Goal: Transaction & Acquisition: Book appointment/travel/reservation

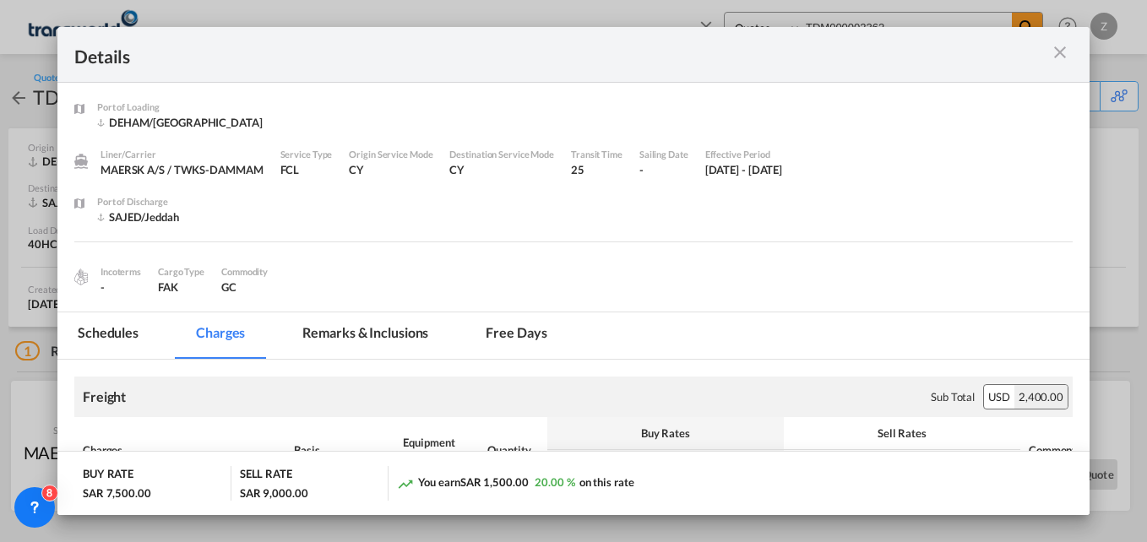
select select "Quotes"
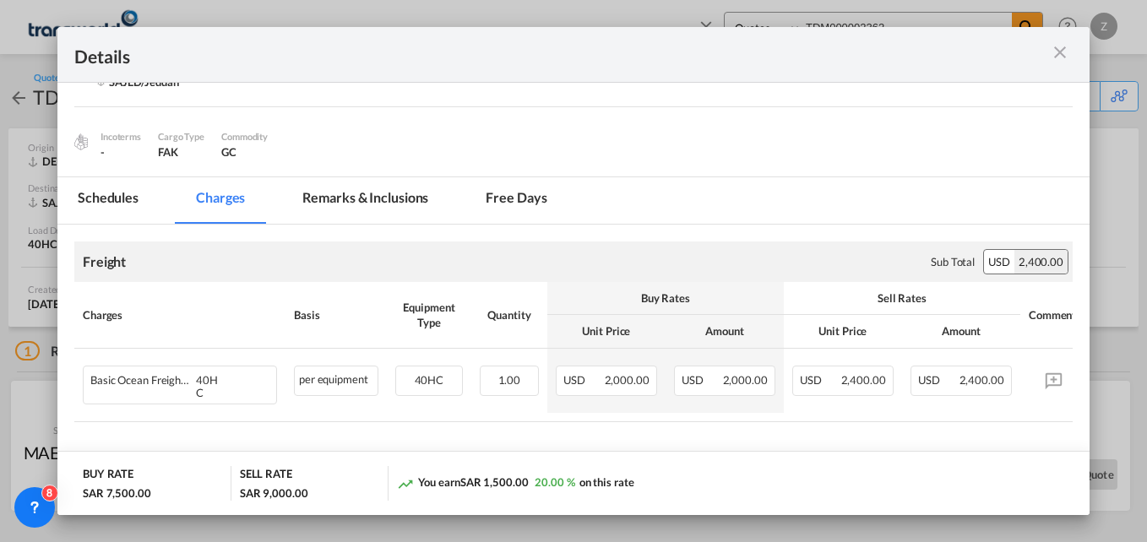
click at [1063, 52] on md-icon "icon-close m-3 fg-AAA8AD cursor" at bounding box center [1060, 52] width 20 height 20
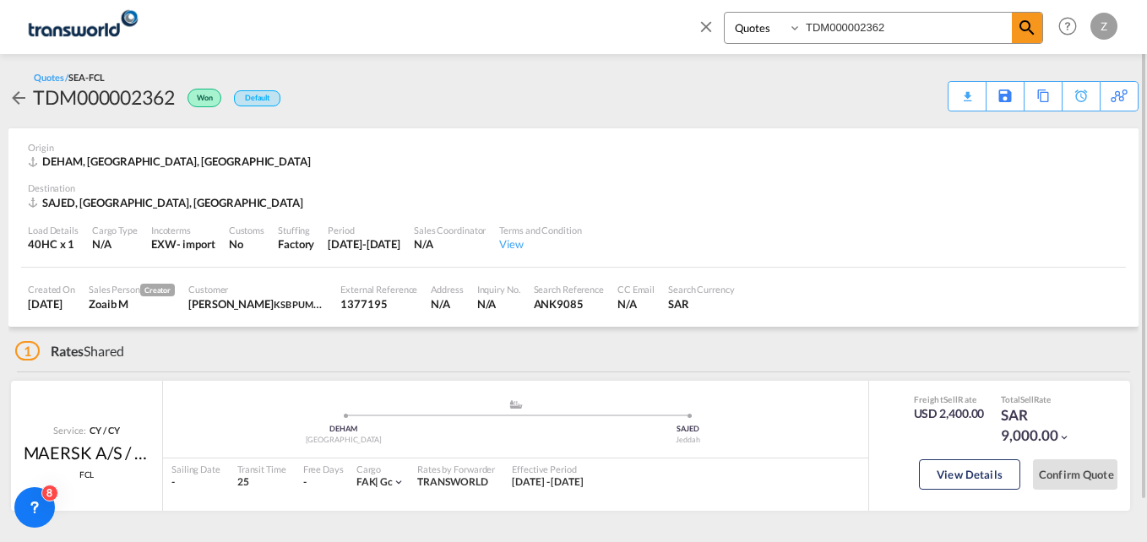
click at [699, 24] on md-icon "icon-close" at bounding box center [706, 26] width 19 height 19
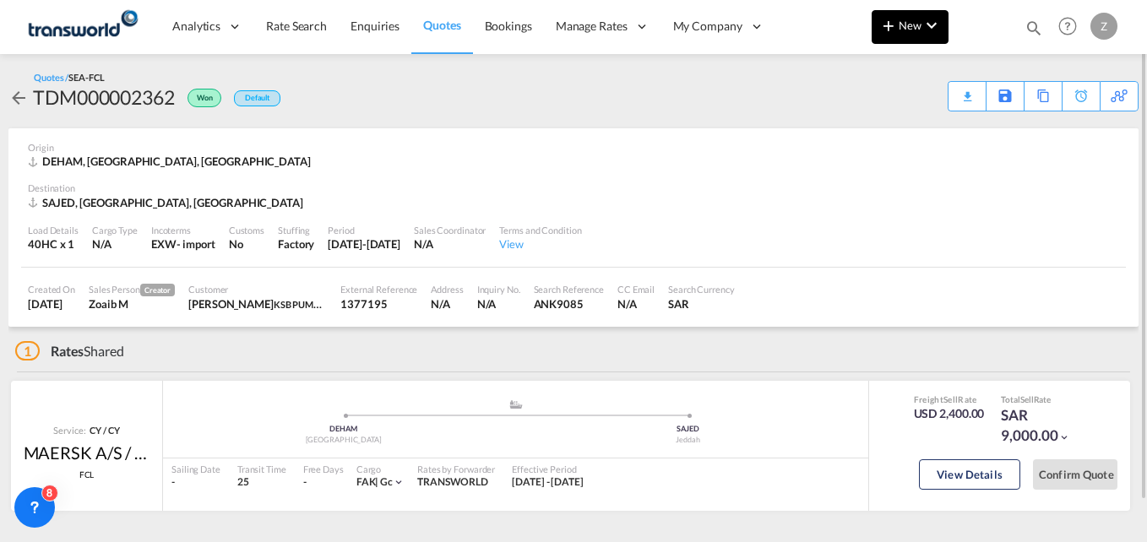
click at [897, 28] on md-icon "icon-plus 400-fg" at bounding box center [888, 25] width 20 height 20
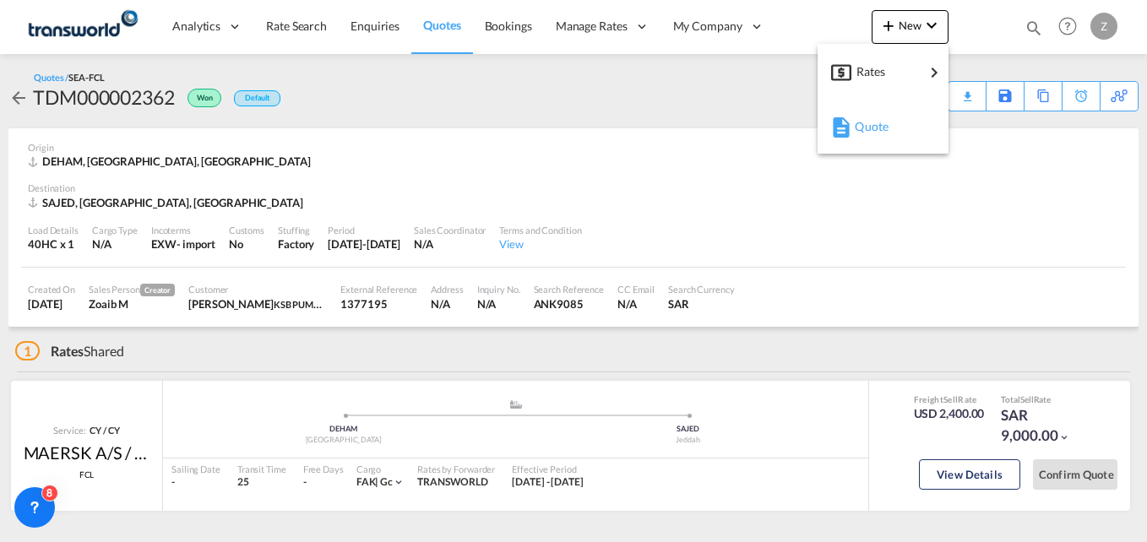
click at [863, 133] on span "Quote" at bounding box center [864, 127] width 19 height 34
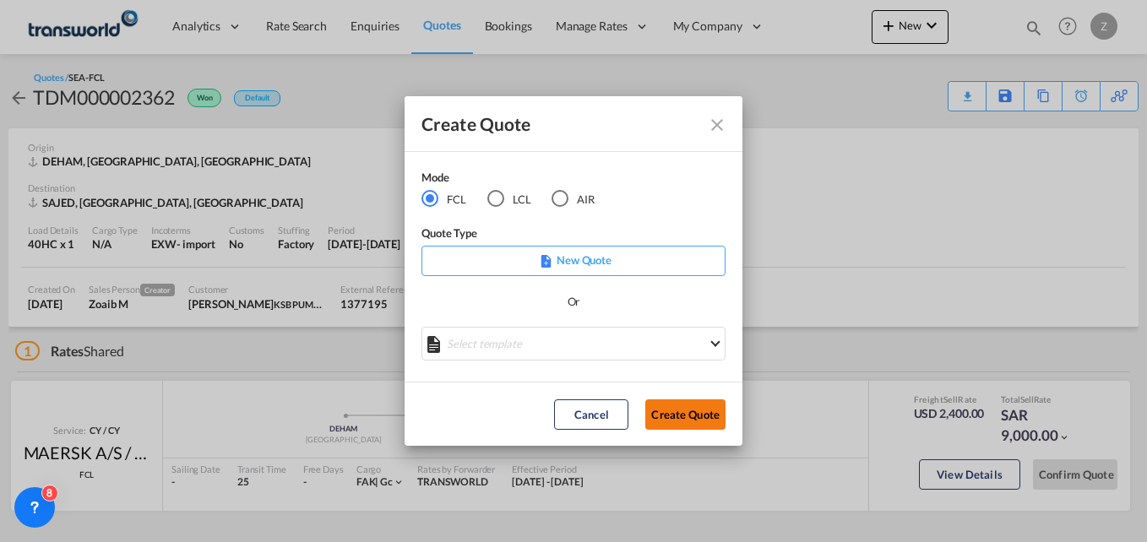
click at [693, 410] on button "Create Quote" at bounding box center [685, 415] width 80 height 30
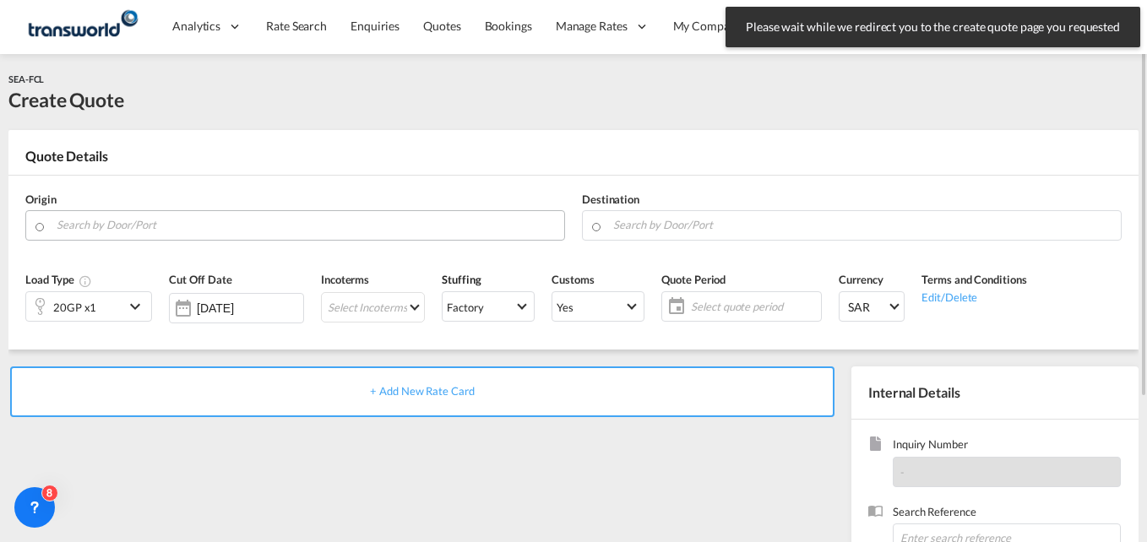
click at [160, 228] on input "Search by Door/Port" at bounding box center [306, 225] width 499 height 30
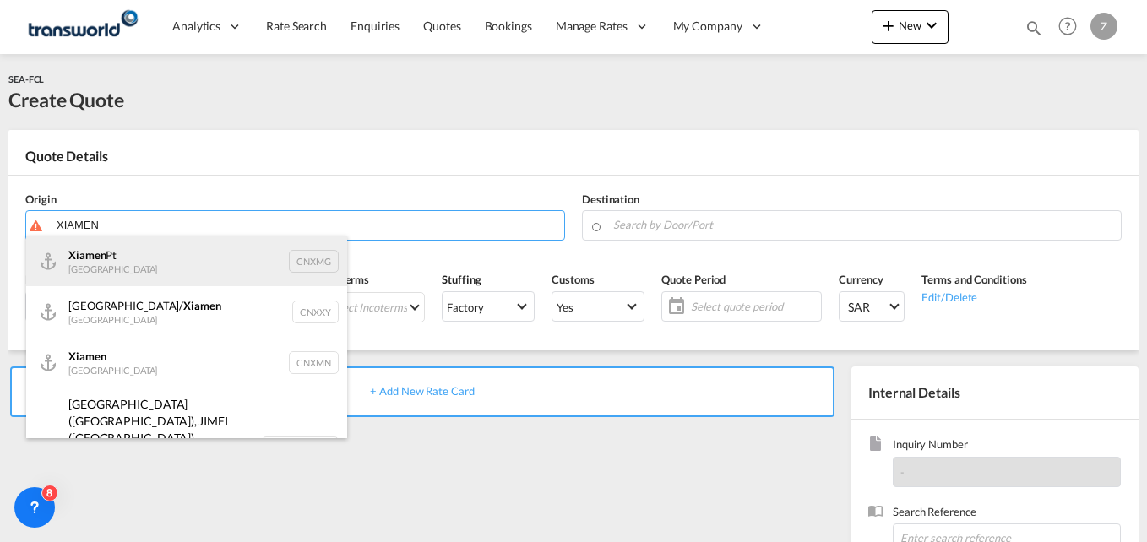
click at [141, 248] on div "Xiamen Pt China CNXMG" at bounding box center [186, 261] width 321 height 51
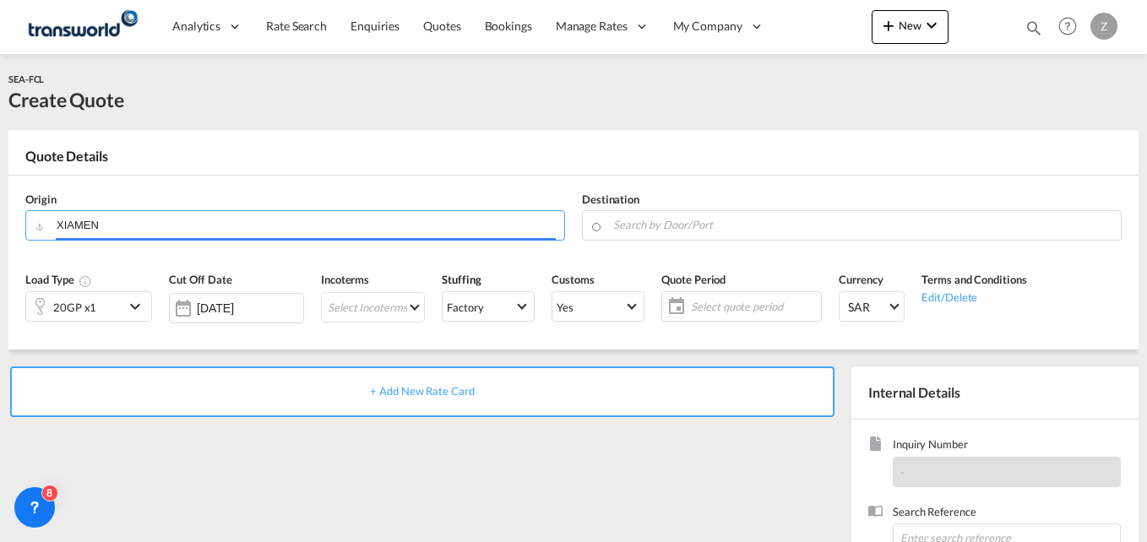
type input "Xiamen Pt, CNXMG"
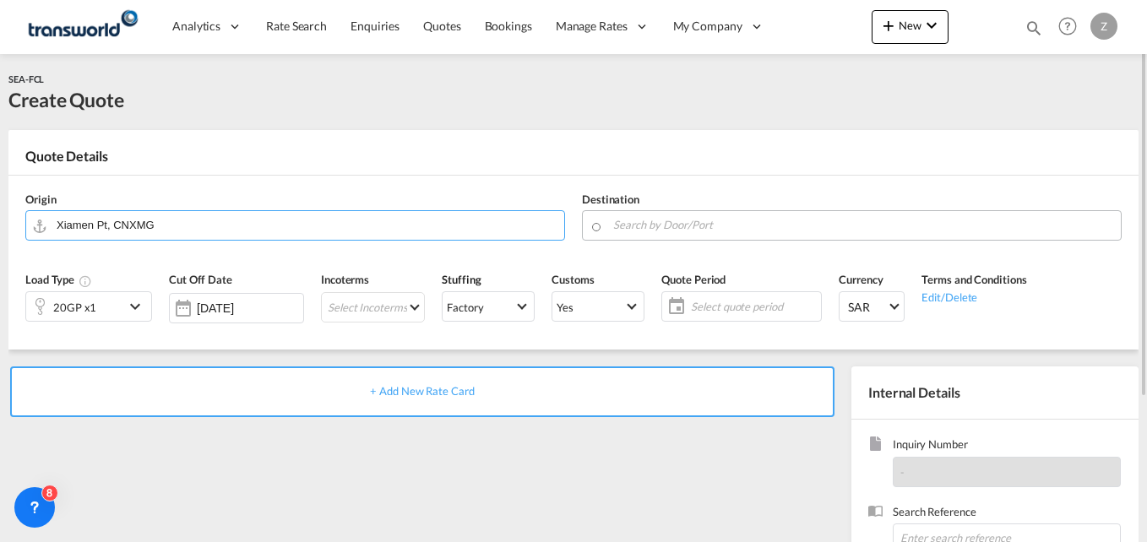
click at [639, 217] on input "Search by Door/Port" at bounding box center [862, 225] width 499 height 30
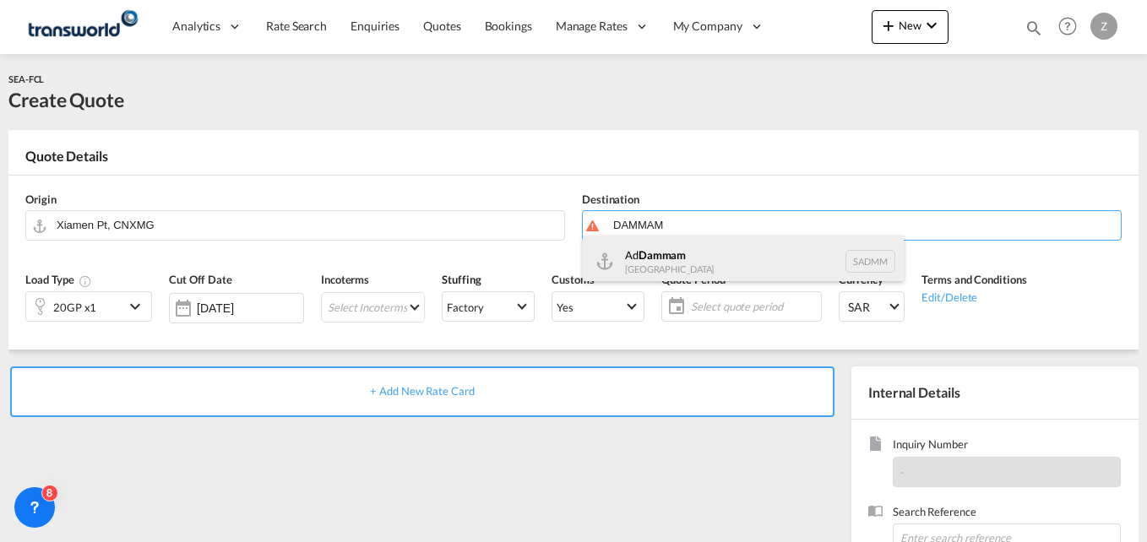
click at [679, 259] on div "Ad Dammam [GEOGRAPHIC_DATA] [GEOGRAPHIC_DATA]" at bounding box center [743, 261] width 321 height 51
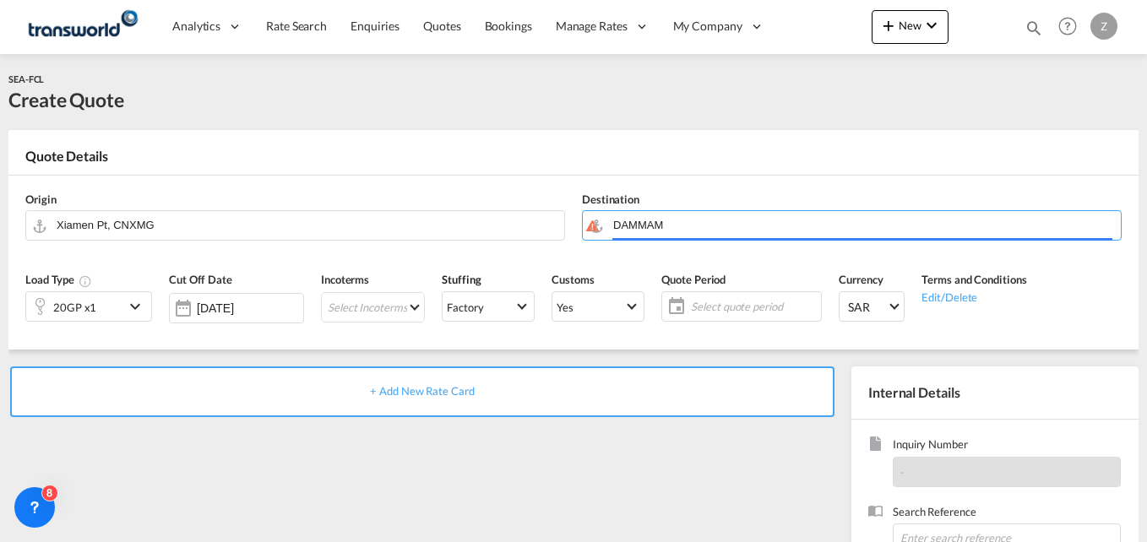
type input "Ad Dammam, SADMM"
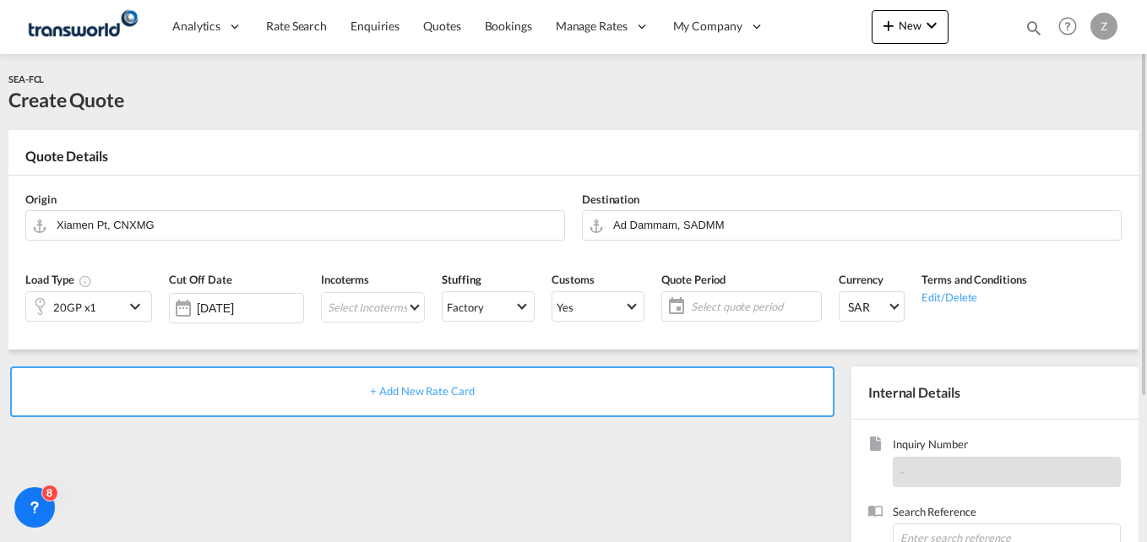
click at [109, 315] on div "20GP x1" at bounding box center [75, 306] width 98 height 29
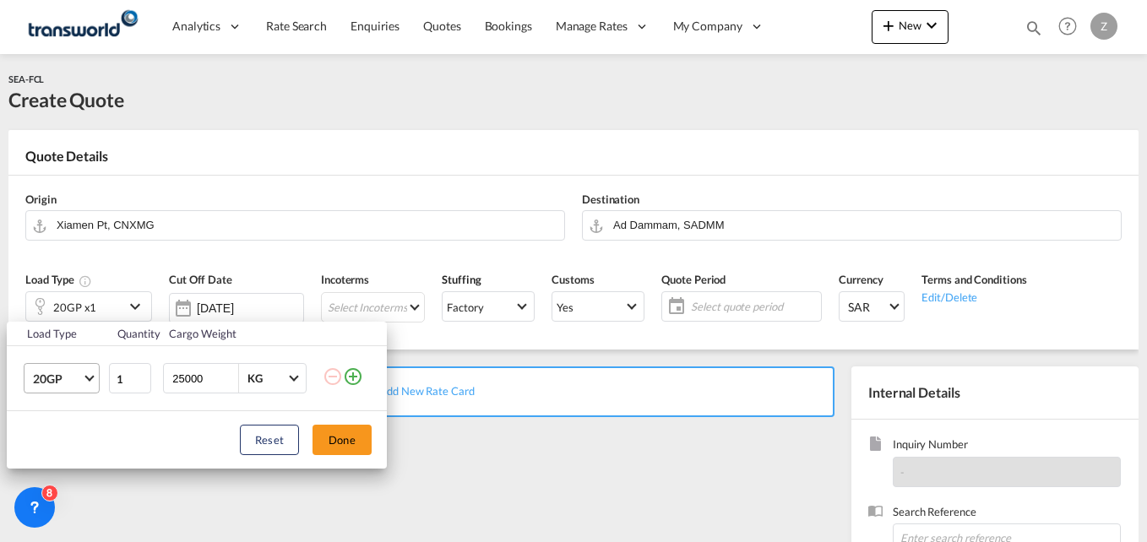
click at [72, 372] on span "20GP" at bounding box center [57, 379] width 49 height 17
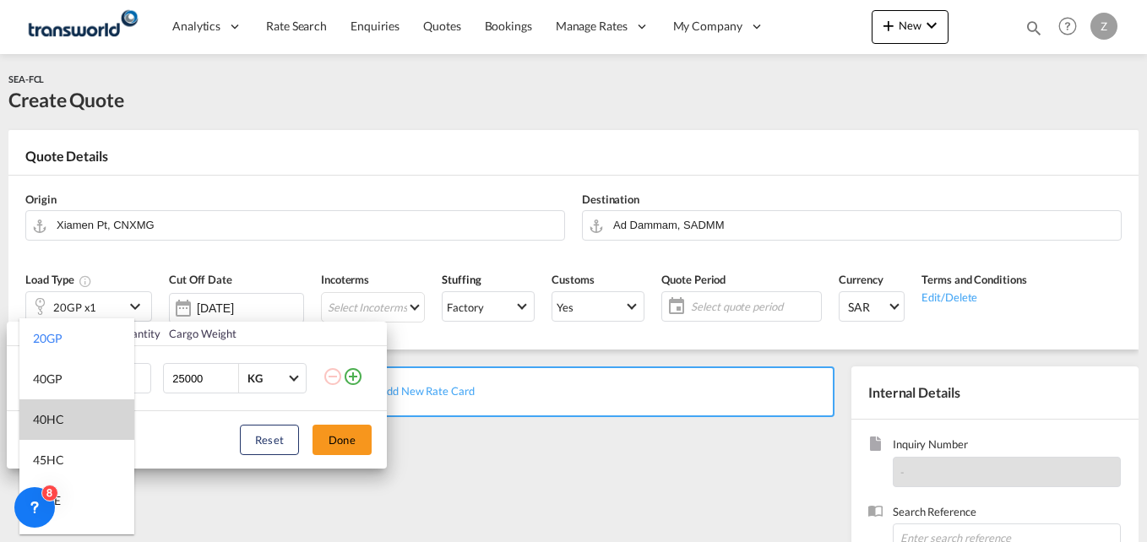
click at [64, 414] on md-option "40HC" at bounding box center [76, 420] width 115 height 41
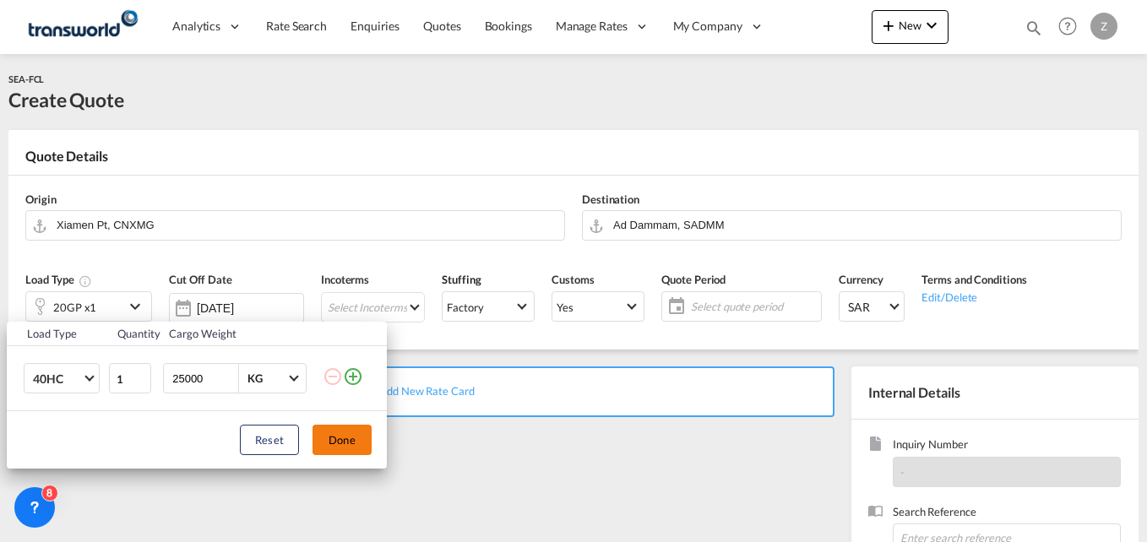
click at [369, 432] on button "Done" at bounding box center [342, 440] width 59 height 30
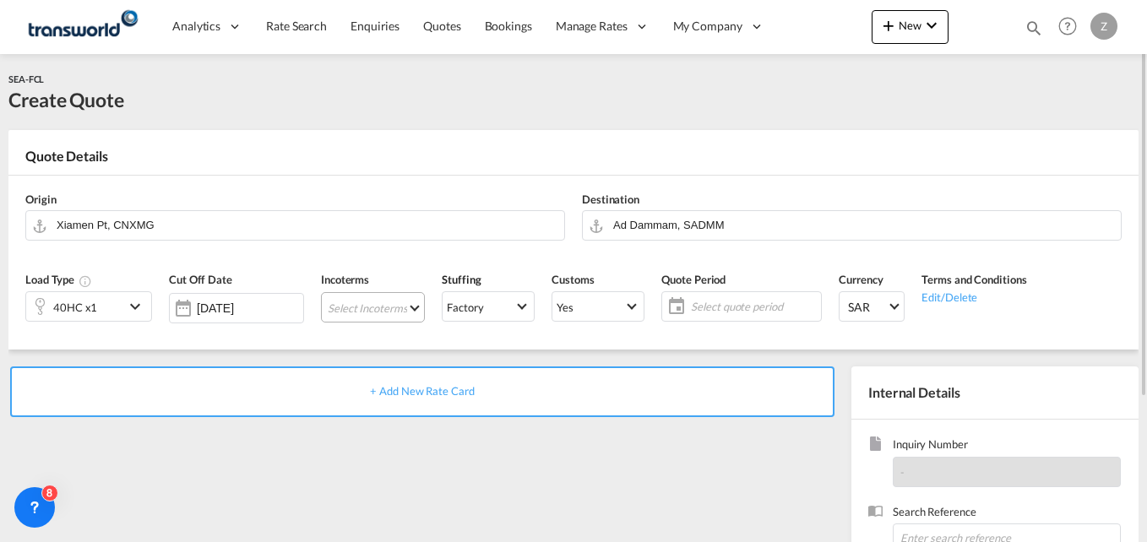
click at [373, 305] on md-select "Select Incoterms CIF - import Cost,Insurance and Freight CIP - export Carriage …" at bounding box center [373, 307] width 104 height 30
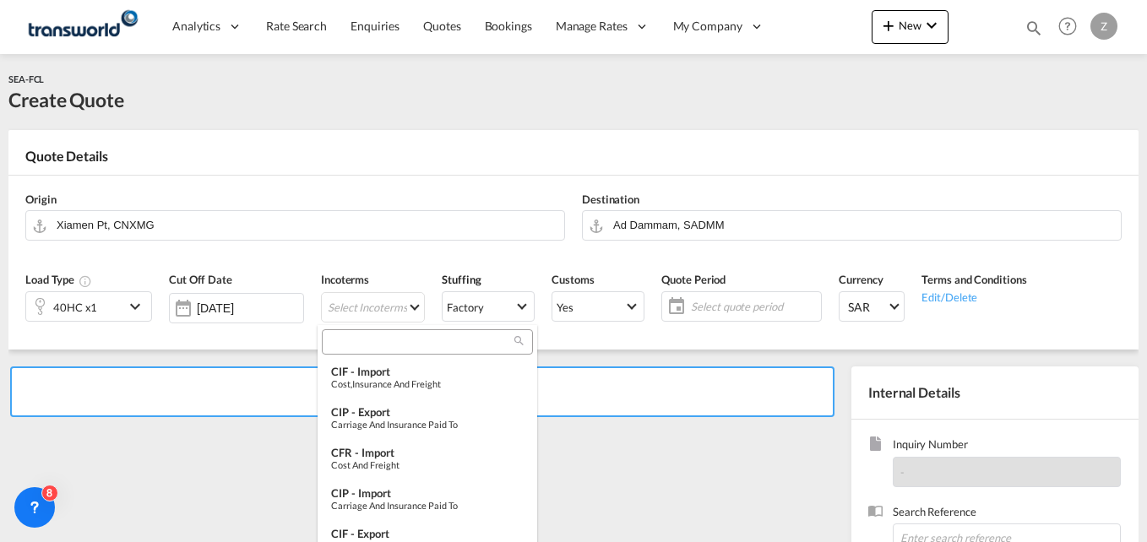
click at [383, 338] on input "search" at bounding box center [421, 341] width 188 height 15
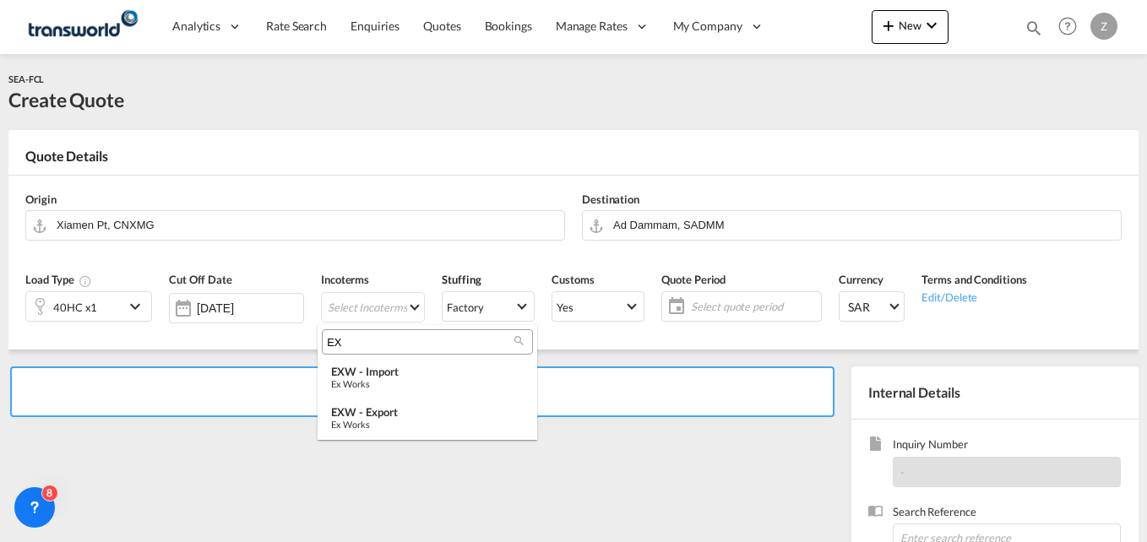
type input "E"
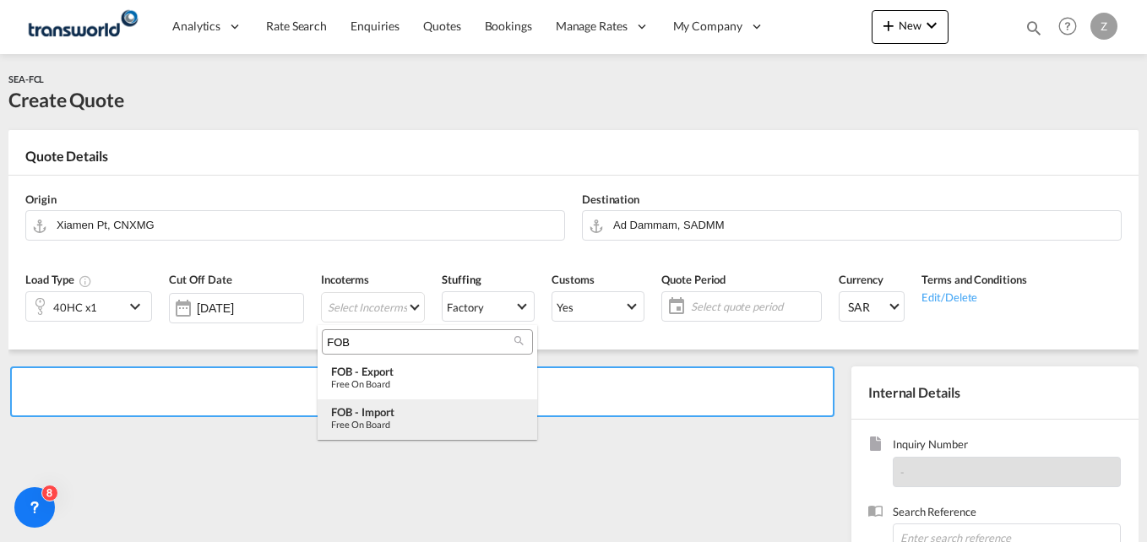
type input "FOB"
click at [379, 415] on div "FOB - import" at bounding box center [427, 412] width 193 height 14
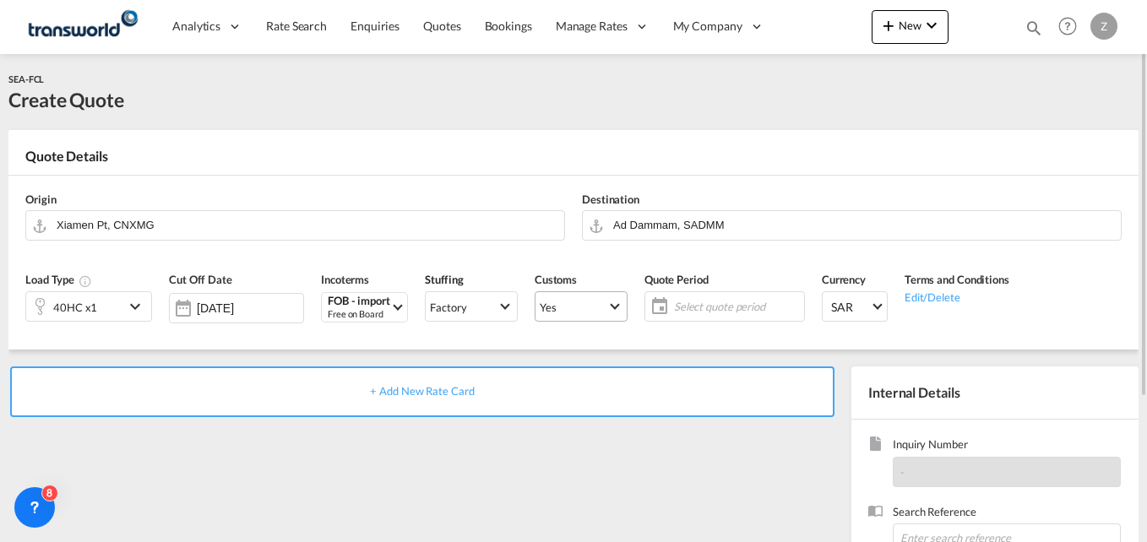
click at [563, 303] on span "Yes" at bounding box center [574, 307] width 68 height 15
click at [552, 353] on md-option "No" at bounding box center [578, 347] width 118 height 41
click at [562, 296] on md-select-value "Yes" at bounding box center [581, 307] width 91 height 24
click at [564, 359] on md-option "No" at bounding box center [578, 347] width 118 height 41
click at [676, 308] on span "Select quote period" at bounding box center [737, 306] width 126 height 15
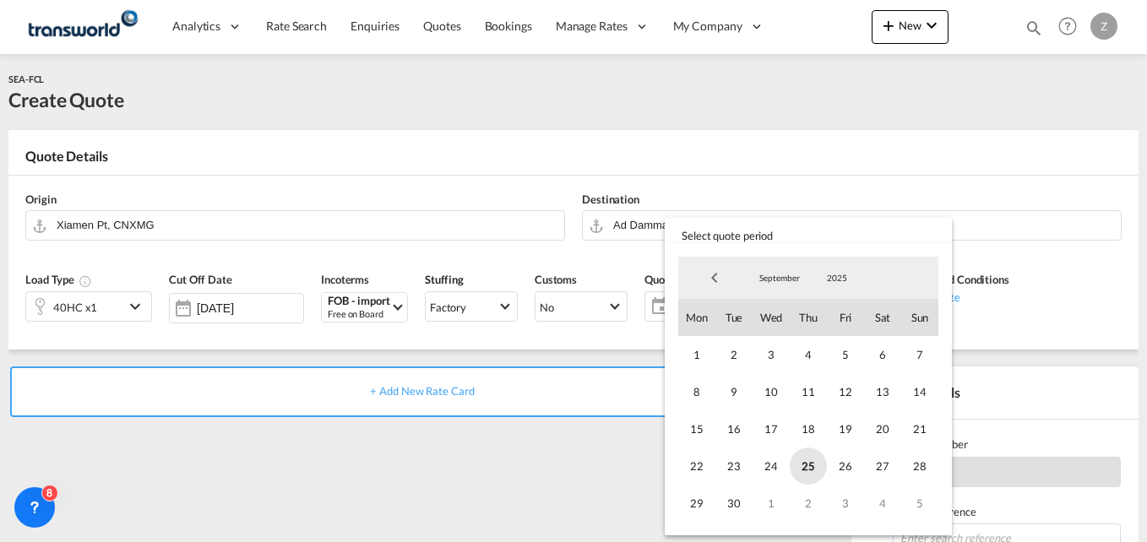
click at [808, 474] on span "25" at bounding box center [808, 466] width 37 height 37
click at [737, 508] on span "30" at bounding box center [733, 503] width 37 height 37
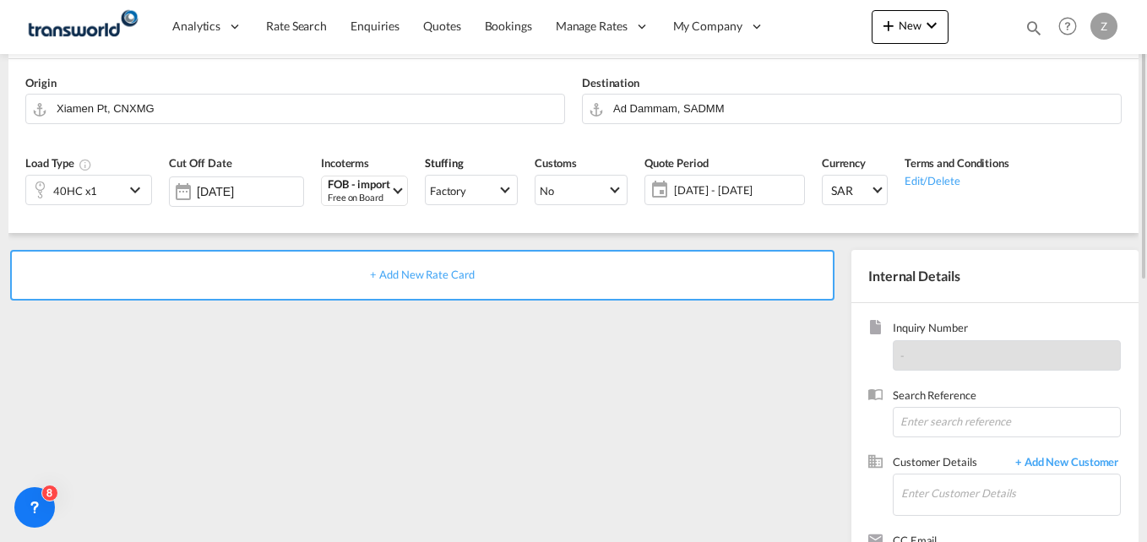
scroll to position [136, 0]
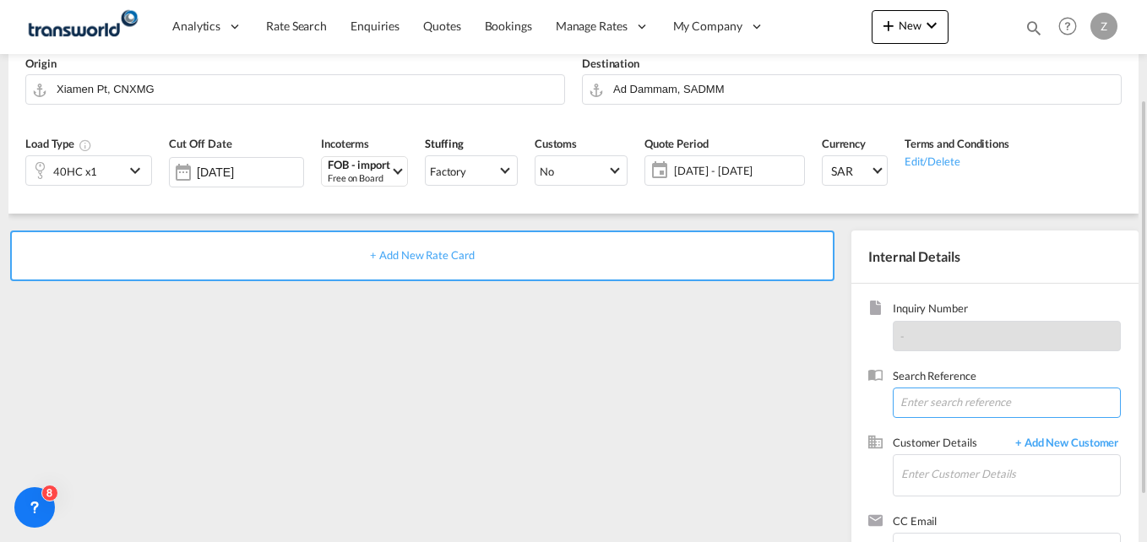
click at [921, 398] on input at bounding box center [1007, 403] width 228 height 30
paste input "TW1709558"
type input "TW1709558"
click at [926, 481] on input "Enter Customer Details" at bounding box center [1010, 474] width 219 height 38
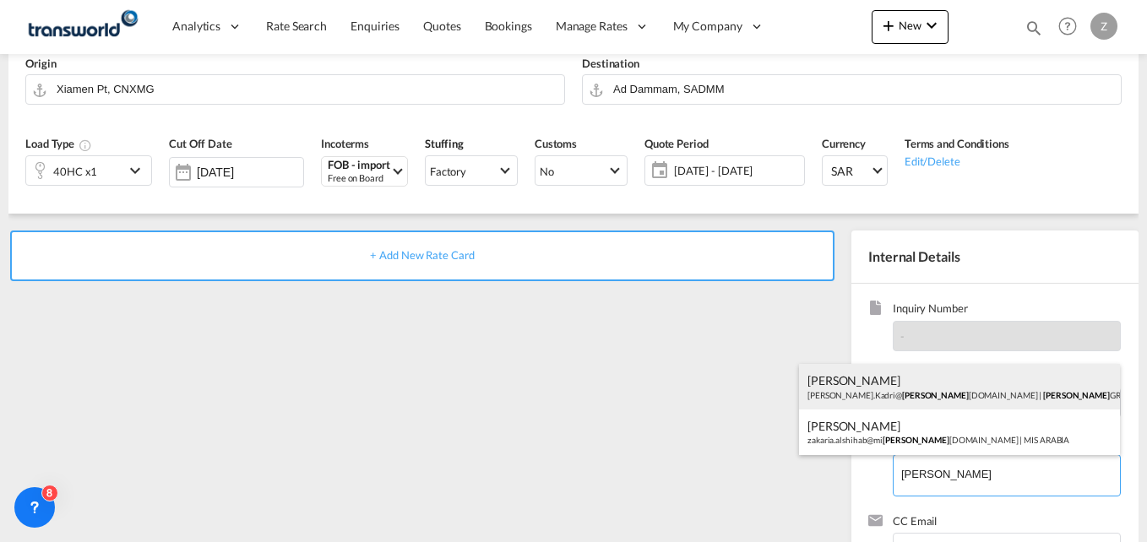
click at [881, 383] on div "[PERSON_NAME] [PERSON_NAME].Kadri@ [PERSON_NAME] [DOMAIN_NAME] | [PERSON_NAME] …" at bounding box center [959, 387] width 321 height 46
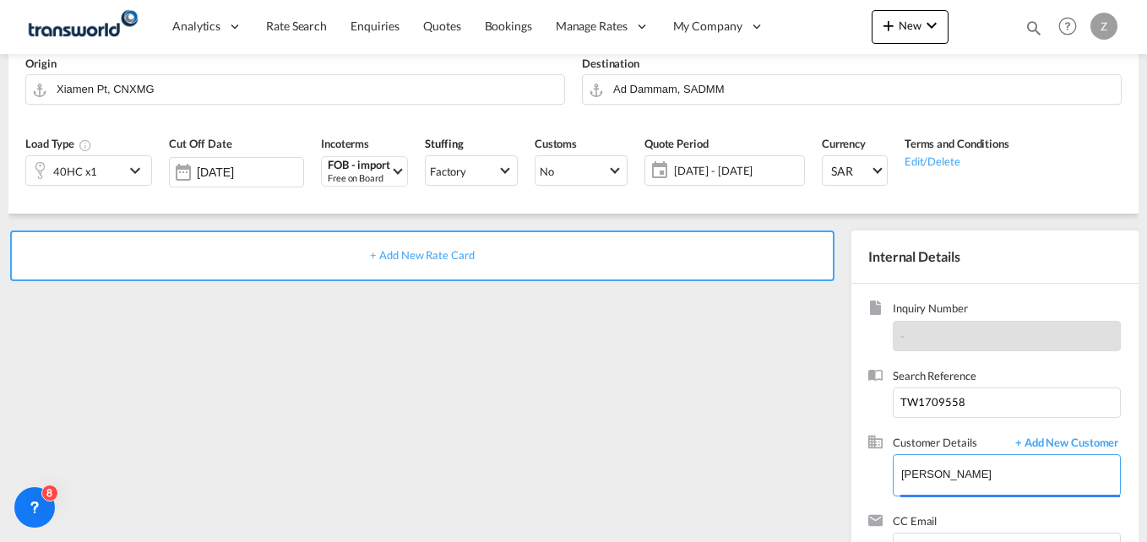
type input "[PERSON_NAME] GROUP, [PERSON_NAME], [PERSON_NAME][EMAIL_ADDRESS][DOMAIN_NAME]"
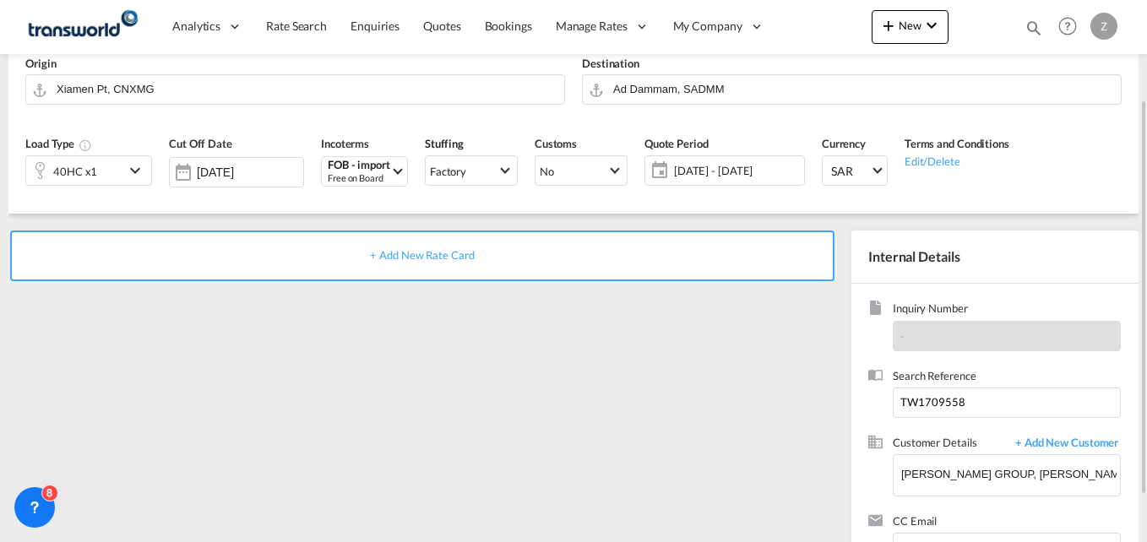
click at [451, 252] on span "+ Add New Rate Card" at bounding box center [422, 255] width 104 height 14
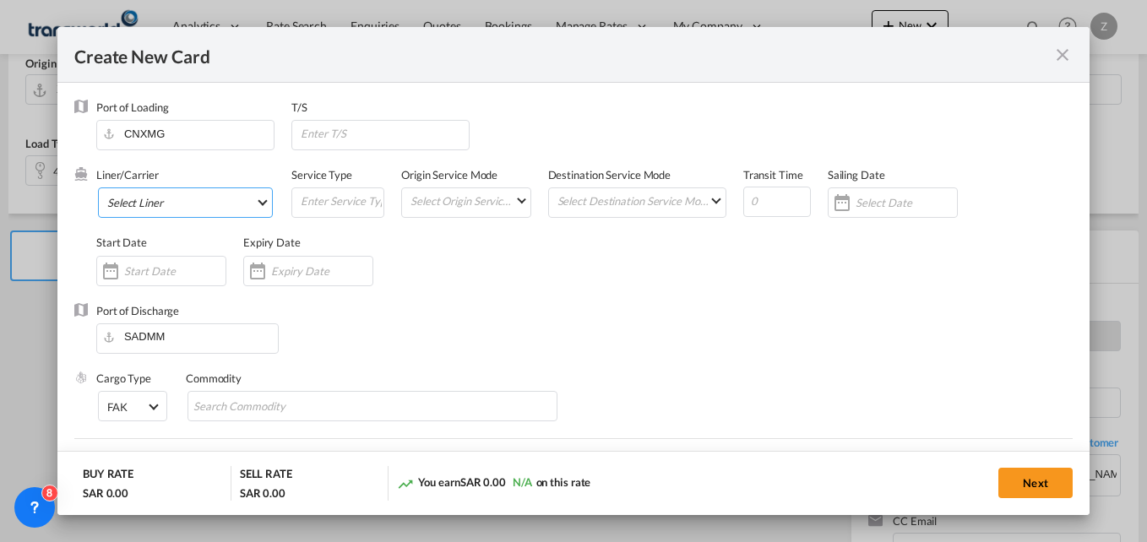
click at [195, 203] on md-select "Select Liner 2HM LOGISTICS D.O.O. / TWKS-KOPER 3P LOGISTICS / TWKS-[GEOGRAPHIC_…" at bounding box center [185, 203] width 175 height 30
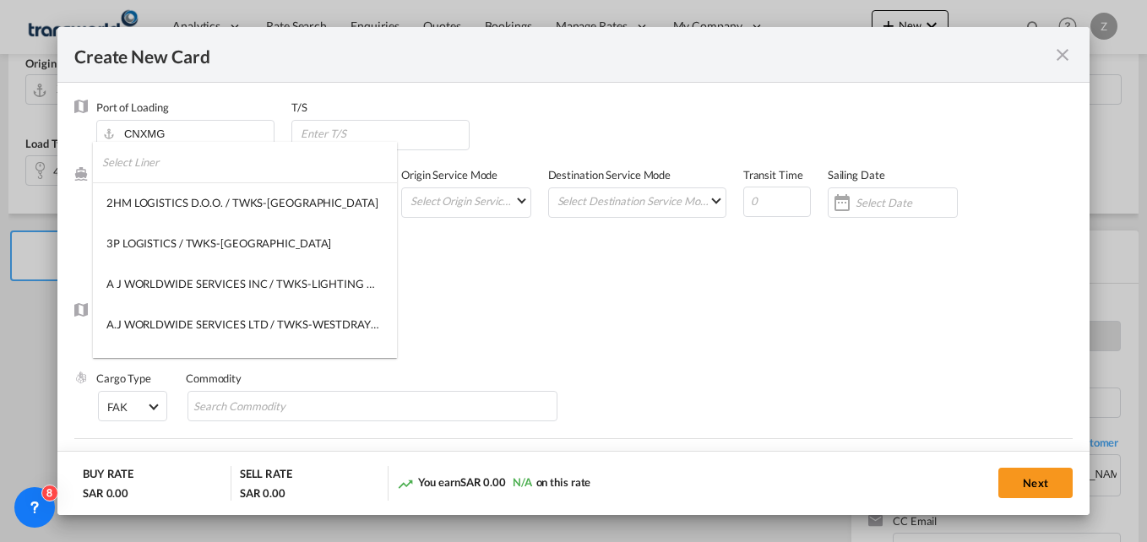
click at [146, 158] on input "search" at bounding box center [249, 162] width 295 height 41
type input "E"
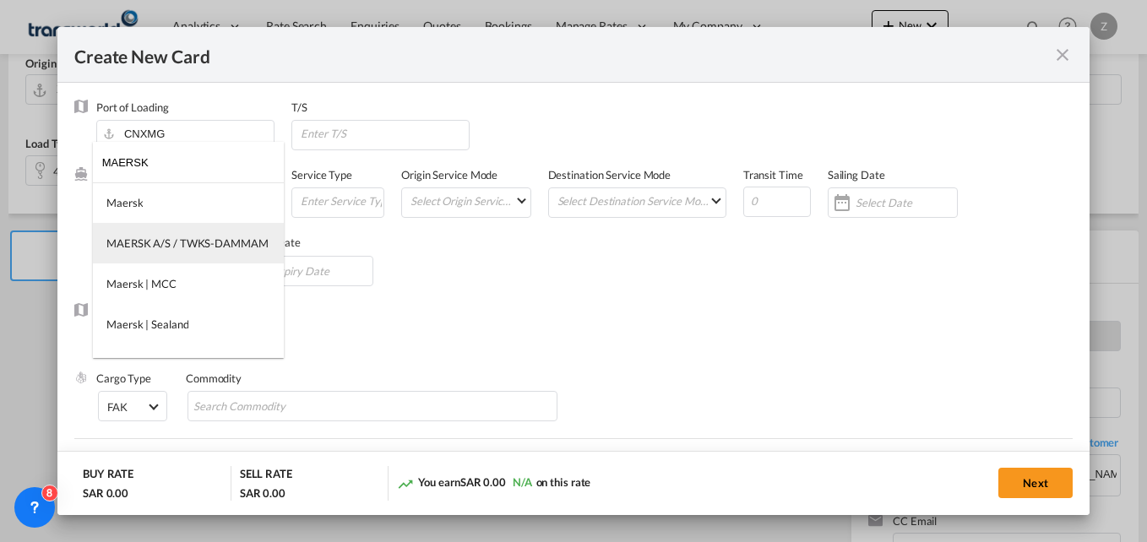
type input "MAERSK"
click at [156, 241] on div "MAERSK A/S / TWKS-DAMMAM" at bounding box center [187, 243] width 162 height 15
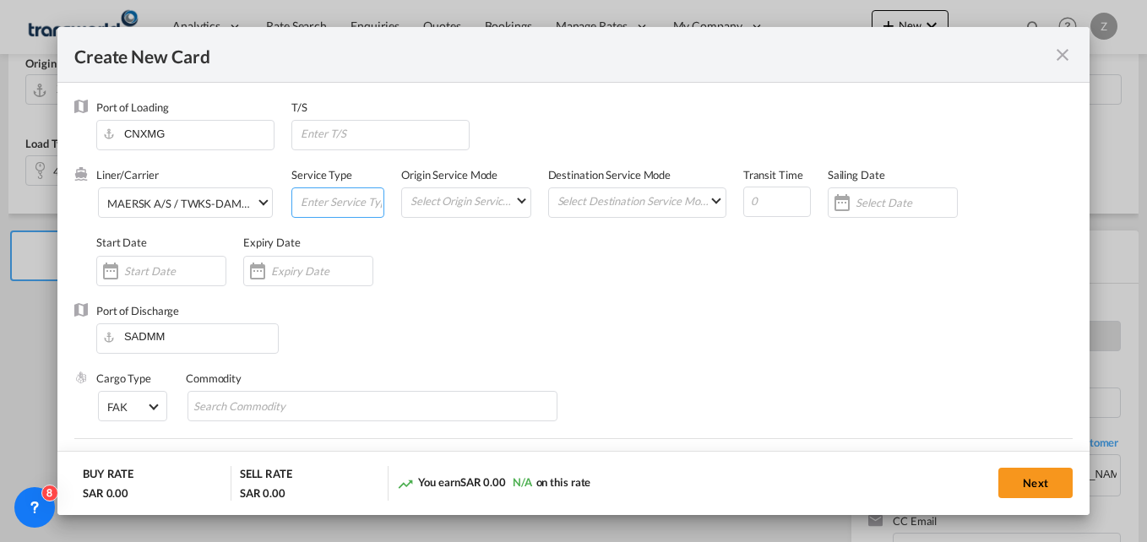
click at [331, 205] on input "Create New Card ..." at bounding box center [341, 200] width 84 height 25
type input "FCL-SEA"
click at [451, 199] on md-select "Select Origin Service Mode SD [GEOGRAPHIC_DATA]" at bounding box center [469, 200] width 121 height 24
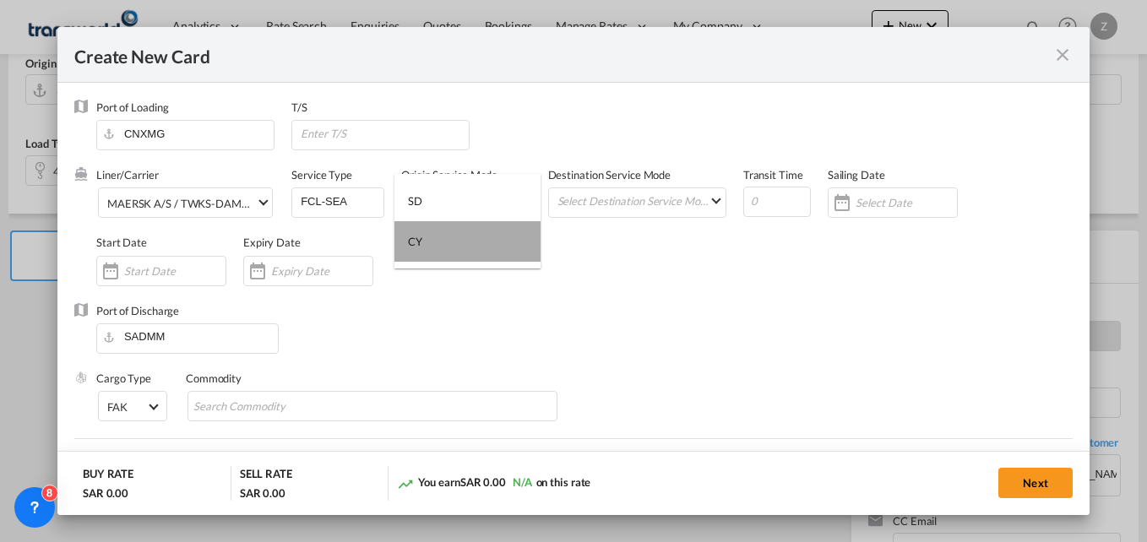
click at [422, 244] on div "CY" at bounding box center [415, 241] width 14 height 15
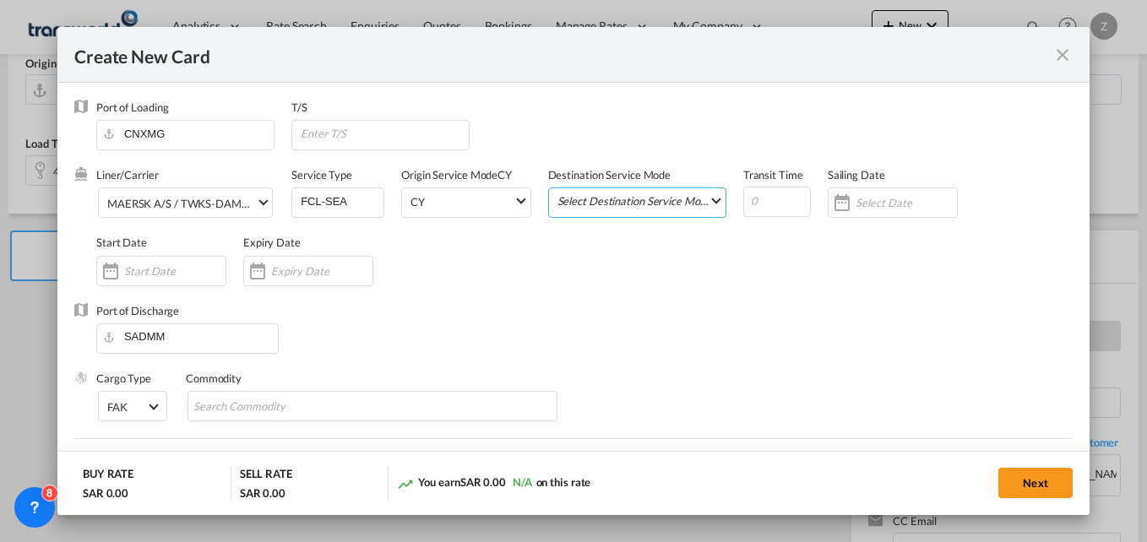
click at [588, 194] on md-select "Select Destination Service Mode SD [GEOGRAPHIC_DATA]" at bounding box center [641, 200] width 170 height 24
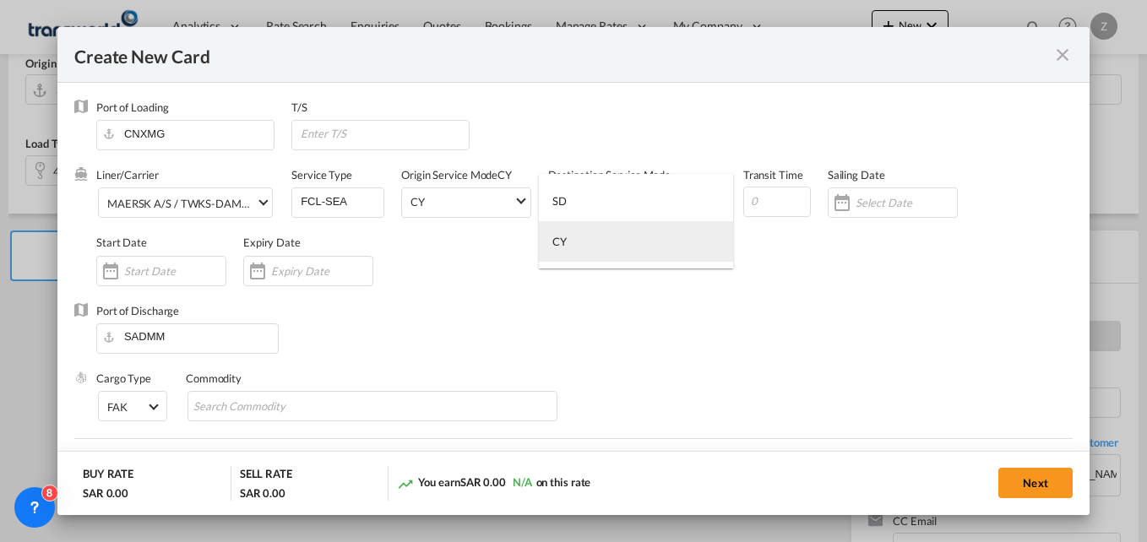
click at [565, 248] on div "CY" at bounding box center [559, 241] width 14 height 15
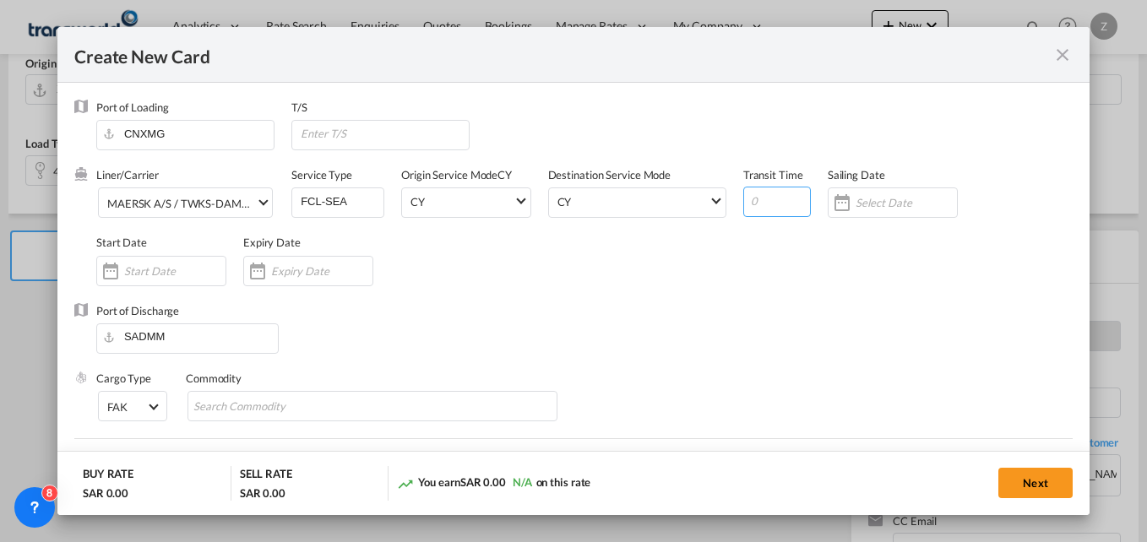
click at [763, 202] on input "Create New Card ..." at bounding box center [777, 202] width 68 height 30
type input "30"
click at [153, 269] on input "Create New Card ..." at bounding box center [174, 271] width 101 height 14
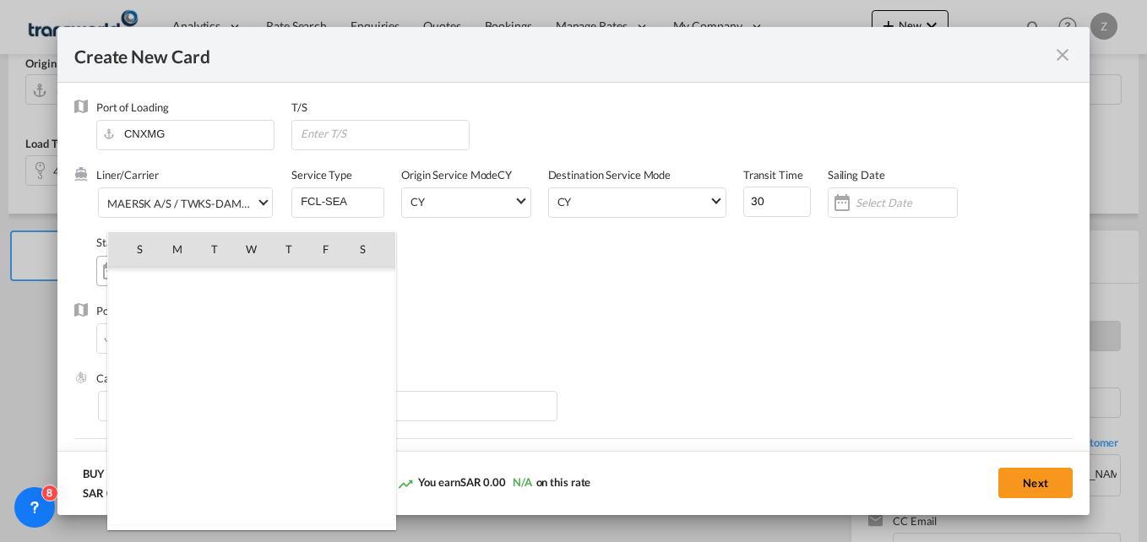
scroll to position [391278, 0]
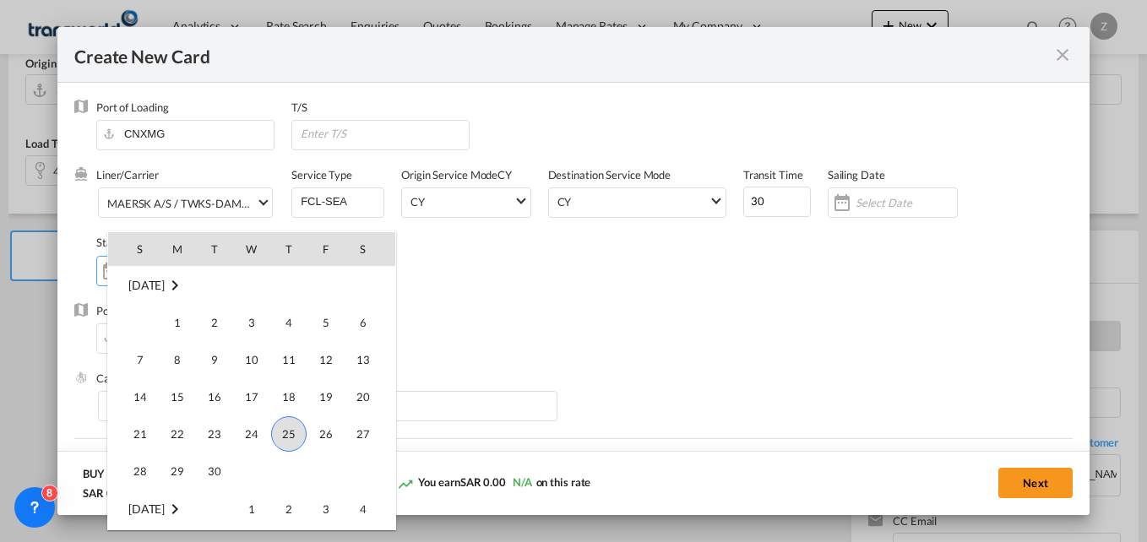
click at [295, 429] on span "25" at bounding box center [288, 433] width 35 height 35
type input "[DATE]"
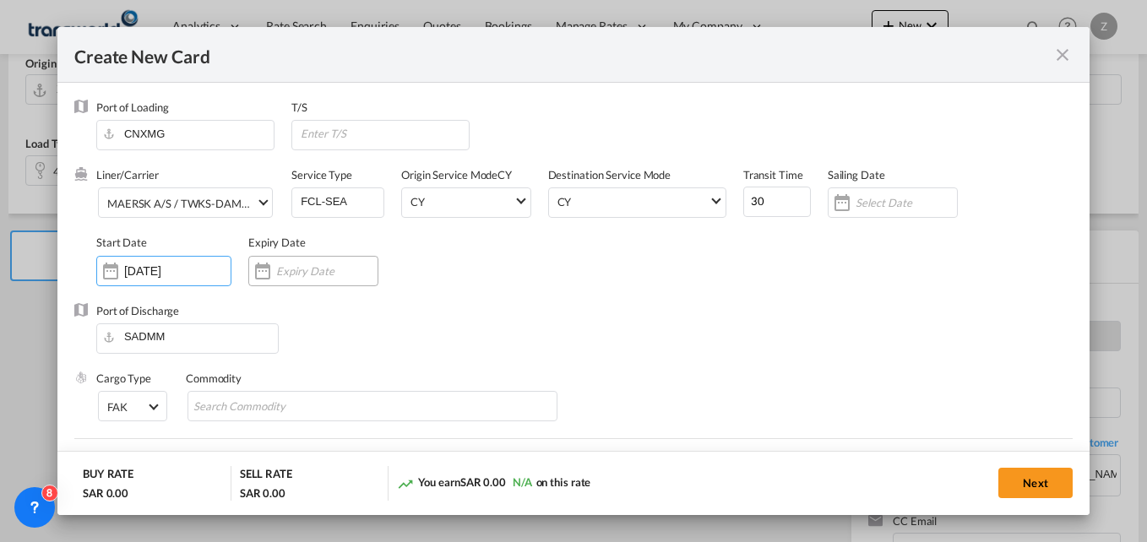
click at [290, 261] on div "Create New Card ..." at bounding box center [313, 271] width 130 height 30
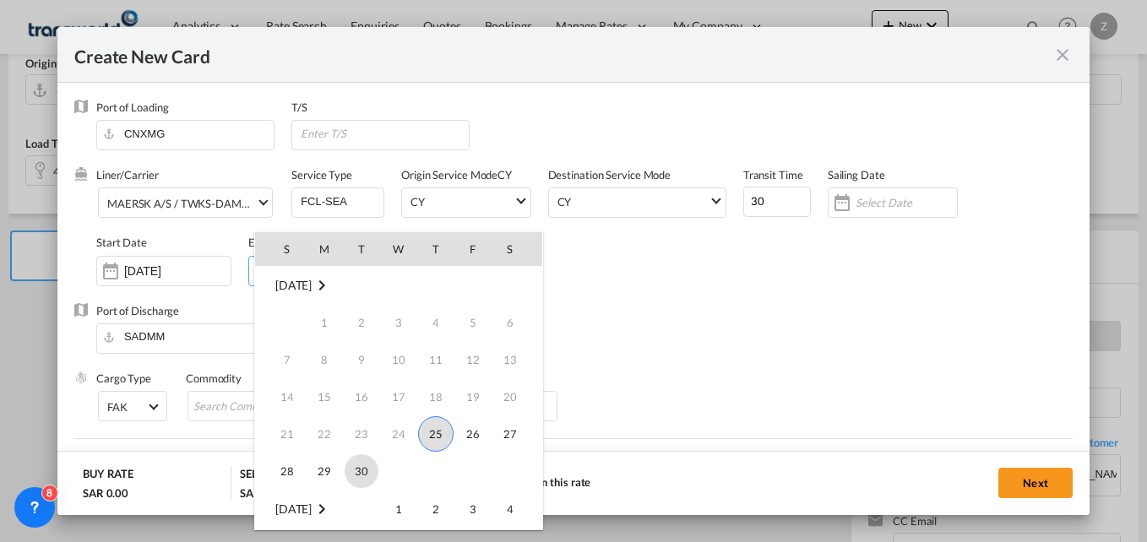
click at [366, 482] on span "30" at bounding box center [362, 471] width 34 height 34
type input "[DATE]"
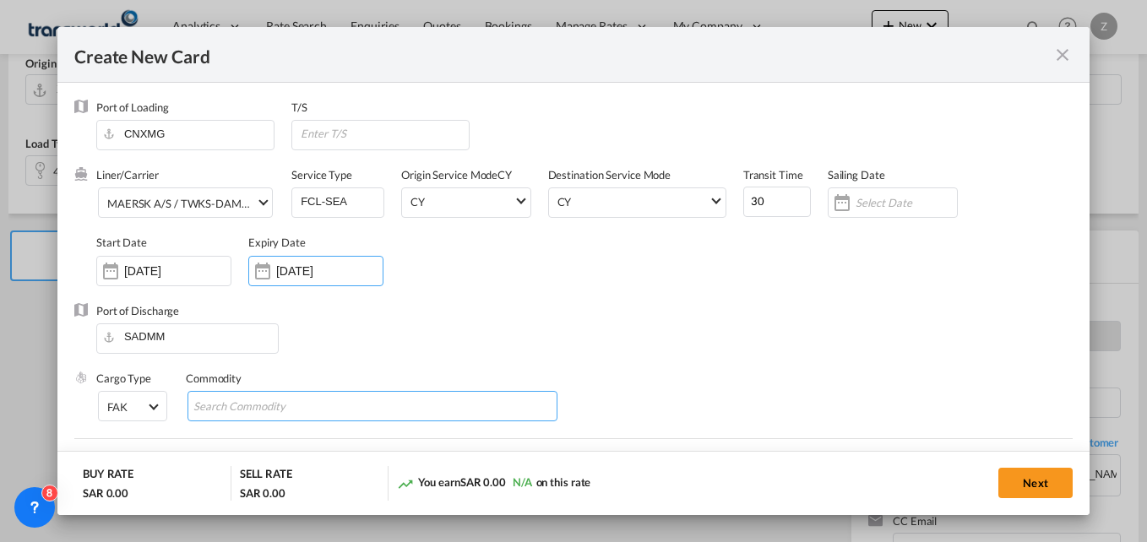
click at [264, 416] on input "Search Commodity" at bounding box center [270, 407] width 155 height 27
type input "GC"
click at [661, 302] on div "Liner/Carrier MAERSK A/S / TWKS-DAMMAM Service Type FCL-SEA Origin Service Mode…" at bounding box center [584, 234] width 976 height 135
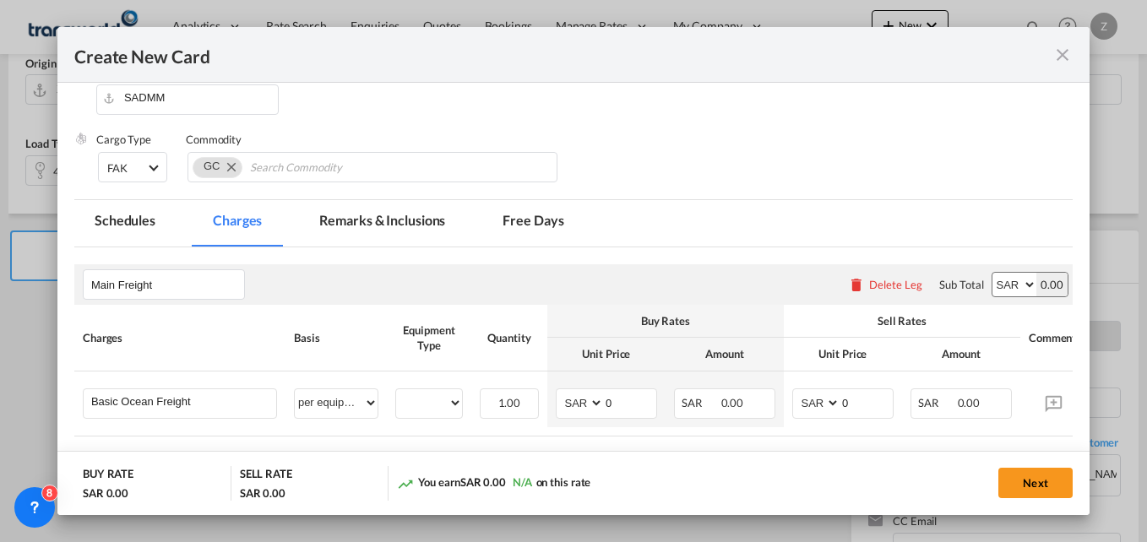
scroll to position [275, 0]
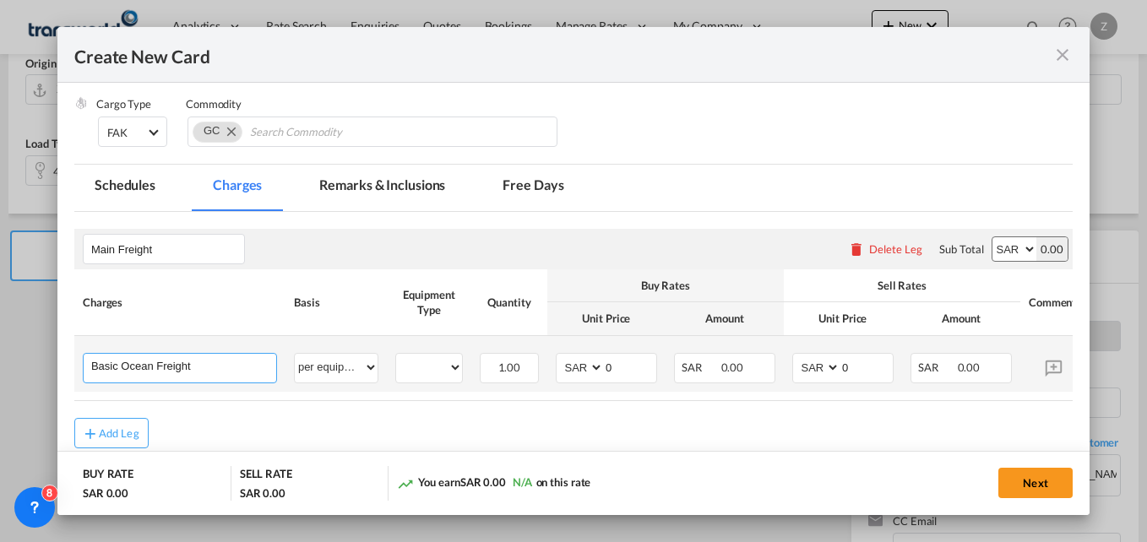
click at [205, 373] on input "Basic Ocean Freight" at bounding box center [183, 366] width 185 height 25
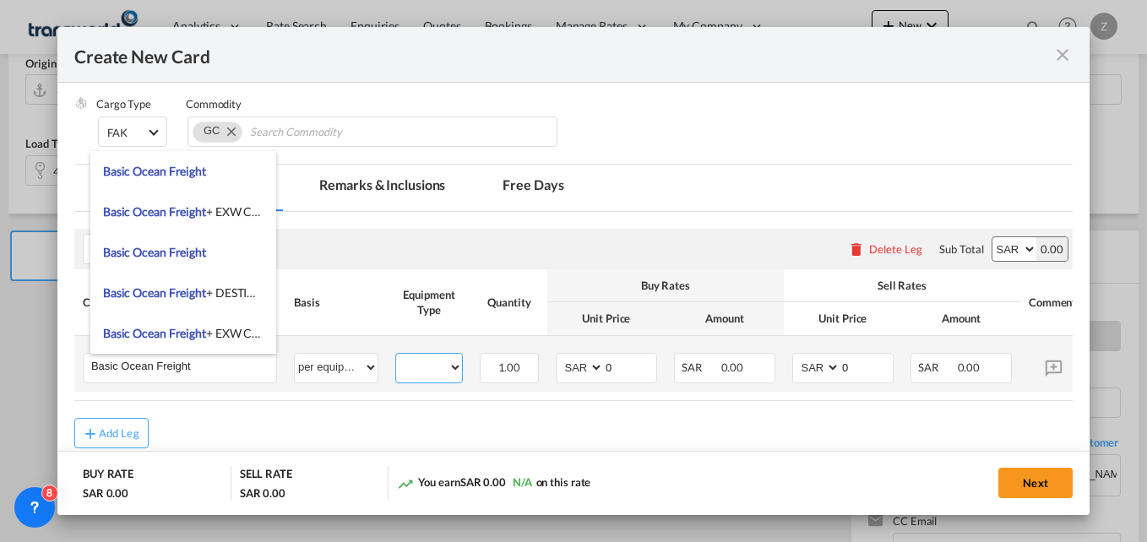
click at [428, 367] on select "40HC" at bounding box center [429, 367] width 66 height 23
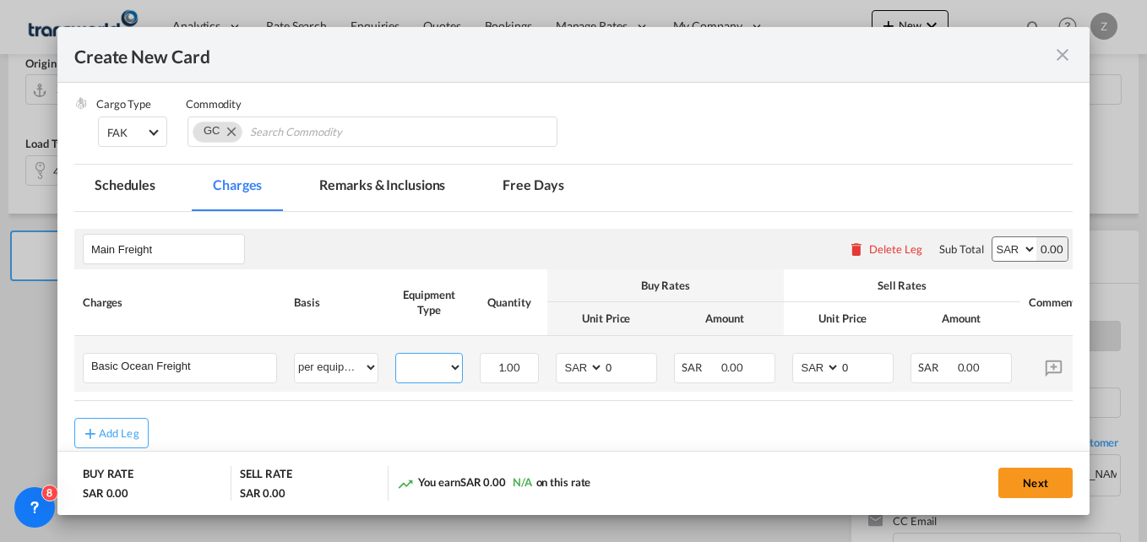
select select "40HC"
click at [396, 356] on select "40HC" at bounding box center [429, 367] width 66 height 23
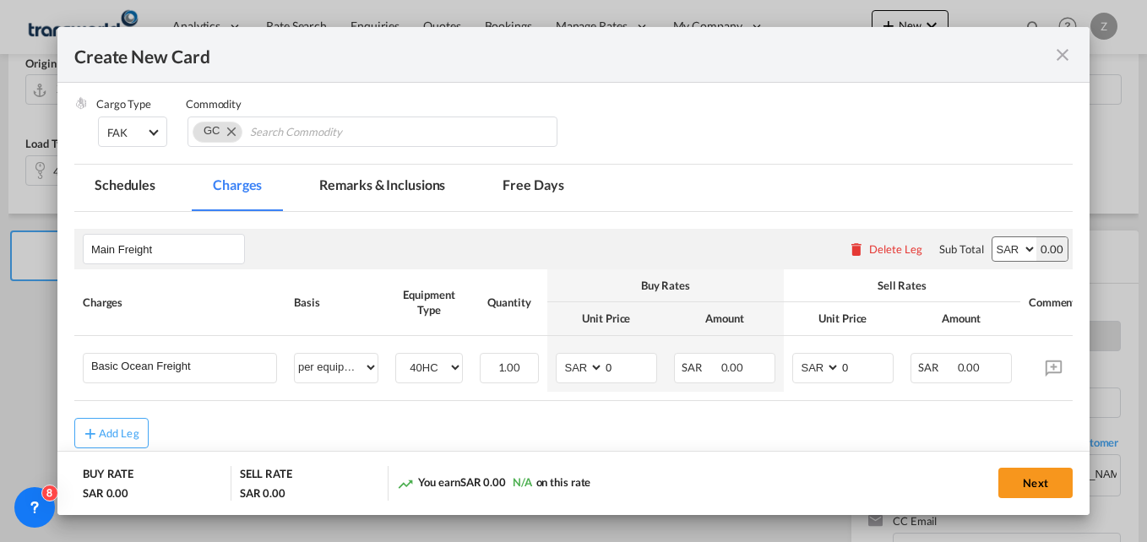
click at [1003, 249] on select "AED AFN ALL AMD ANG AOA ARS AUD AWG AZN BAM BBD BDT BGN BHD BIF BMD BND [PERSON…" at bounding box center [1015, 249] width 44 height 24
select select "string:USD"
click at [993, 237] on select "AED AFN ALL AMD ANG AOA ARS AUD AWG AZN BAM BBD BDT BGN BHD BIF BMD BND [PERSON…" at bounding box center [1015, 249] width 44 height 24
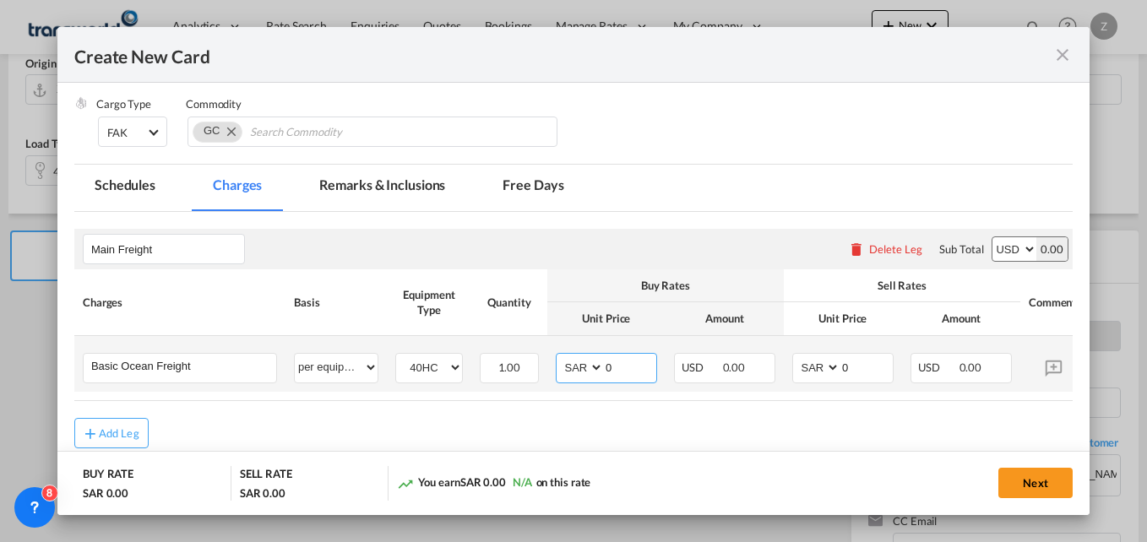
click at [568, 372] on select "AED AFN ALL AMD ANG AOA ARS AUD AWG AZN BAM BBD BDT BGN BHD BIF BMD BND [PERSON…" at bounding box center [581, 367] width 44 height 23
select select "string:USD"
click at [559, 356] on select "AED AFN ALL AMD ANG AOA ARS AUD AWG AZN BAM BBD BDT BGN BHD BIF BMD BND [PERSON…" at bounding box center [581, 367] width 44 height 23
click at [815, 369] on select "AED AFN ALL AMD ANG AOA ARS AUD AWG AZN BAM BBD BDT BGN BHD BIF BMD BND [PERSON…" at bounding box center [818, 367] width 44 height 23
select select "string:USD"
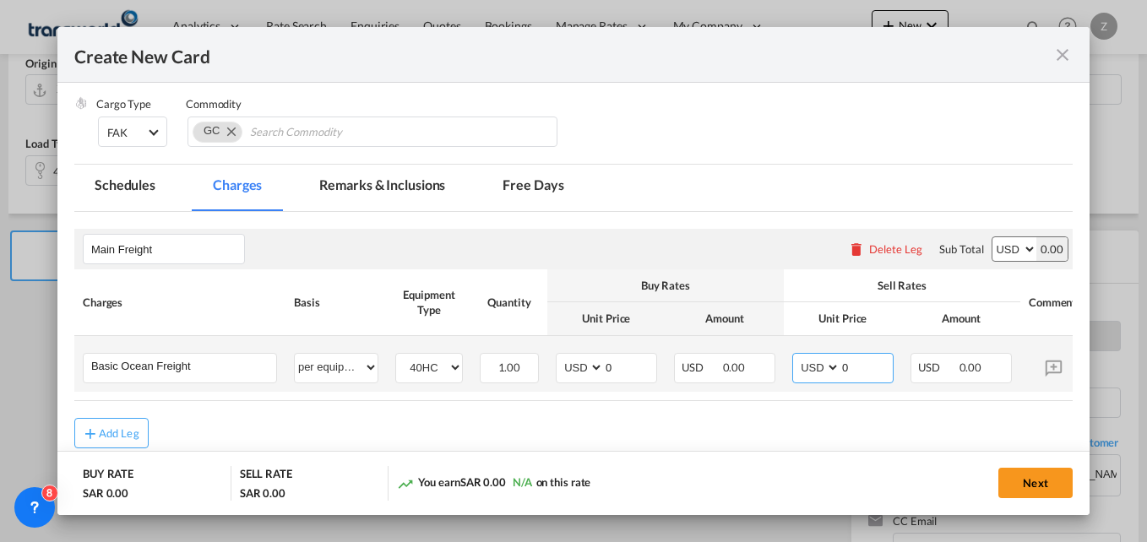
click at [796, 356] on select "AED AFN ALL AMD ANG AOA ARS AUD AWG AZN BAM BBD BDT BGN BHD BIF BMD BND [PERSON…" at bounding box center [818, 367] width 44 height 23
click at [615, 362] on input "0" at bounding box center [630, 366] width 52 height 25
type input "625"
click at [861, 360] on input "0" at bounding box center [866, 366] width 52 height 25
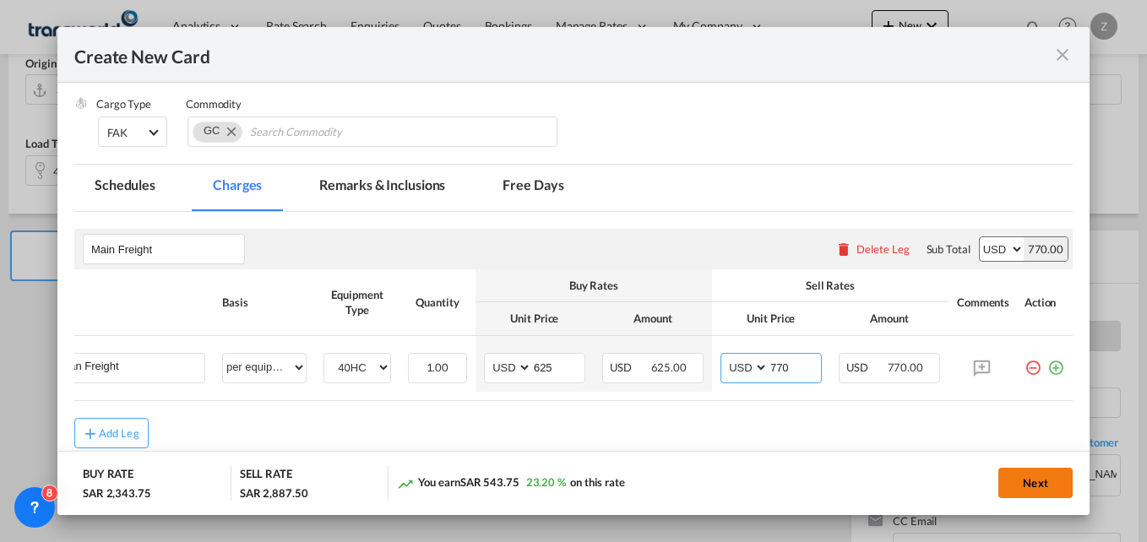
type input "770"
click at [1008, 483] on button "Next" at bounding box center [1035, 483] width 74 height 30
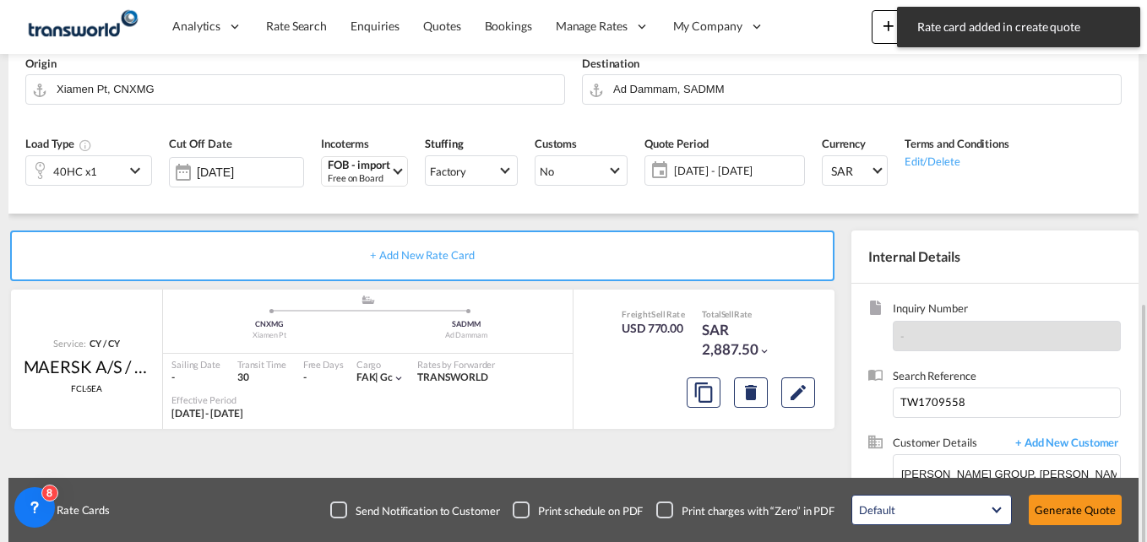
scroll to position [263, 0]
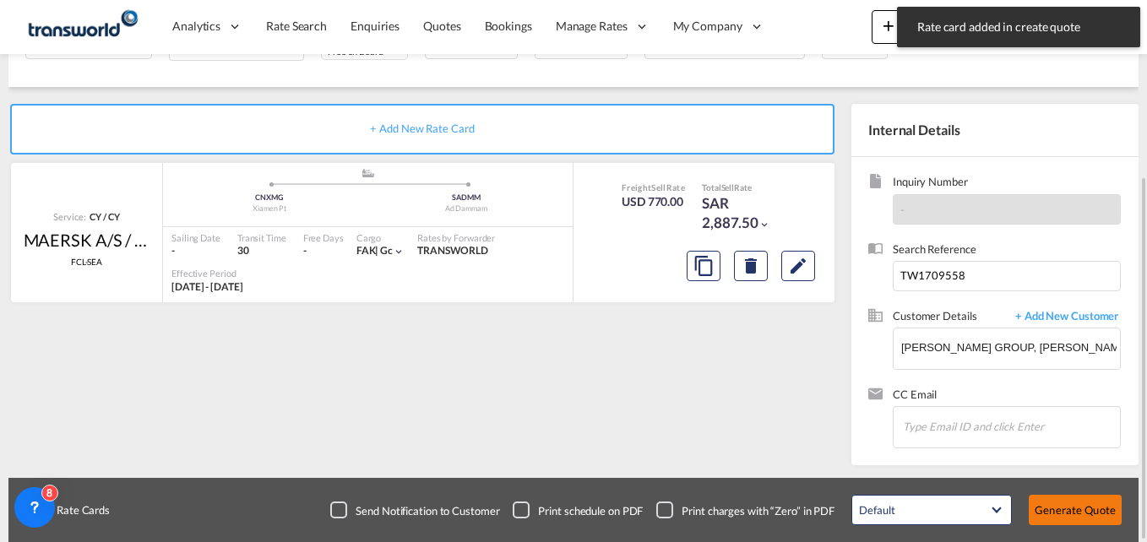
click at [1088, 501] on button "Generate Quote" at bounding box center [1075, 510] width 93 height 30
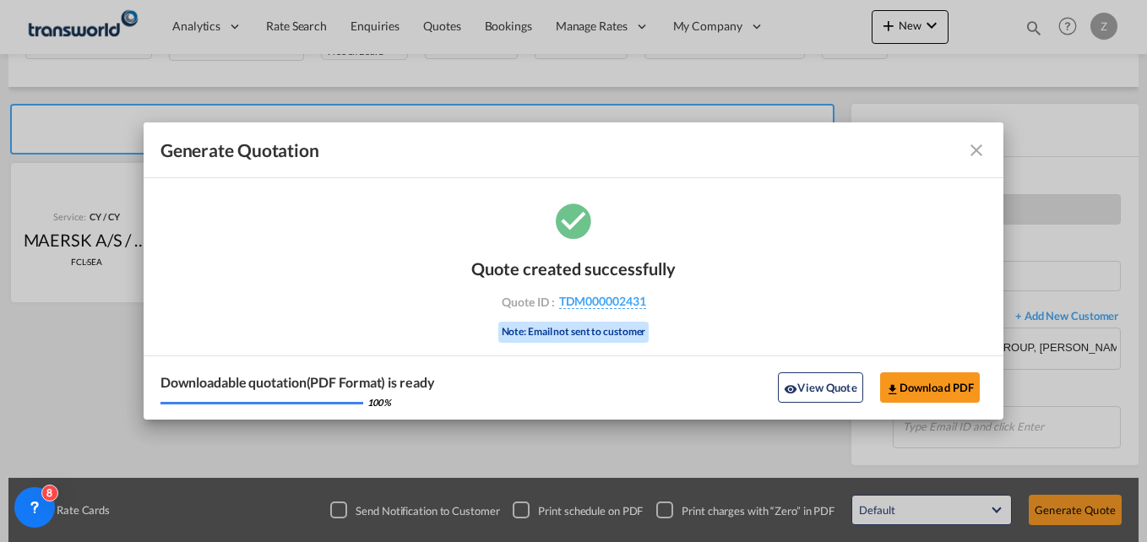
click at [987, 151] on md-icon "icon-close fg-AAA8AD cursor m-0" at bounding box center [976, 150] width 20 height 20
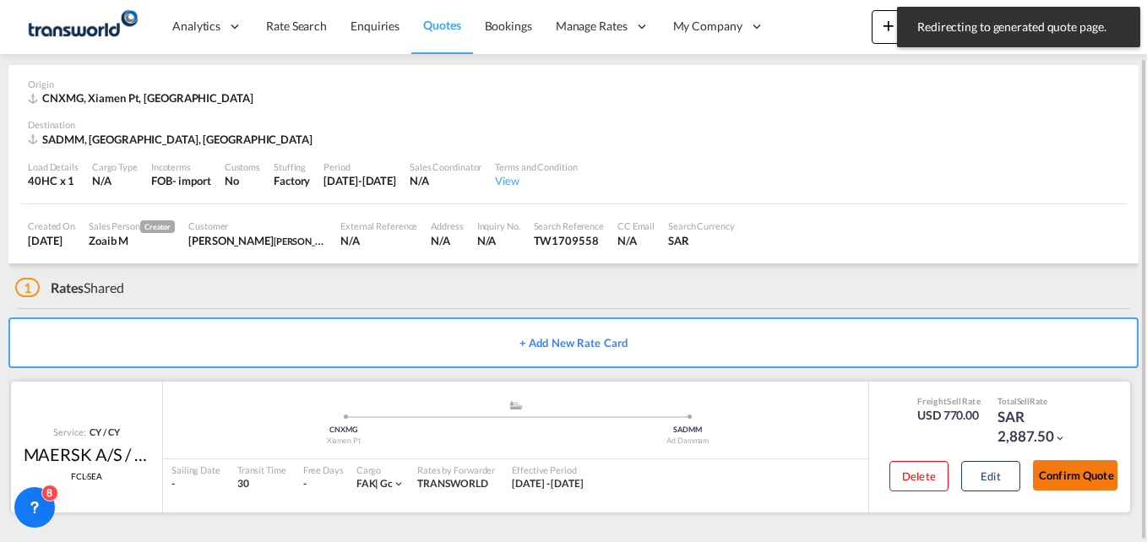
click at [1058, 481] on button "Confirm Quote" at bounding box center [1075, 475] width 84 height 30
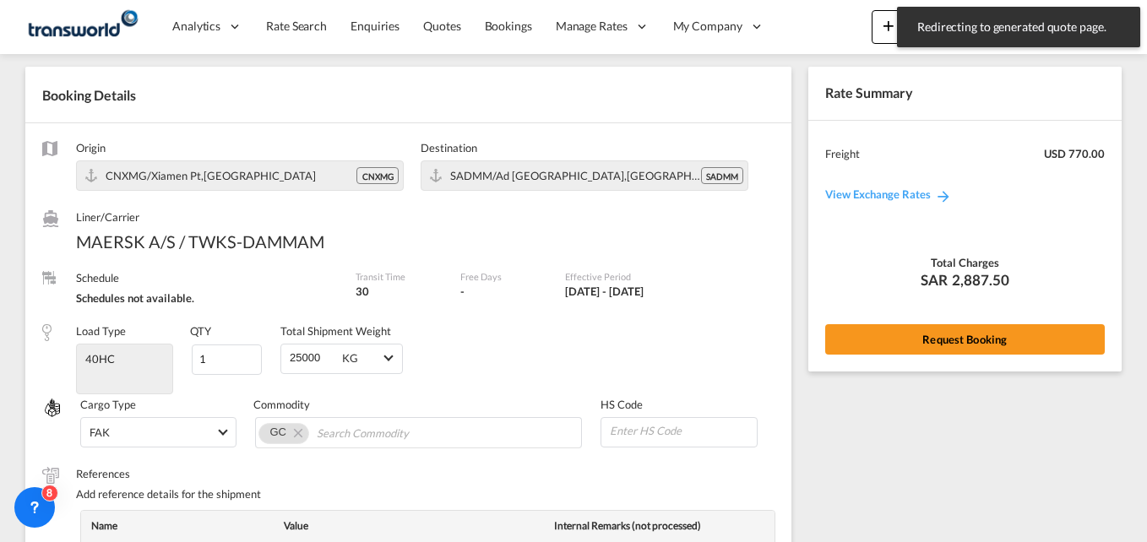
scroll to position [654, 0]
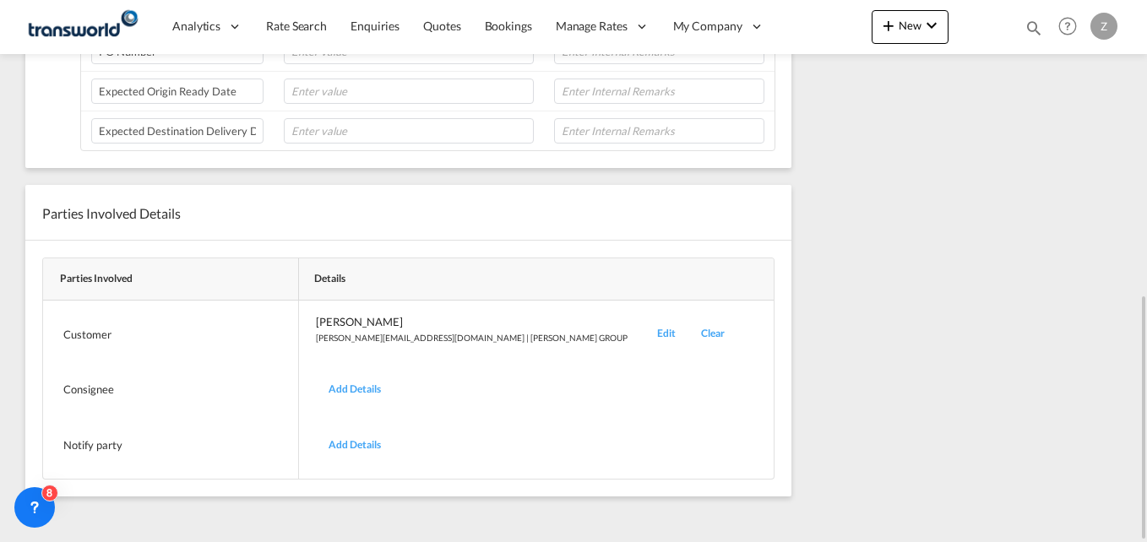
click at [644, 326] on div "Edit" at bounding box center [666, 334] width 44 height 40
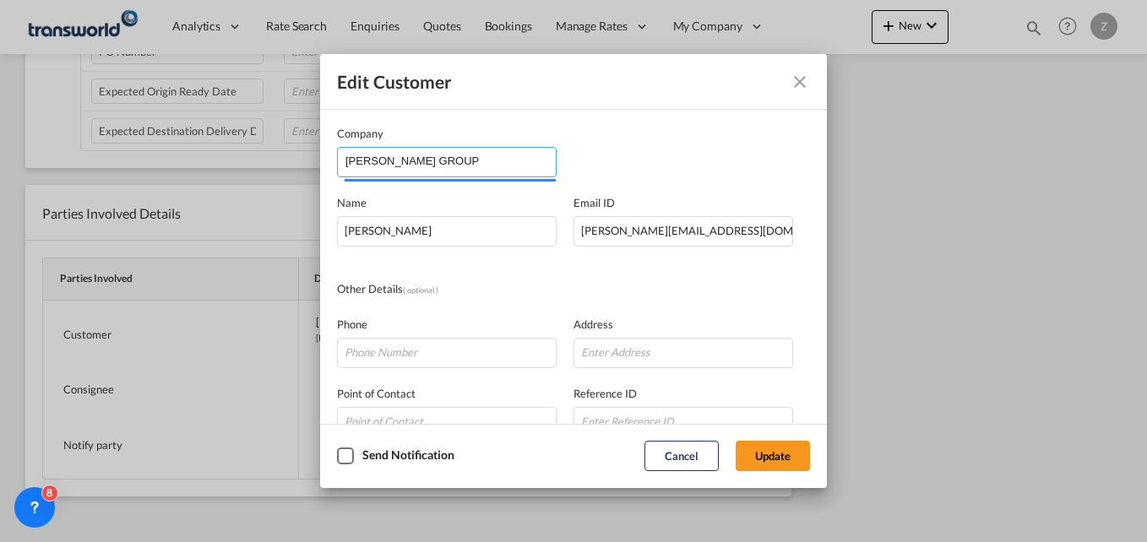
drag, startPoint x: 436, startPoint y: 160, endPoint x: 231, endPoint y: 161, distance: 205.3
click at [231, 161] on div "Edit Customer Company [PERSON_NAME] GROUP Name [PERSON_NAME] Email ID [PERSON_N…" at bounding box center [573, 271] width 1147 height 542
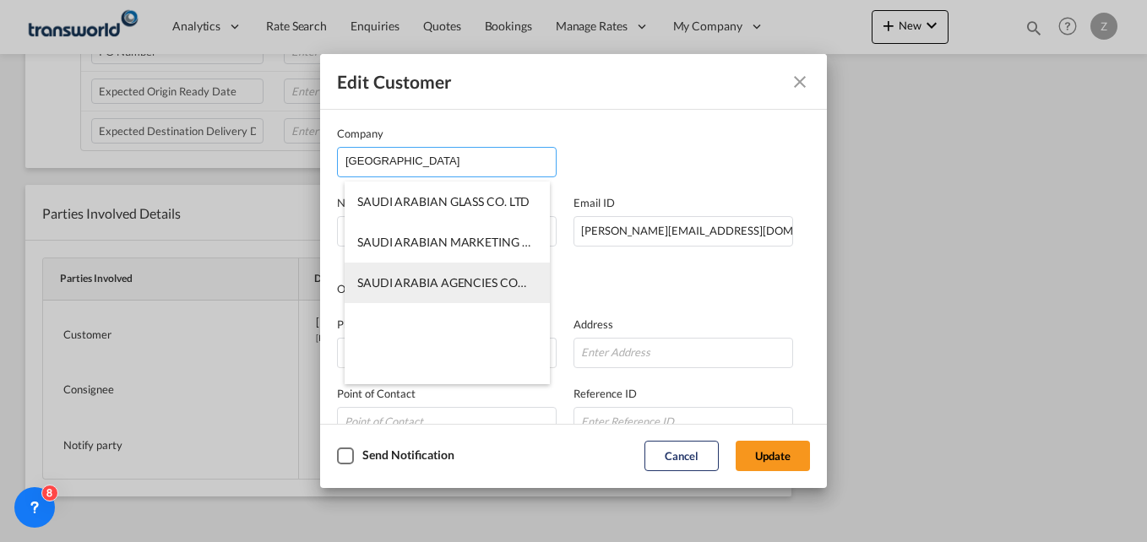
click at [379, 275] on span "SAUDI ARABIA AGENCIES COMPANY ([PERSON_NAME])" at bounding box center [509, 282] width 305 height 14
type input "SAUDI ARABIA AGENCIES COMPANY ([PERSON_NAME])"
type input "[EMAIL_ADDRESS][DOMAIN_NAME]"
type input "0594250009"
type input "567134"
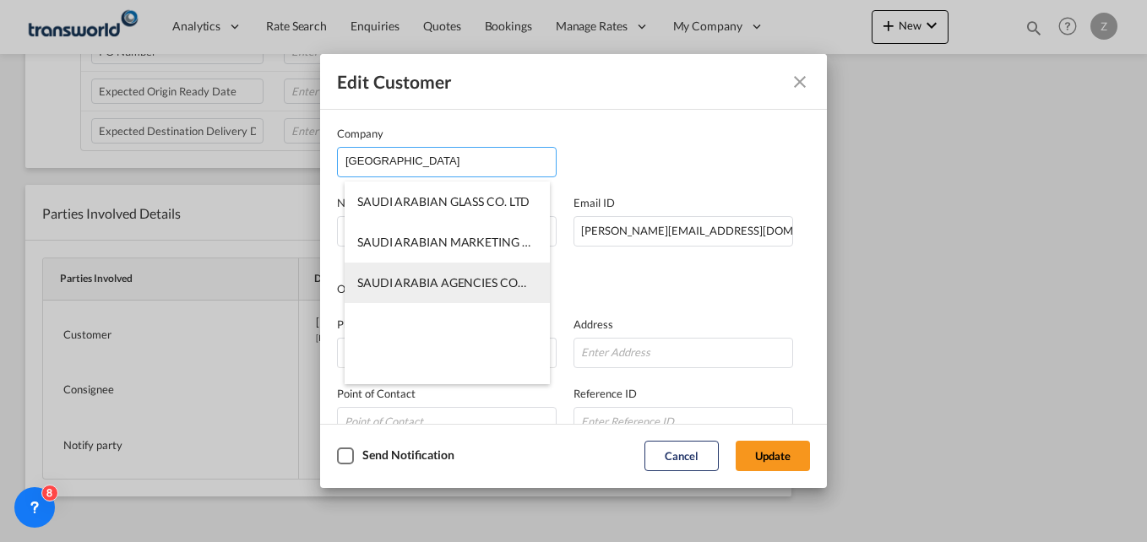
type input "23334"
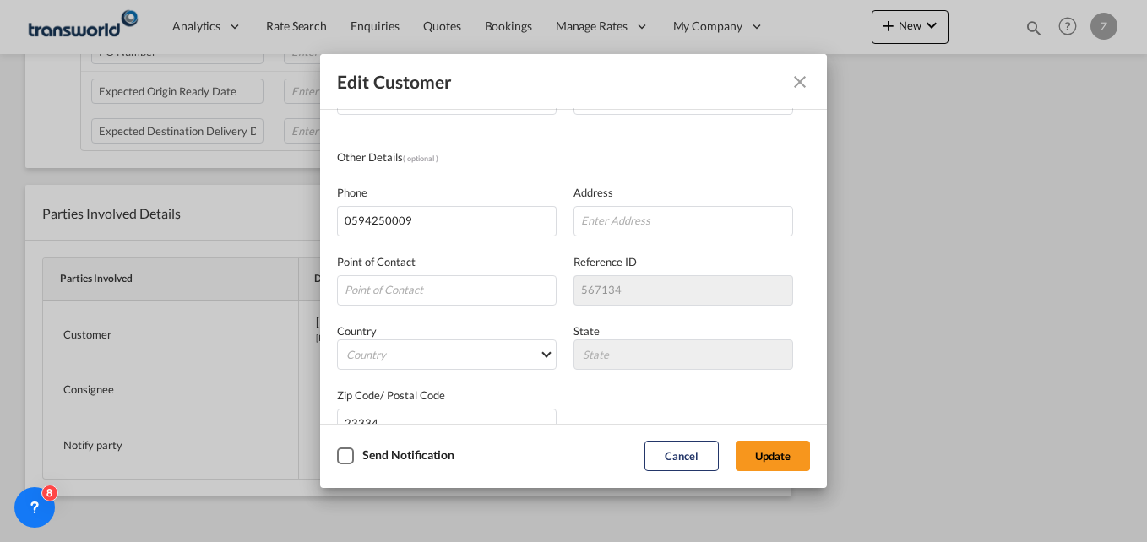
scroll to position [134, 0]
click at [773, 463] on button "Update" at bounding box center [773, 456] width 74 height 30
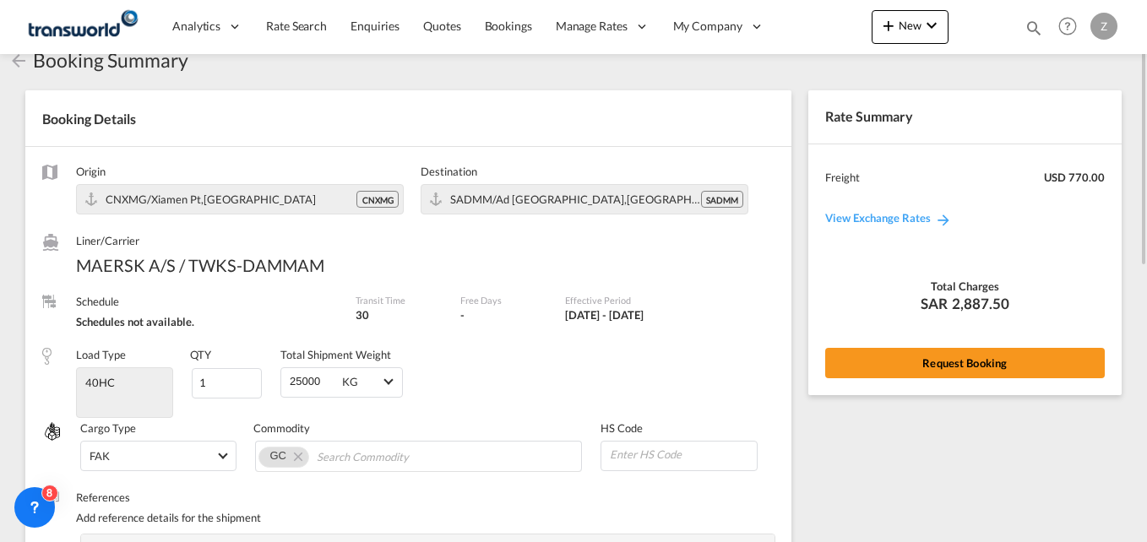
scroll to position [39, 0]
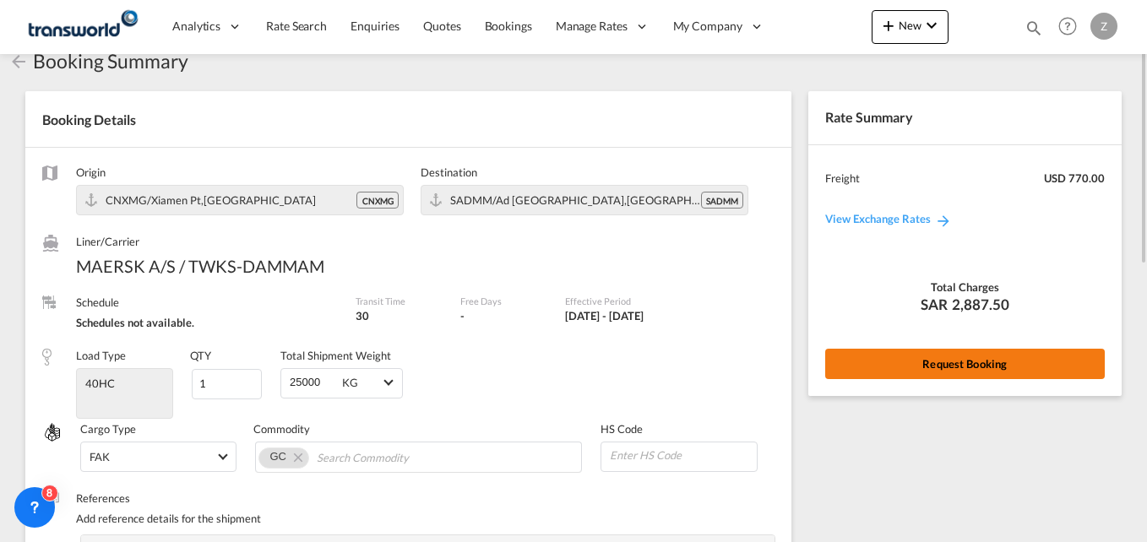
click at [913, 362] on button "Request Booking" at bounding box center [965, 364] width 280 height 30
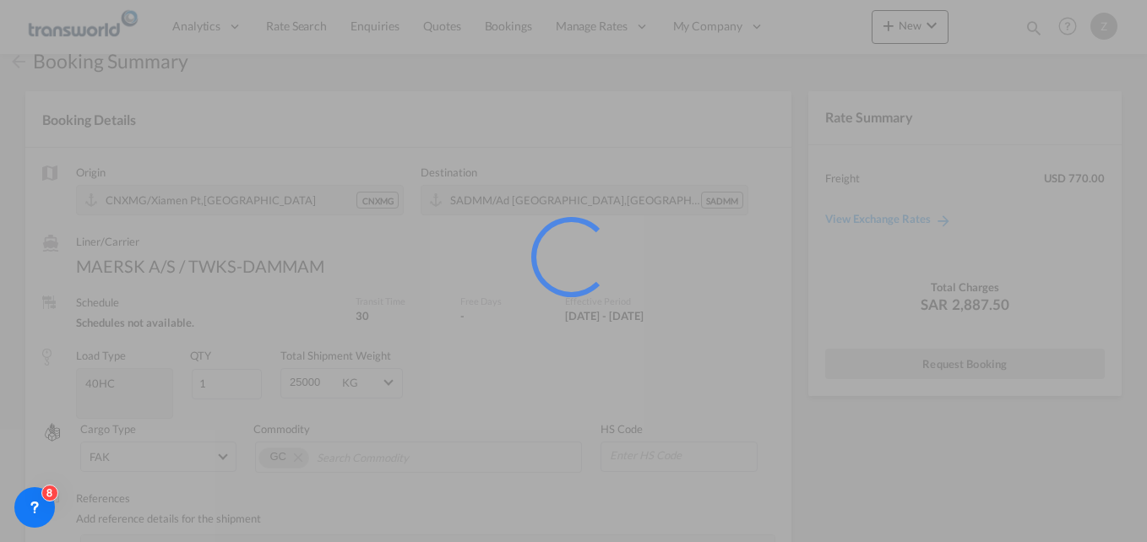
scroll to position [0, 0]
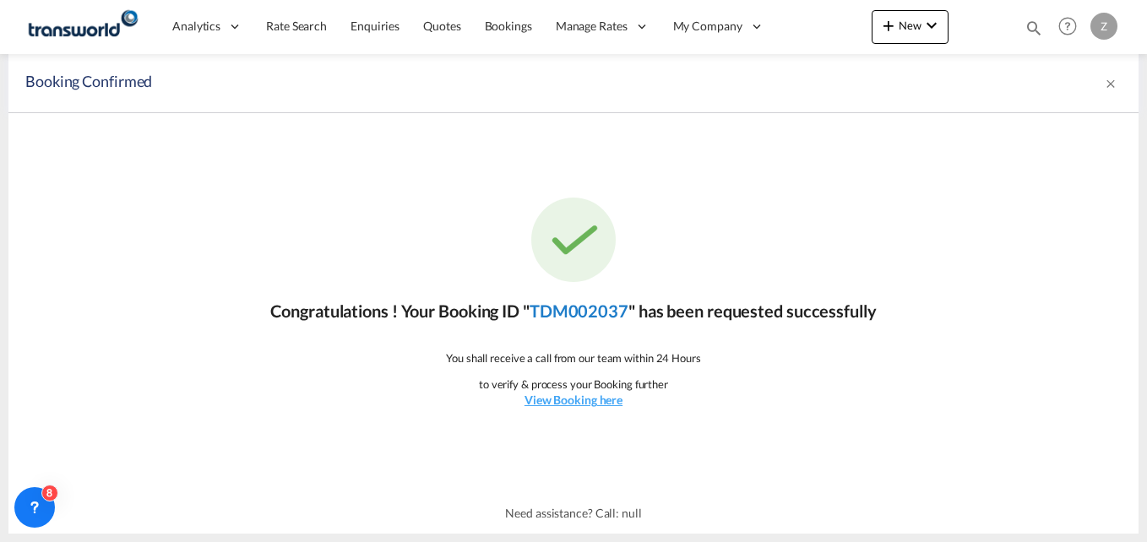
click at [590, 306] on link "TDM002037" at bounding box center [579, 311] width 99 height 20
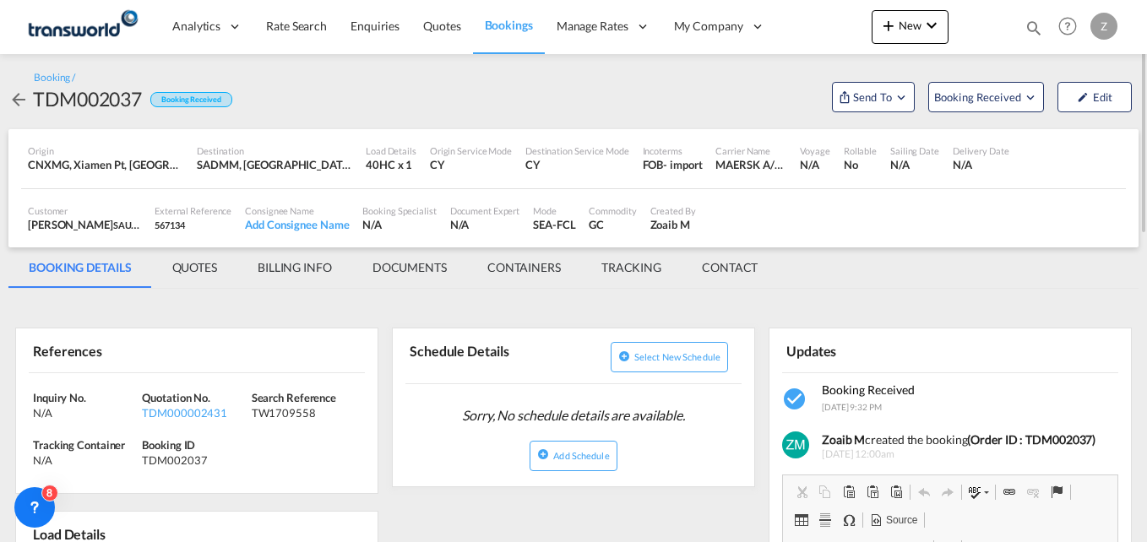
click at [747, 271] on md-tab-item "CONTACT" at bounding box center [730, 267] width 96 height 41
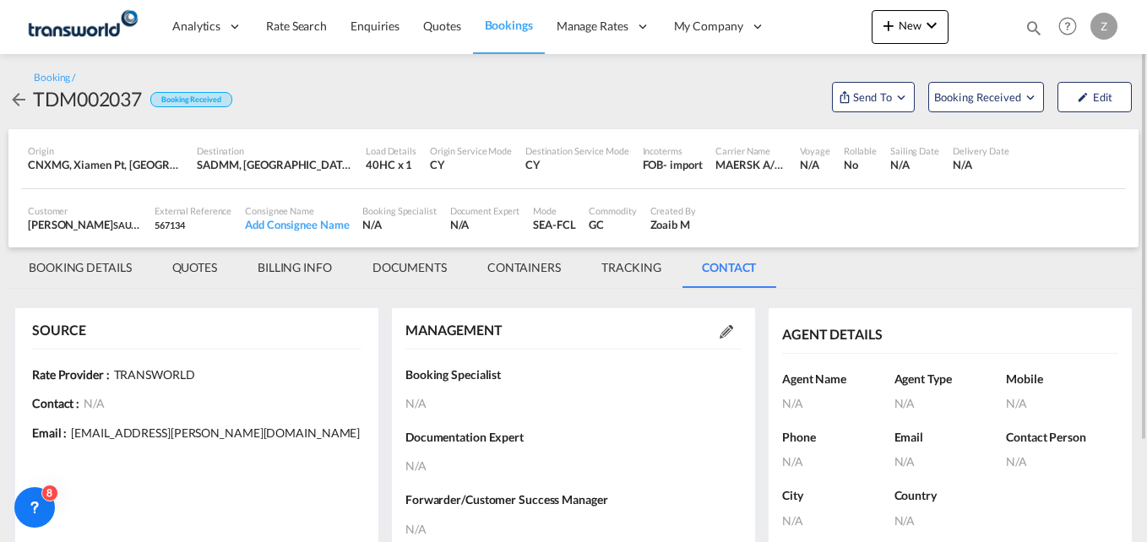
click at [720, 334] on md-icon at bounding box center [727, 332] width 14 height 14
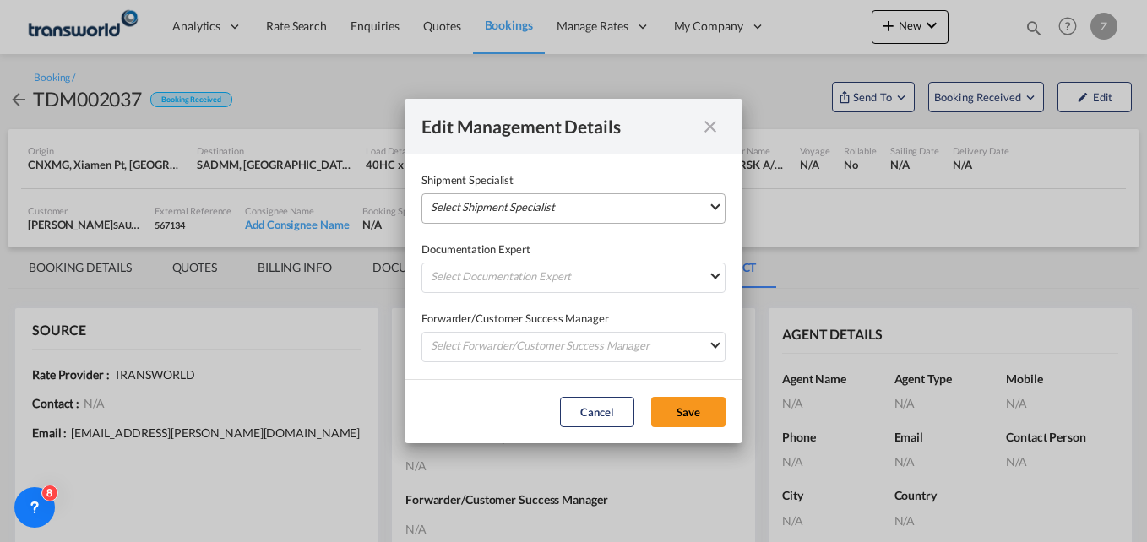
click at [523, 202] on md-select "Select Shipment Specialist [PERSON_NAME] W [PERSON_NAME][EMAIL_ADDRESS][PERSON_…" at bounding box center [574, 208] width 304 height 30
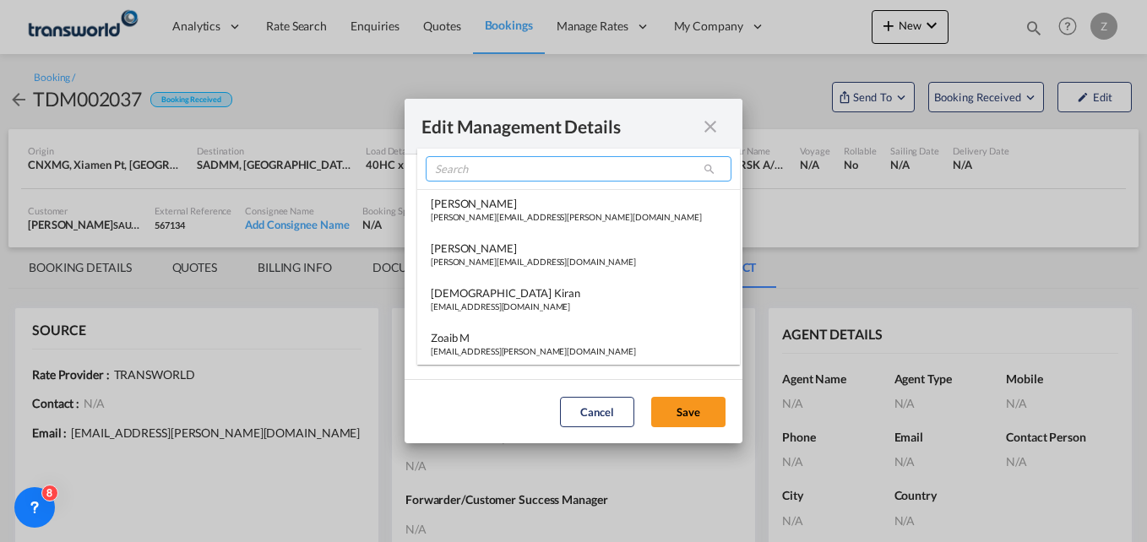
click at [459, 173] on input "search" at bounding box center [579, 168] width 306 height 25
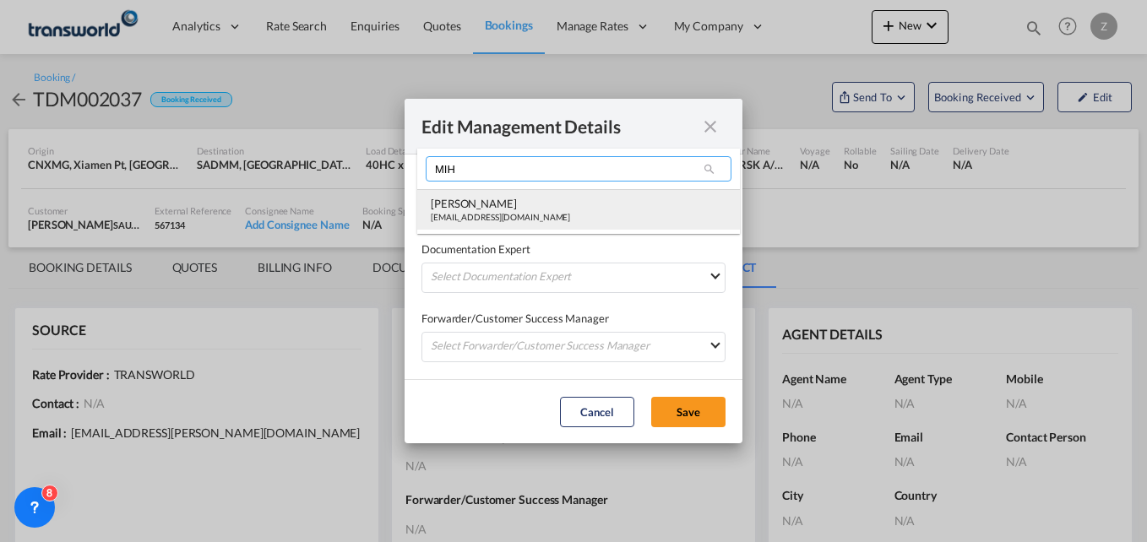
type input "MIH"
click at [476, 209] on div "[PERSON_NAME]" at bounding box center [500, 203] width 139 height 15
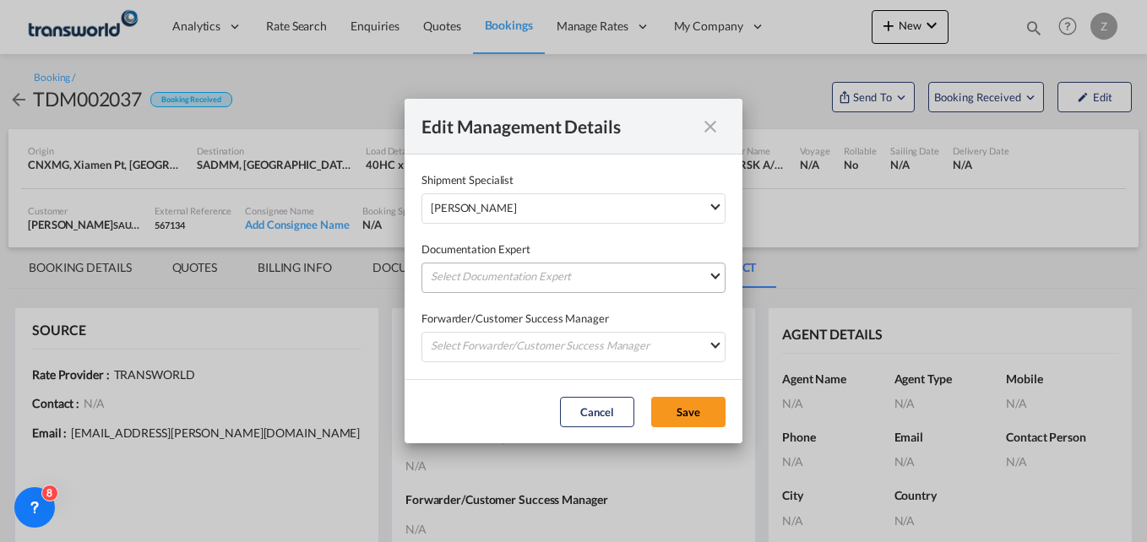
click at [476, 276] on md-select "Select Documentation Expert [PERSON_NAME] W [PERSON_NAME][EMAIL_ADDRESS][PERSON…" at bounding box center [574, 278] width 304 height 30
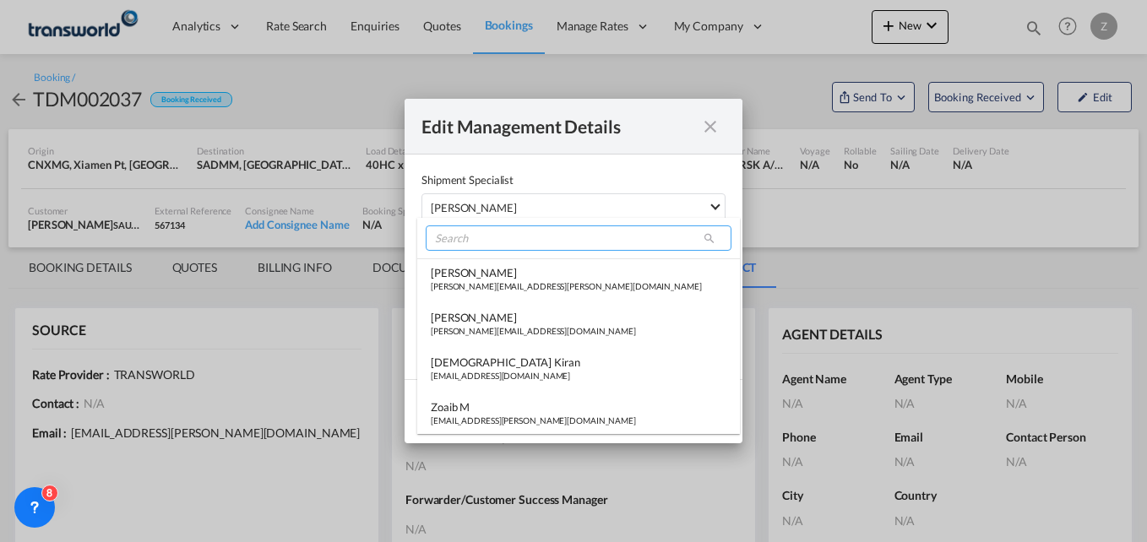
click at [471, 235] on input "search" at bounding box center [579, 238] width 306 height 25
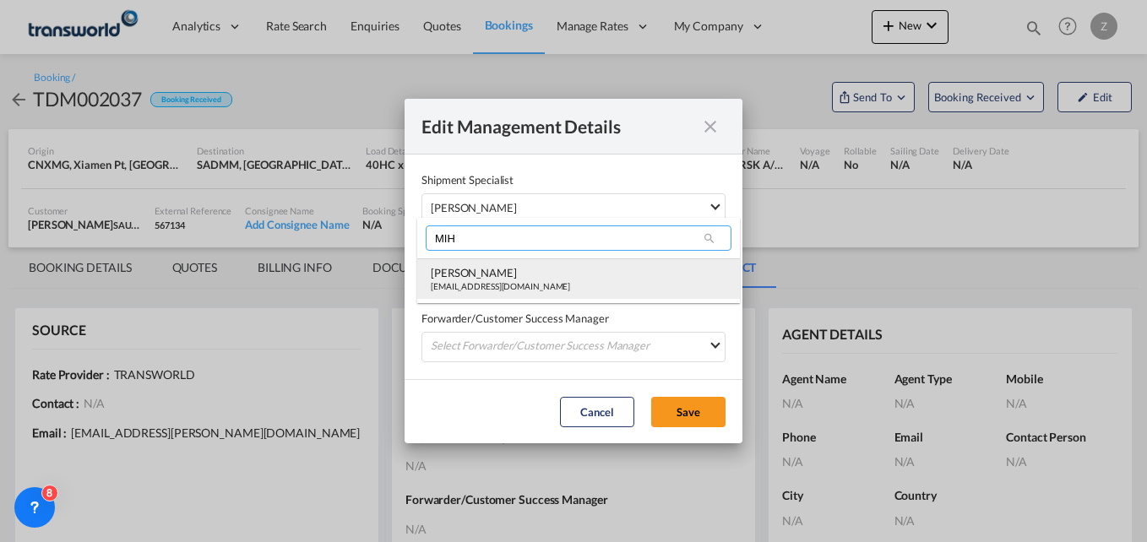
type input "MIH"
click at [470, 271] on div "[PERSON_NAME]" at bounding box center [500, 272] width 139 height 15
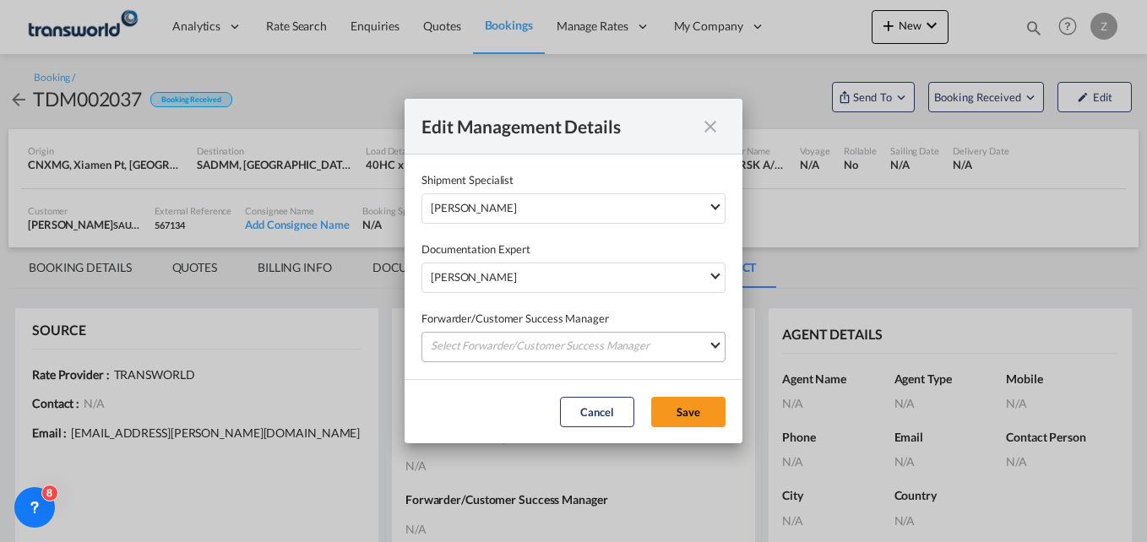
click at [488, 347] on md-select "Select Forwarder/Customer Success Manager [PERSON_NAME] [PERSON_NAME][EMAIL_ADD…" at bounding box center [574, 347] width 304 height 30
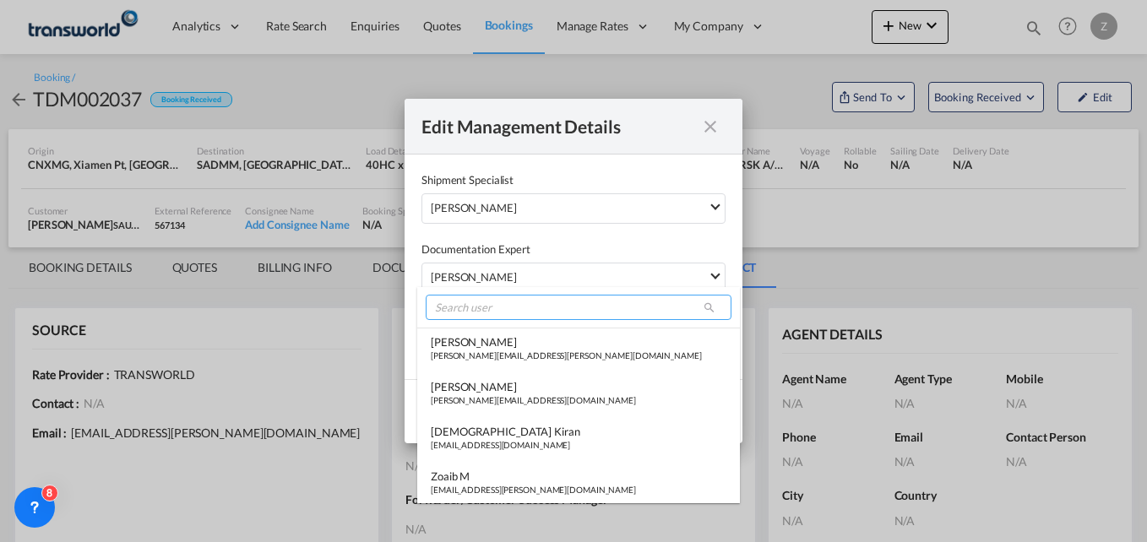
click at [479, 307] on input "search" at bounding box center [579, 307] width 306 height 25
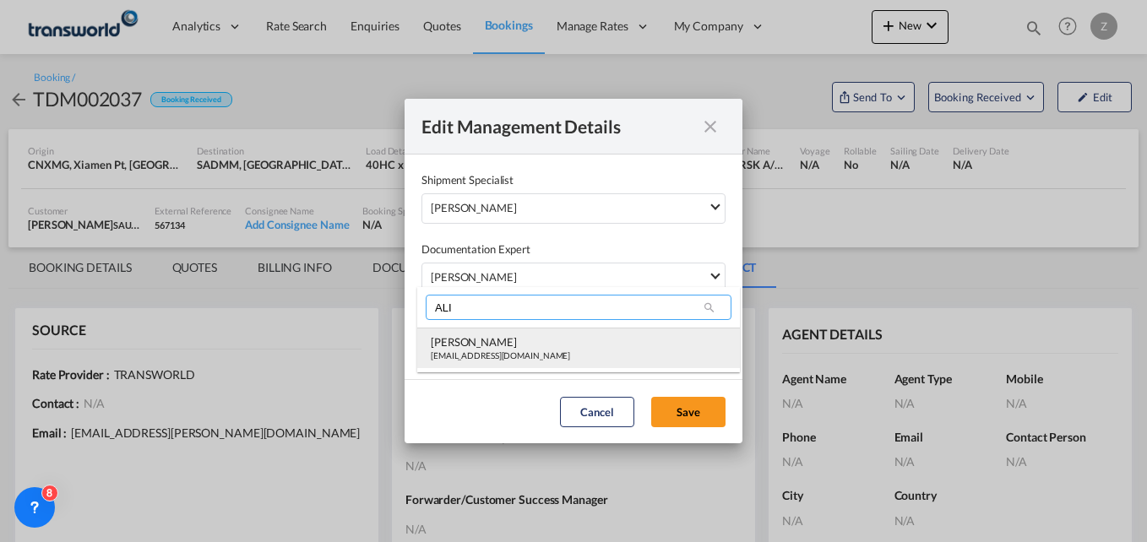
type input "ALI"
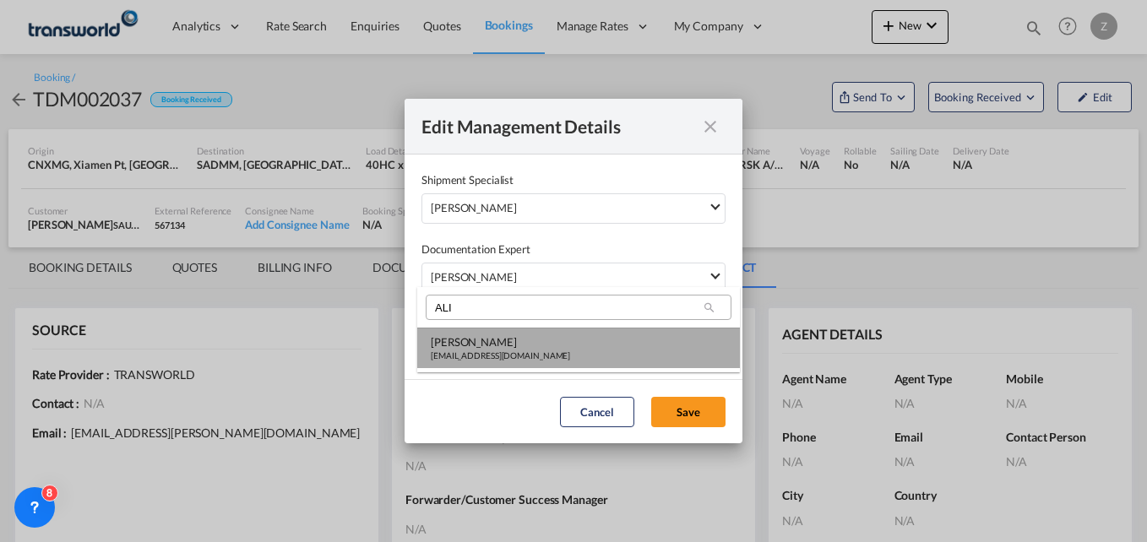
click at [477, 364] on md-option "[PERSON_NAME] [PERSON_NAME][EMAIL_ADDRESS][DOMAIN_NAME]" at bounding box center [578, 348] width 323 height 41
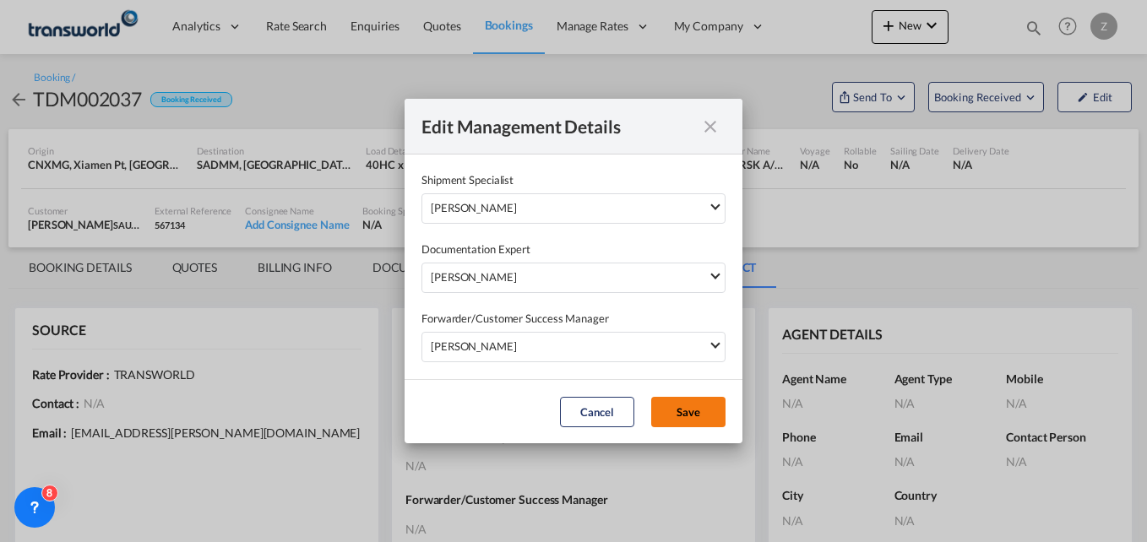
click at [691, 408] on button "Save" at bounding box center [688, 412] width 74 height 30
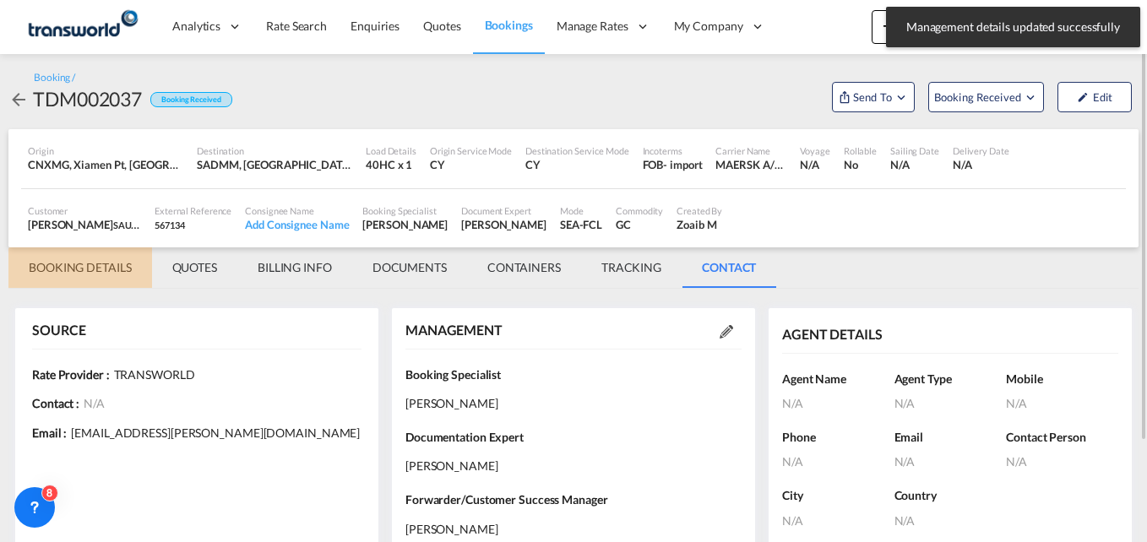
click at [73, 268] on md-tab-item "BOOKING DETAILS" at bounding box center [80, 267] width 144 height 41
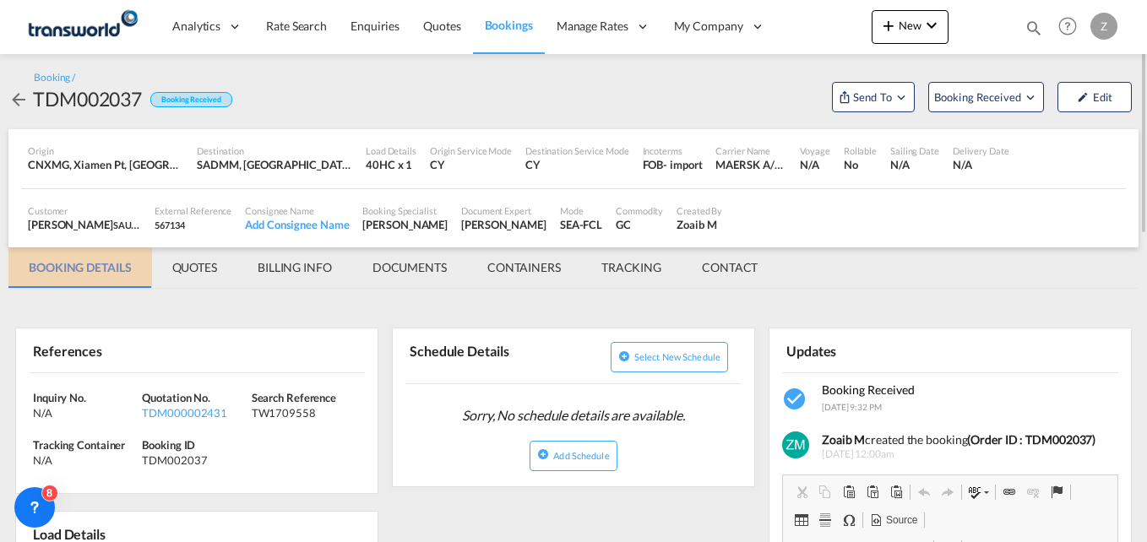
click at [73, 268] on md-tab-item "BOOKING DETAILS" at bounding box center [80, 267] width 144 height 41
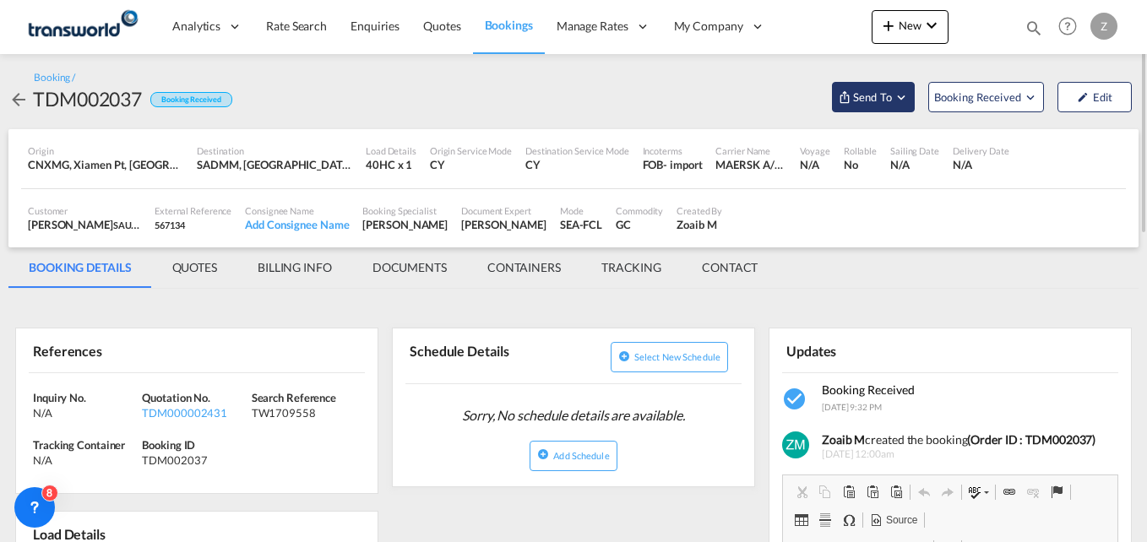
click at [851, 91] on span "Send To" at bounding box center [872, 97] width 42 height 17
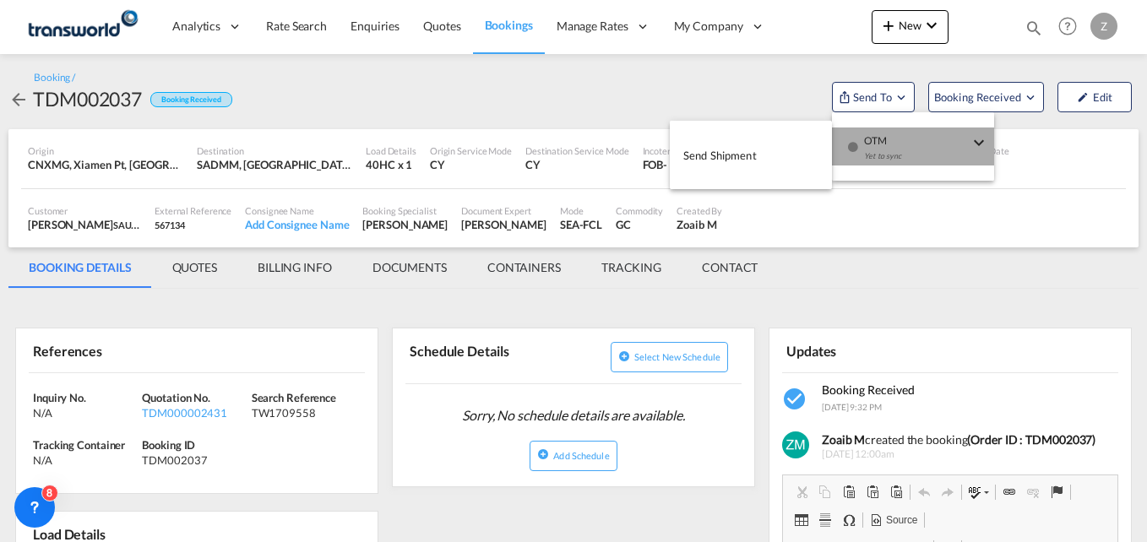
click at [884, 151] on div "Yet to sync" at bounding box center [916, 160] width 105 height 35
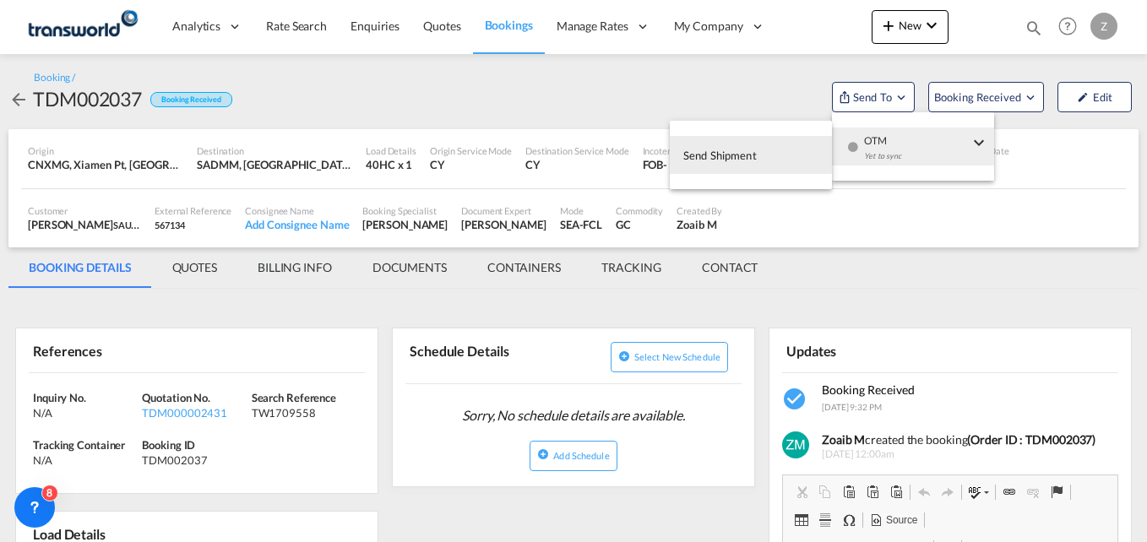
click at [760, 157] on button "Send Shipment" at bounding box center [751, 155] width 162 height 38
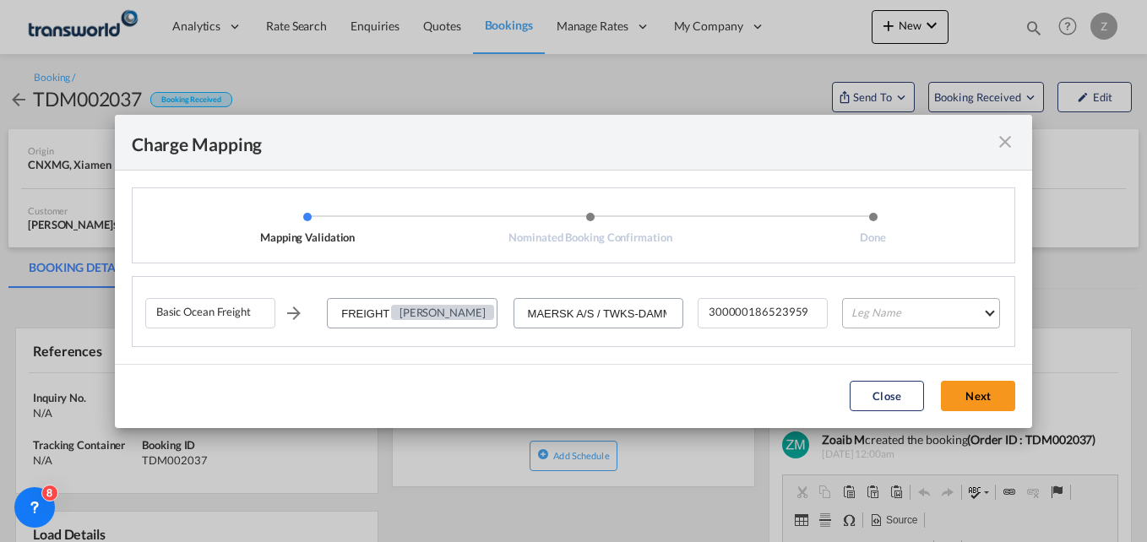
click at [878, 324] on md-select "Leg Name HANDLING ORIGIN VESSEL HANDLING DESTINATION OTHERS TL PICK UP CUSTOMS …" at bounding box center [921, 313] width 158 height 30
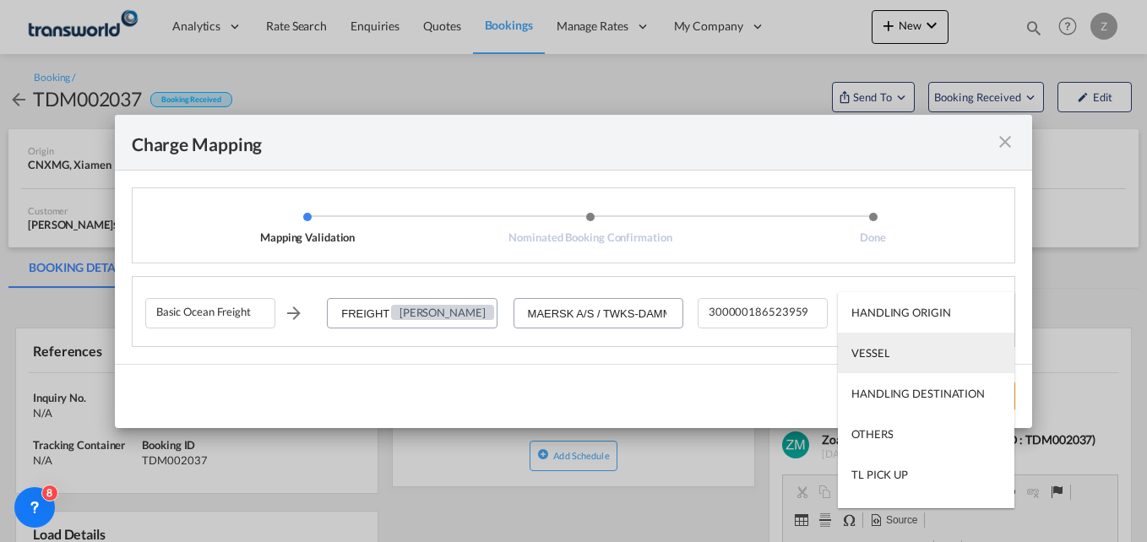
click at [884, 350] on div "VESSEL" at bounding box center [870, 352] width 38 height 15
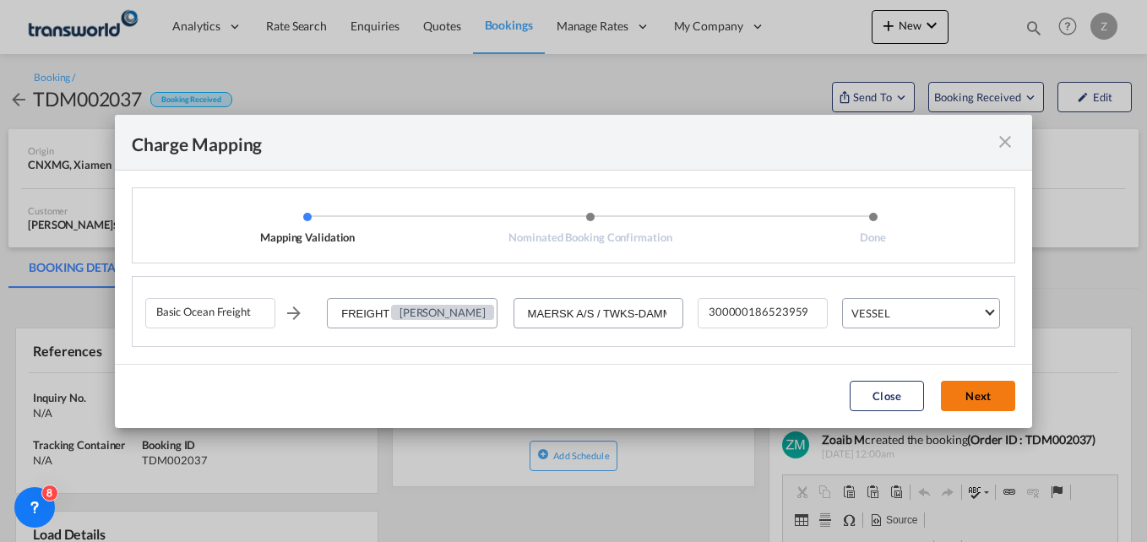
click at [968, 389] on button "Next" at bounding box center [978, 396] width 74 height 30
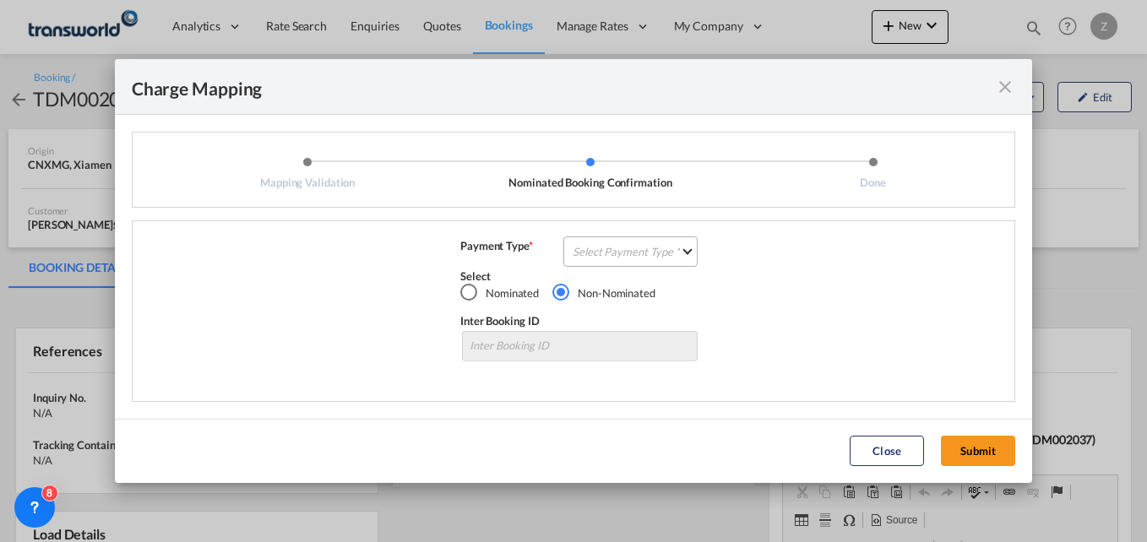
click at [611, 242] on md-select "Select Payment Type COLLECT PREPAID" at bounding box center [630, 252] width 134 height 30
click at [606, 248] on div "COLLECT" at bounding box center [598, 251] width 48 height 15
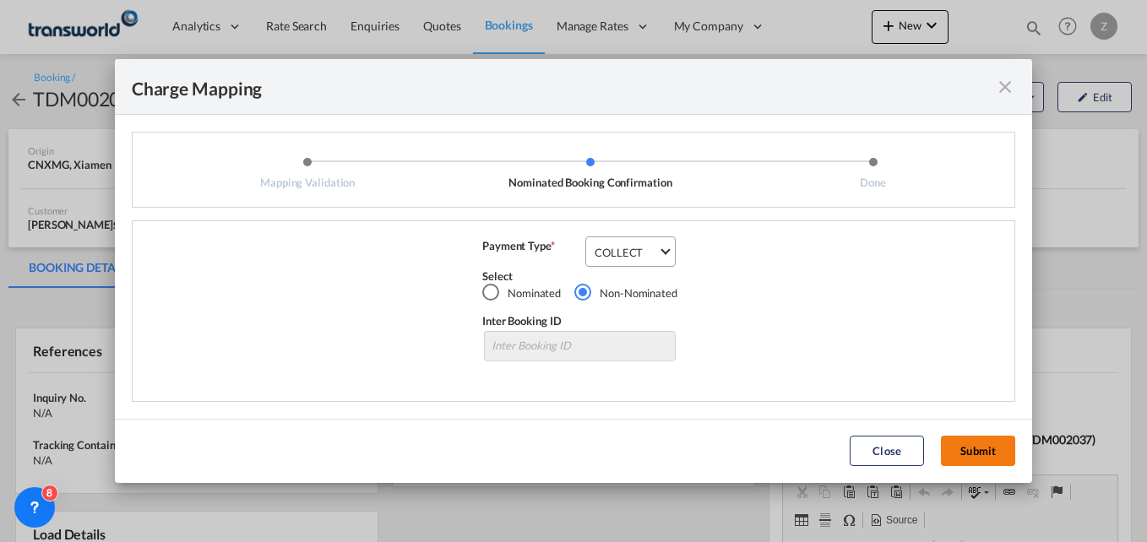
click at [959, 444] on button "Submit" at bounding box center [978, 451] width 74 height 30
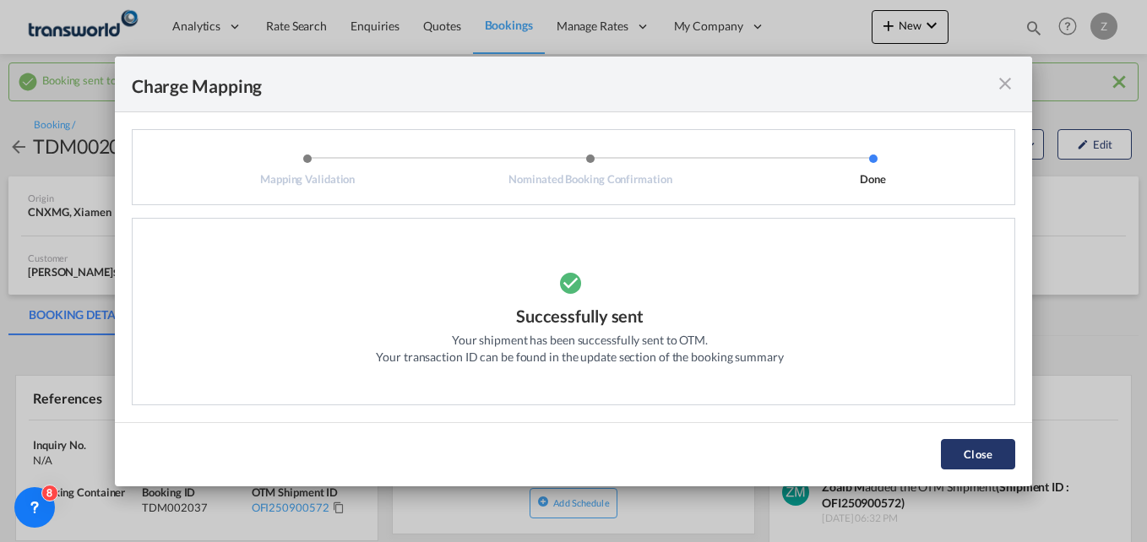
click at [987, 453] on button "Close" at bounding box center [978, 454] width 74 height 30
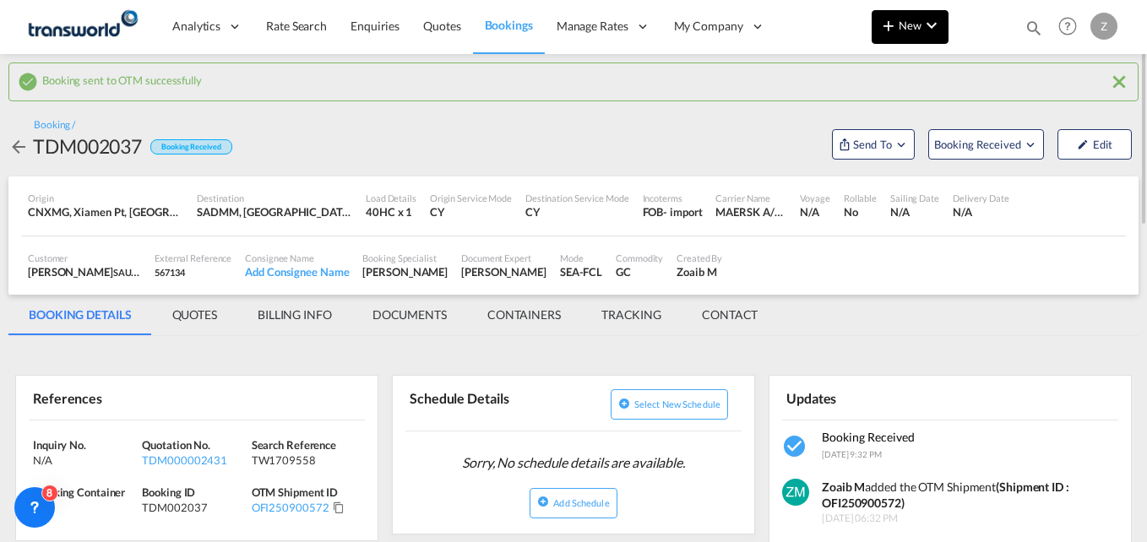
click at [912, 19] on span "New" at bounding box center [909, 26] width 63 height 14
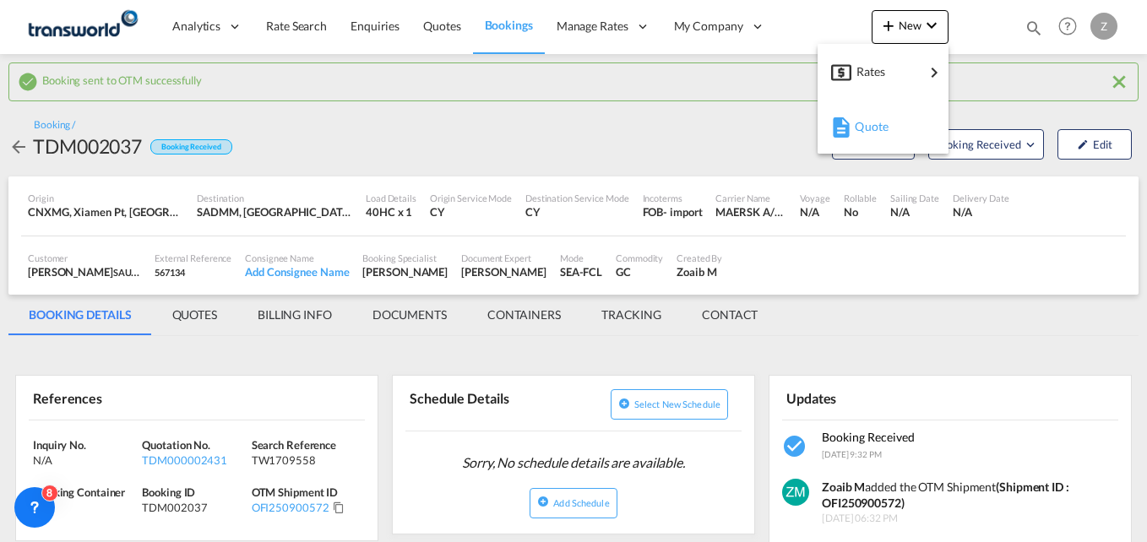
click at [873, 134] on span "Quote" at bounding box center [864, 127] width 19 height 34
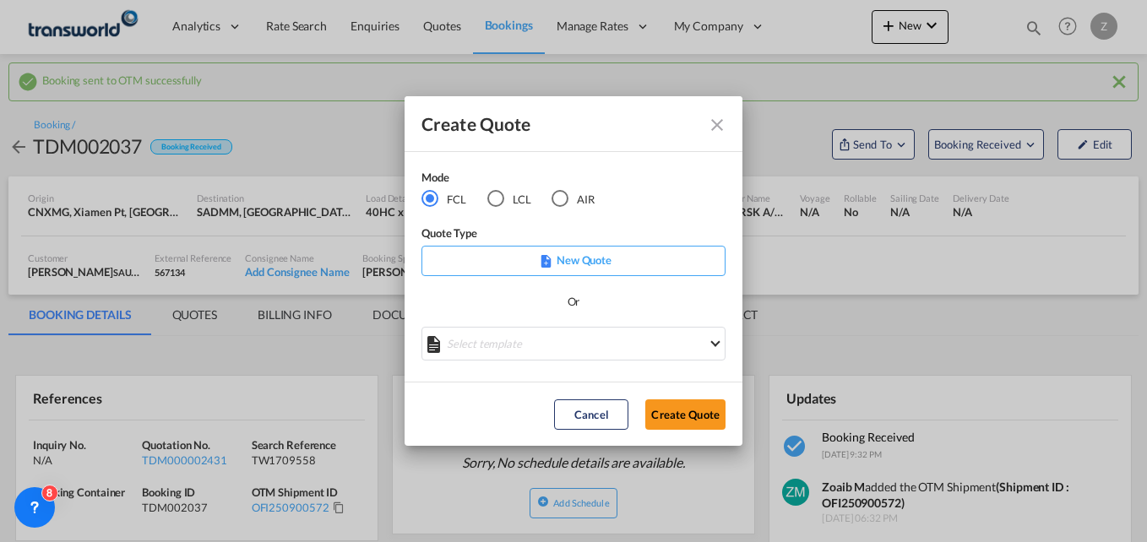
click at [558, 197] on div "AIR" at bounding box center [560, 198] width 17 height 17
click at [661, 413] on button "Create Quote" at bounding box center [685, 415] width 80 height 30
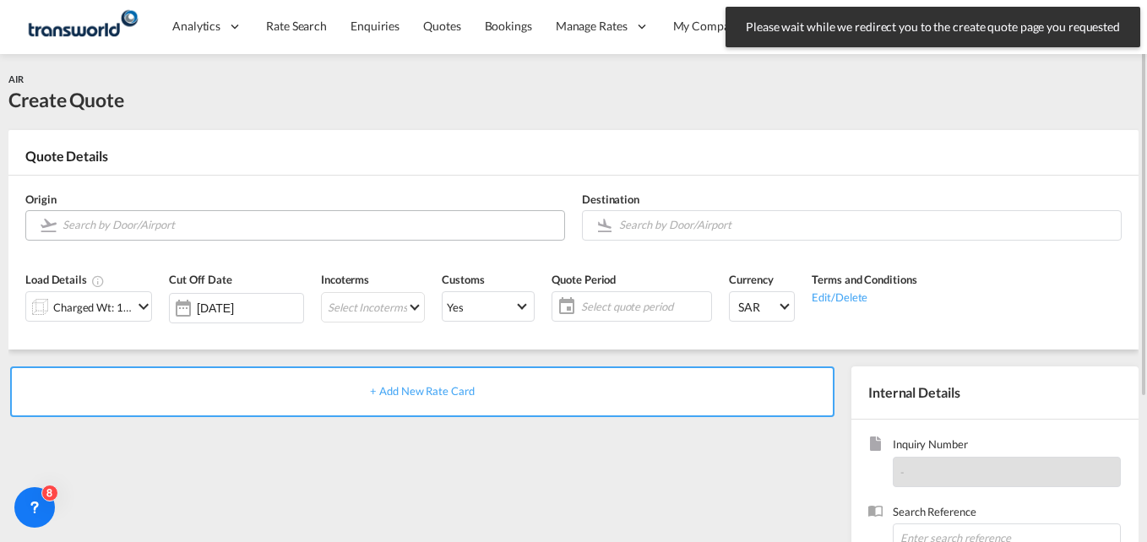
click at [182, 215] on input "Search by Door/Airport" at bounding box center [309, 225] width 493 height 30
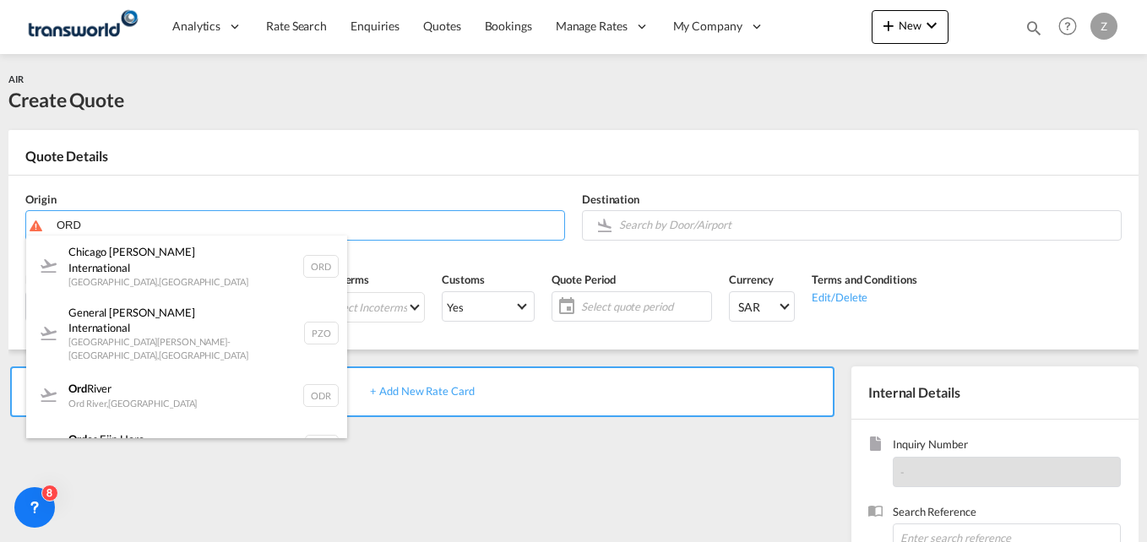
type input "ORD"
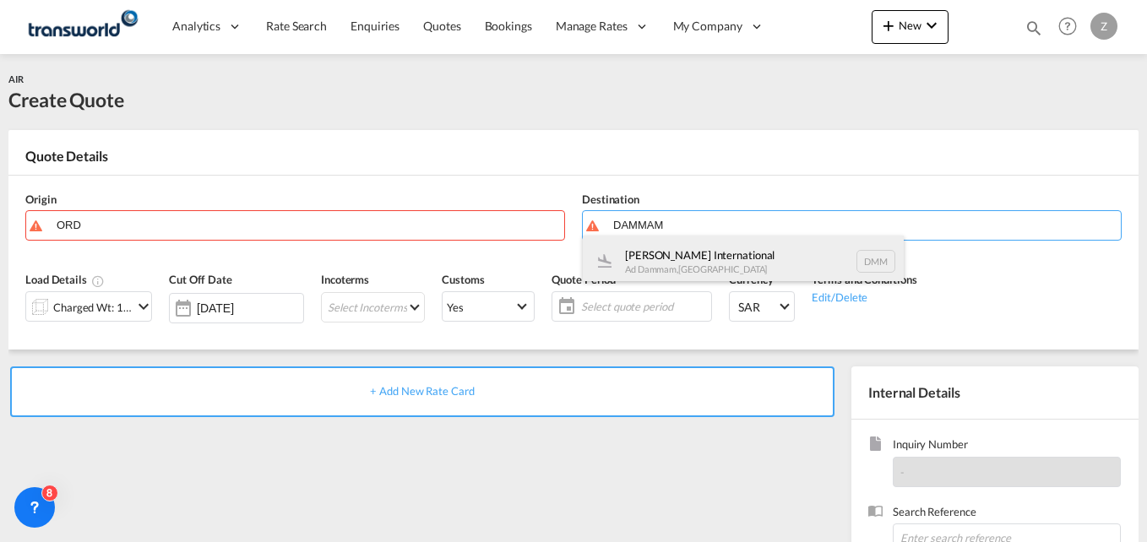
click at [683, 250] on div "[PERSON_NAME] International Ad Dammam , [GEOGRAPHIC_DATA] DMM" at bounding box center [743, 261] width 321 height 51
type input "[PERSON_NAME] International, Ad Dammam, DMM"
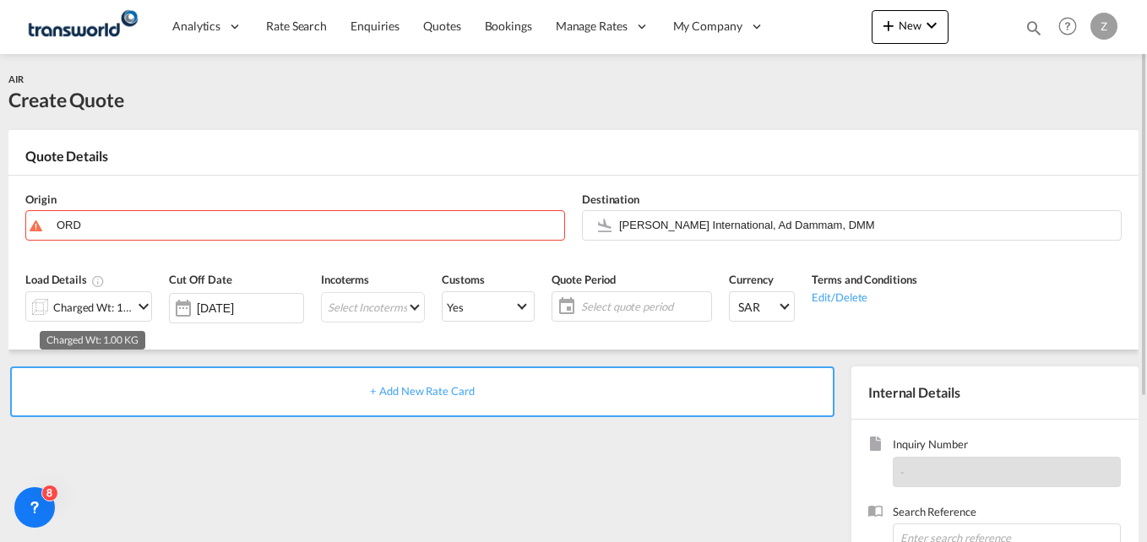
click at [98, 296] on div "Charged Wt: 1.00 KG" at bounding box center [92, 308] width 79 height 24
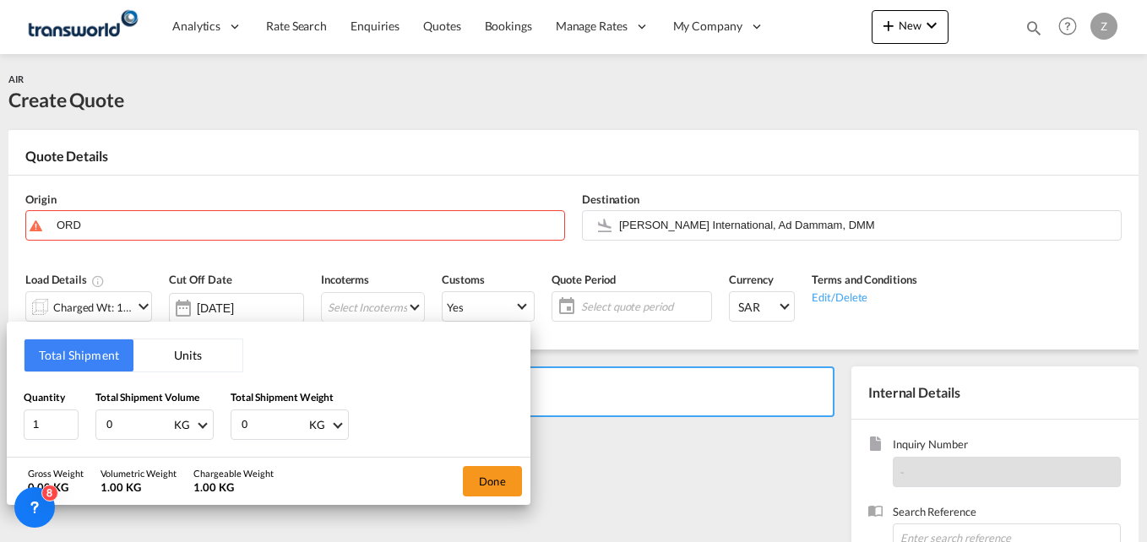
click at [124, 418] on input "0" at bounding box center [139, 425] width 68 height 29
type input "138"
click at [253, 425] on input "0" at bounding box center [274, 425] width 68 height 29
type input "138"
click at [502, 474] on button "Done" at bounding box center [492, 481] width 59 height 30
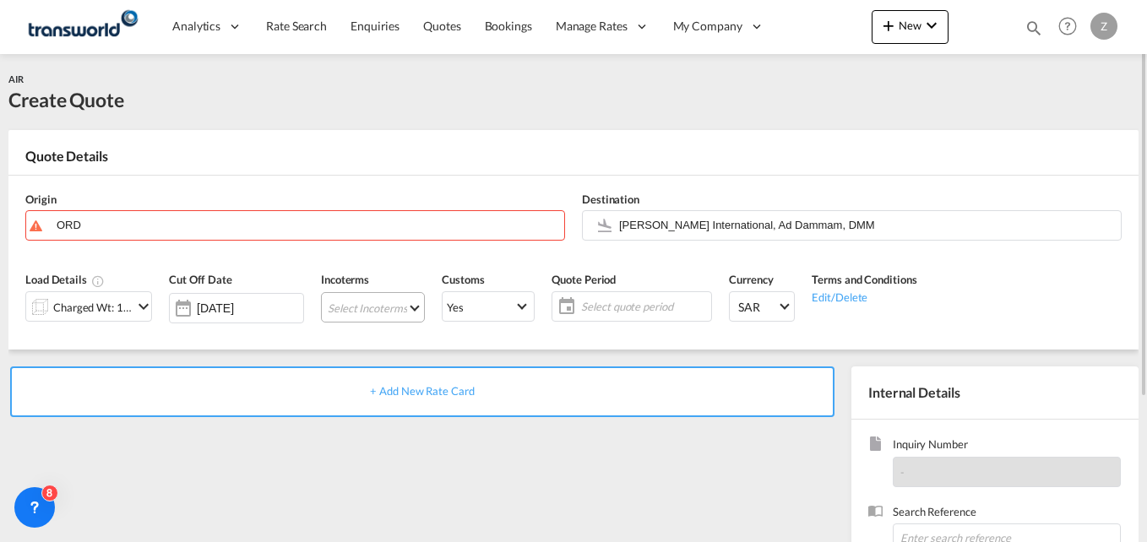
click at [390, 317] on md-select "Select Incoterms CIF - import Cost,Insurance and Freight CIP - export Carriage …" at bounding box center [373, 307] width 104 height 30
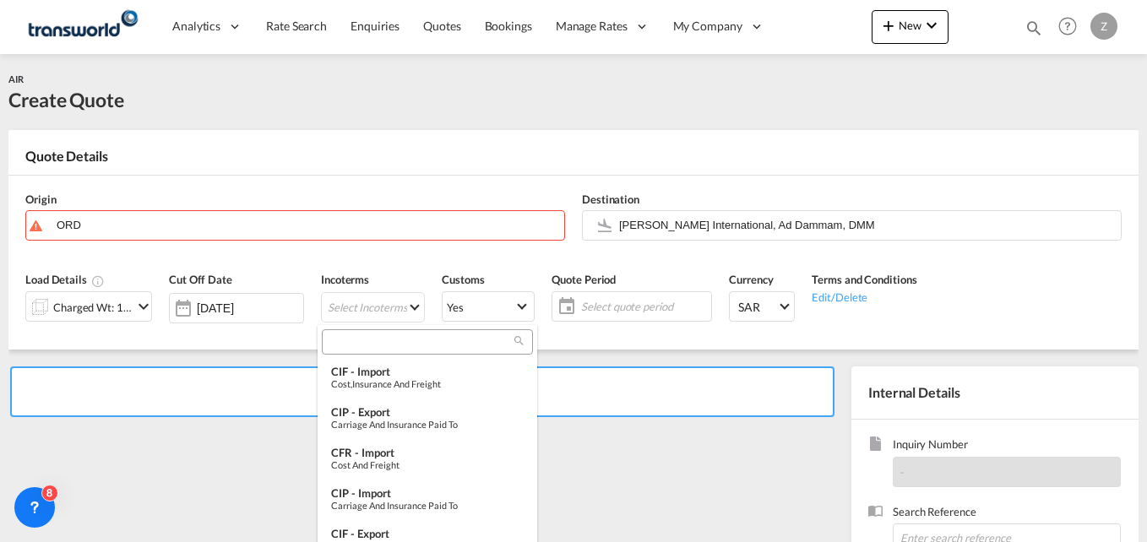
click at [122, 230] on md-backdrop at bounding box center [573, 271] width 1147 height 542
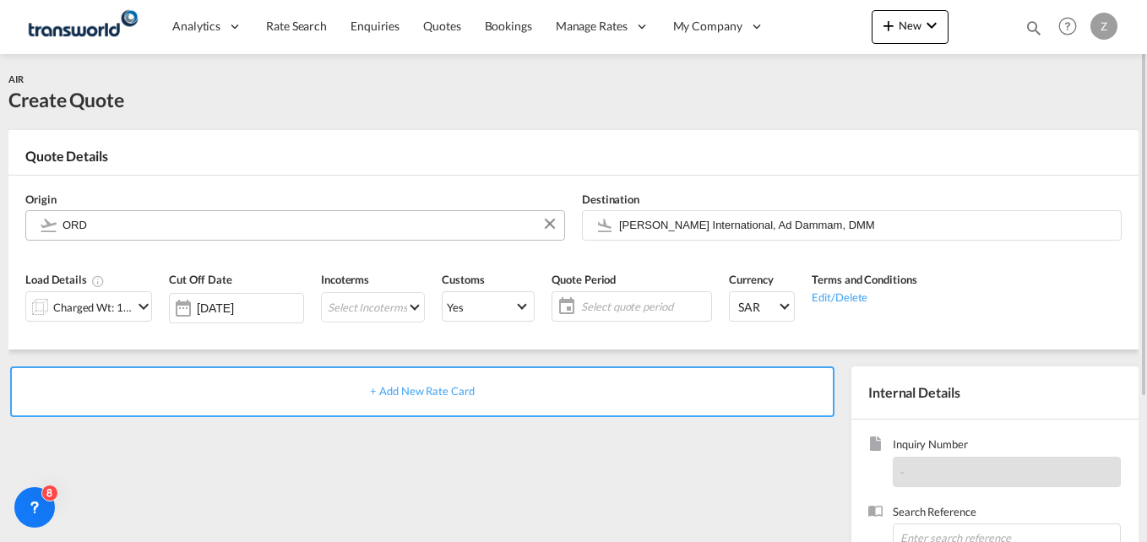
click at [105, 225] on body "Analytics Dashboard Reports Rate Search Enquiries Quotes Bookings" at bounding box center [573, 271] width 1147 height 542
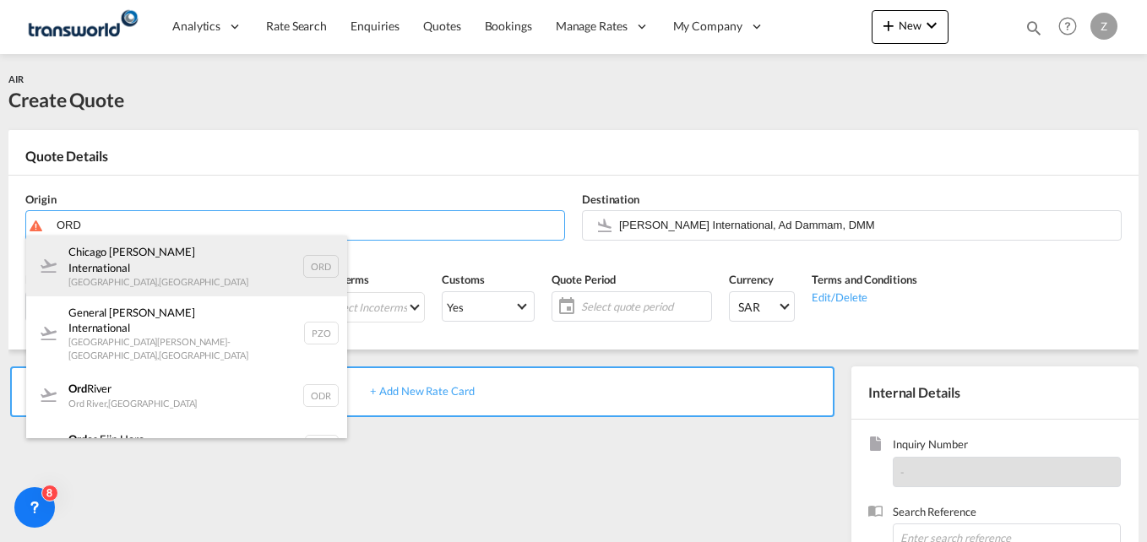
click at [128, 259] on div "Chicago [PERSON_NAME] International [GEOGRAPHIC_DATA] , [GEOGRAPHIC_DATA] ORD" at bounding box center [186, 266] width 321 height 61
type input "Chicago [PERSON_NAME] International, [GEOGRAPHIC_DATA], [GEOGRAPHIC_DATA]"
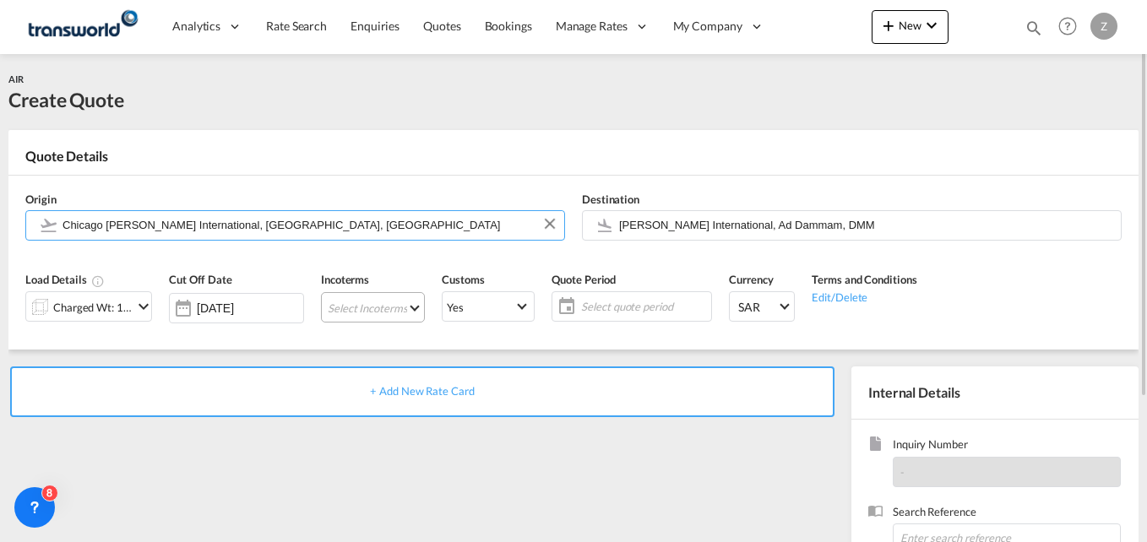
click at [375, 309] on md-select "Select Incoterms" at bounding box center [373, 307] width 104 height 30
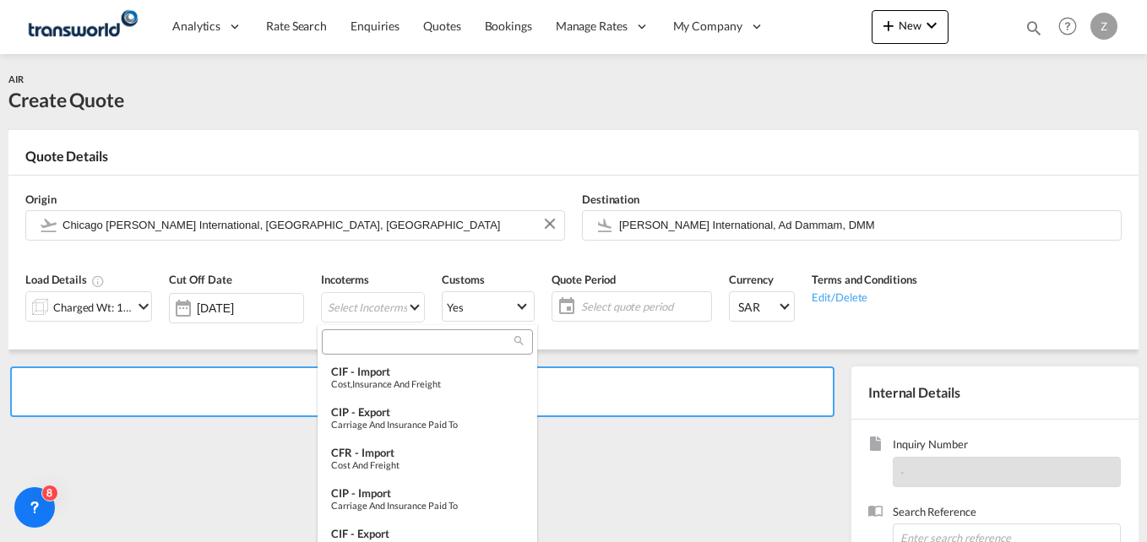
click at [373, 338] on input "search" at bounding box center [421, 341] width 188 height 15
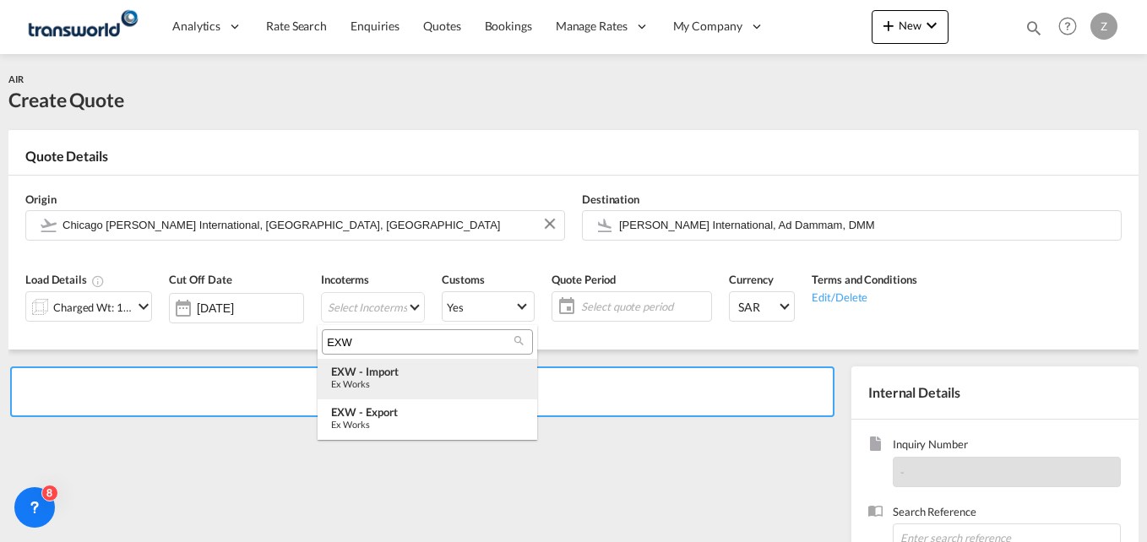
type input "EXW"
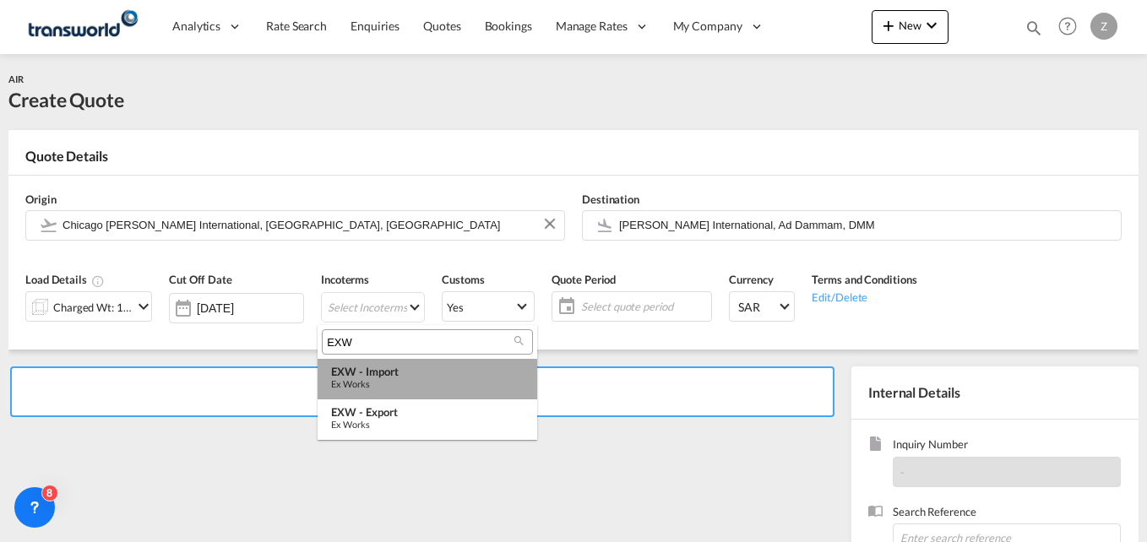
click at [368, 386] on div "Ex Works" at bounding box center [427, 383] width 193 height 11
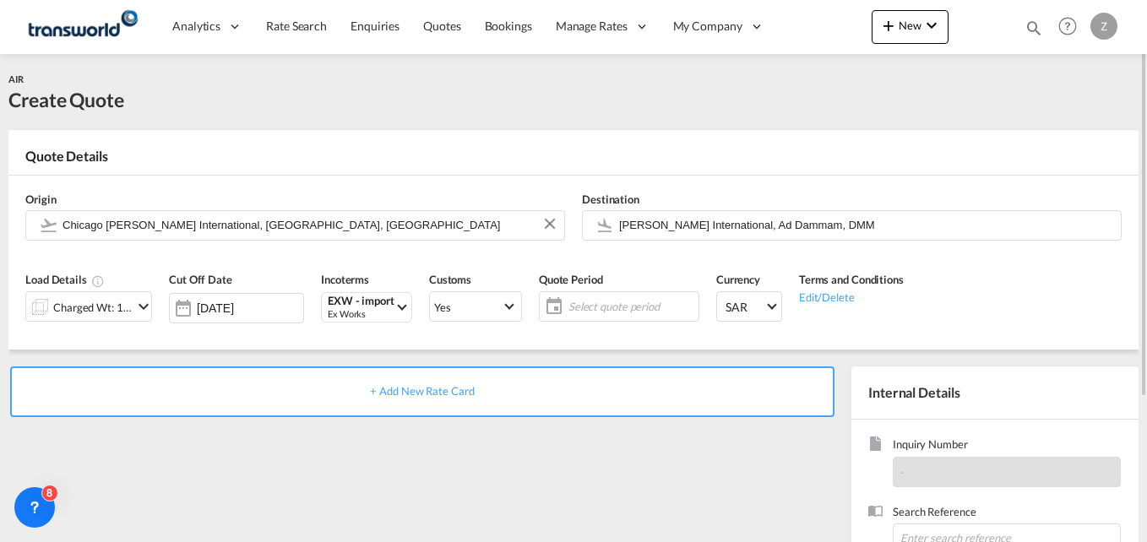
click at [606, 309] on span "Select quote period" at bounding box center [631, 306] width 126 height 15
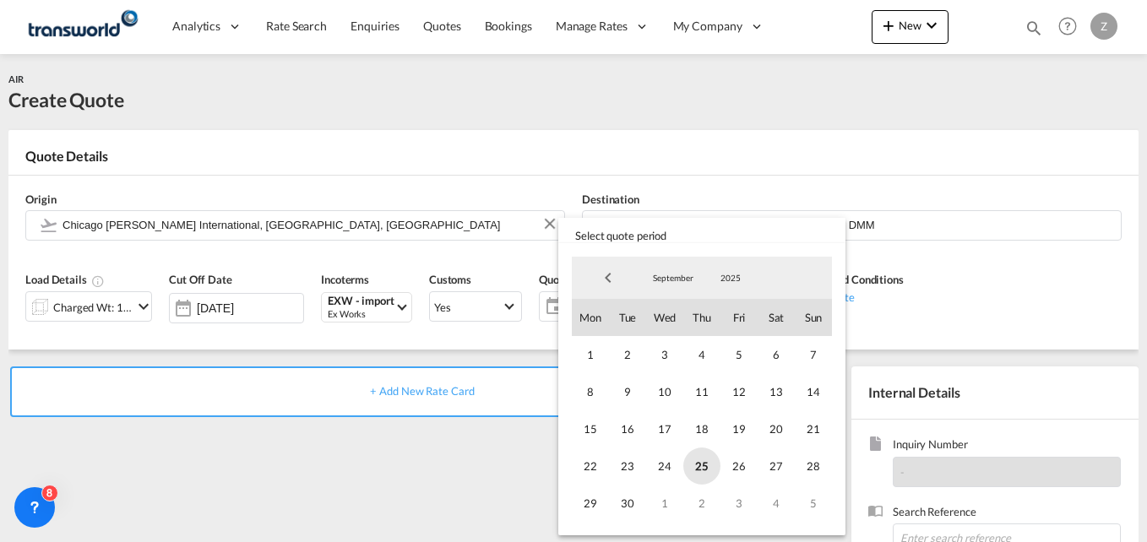
click at [702, 462] on span "25" at bounding box center [701, 466] width 37 height 37
click at [630, 501] on span "30" at bounding box center [627, 503] width 37 height 37
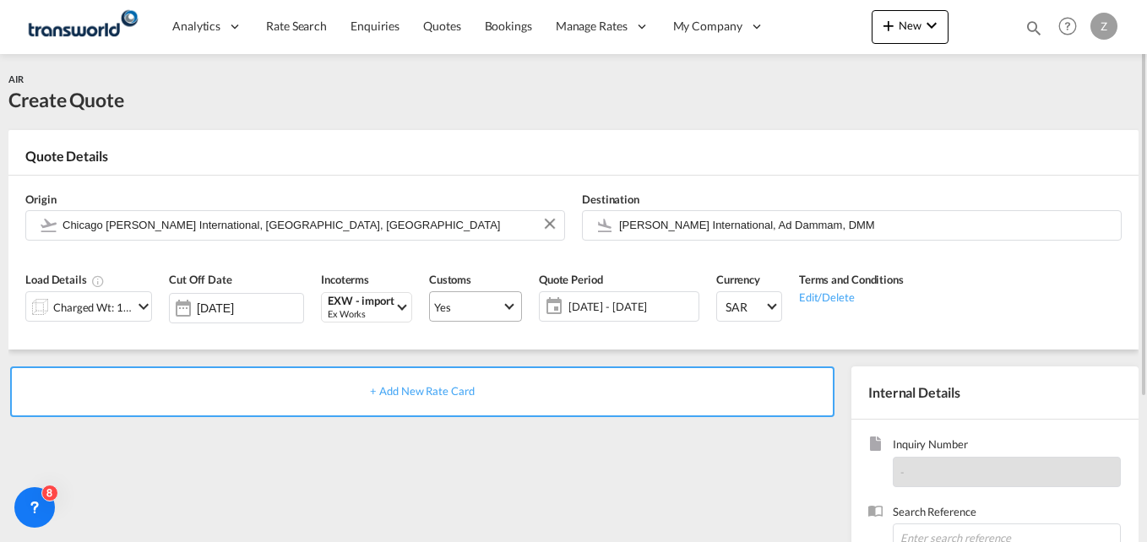
click at [474, 301] on span "Yes" at bounding box center [468, 307] width 68 height 15
click at [457, 348] on md-option "No" at bounding box center [470, 347] width 118 height 41
click at [460, 317] on md-select-value "Yes" at bounding box center [475, 307] width 91 height 24
click at [455, 333] on md-option "No" at bounding box center [470, 347] width 118 height 41
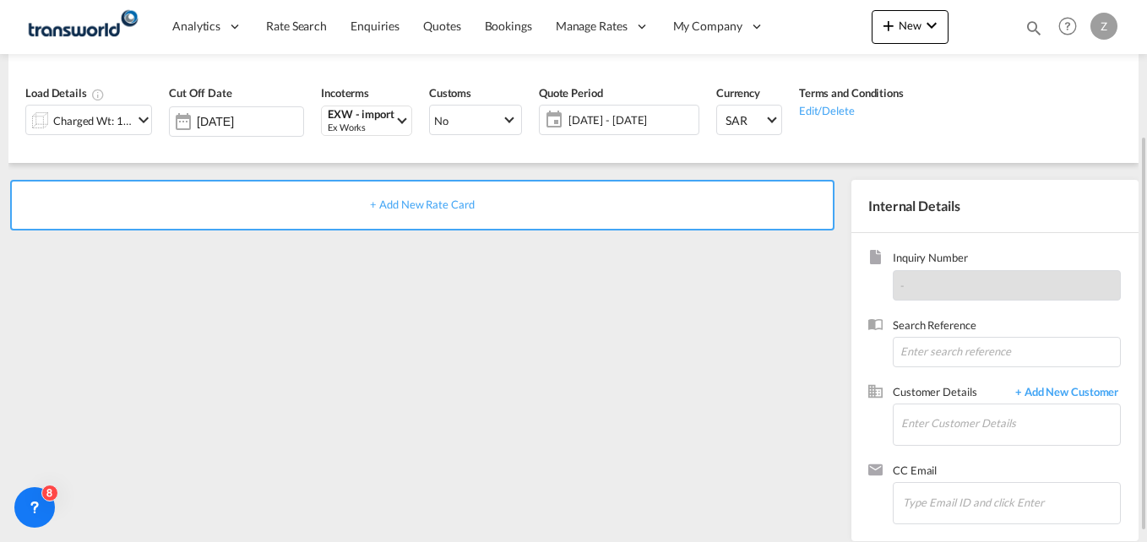
scroll to position [188, 0]
click at [920, 347] on input at bounding box center [1007, 351] width 228 height 30
paste input "TW1809581"
type input "TW1809581"
click at [933, 422] on input "Enter Customer Details" at bounding box center [1010, 423] width 219 height 38
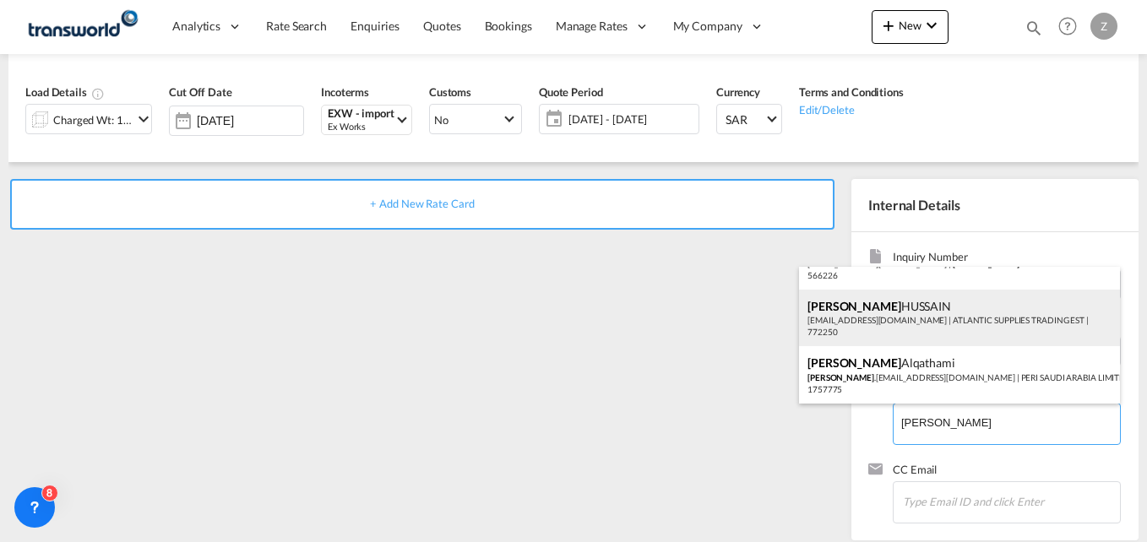
scroll to position [0, 0]
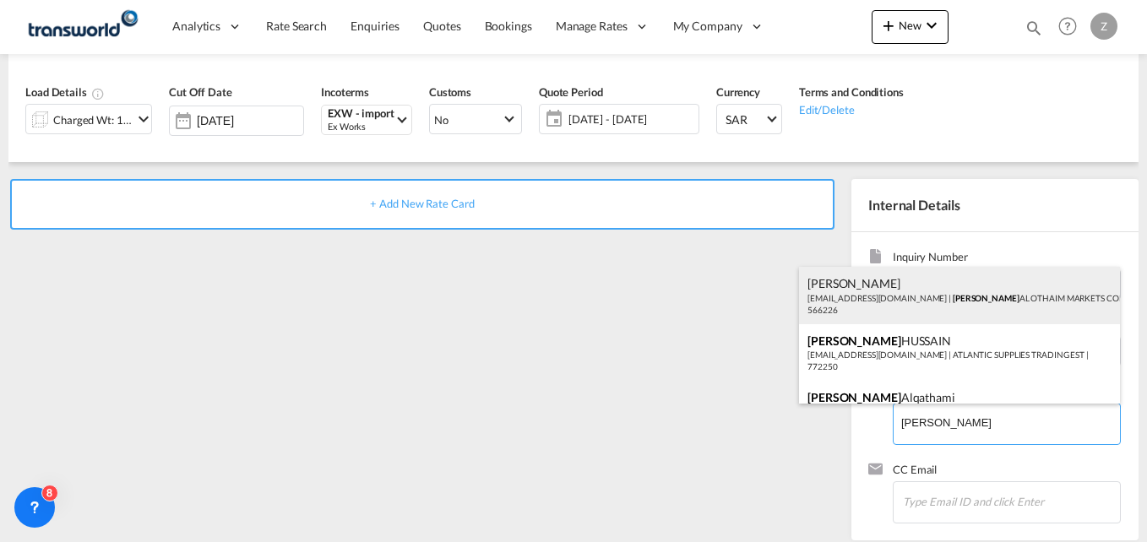
click at [857, 291] on div "[PERSON_NAME] [EMAIL_ADDRESS][DOMAIN_NAME] | [PERSON_NAME] MARKETS COMPANY | 56…" at bounding box center [959, 295] width 321 height 57
type input "[PERSON_NAME] AL OTHAIM MARKETS COMPANY, [PERSON_NAME], [EMAIL_ADDRESS][DOMAIN_…"
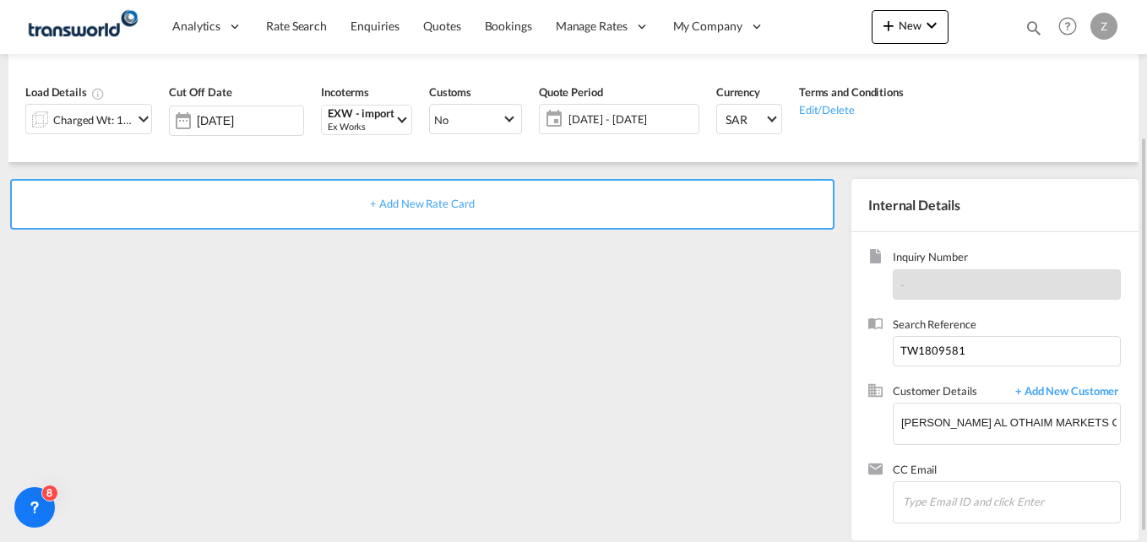
click at [435, 207] on span "+ Add New Rate Card" at bounding box center [422, 204] width 104 height 14
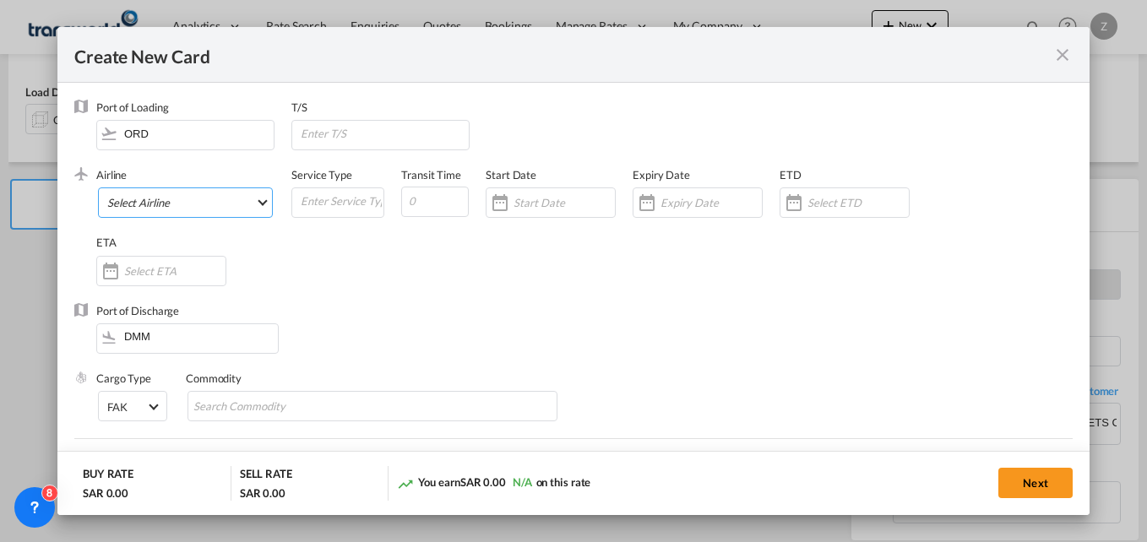
click at [160, 203] on md-select "Select Airline AIR EXPRESS S.A. (1166- / -) CMA CGM Air Cargo (1140-2C / -) DDW…" at bounding box center [185, 203] width 175 height 30
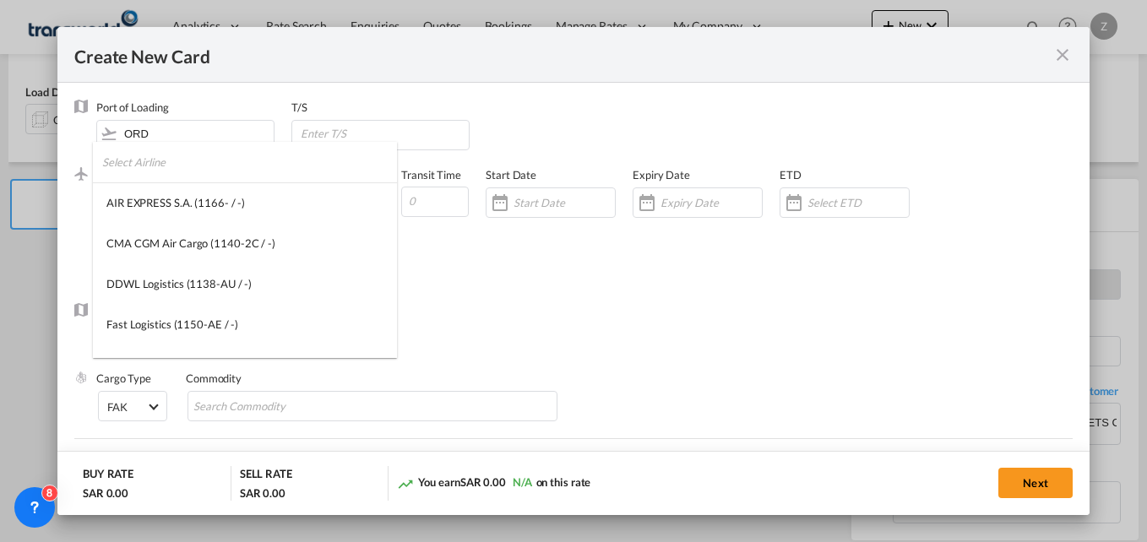
click at [160, 171] on input "search" at bounding box center [249, 162] width 295 height 41
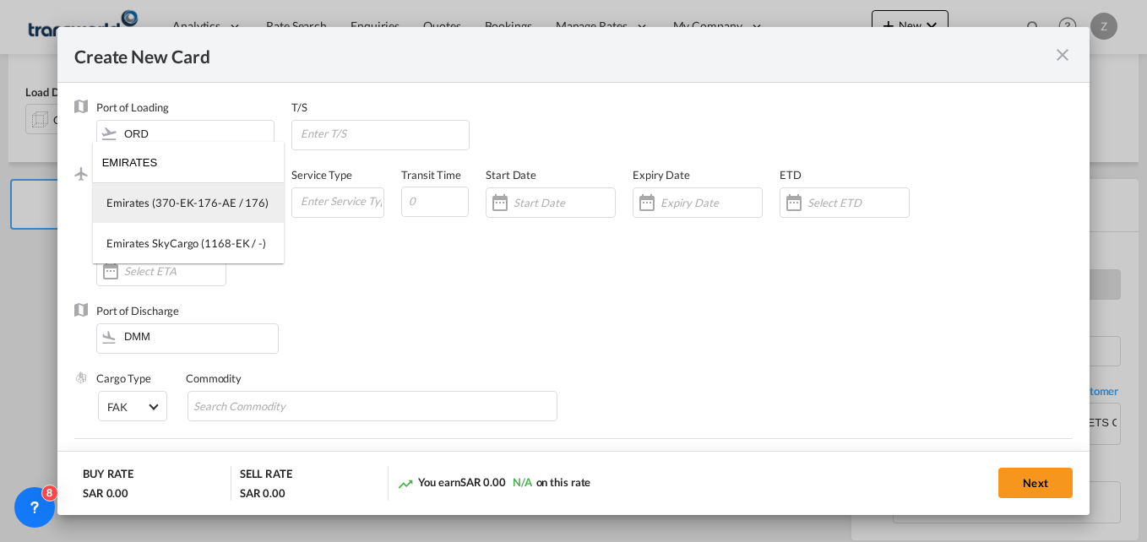
type input "EMIRATES"
click at [174, 201] on div "Emirates (370-EK-176-AE / 176)" at bounding box center [187, 202] width 162 height 15
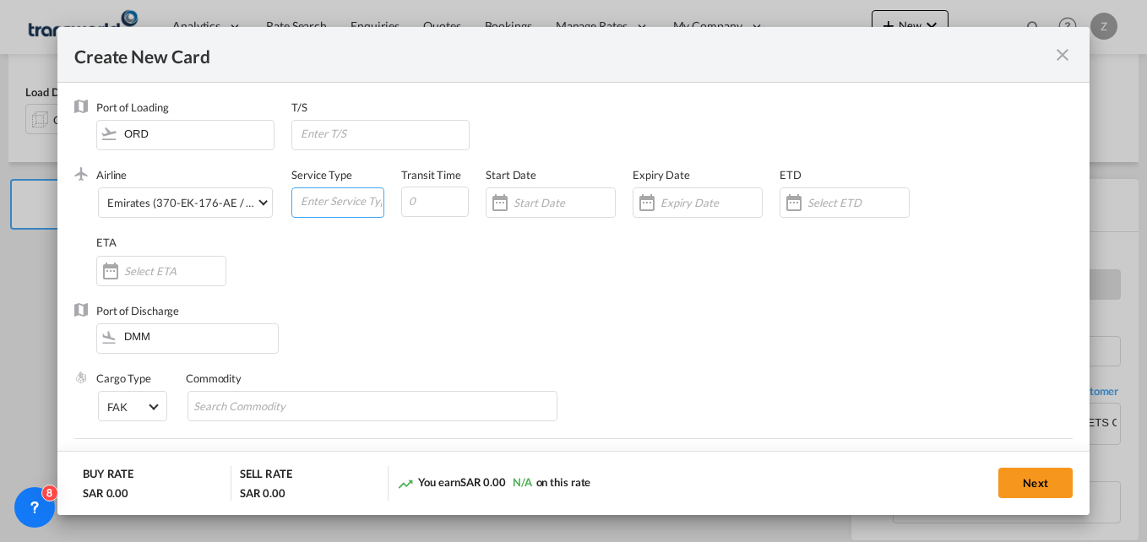
click at [312, 209] on input "Create New Card ..." at bounding box center [341, 200] width 84 height 25
type input "AIR"
click at [427, 204] on input "Create New Card ..." at bounding box center [435, 202] width 68 height 30
type input "5"
click at [538, 201] on input "Create New Card ..." at bounding box center [564, 203] width 101 height 14
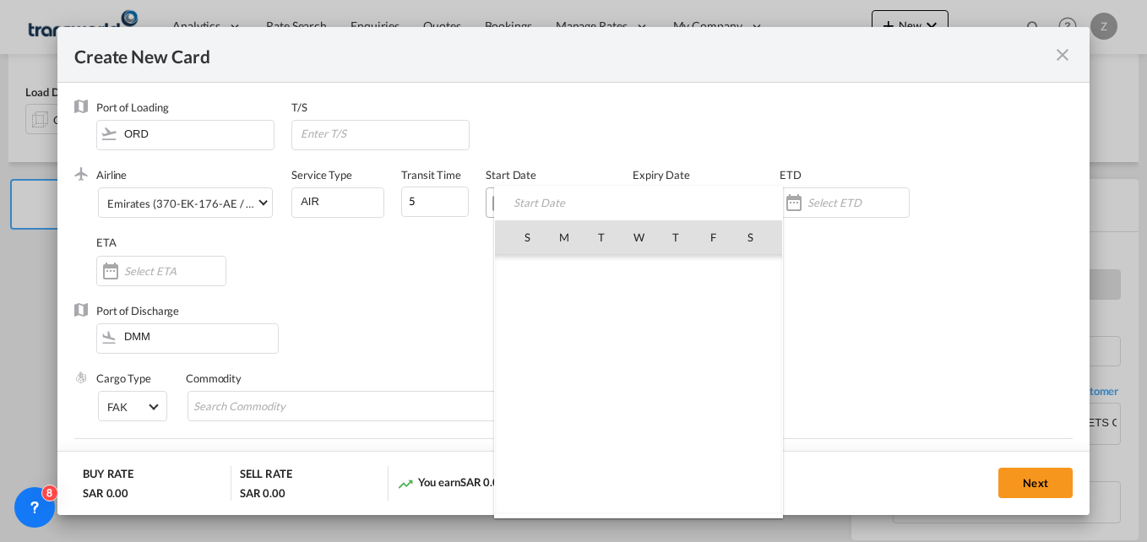
scroll to position [391278, 0]
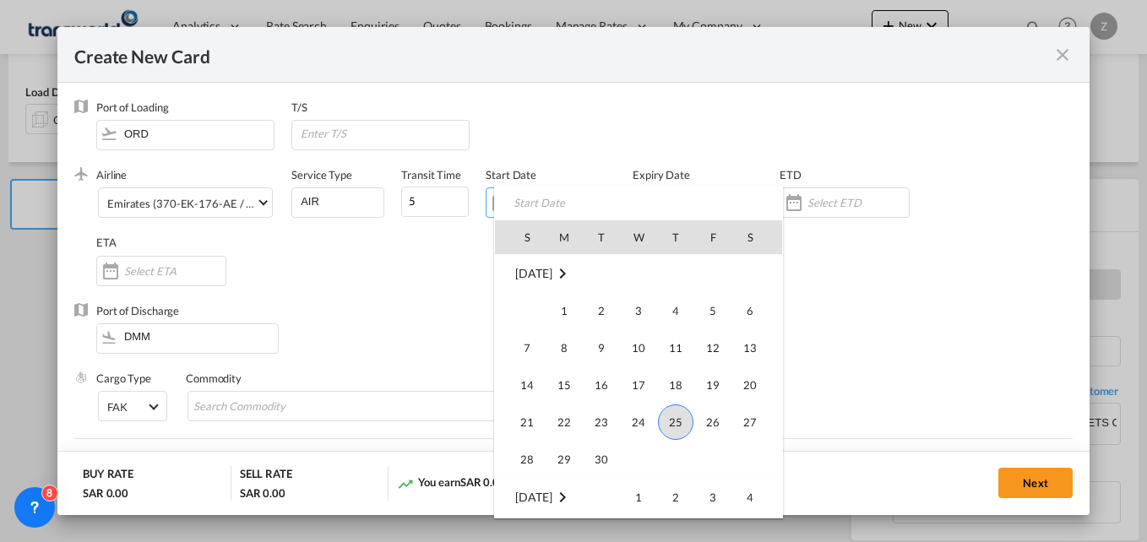
click at [677, 422] on span "25" at bounding box center [675, 422] width 35 height 35
type input "[DATE]"
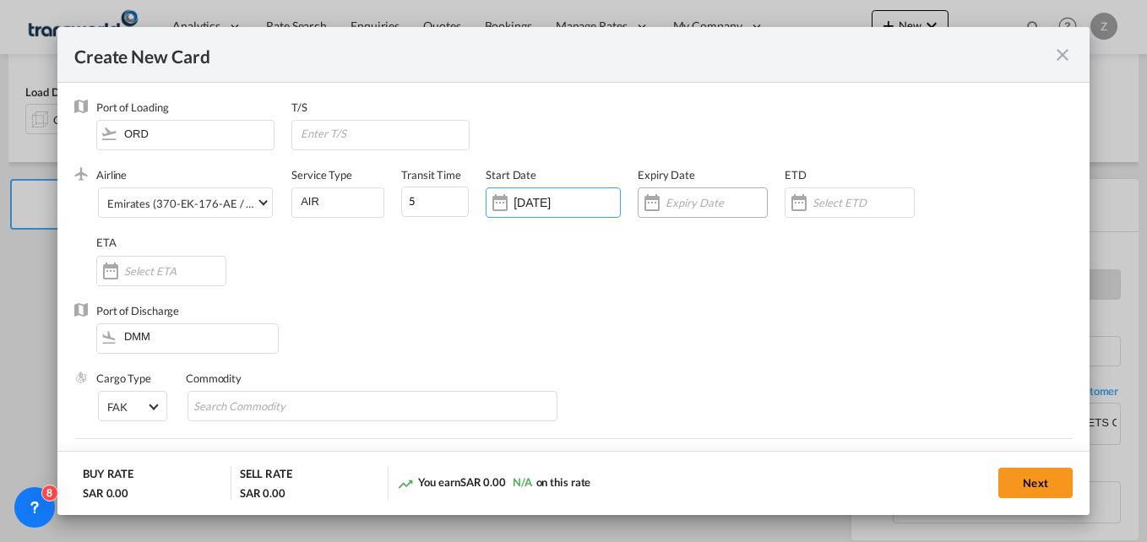
click at [667, 207] on input "Create New Card ..." at bounding box center [716, 203] width 101 height 14
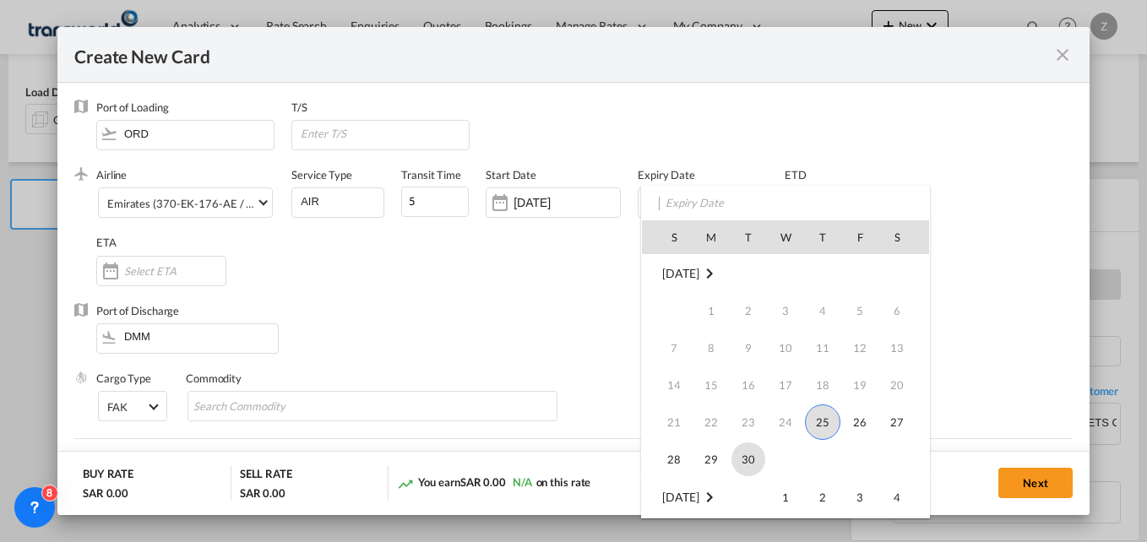
click at [751, 463] on span "30" at bounding box center [749, 460] width 34 height 34
type input "[DATE]"
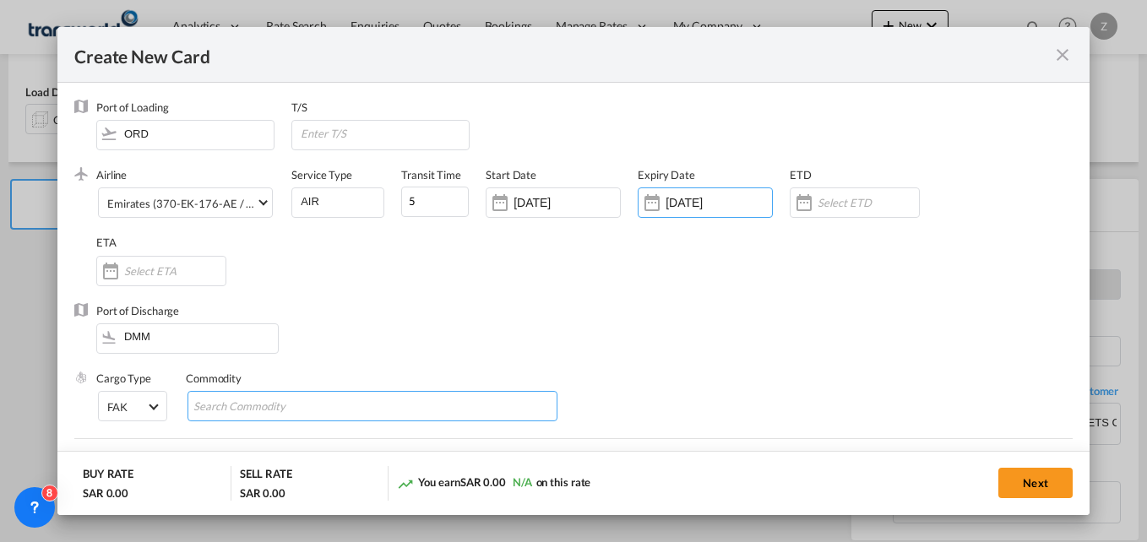
click at [228, 409] on input "Search Commodity" at bounding box center [270, 407] width 155 height 27
type input "GC"
click at [423, 352] on div "Port of Discharge DMM" at bounding box center [573, 337] width 998 height 68
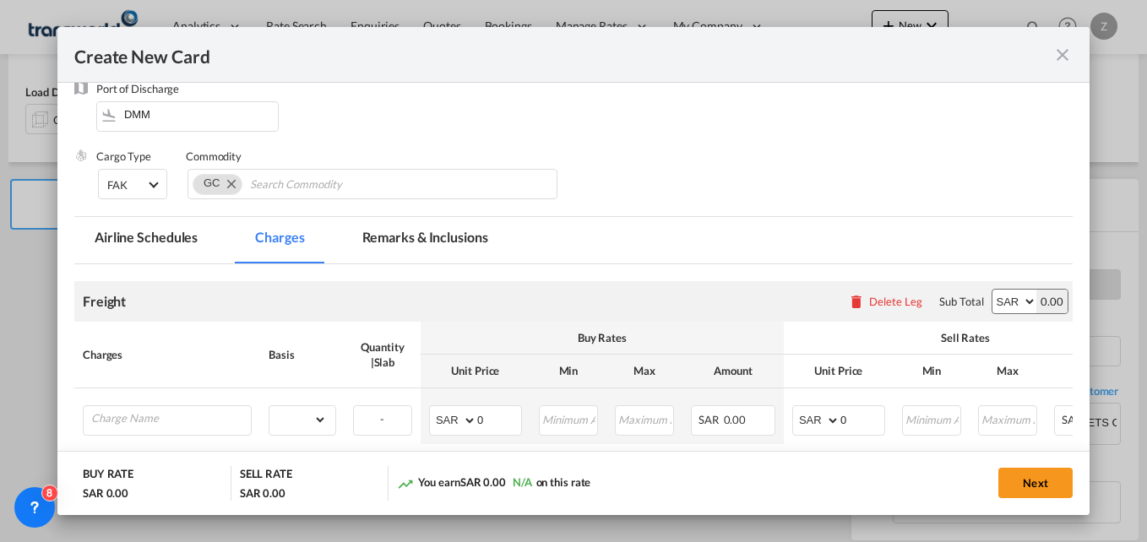
scroll to position [255, 0]
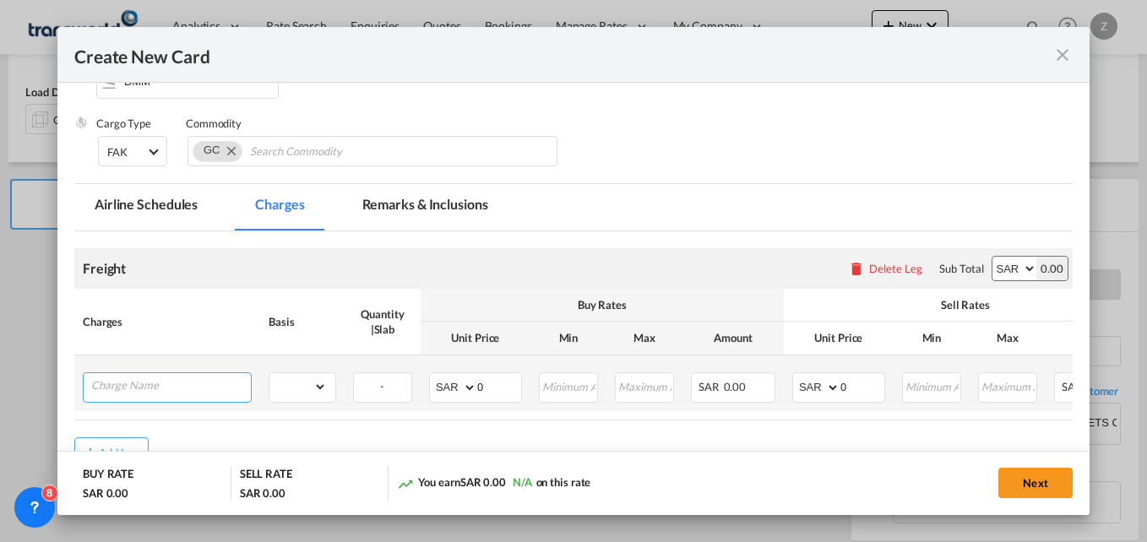
click at [166, 389] on input "Charge Name" at bounding box center [171, 385] width 160 height 25
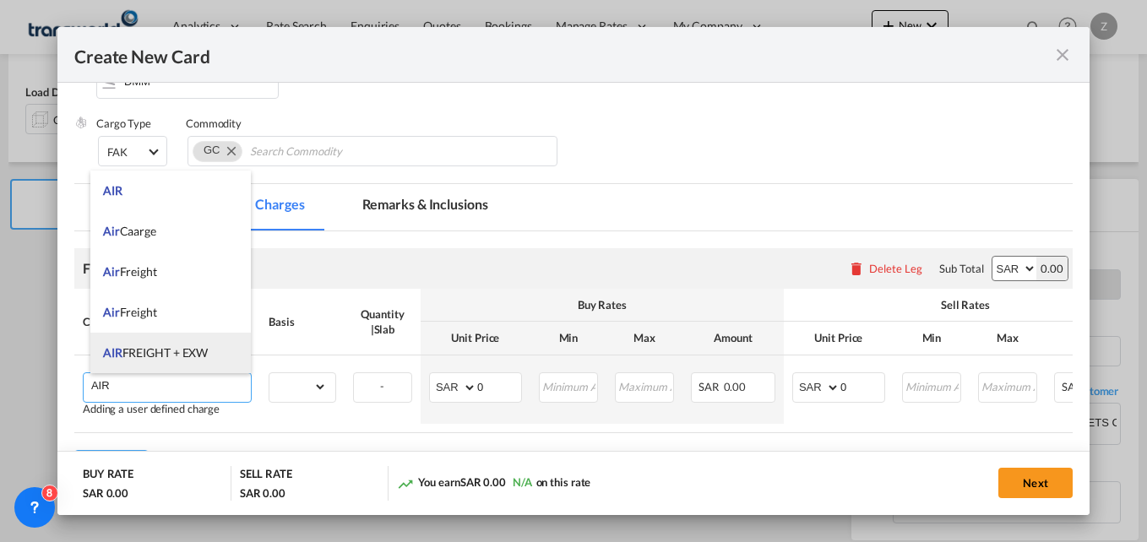
click at [161, 347] on span "AIR FREIGHT + EXW" at bounding box center [155, 352] width 105 height 14
type input "AIR FREIGHT + EXW"
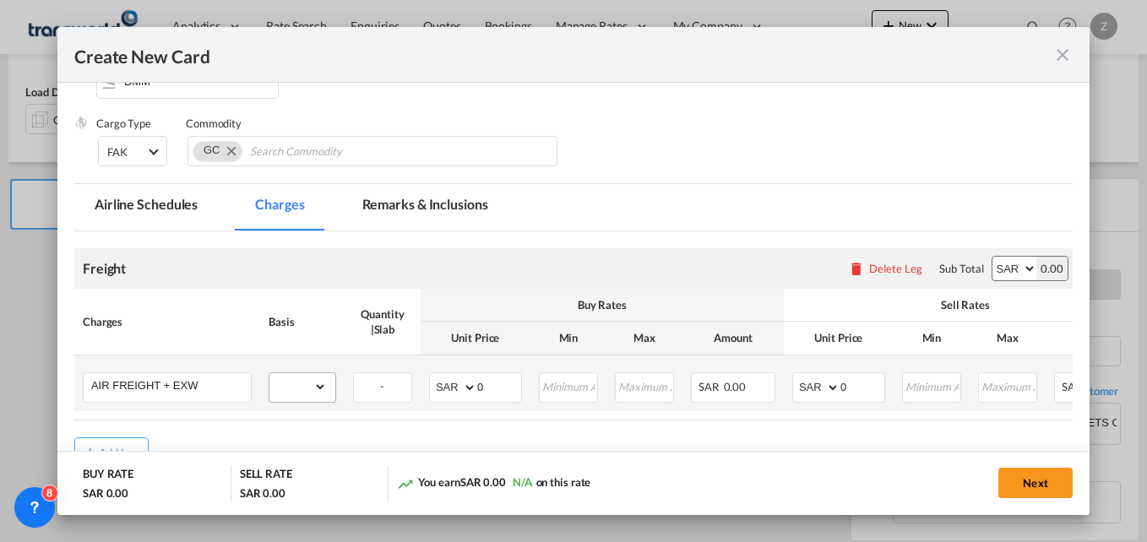
click at [328, 379] on md-input-container "gross_weight volumetric_weight per_shipment per_bl per_km % on air freight per_…" at bounding box center [302, 386] width 66 height 27
click at [321, 382] on select "gross_weight volumetric_weight per_shipment per_bl per_km % on air freight per_…" at bounding box center [297, 386] width 57 height 27
select select "per_shipment"
click at [269, 373] on select "gross_weight volumetric_weight per_shipment per_bl per_km % on air freight per_…" at bounding box center [297, 386] width 57 height 27
click at [498, 392] on input "0" at bounding box center [499, 385] width 44 height 25
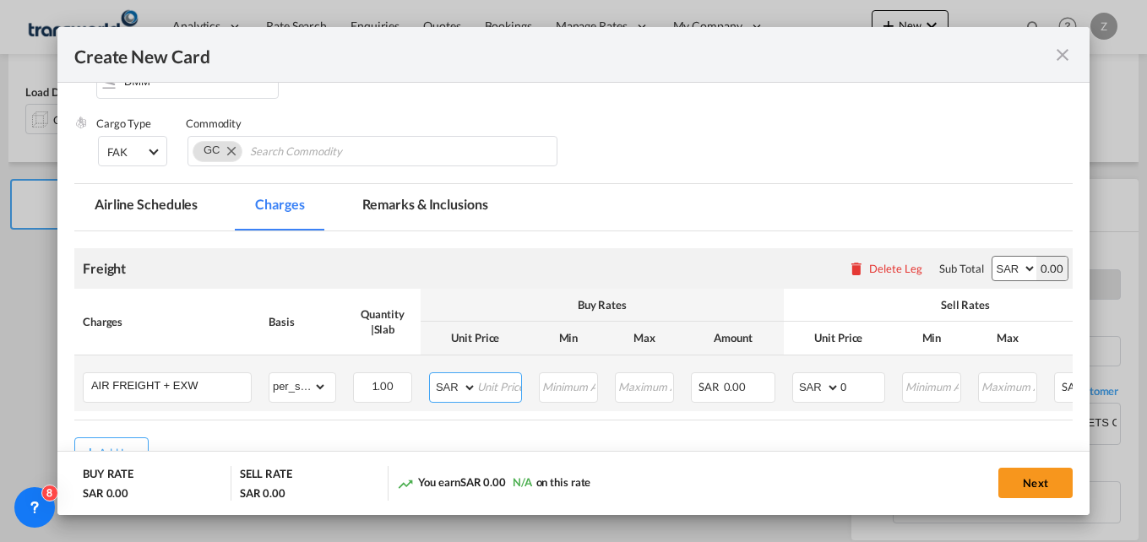
click at [456, 389] on select "AED AFN ALL AMD ANG AOA ARS AUD AWG AZN BAM BBD BDT BGN BHD BIF BMD BND [PERSON…" at bounding box center [454, 388] width 44 height 24
select select "string:USD"
click at [432, 376] on select "AED AFN ALL AMD ANG AOA ARS AUD AWG AZN BAM BBD BDT BGN BHD BIF BMD BND [PERSON…" at bounding box center [454, 388] width 44 height 24
click at [489, 389] on input "Create New Card ..." at bounding box center [499, 385] width 44 height 25
type input "470"
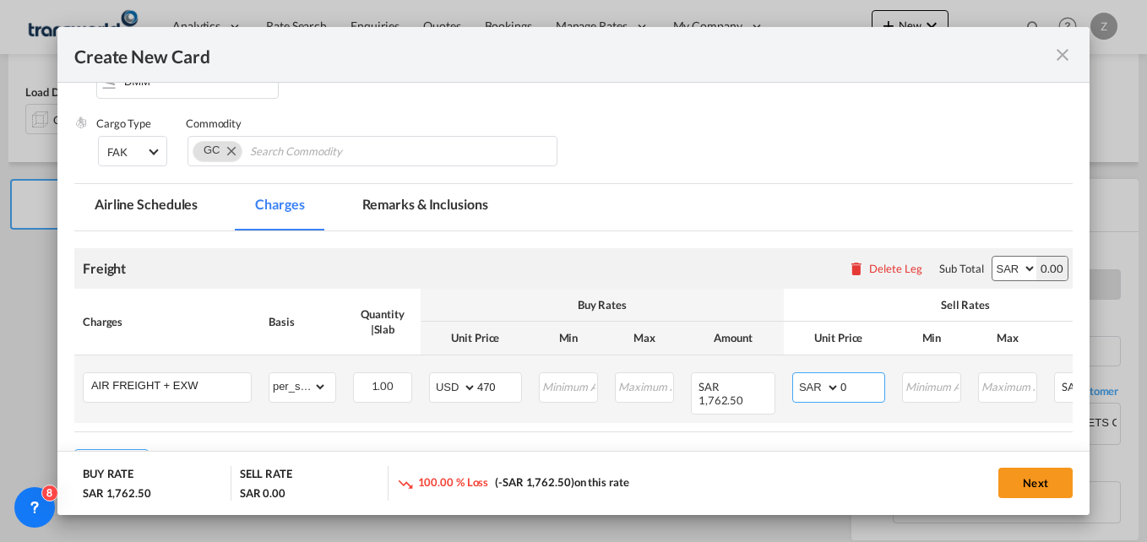
click at [860, 385] on input "0" at bounding box center [862, 385] width 44 height 25
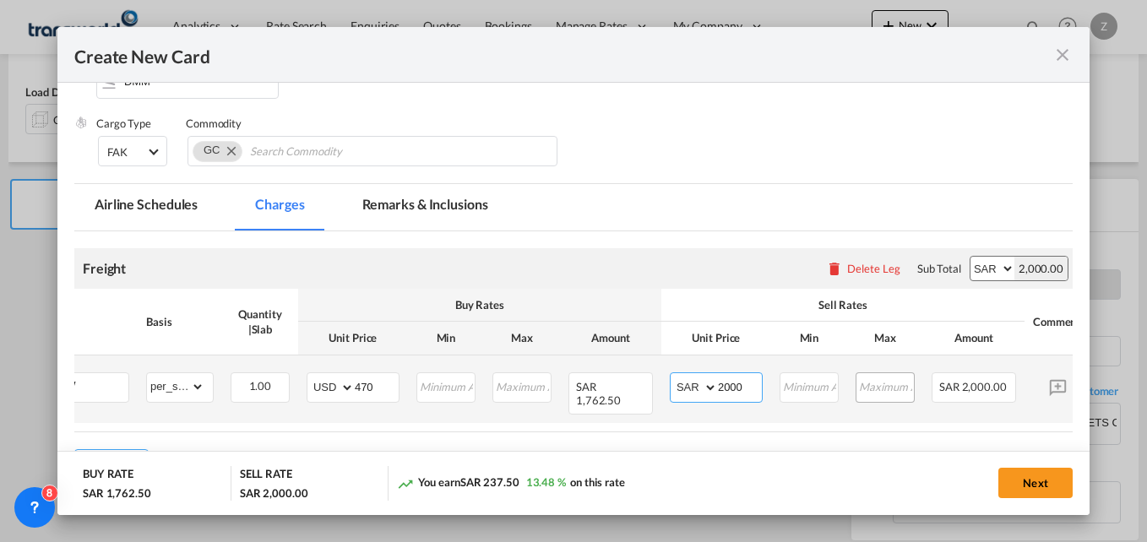
scroll to position [0, 128]
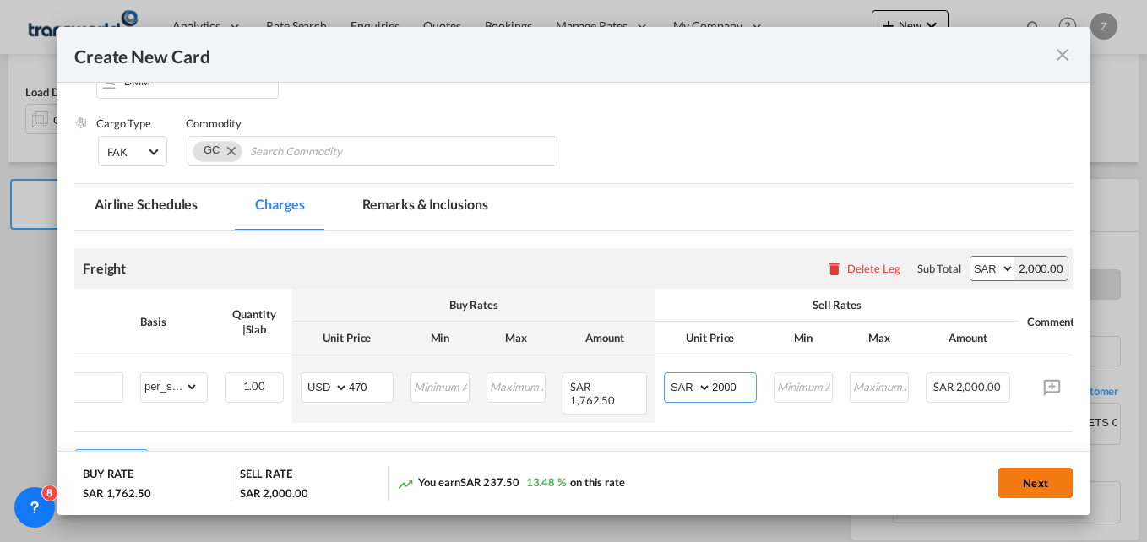
type input "2000"
click at [1030, 483] on button "Next" at bounding box center [1035, 483] width 74 height 30
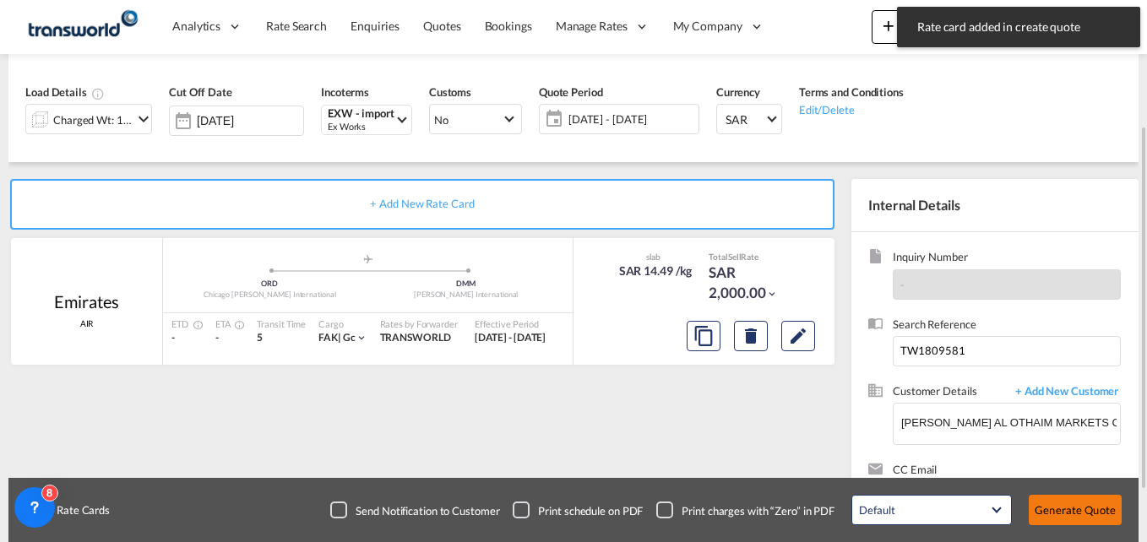
click at [1046, 509] on button "Generate Quote" at bounding box center [1075, 510] width 93 height 30
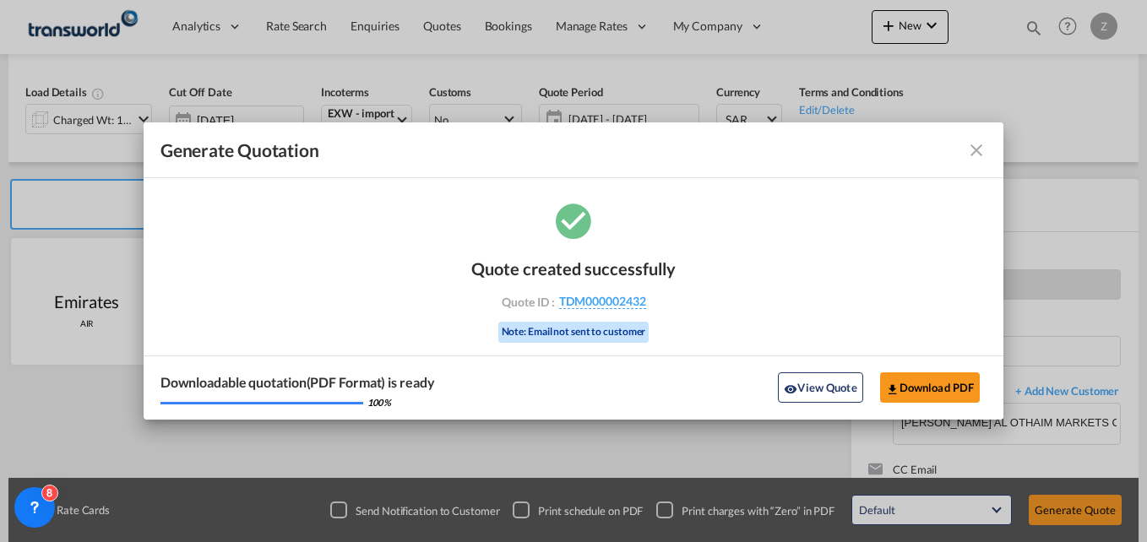
click at [979, 151] on md-icon "icon-close fg-AAA8AD cursor m-0" at bounding box center [976, 150] width 20 height 20
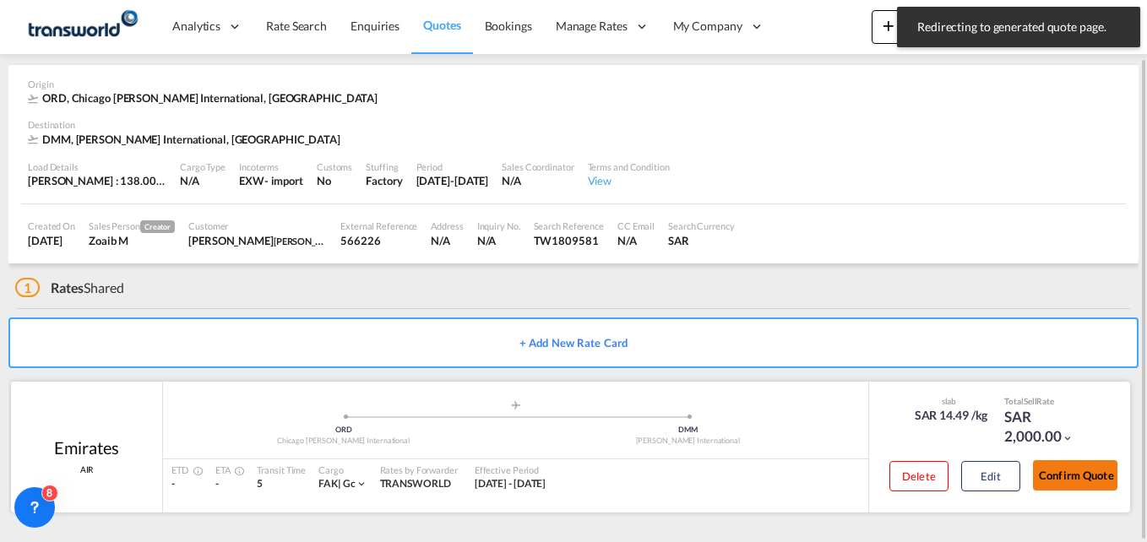
click at [1071, 478] on button "Confirm Quote" at bounding box center [1075, 475] width 84 height 30
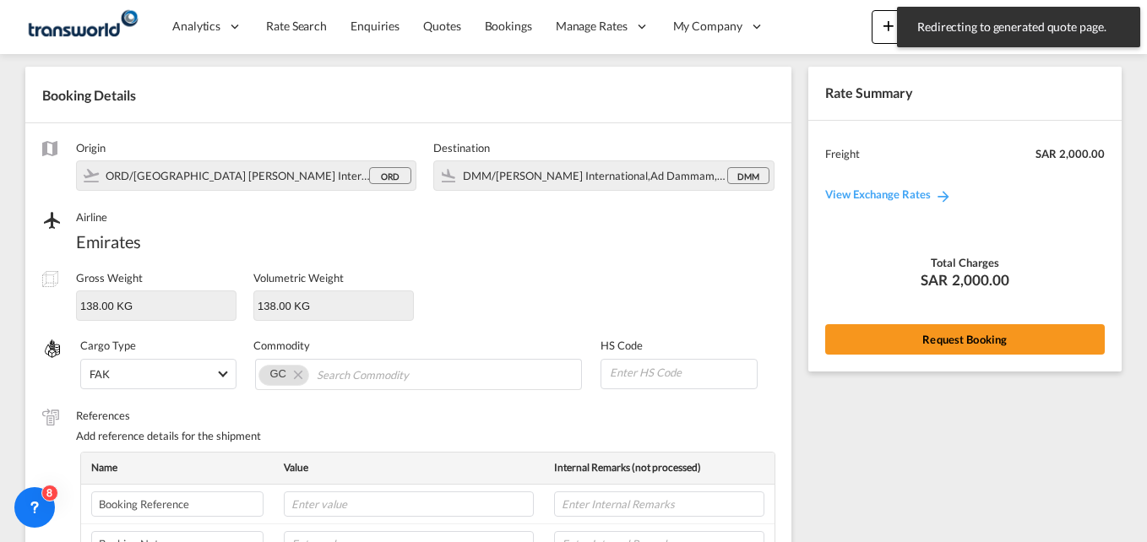
scroll to position [596, 0]
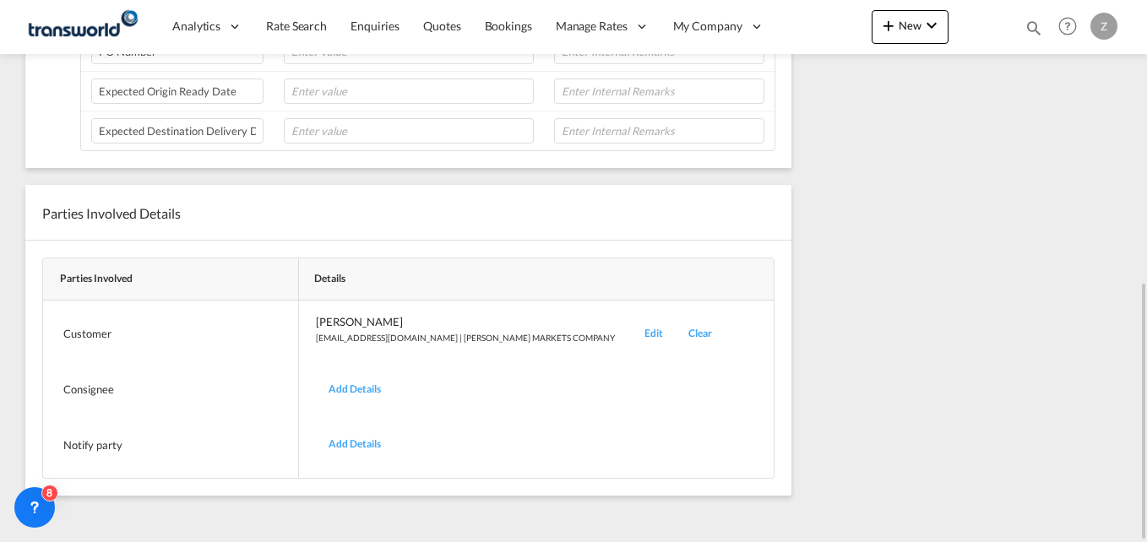
click at [648, 333] on div "Edit" at bounding box center [654, 334] width 44 height 40
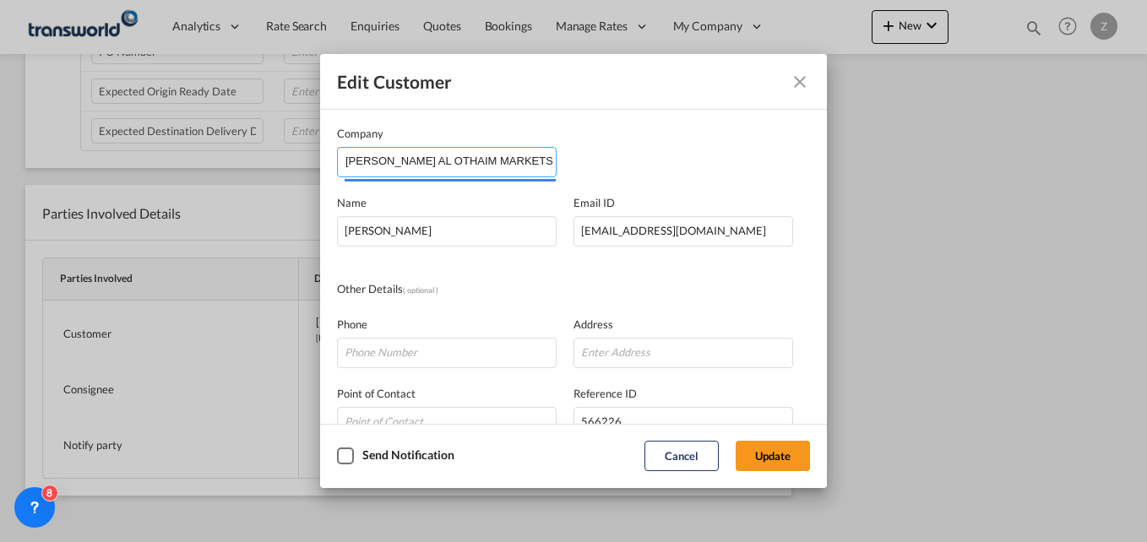
scroll to position [0, 21]
drag, startPoint x: 348, startPoint y: 160, endPoint x: 686, endPoint y: 182, distance: 338.6
click at [686, 182] on div "Company [PERSON_NAME] MARKETS COMPANY Name [PERSON_NAME] Email ID [EMAIL_ADDRES…" at bounding box center [573, 348] width 473 height 446
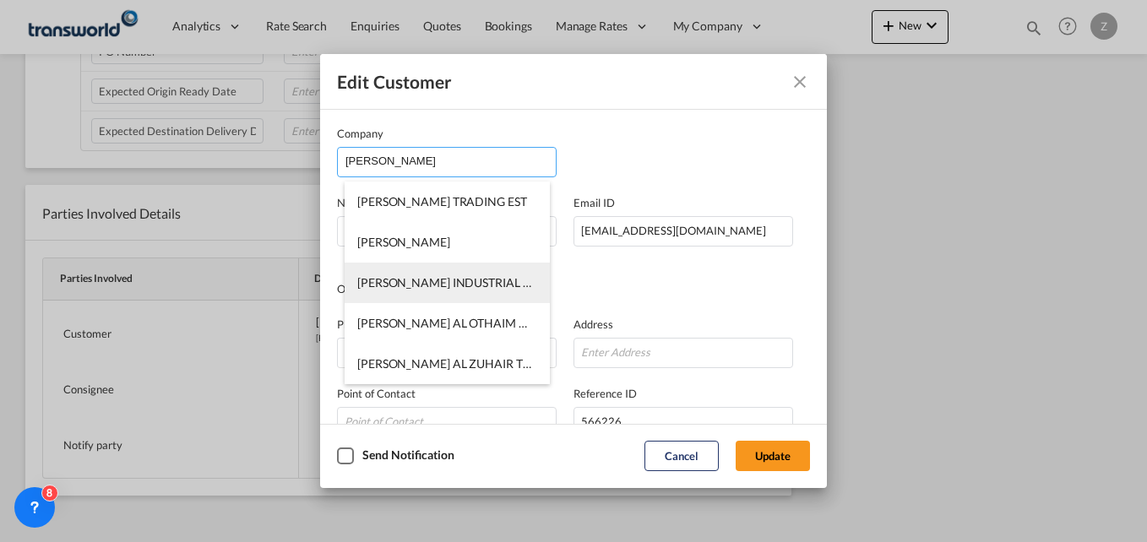
scroll to position [41, 0]
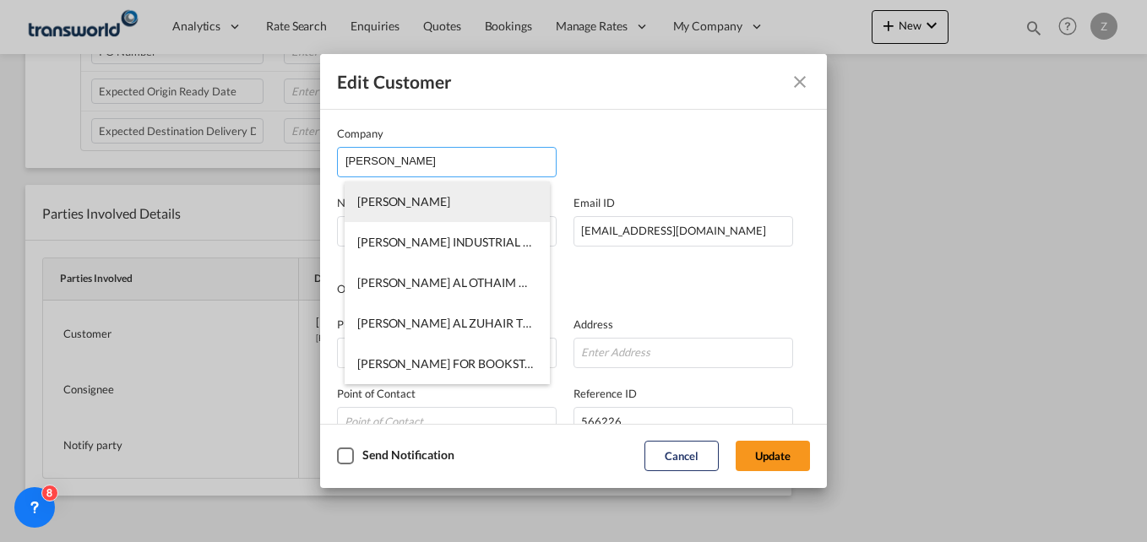
click at [448, 193] on li "[PERSON_NAME]" at bounding box center [447, 202] width 205 height 41
type input "[PERSON_NAME]"
type input "[EMAIL_ADDRESS][DOMAIN_NAME]"
type input "555949491"
type input "566251"
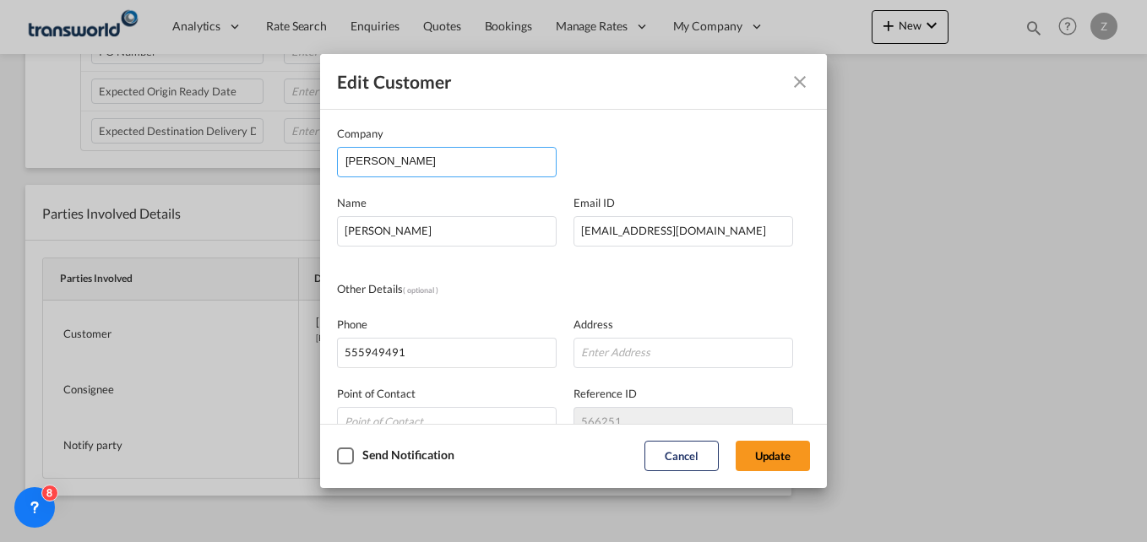
click at [483, 160] on input "[PERSON_NAME]" at bounding box center [450, 160] width 210 height 25
type input "[PERSON_NAME]"
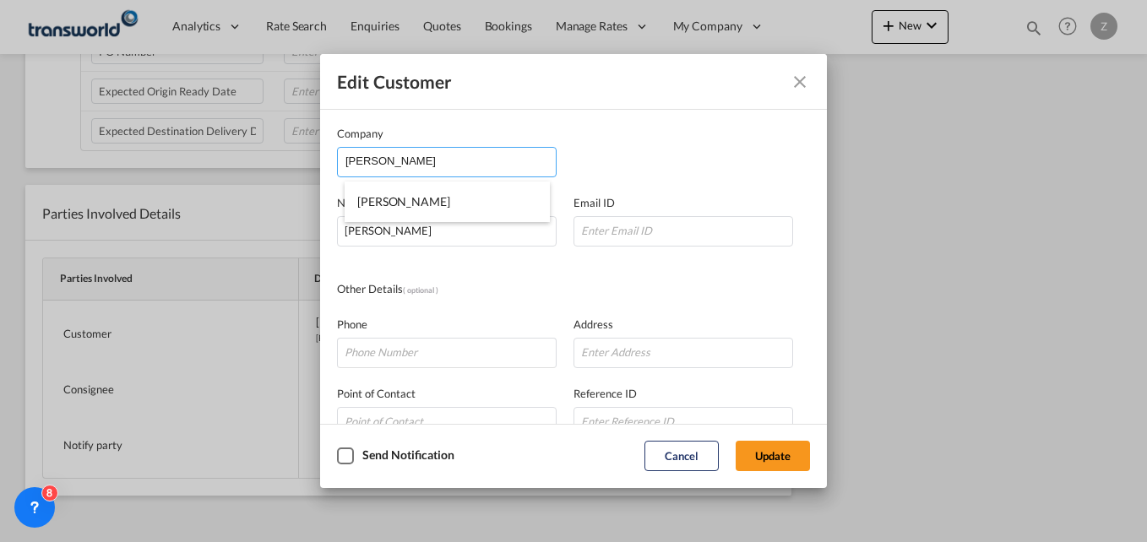
scroll to position [0, 0]
click at [458, 160] on input "[PERSON_NAME]" at bounding box center [450, 160] width 210 height 25
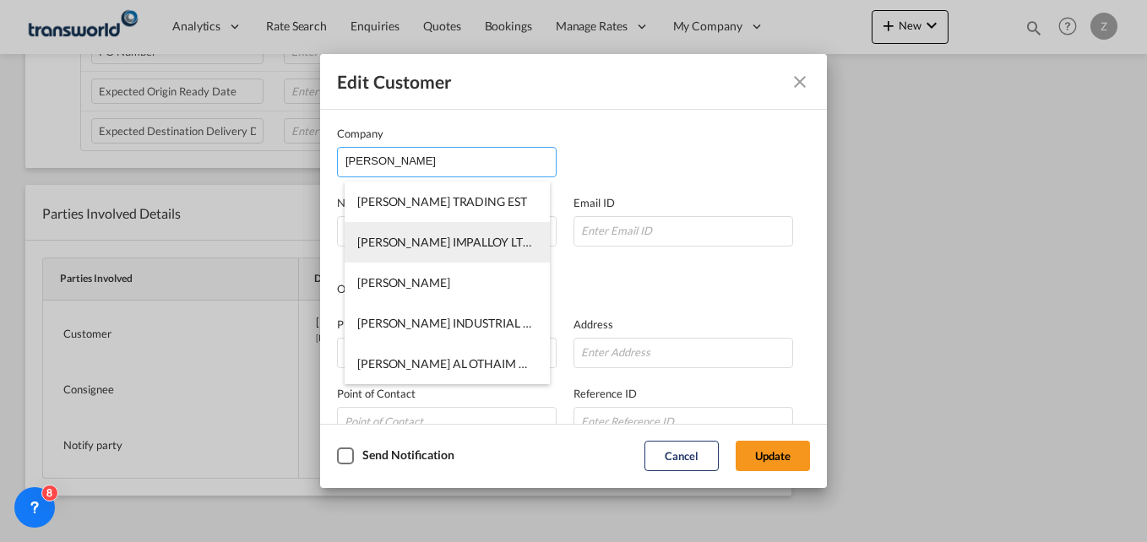
click at [450, 250] on li "[PERSON_NAME] IMPALLOY LTD CO." at bounding box center [447, 242] width 205 height 41
type input "[PERSON_NAME] IMPALLOY LTD CO."
type input "[EMAIL_ADDRESS][PERSON_NAME][DOMAIN_NAME]"
type input "138101910"
type input "1376207"
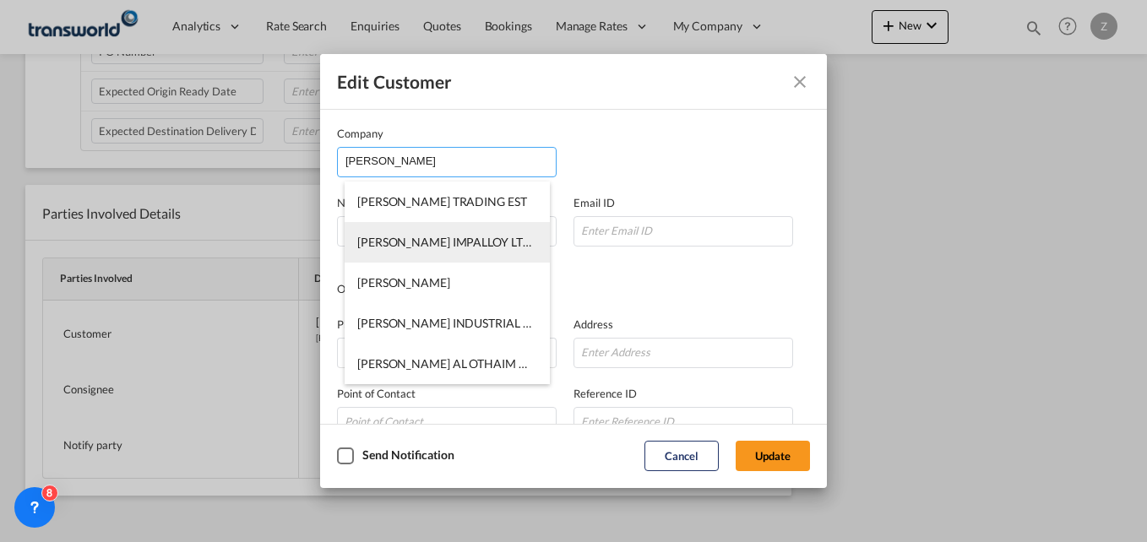
type input "32234"
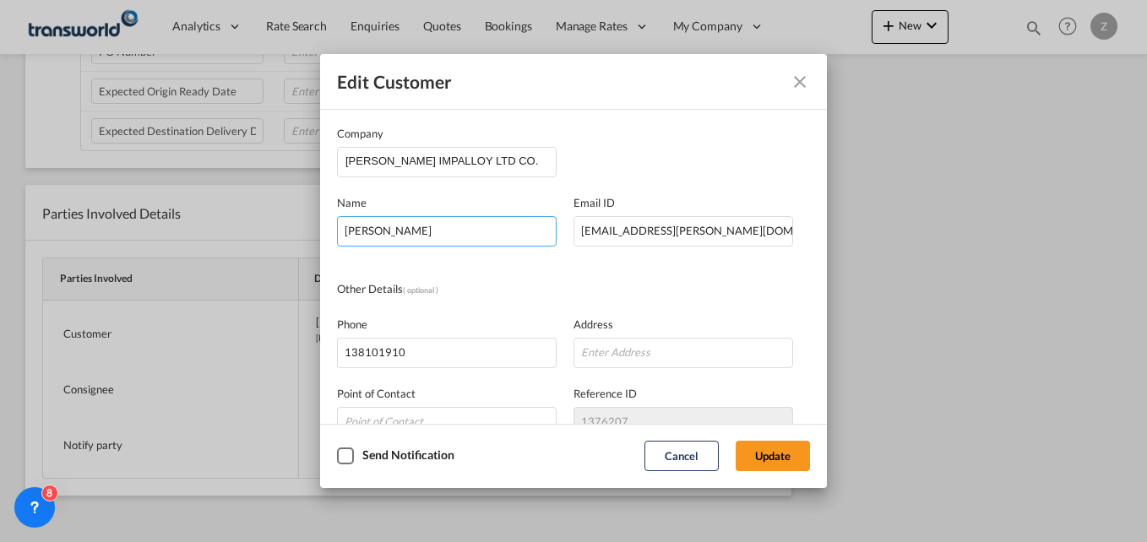
click at [273, 237] on div "Edit Customer Company [PERSON_NAME] IMPALLOY LTD CO. Name [PERSON_NAME] Email I…" at bounding box center [573, 271] width 1147 height 542
type input "Bashaier"
click at [760, 458] on button "Update" at bounding box center [773, 456] width 74 height 30
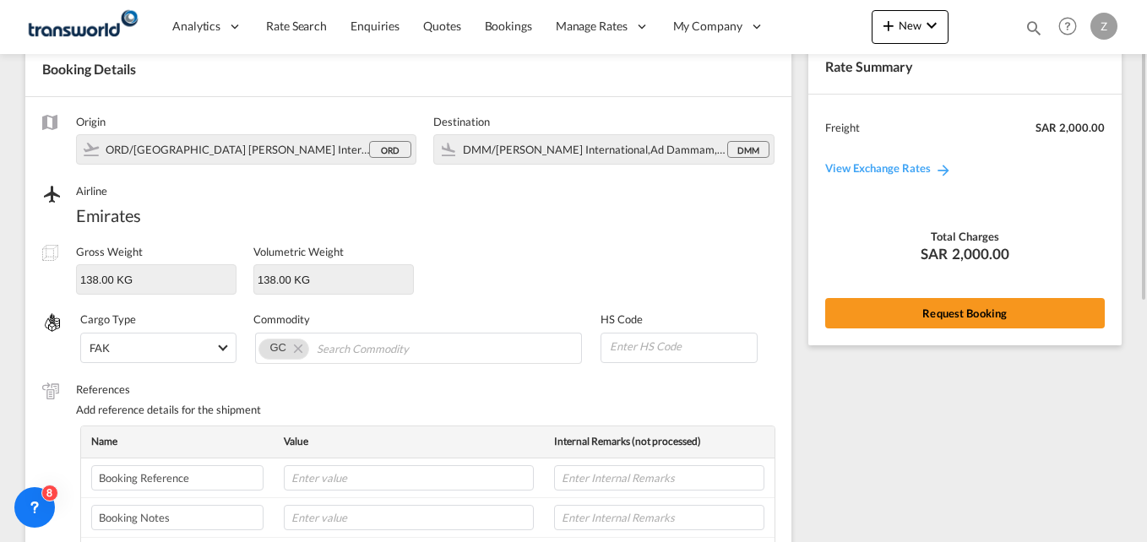
scroll to position [77, 0]
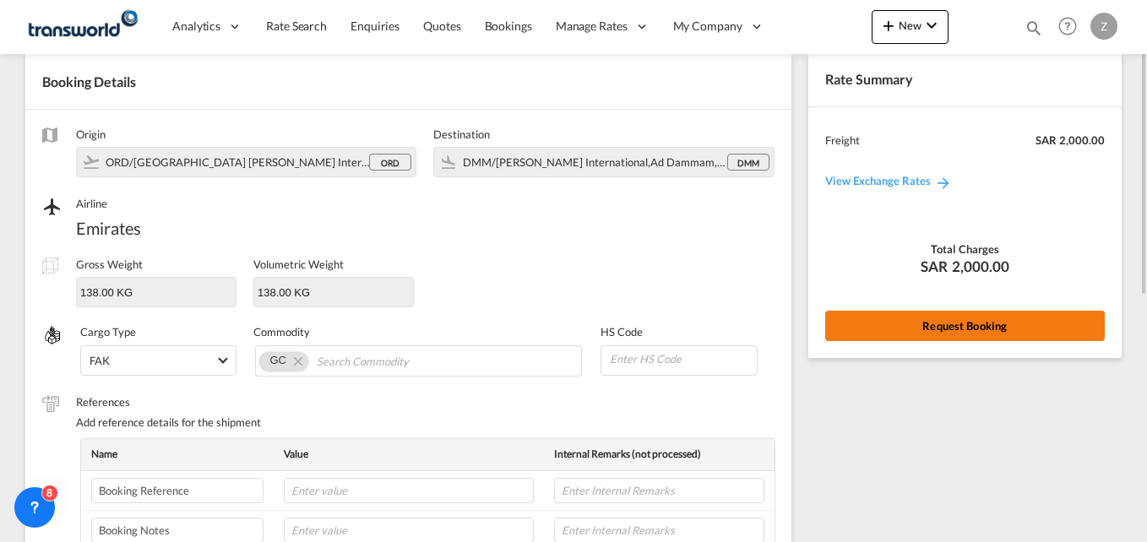
click at [867, 320] on button "Request Booking" at bounding box center [965, 326] width 280 height 30
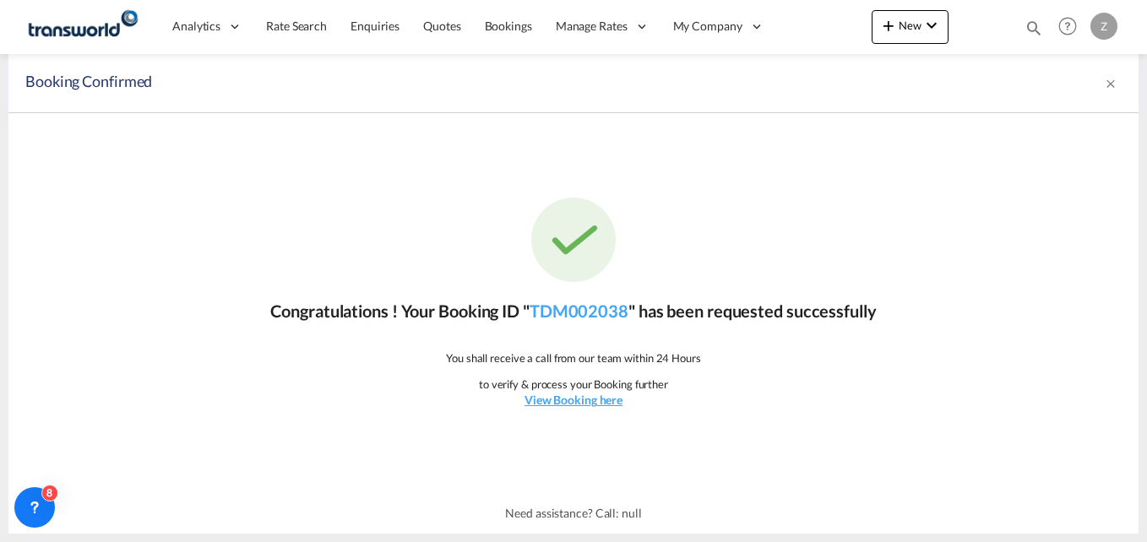
scroll to position [0, 0]
click at [594, 310] on link "TDM002038" at bounding box center [579, 311] width 99 height 20
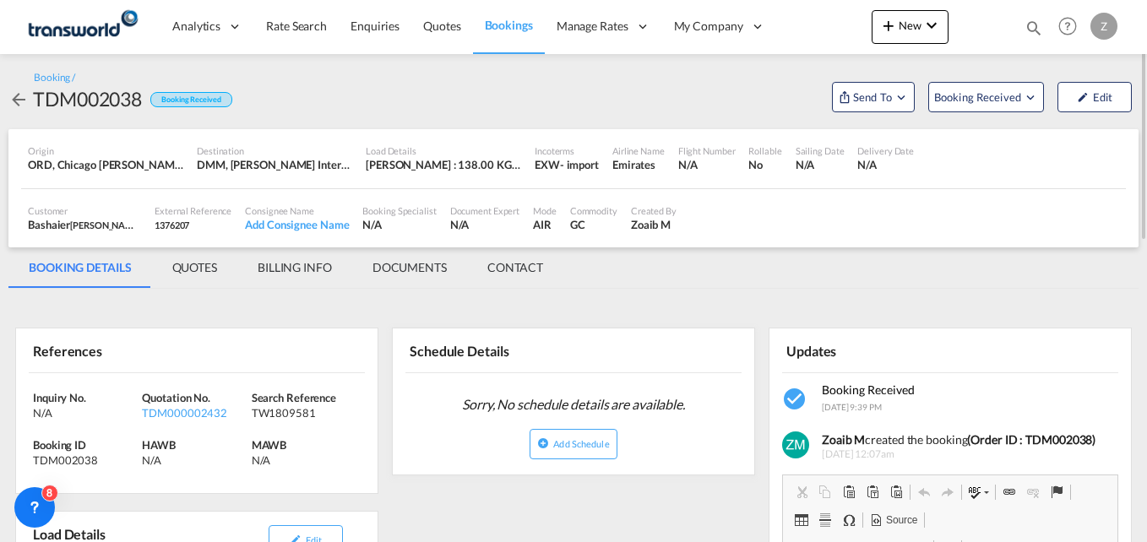
click at [518, 268] on md-tab-item "CONTACT" at bounding box center [515, 267] width 96 height 41
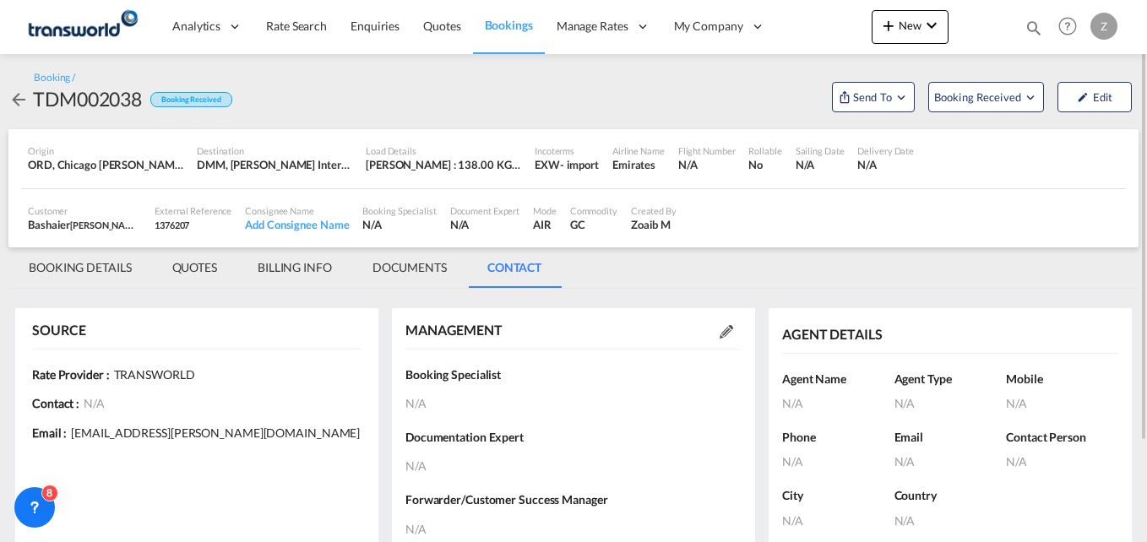
click at [724, 339] on div at bounding box center [726, 331] width 30 height 17
click at [718, 330] on div at bounding box center [726, 331] width 30 height 17
click at [726, 331] on md-icon at bounding box center [727, 332] width 14 height 14
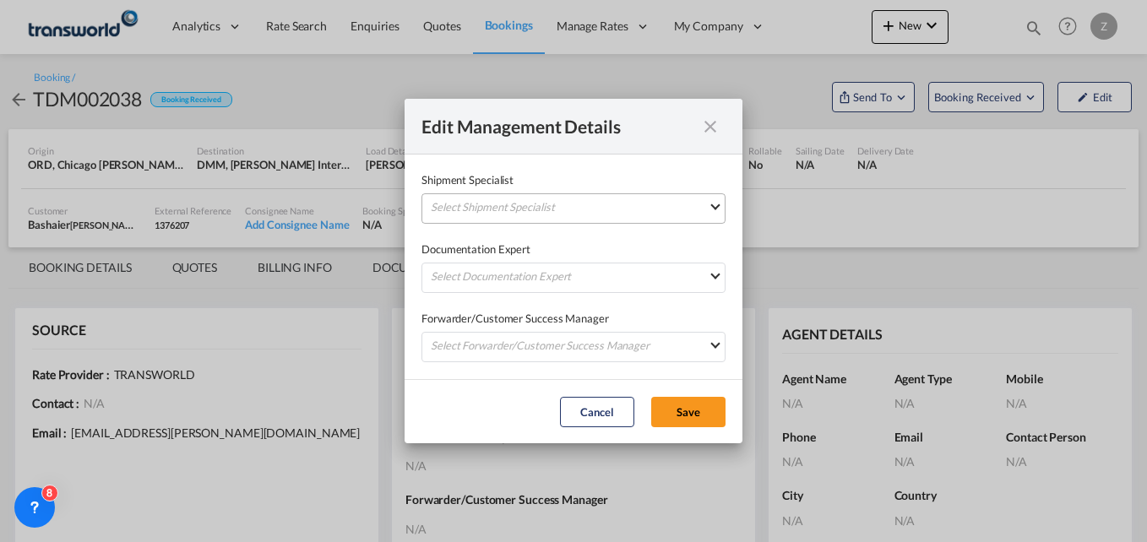
click at [484, 195] on md-select "Select Shipment Specialist [PERSON_NAME] W [PERSON_NAME][EMAIL_ADDRESS][PERSON_…" at bounding box center [574, 208] width 304 height 30
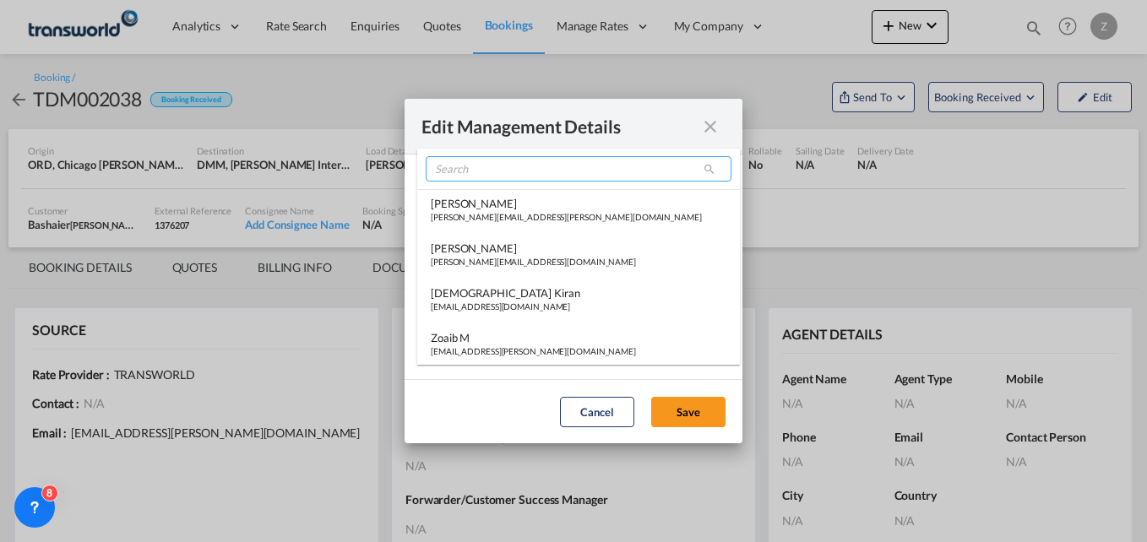
click at [460, 163] on input "search" at bounding box center [579, 168] width 306 height 25
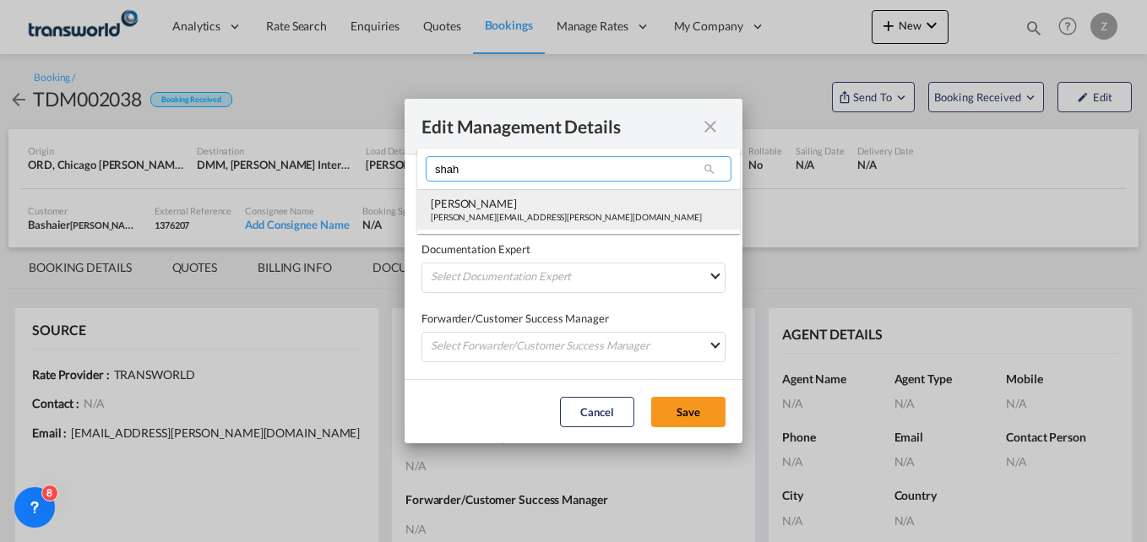
type input "shah"
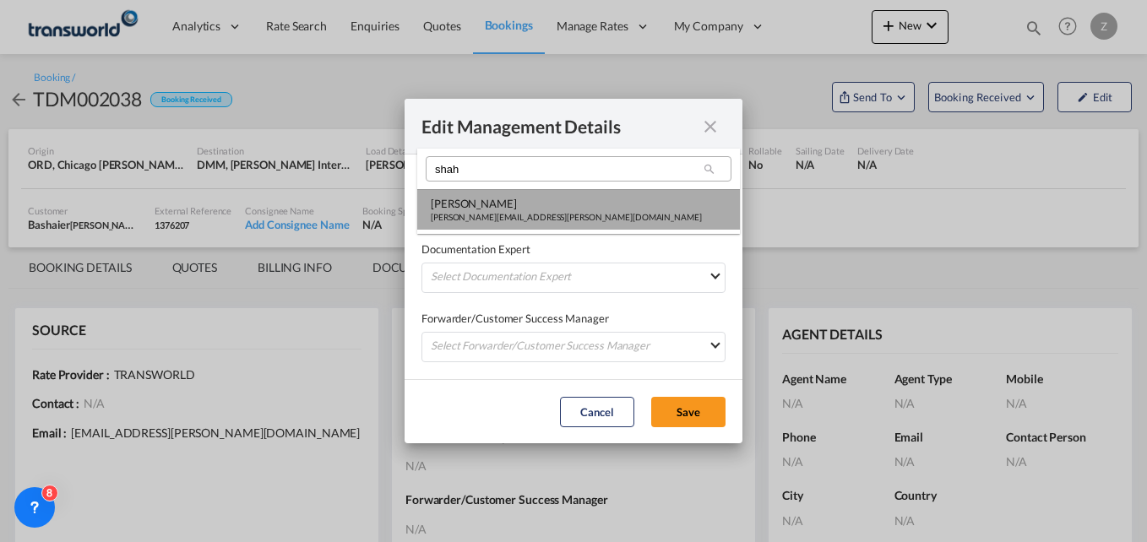
click at [504, 226] on md-option "[PERSON_NAME] Shahil [EMAIL_ADDRESS][PERSON_NAME][DOMAIN_NAME]" at bounding box center [578, 209] width 323 height 41
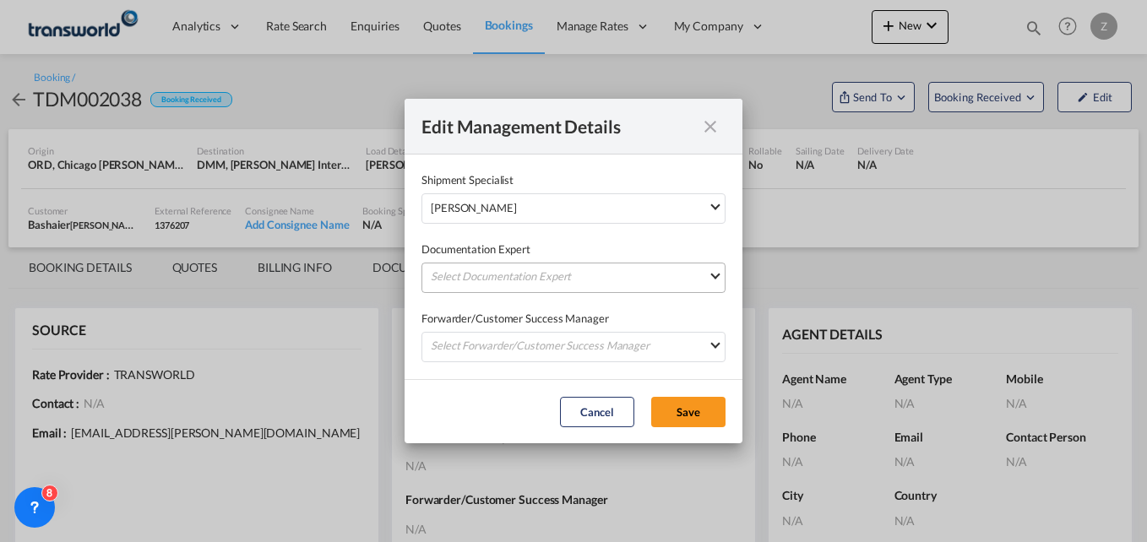
click at [460, 277] on md-select "Select Documentation Expert [PERSON_NAME] W [PERSON_NAME][EMAIL_ADDRESS][PERSON…" at bounding box center [574, 278] width 304 height 30
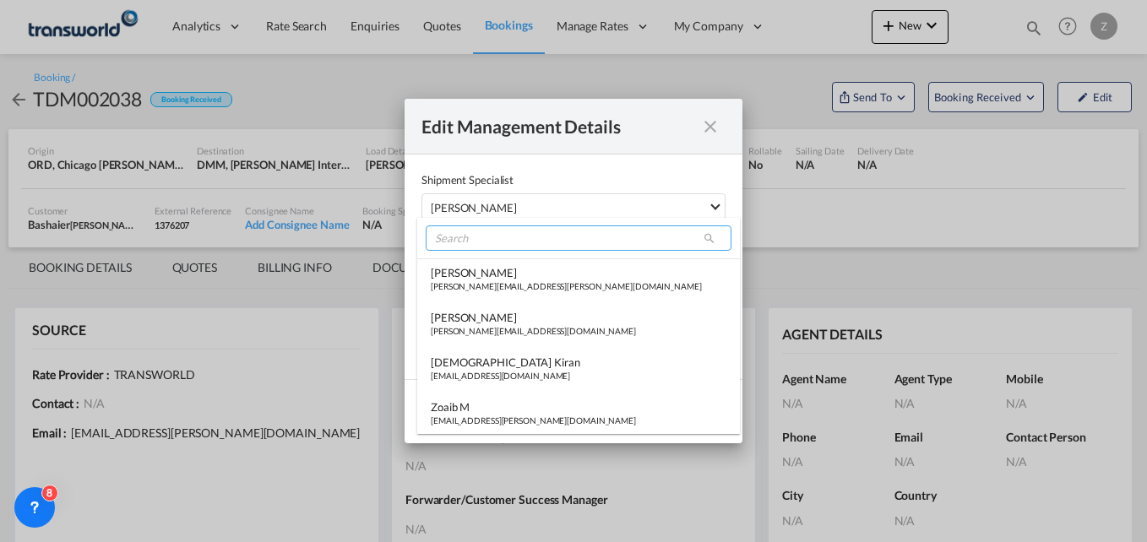
click at [461, 249] on input "search" at bounding box center [579, 238] width 306 height 25
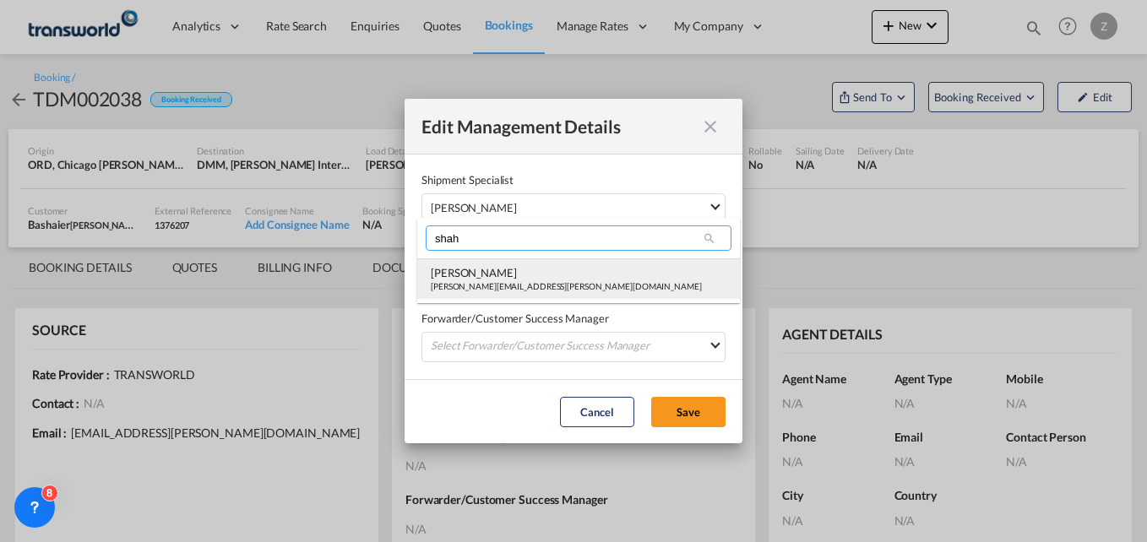
type input "shah"
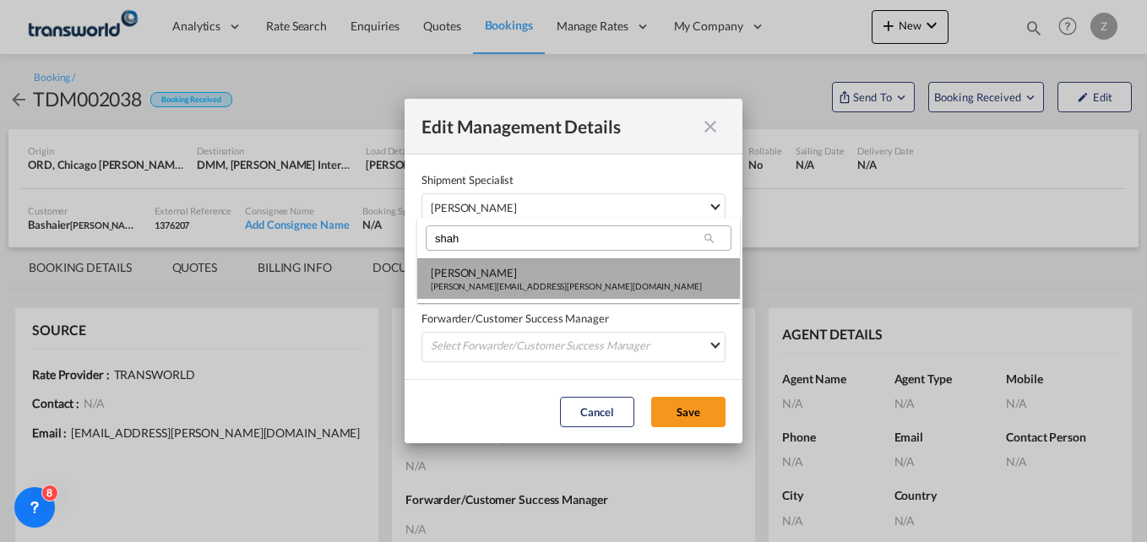
click at [502, 277] on div "[PERSON_NAME]" at bounding box center [566, 272] width 271 height 15
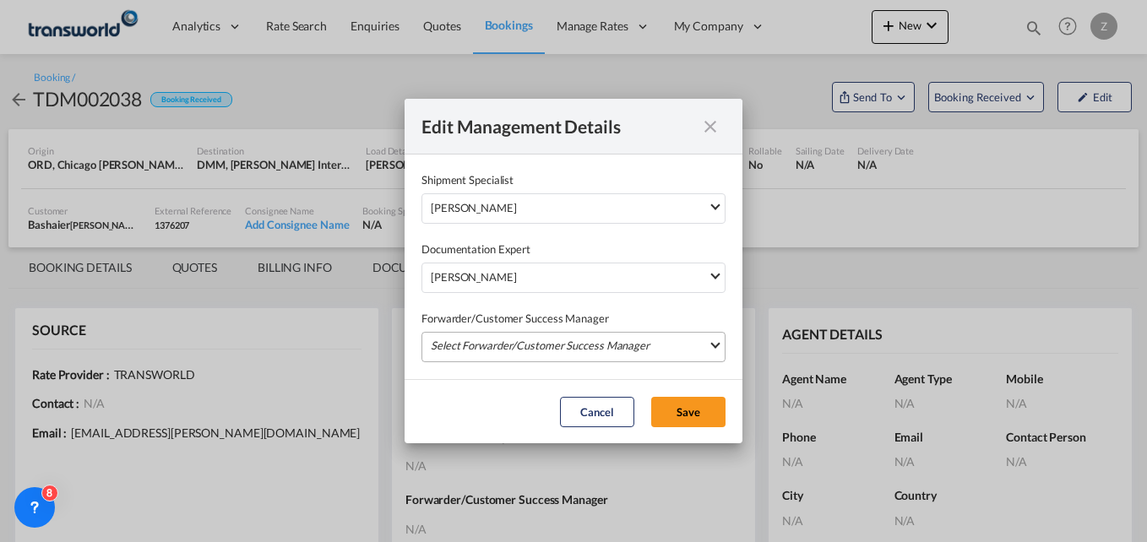
click at [479, 334] on md-select "Select Forwarder/Customer Success Manager [PERSON_NAME] [PERSON_NAME][EMAIL_ADD…" at bounding box center [574, 347] width 304 height 30
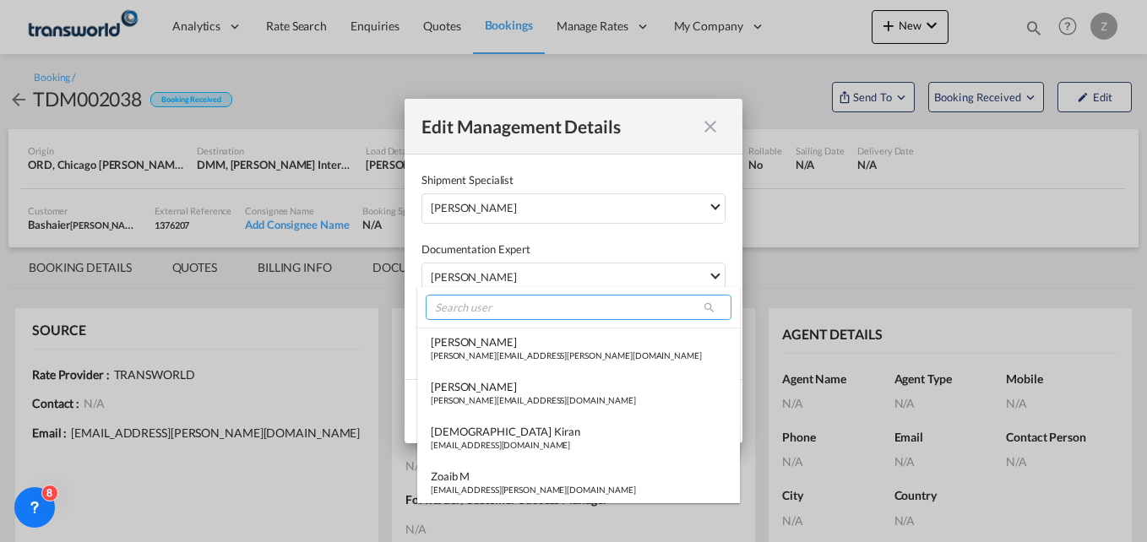
click at [476, 304] on input "search" at bounding box center [579, 307] width 306 height 25
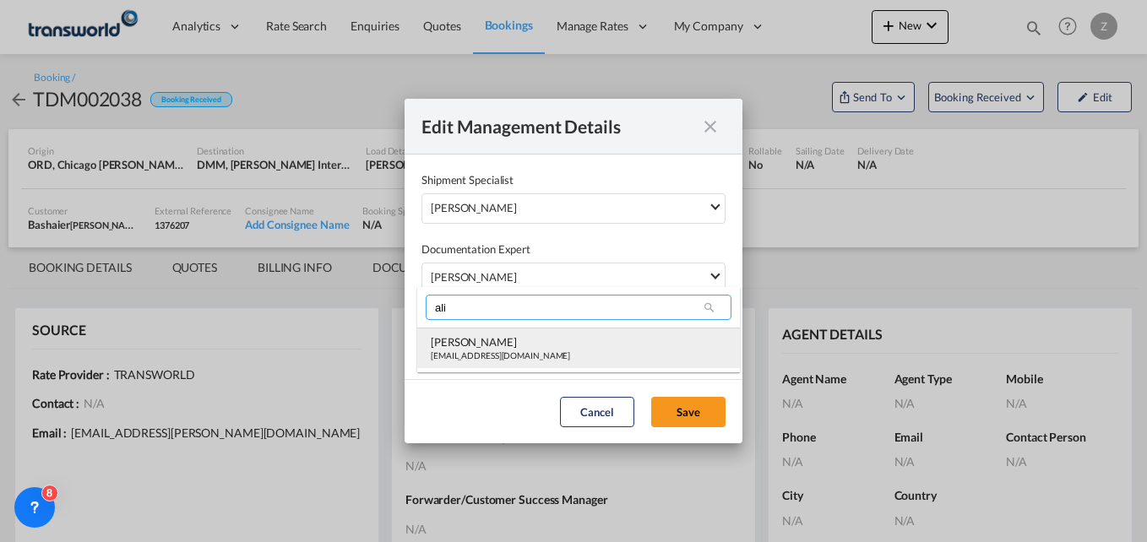
type input "ali"
click at [474, 351] on div "[EMAIL_ADDRESS][DOMAIN_NAME]" at bounding box center [500, 356] width 139 height 12
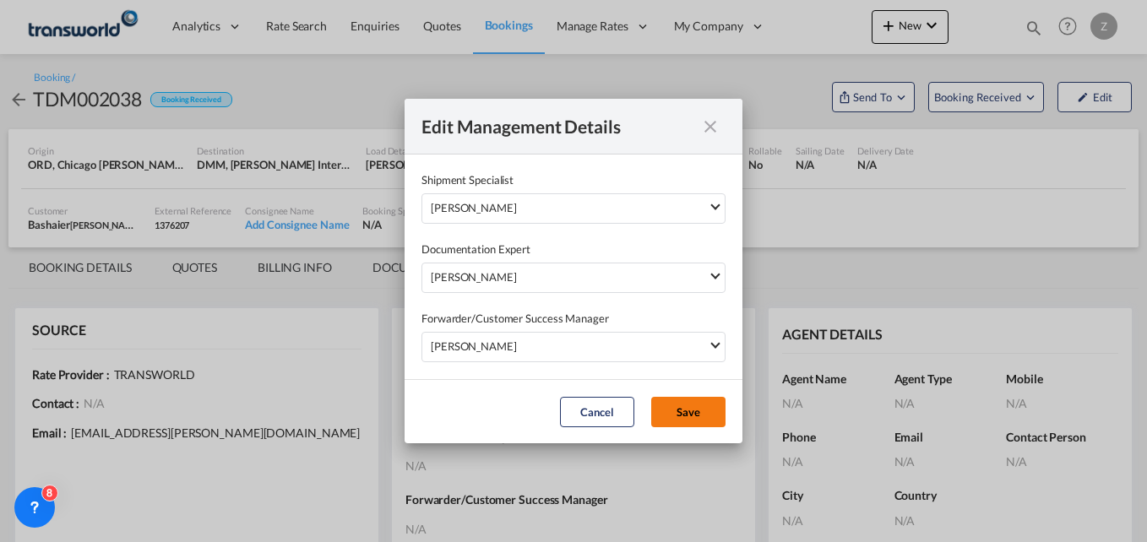
click at [693, 405] on button "Save" at bounding box center [688, 412] width 74 height 30
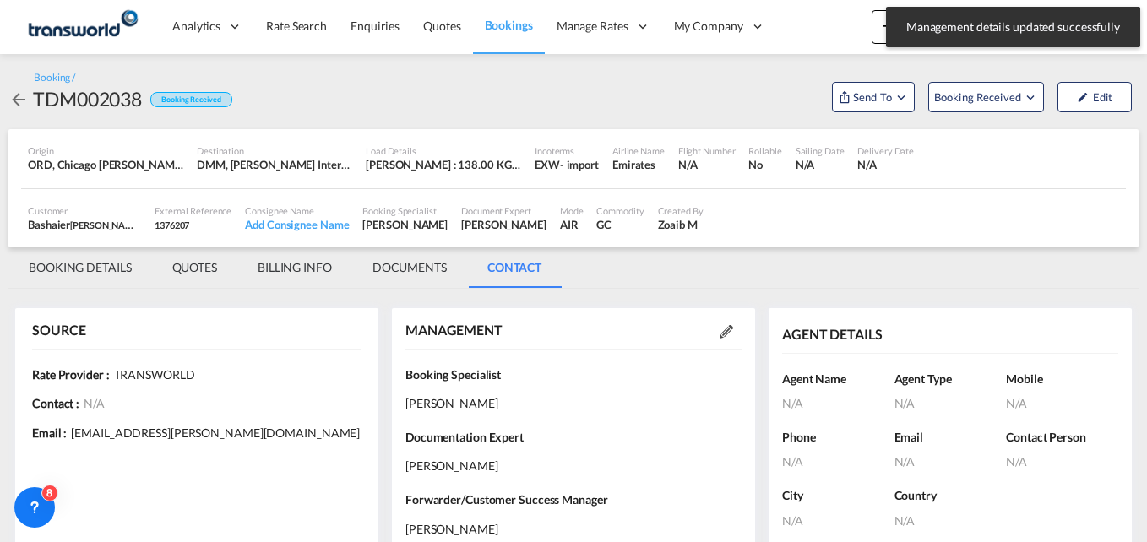
click at [80, 268] on md-tab-item "BOOKING DETAILS" at bounding box center [80, 267] width 144 height 41
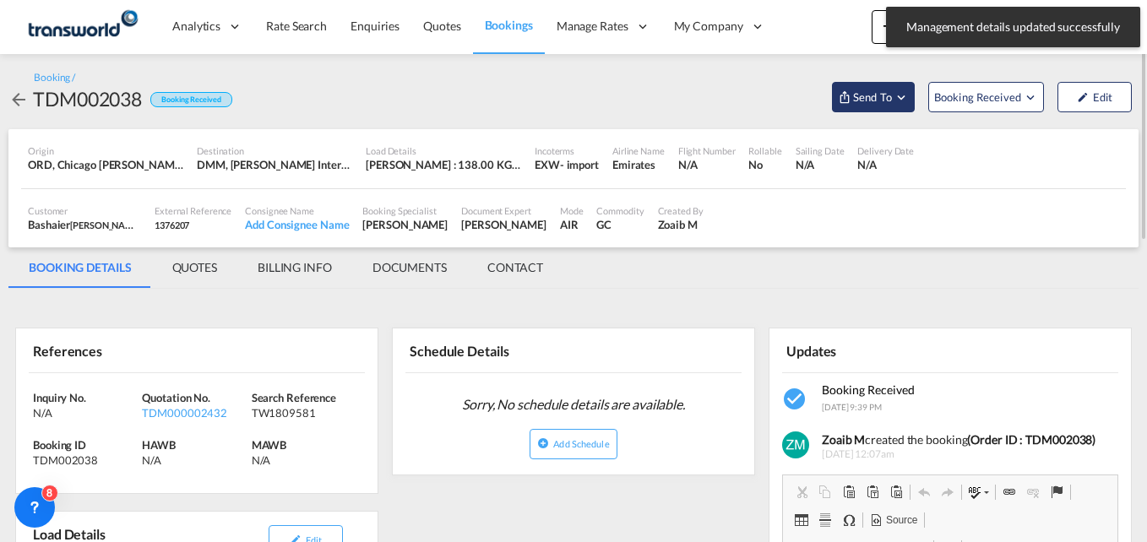
click at [851, 101] on span "Send To" at bounding box center [872, 97] width 42 height 17
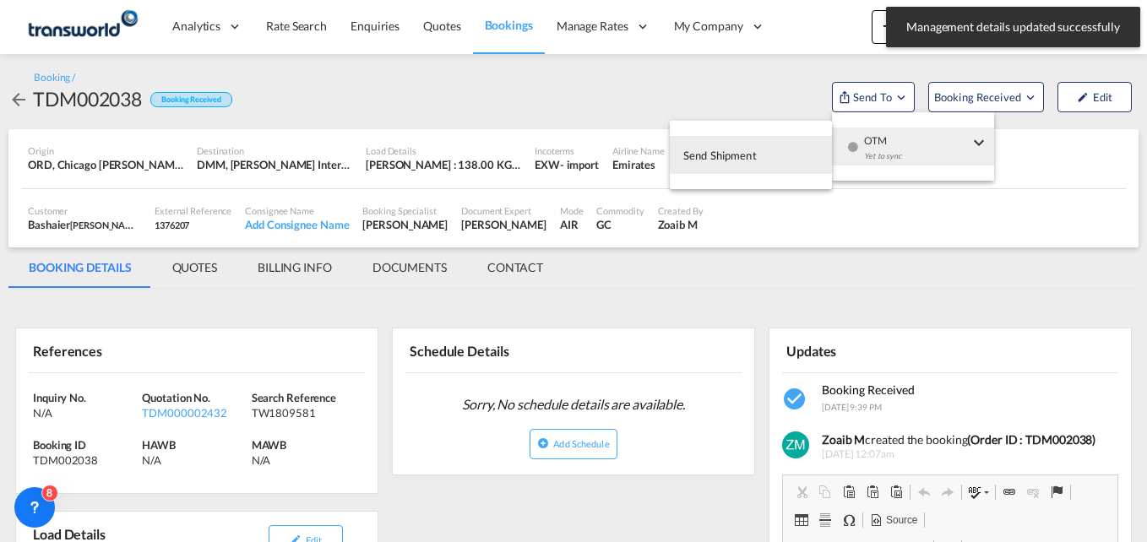
click at [717, 159] on span "Send Shipment" at bounding box center [719, 155] width 73 height 27
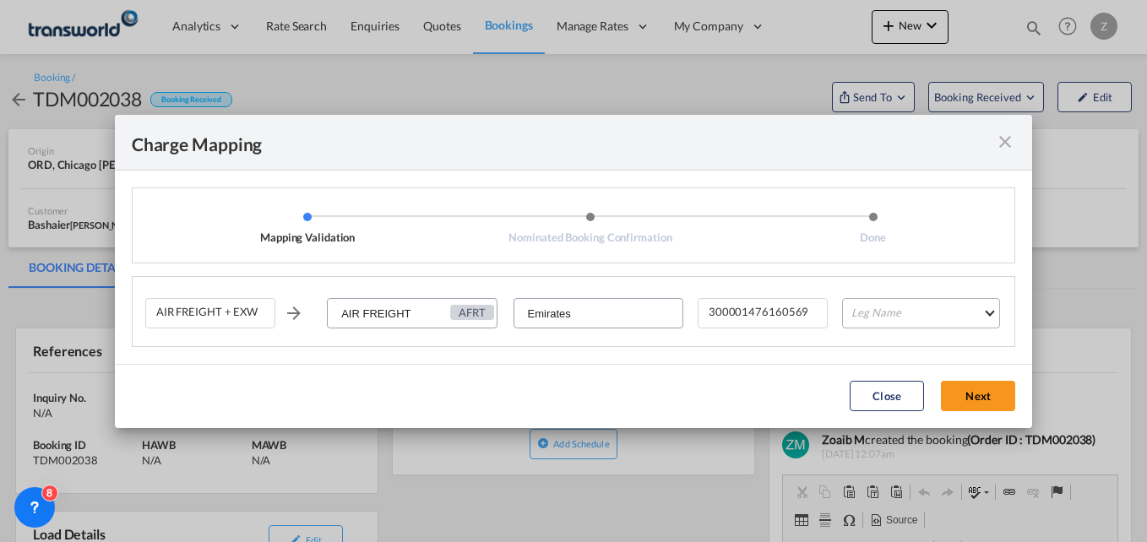
click at [882, 307] on md-select "Leg Name HANDLING ORIGIN HANDLING DESTINATION OTHERS TL PICK UP CUSTOMS ORIGIN …" at bounding box center [921, 313] width 158 height 30
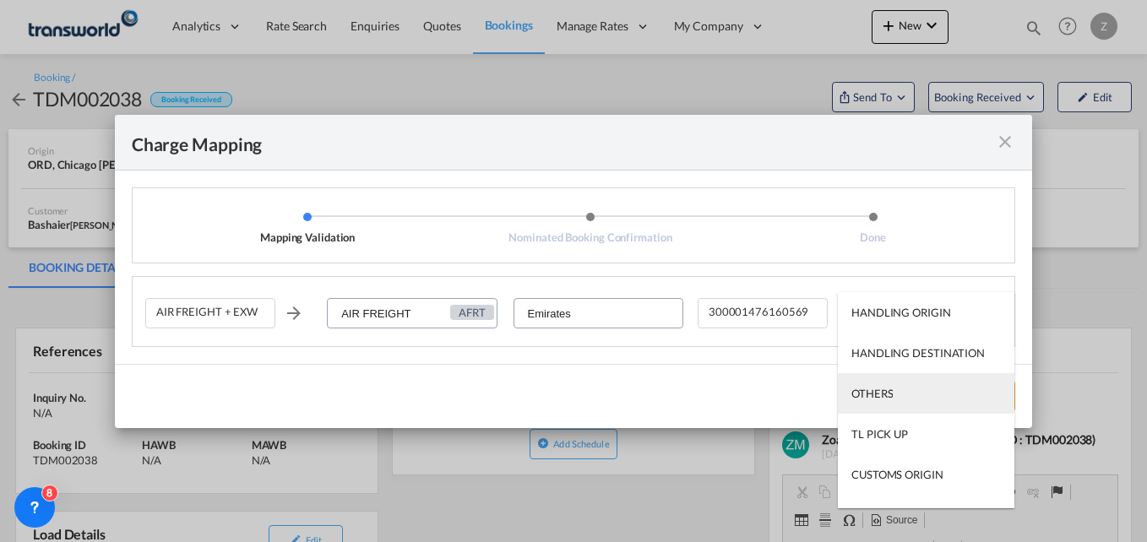
click at [875, 389] on div "OTHERS" at bounding box center [871, 393] width 41 height 15
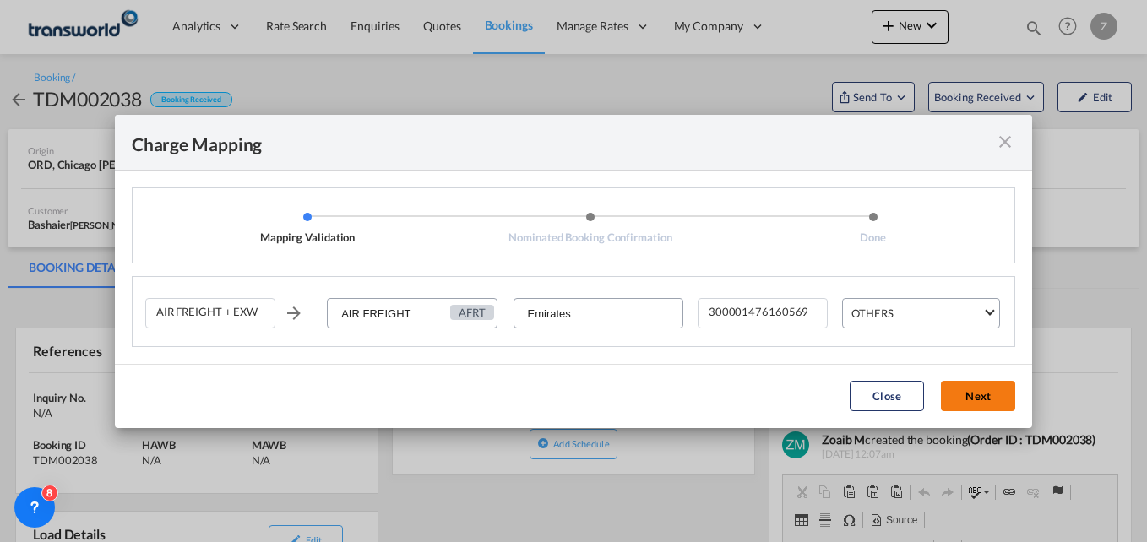
click at [960, 409] on button "Next" at bounding box center [978, 396] width 74 height 30
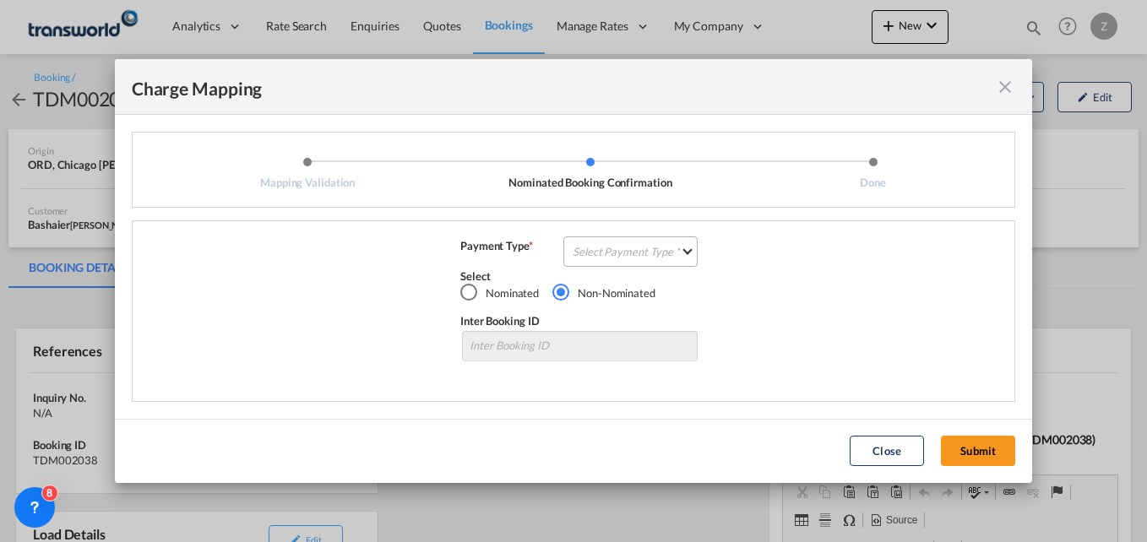
click at [606, 249] on md-select "Select Payment Type COLLECT PREPAID" at bounding box center [630, 252] width 134 height 30
click at [607, 247] on div "COLLECT" at bounding box center [598, 251] width 48 height 15
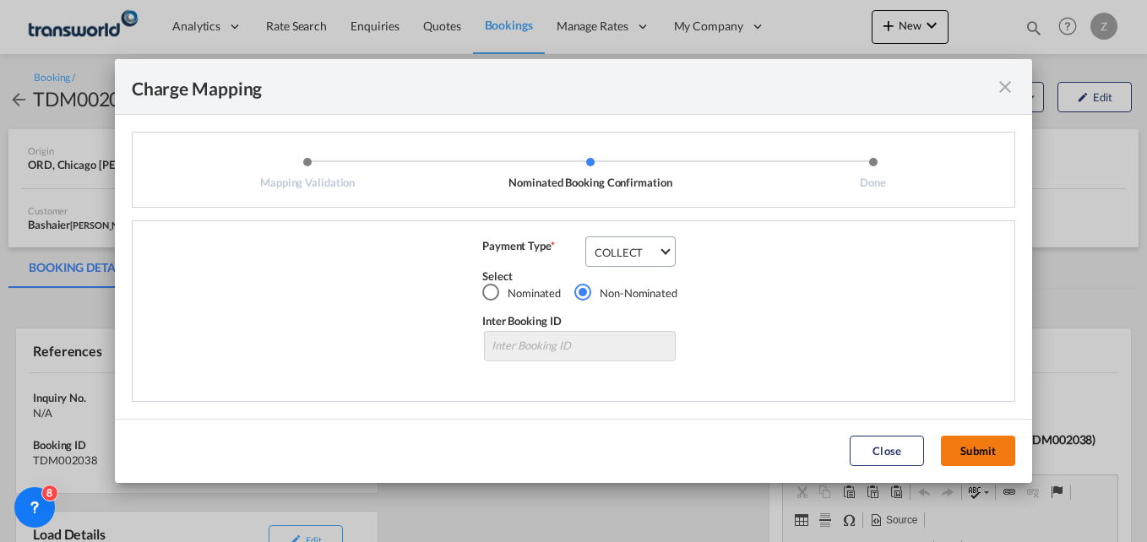
click at [965, 459] on button "Submit" at bounding box center [978, 451] width 74 height 30
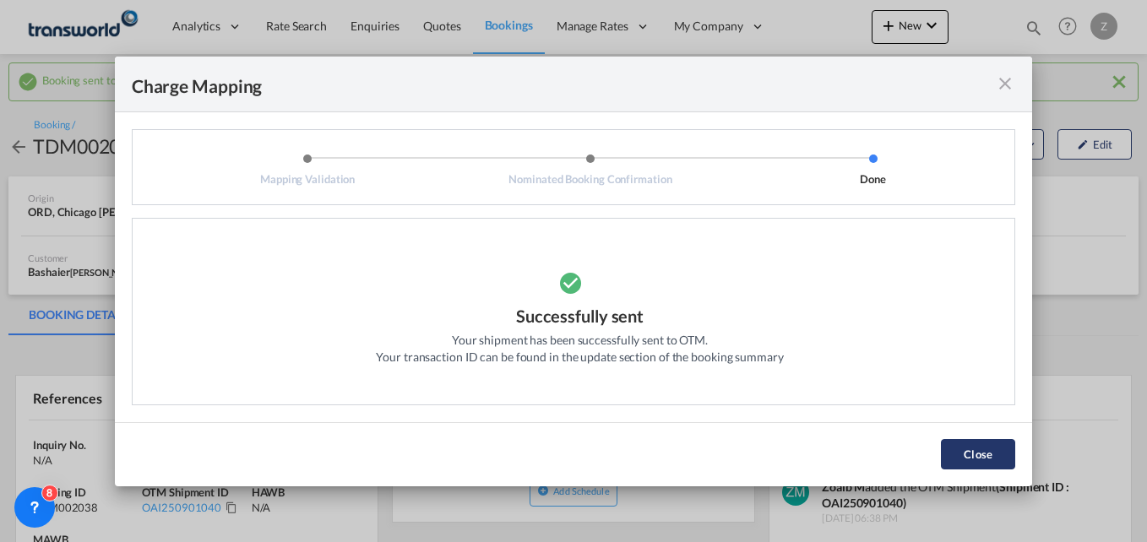
click at [974, 456] on button "Close" at bounding box center [978, 454] width 74 height 30
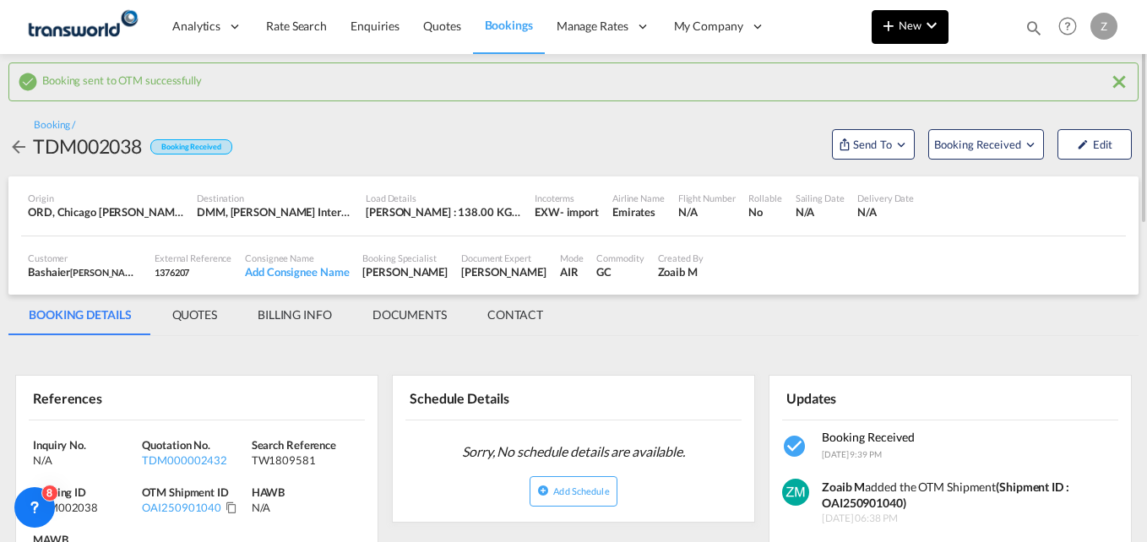
click at [922, 30] on md-icon "icon-chevron-down" at bounding box center [932, 25] width 20 height 20
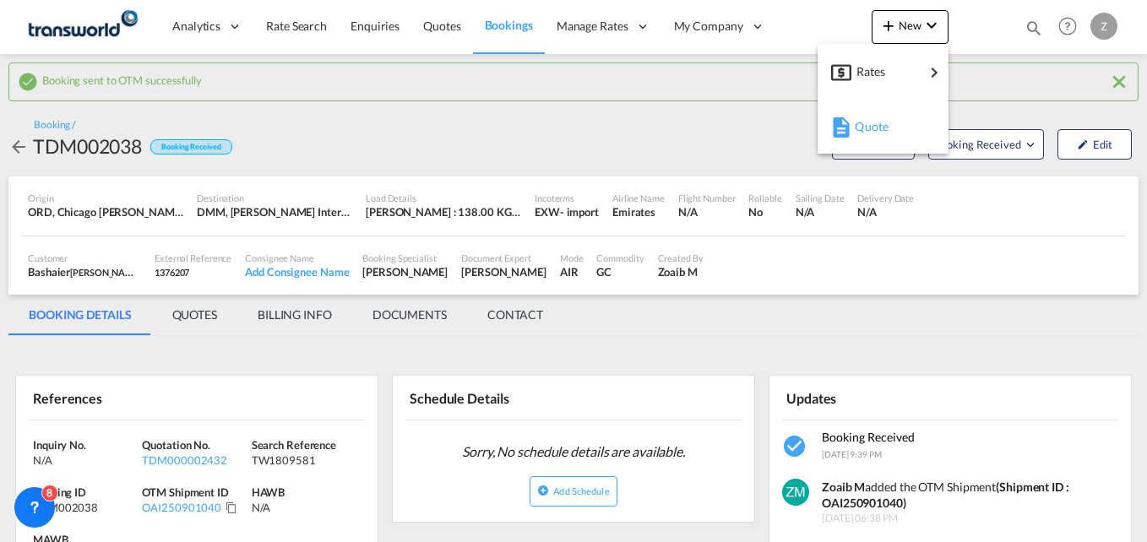
click at [878, 140] on div "Quote" at bounding box center [886, 127] width 63 height 42
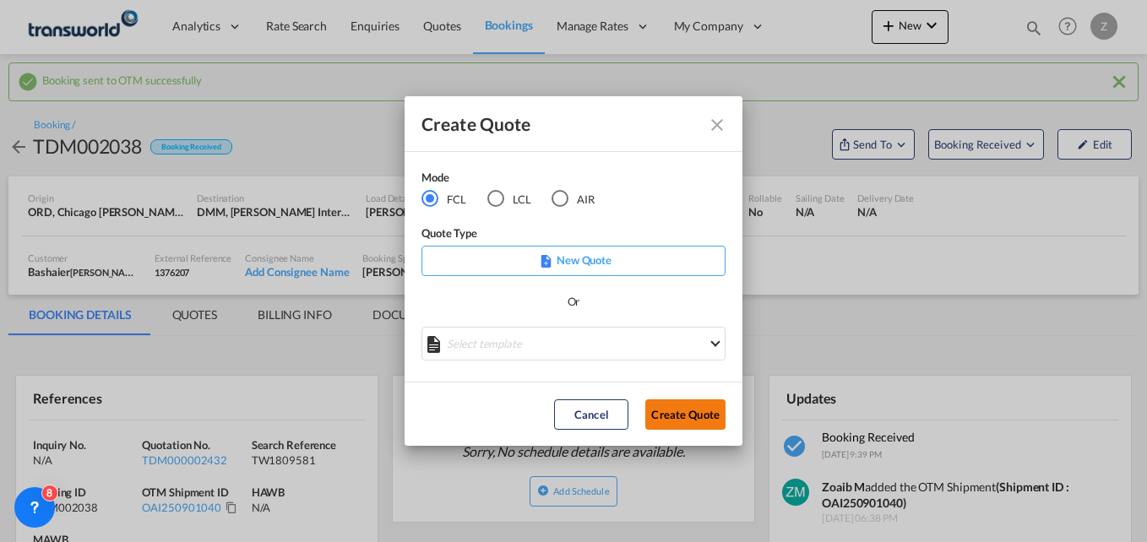
click at [686, 416] on button "Create Quote" at bounding box center [685, 415] width 80 height 30
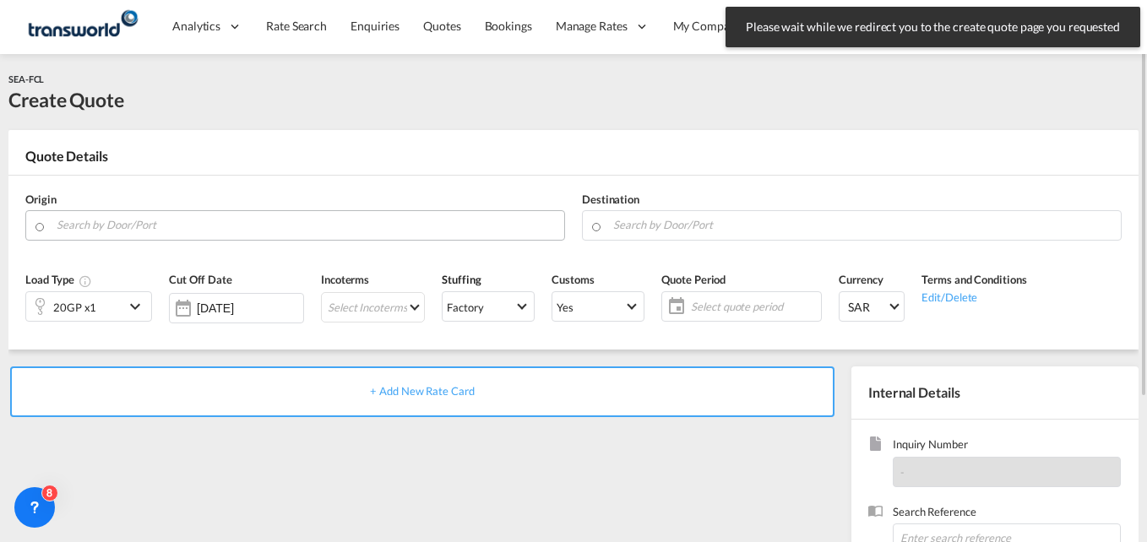
click at [184, 228] on input "Search by Door/Port" at bounding box center [306, 225] width 499 height 30
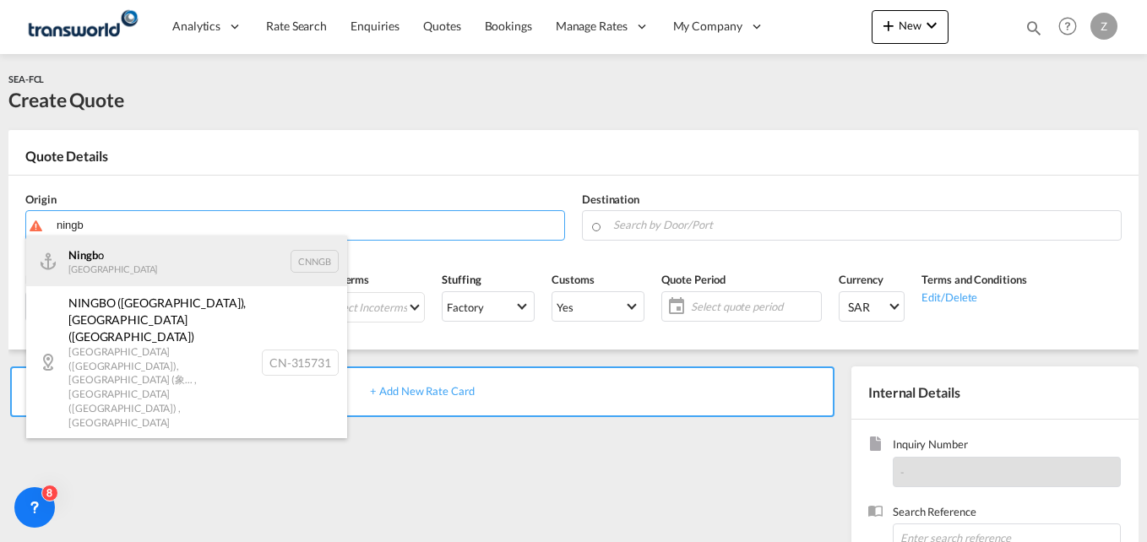
click at [166, 255] on div "Ningb o China CNNGB" at bounding box center [186, 261] width 321 height 51
type input "Ningbo, CNNGB"
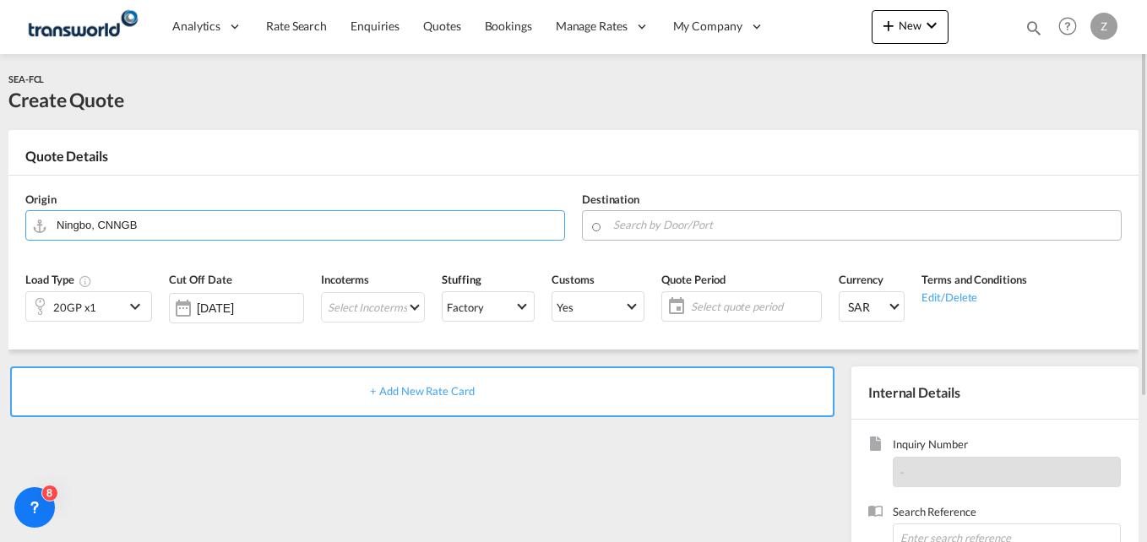
click at [643, 225] on input "Search by Door/Port" at bounding box center [862, 225] width 499 height 30
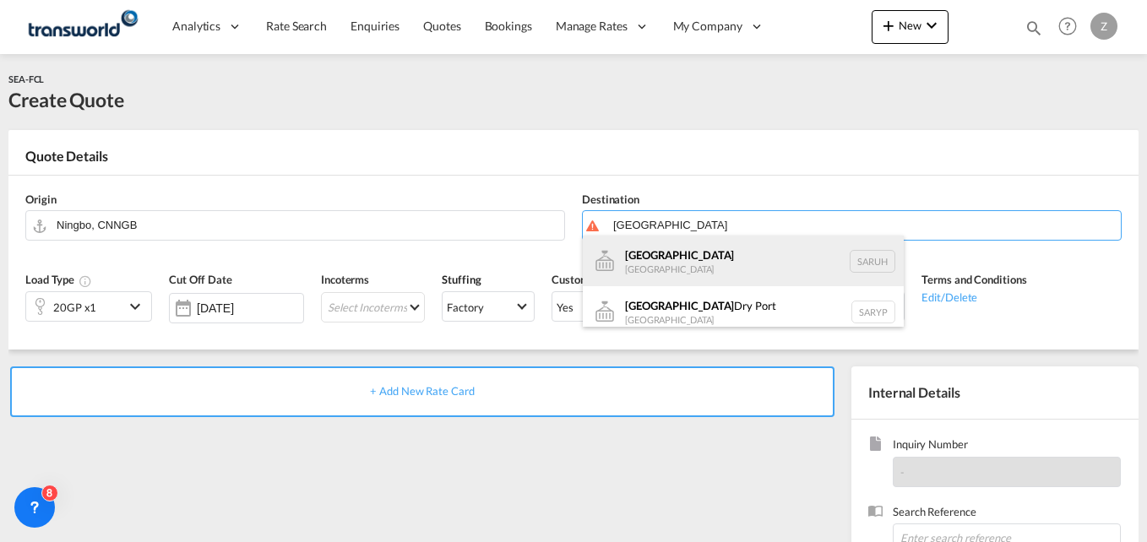
click at [670, 253] on div "[GEOGRAPHIC_DATA] [GEOGRAPHIC_DATA] [GEOGRAPHIC_DATA]" at bounding box center [743, 261] width 321 height 51
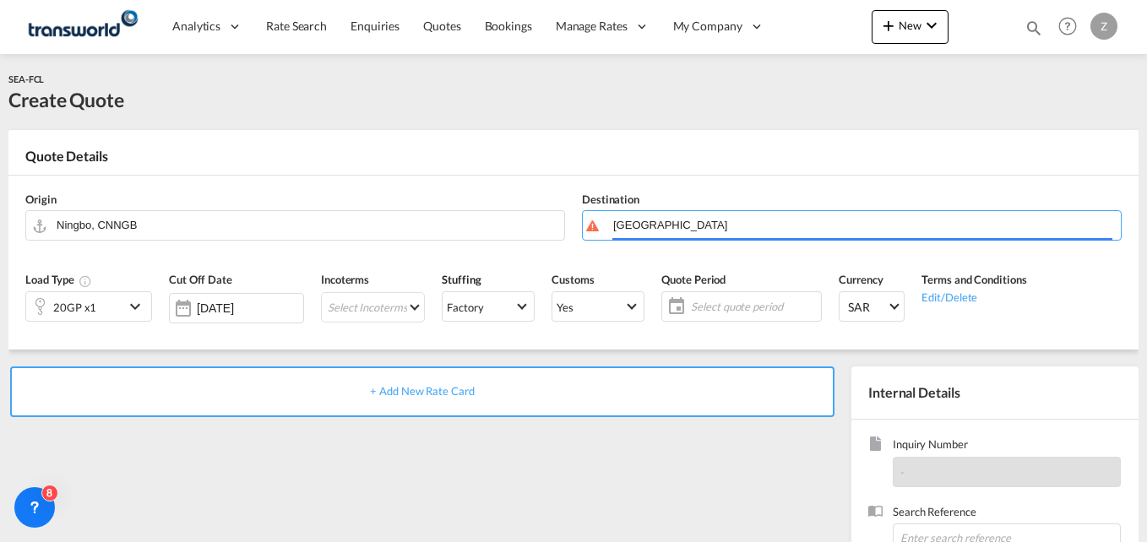
type input "[GEOGRAPHIC_DATA], [GEOGRAPHIC_DATA]"
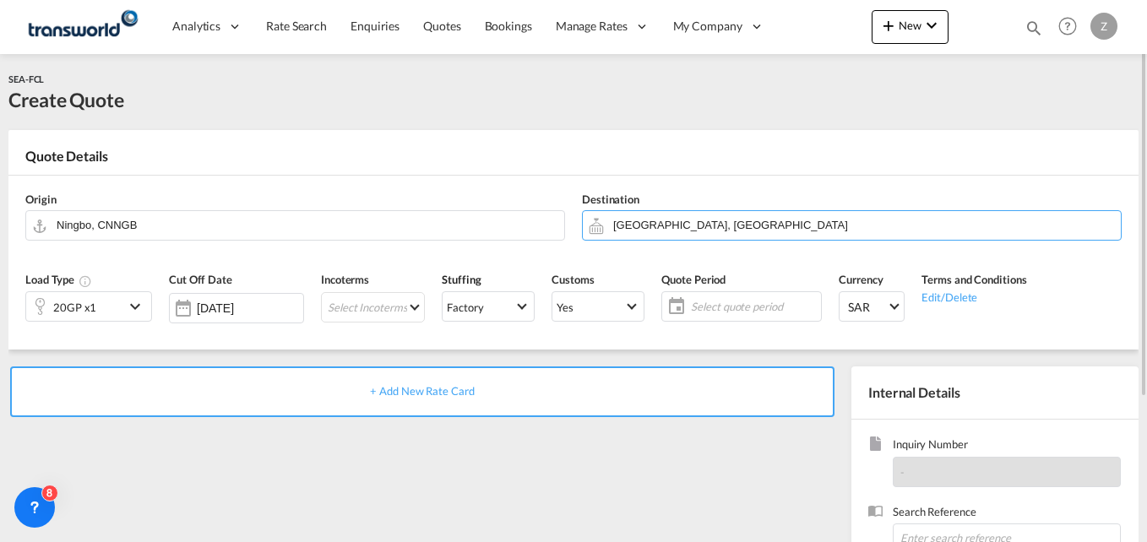
click at [102, 302] on div "20GP x1" at bounding box center [75, 306] width 98 height 29
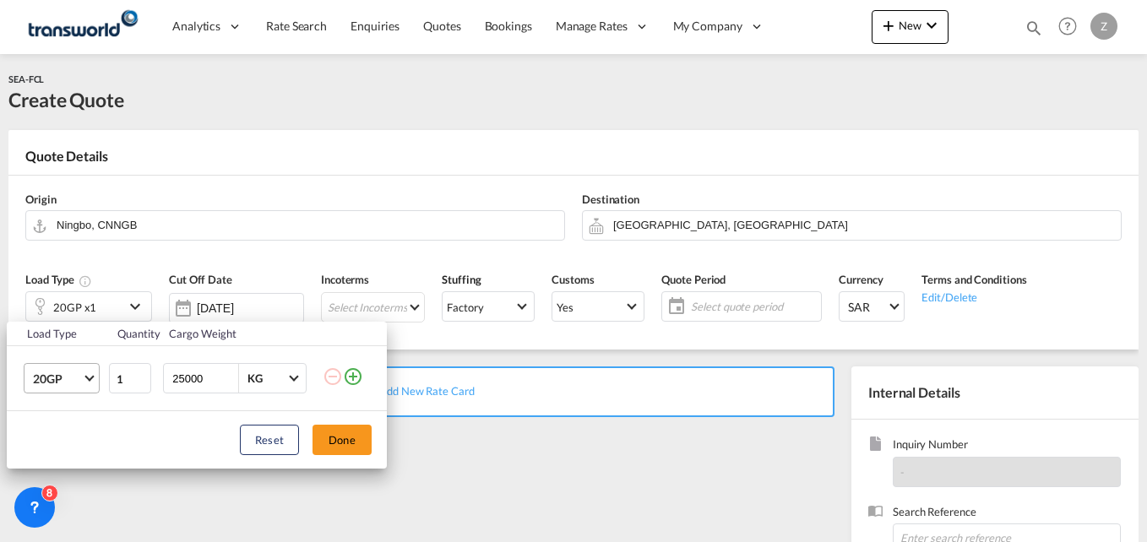
click at [56, 372] on span "20GP" at bounding box center [57, 379] width 49 height 17
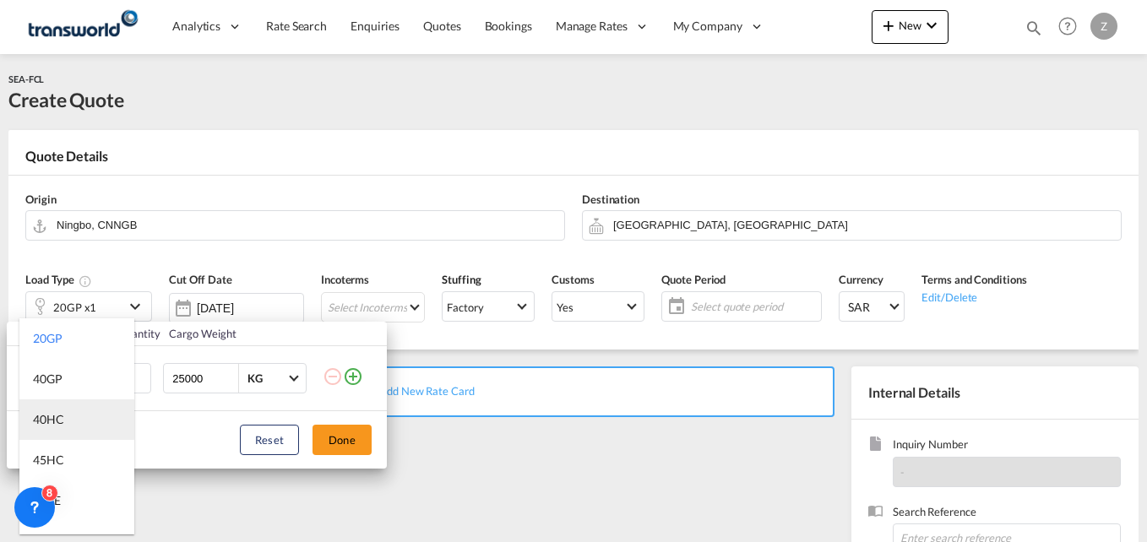
click at [57, 424] on div "40HC" at bounding box center [48, 419] width 31 height 17
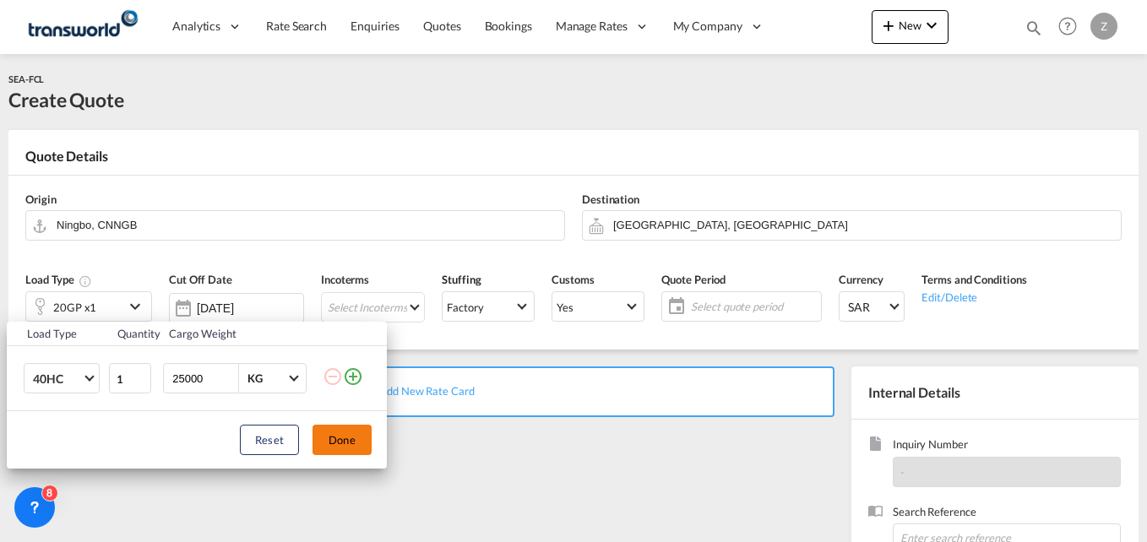
click at [339, 449] on button "Done" at bounding box center [342, 440] width 59 height 30
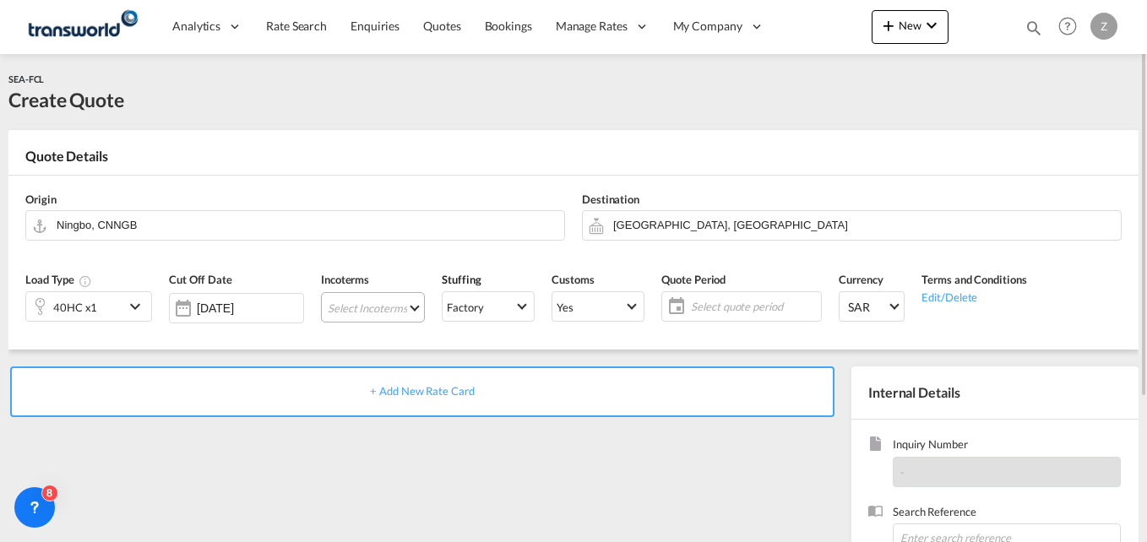
click at [368, 310] on md-select "Select Incoterms CIF - import Cost,Insurance and Freight CIP - export Carriage …" at bounding box center [373, 307] width 104 height 30
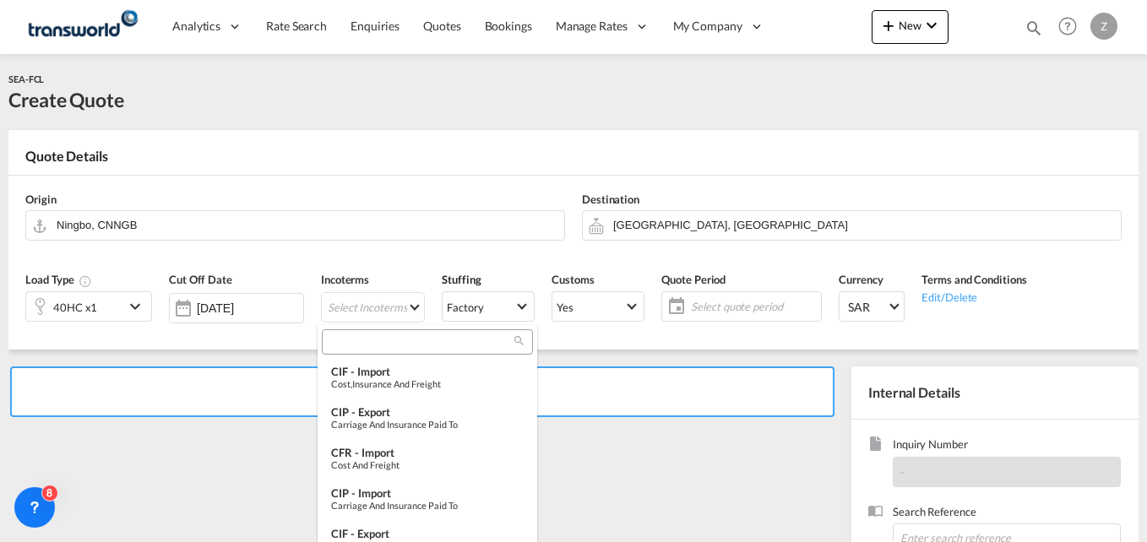
click at [360, 341] on input "search" at bounding box center [421, 341] width 188 height 15
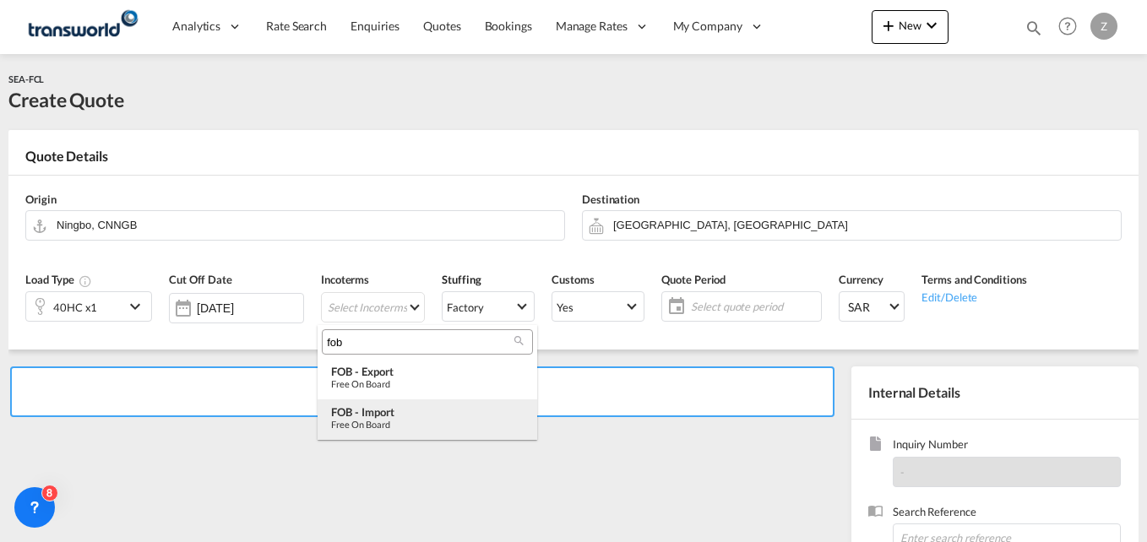
type input "fob"
click at [370, 401] on md-option "FOB - import Free on Board" at bounding box center [428, 420] width 220 height 41
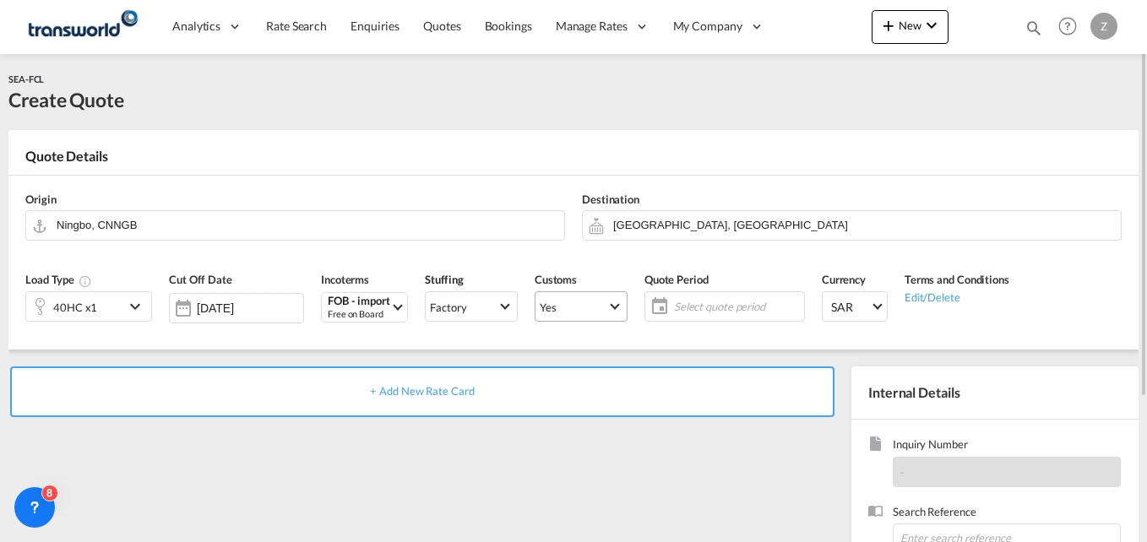
click at [588, 296] on md-select-value "Yes" at bounding box center [581, 307] width 91 height 24
click at [566, 345] on md-option "No" at bounding box center [578, 347] width 118 height 41
click at [699, 304] on span "Select quote period" at bounding box center [737, 306] width 126 height 15
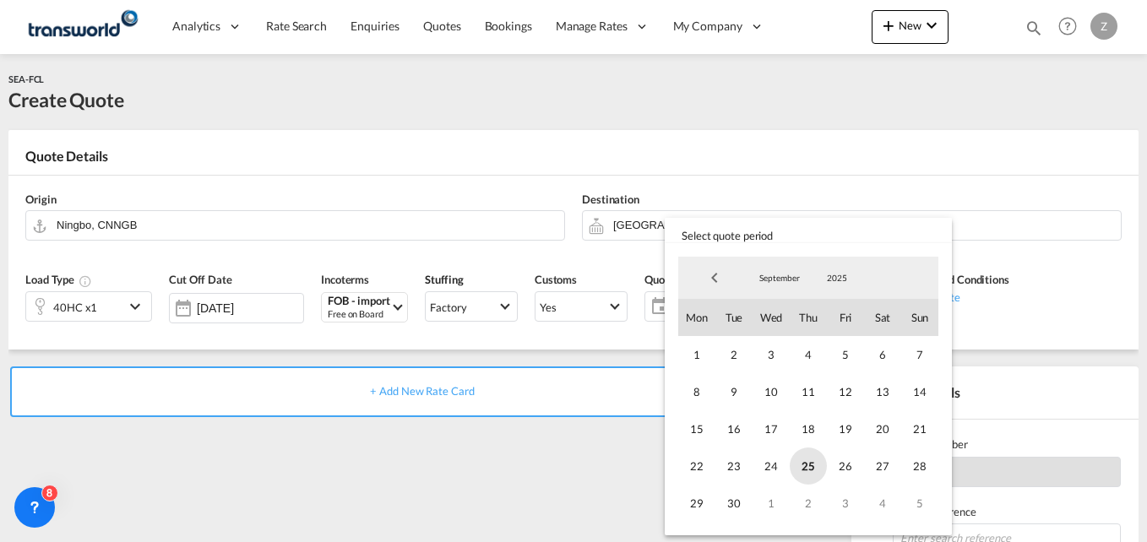
click at [814, 471] on span "25" at bounding box center [808, 466] width 37 height 37
click at [733, 498] on span "30" at bounding box center [733, 503] width 37 height 37
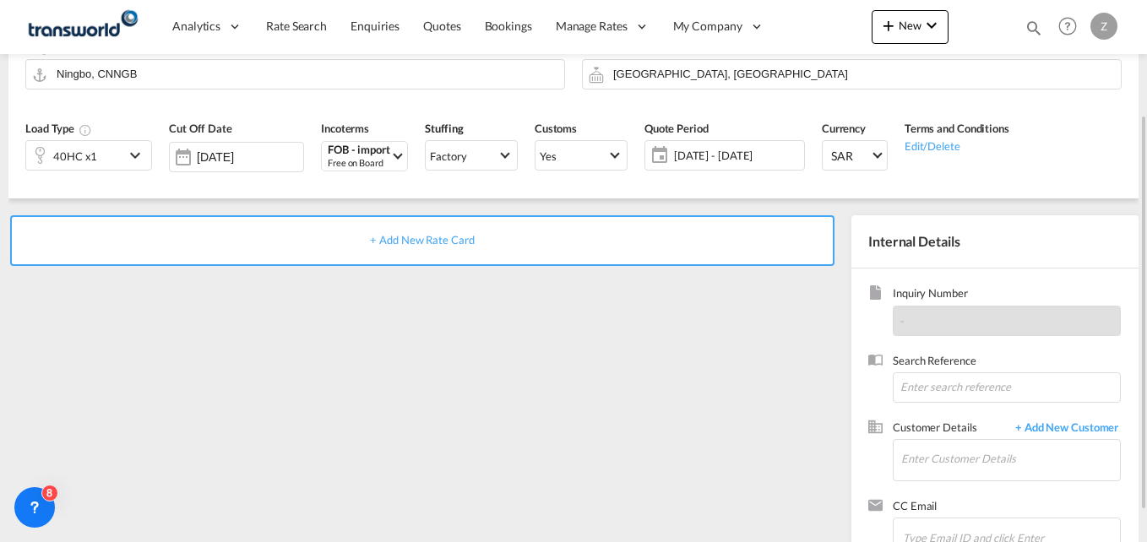
scroll to position [155, 0]
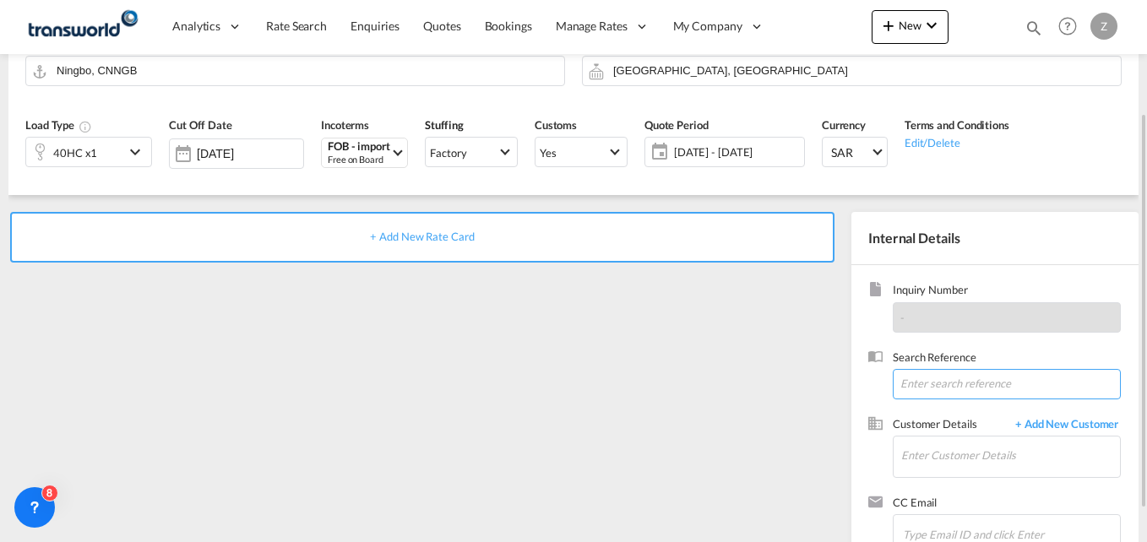
click at [938, 381] on input at bounding box center [1007, 384] width 228 height 30
paste input "TW2409650"
type input "TW2409650"
click at [936, 464] on input "Enter Customer Details" at bounding box center [1010, 456] width 219 height 38
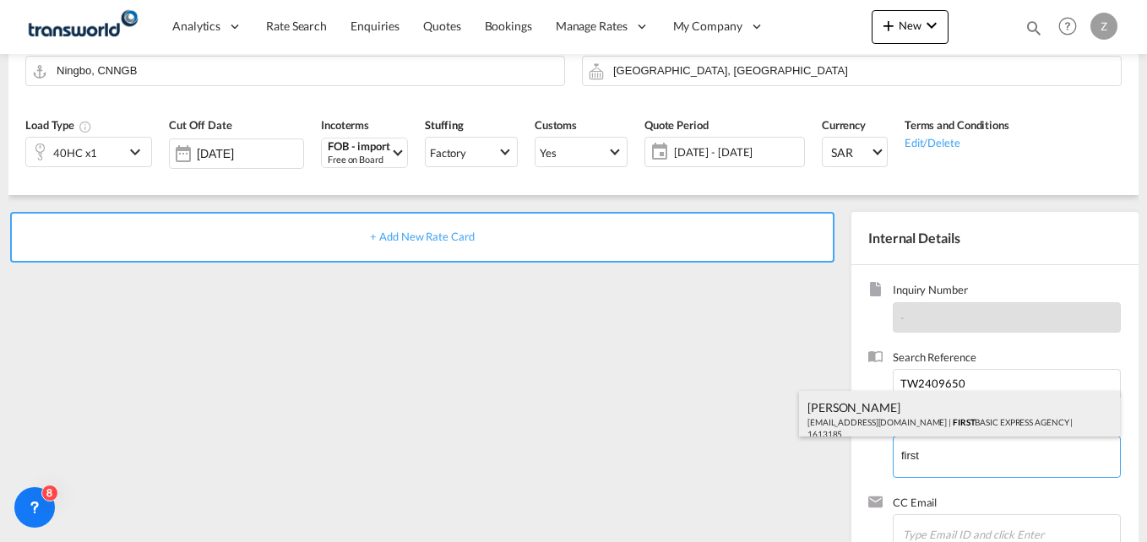
click at [877, 404] on div "[PERSON_NAME] [PERSON_NAME][EMAIL_ADDRESS][DOMAIN_NAME] | FIRST BASIC EXPRESS A…" at bounding box center [959, 419] width 321 height 57
type input "FIRST BASIC EXPRESS AGENCY, [PERSON_NAME], [PERSON_NAME][EMAIL_ADDRESS][DOMAIN_…"
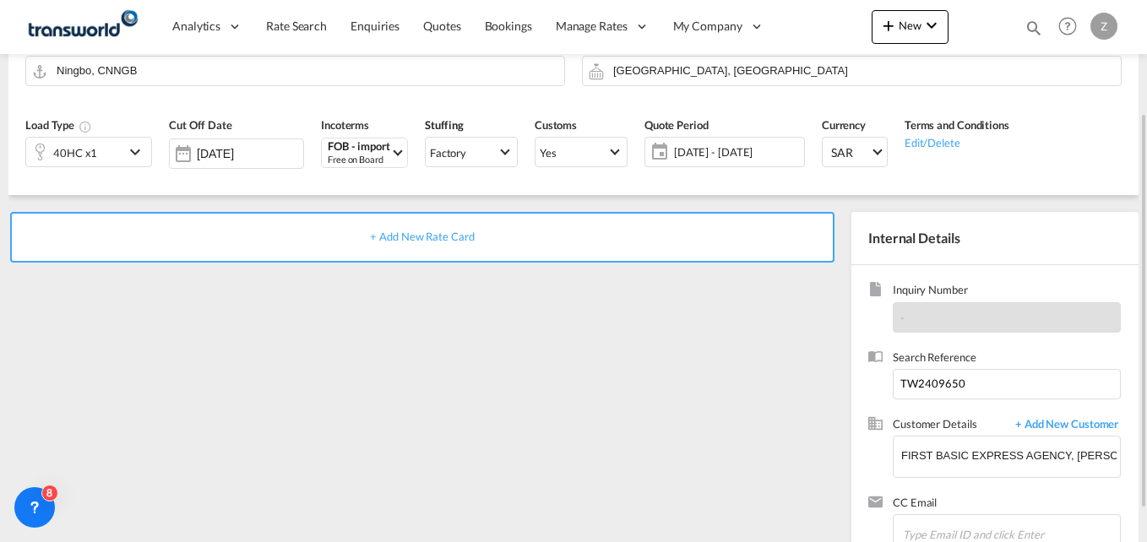
click at [434, 241] on span "+ Add New Rate Card" at bounding box center [422, 237] width 104 height 14
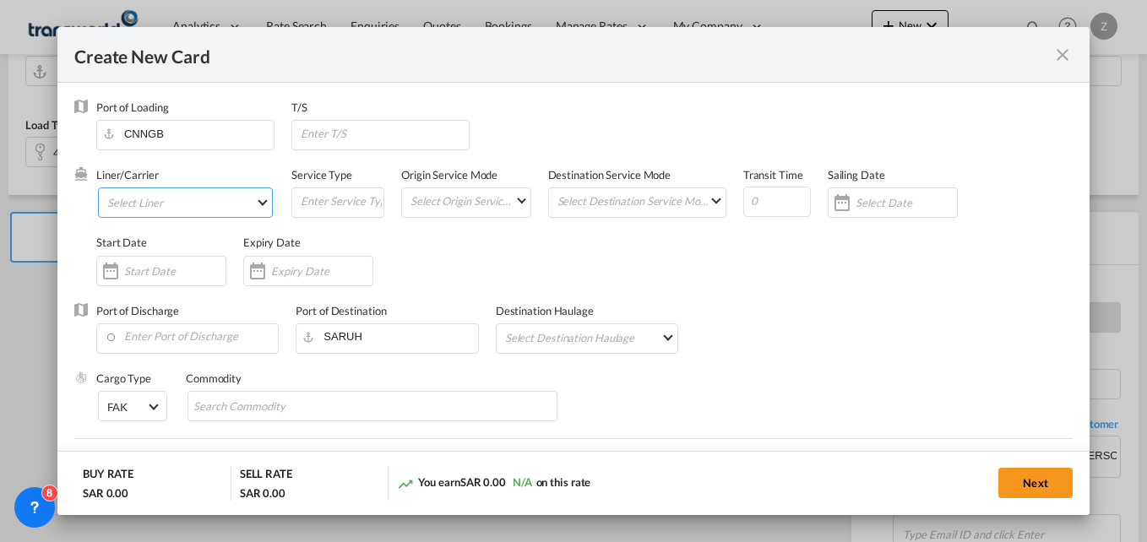
click at [192, 207] on md-select "Select Liner 2HM LOGISTICS D.O.O. / TWKS-KOPER 3P LOGISTICS / TWKS-[GEOGRAPHIC_…" at bounding box center [185, 203] width 175 height 30
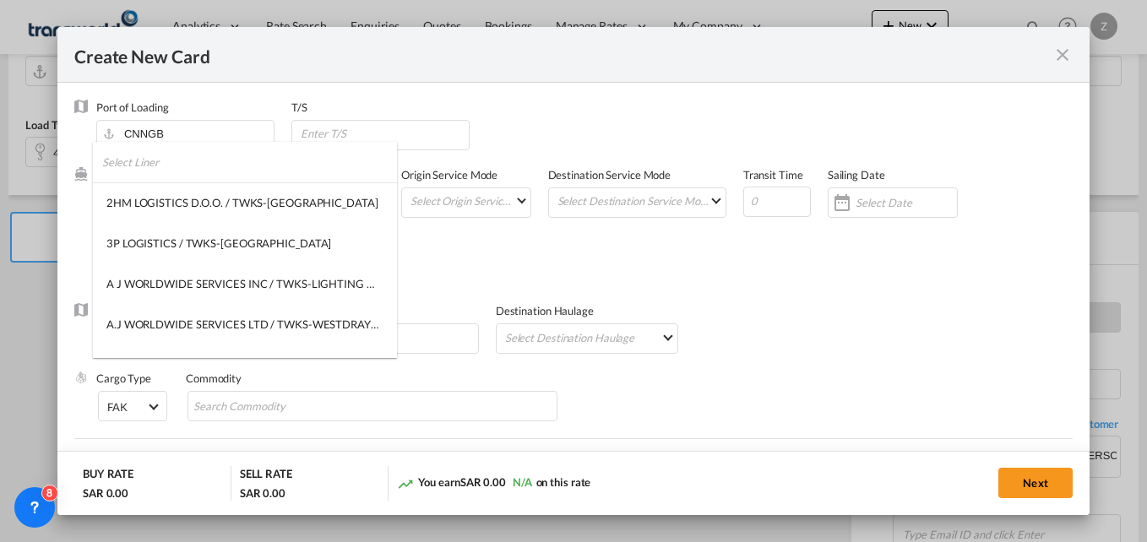
click at [166, 173] on input "search" at bounding box center [249, 162] width 295 height 41
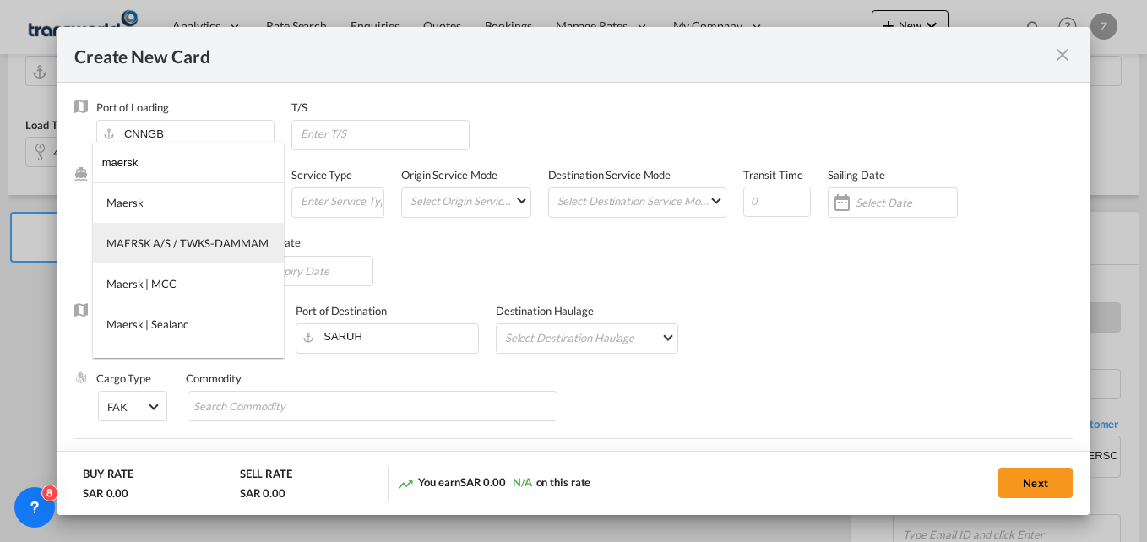
type input "maersk"
click at [191, 243] on div "MAERSK A/S / TWKS-DAMMAM" at bounding box center [187, 243] width 162 height 15
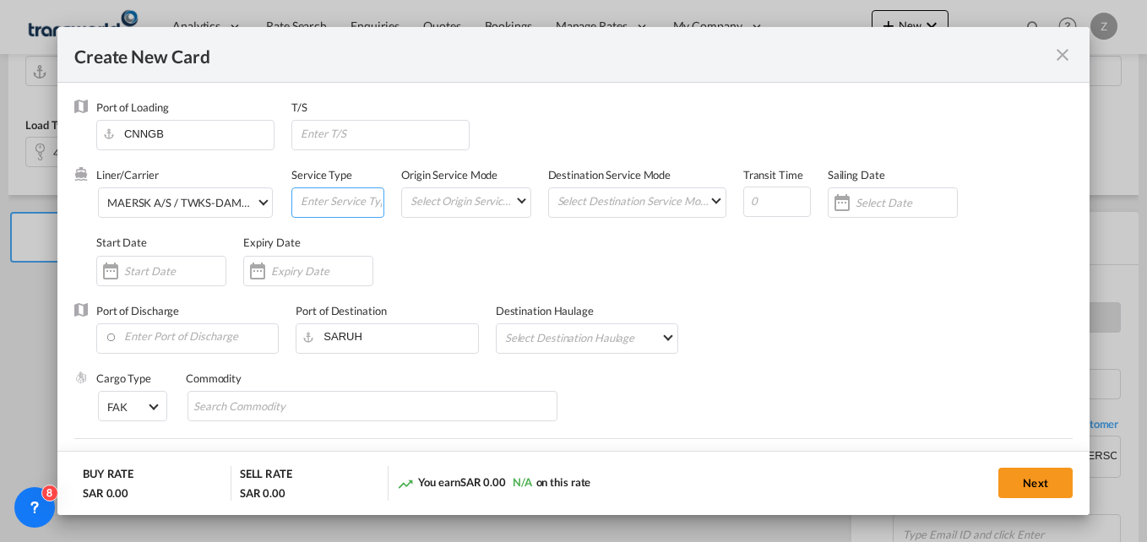
click at [329, 193] on input "Create New Card ..." at bounding box center [341, 200] width 84 height 25
type input "FCL-SEA"
click at [475, 201] on md-select "Select Origin Service Mode SD [GEOGRAPHIC_DATA]" at bounding box center [469, 200] width 121 height 24
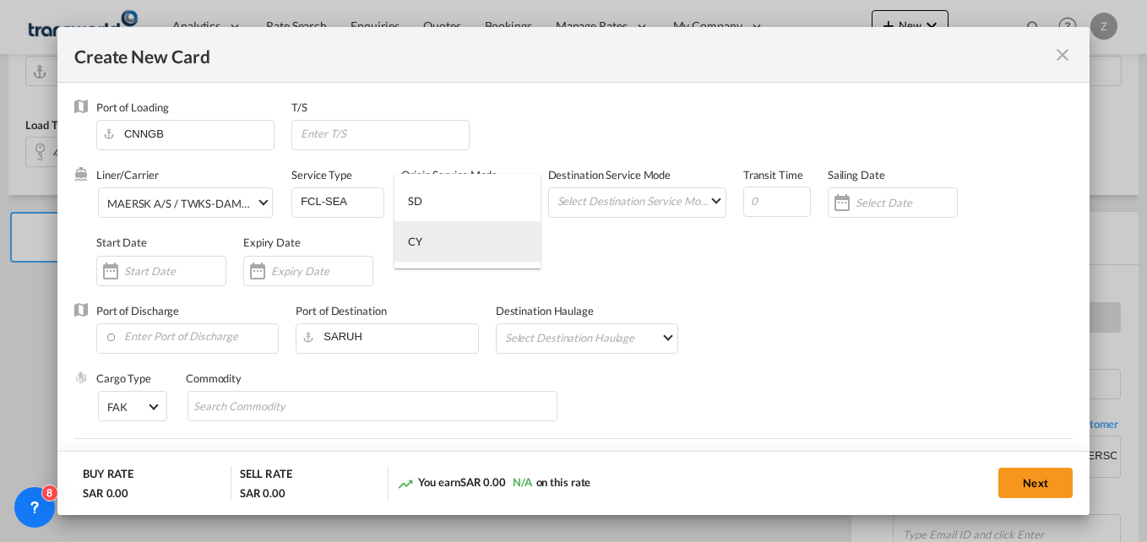
click at [449, 247] on md-option "CY" at bounding box center [467, 241] width 146 height 41
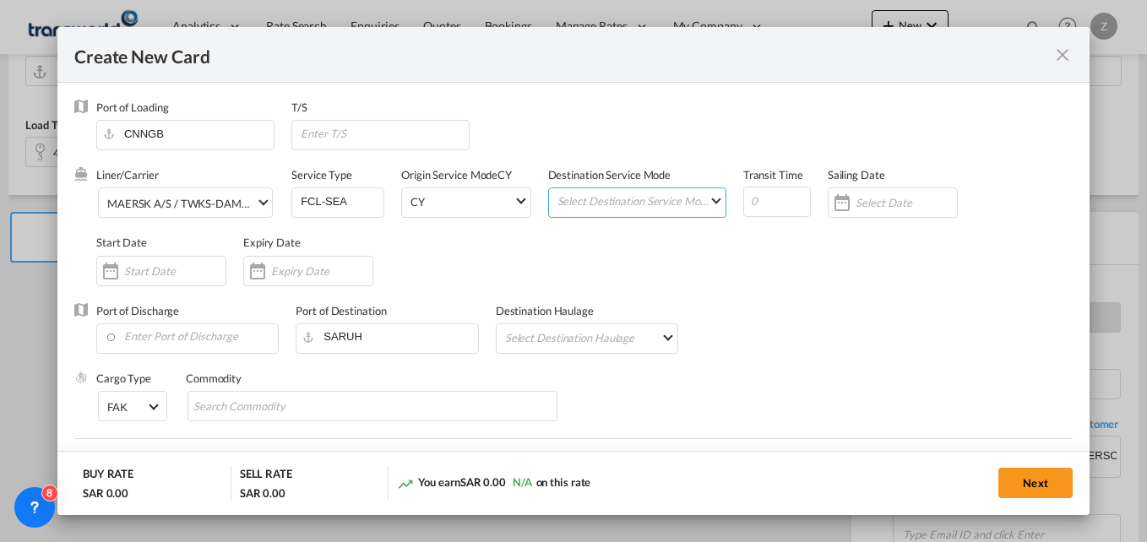
click at [591, 201] on md-select "Select Destination Service Mode SD [GEOGRAPHIC_DATA]" at bounding box center [641, 200] width 170 height 24
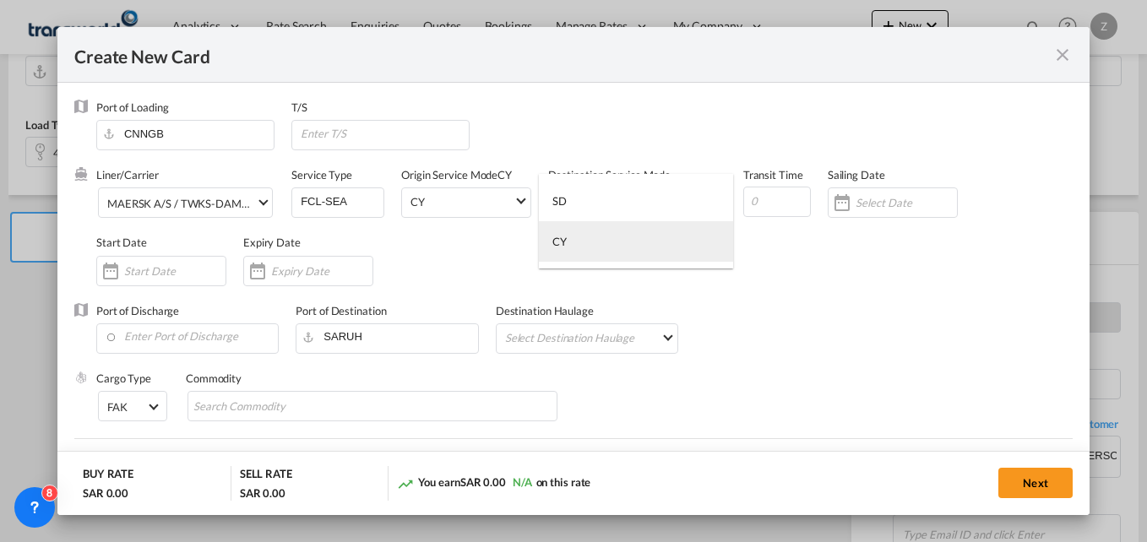
click at [587, 251] on md-option "CY" at bounding box center [636, 241] width 194 height 41
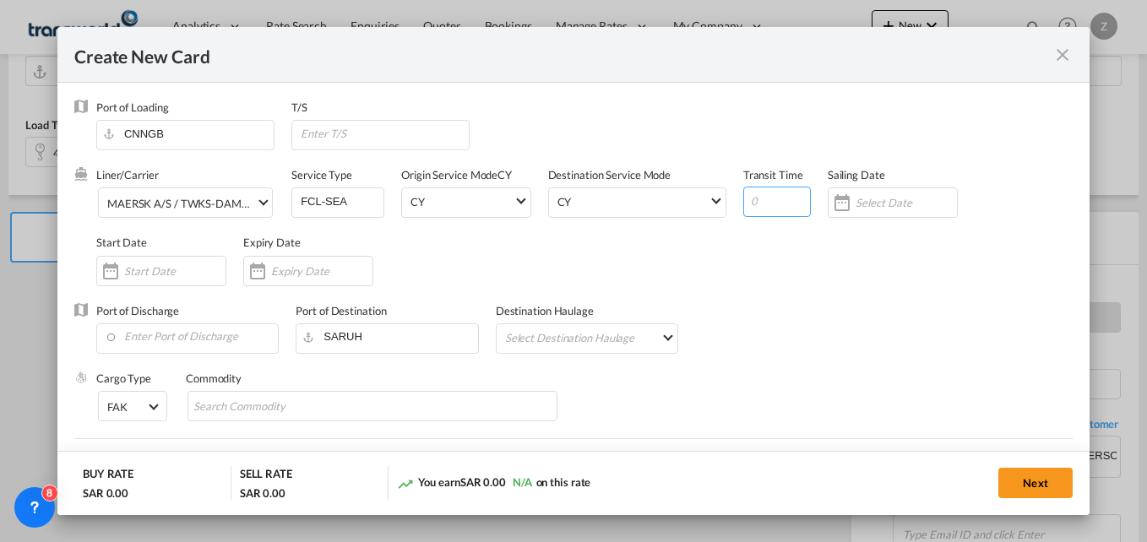
click at [776, 206] on input "Create New Card ..." at bounding box center [777, 202] width 68 height 30
type input "25"
click at [139, 275] on input "Create New Card ..." at bounding box center [174, 271] width 101 height 14
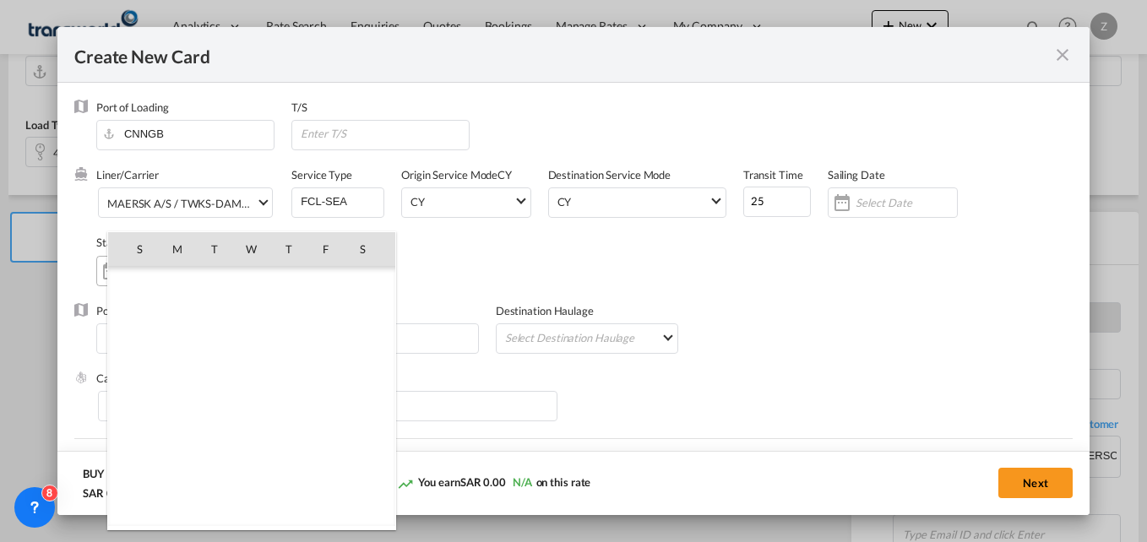
scroll to position [391278, 0]
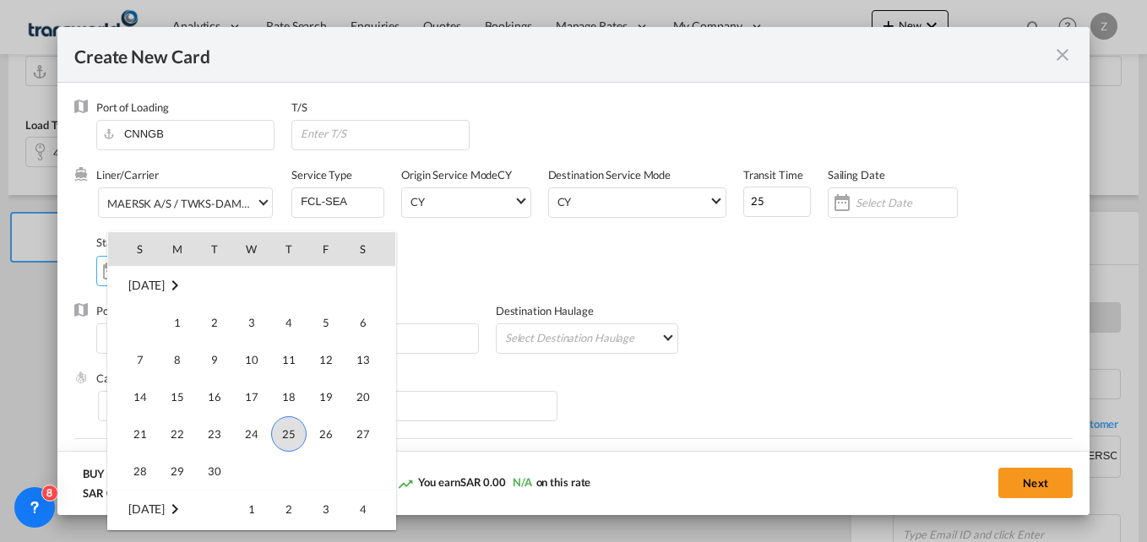
click at [289, 433] on span "25" at bounding box center [288, 433] width 35 height 35
type input "[DATE]"
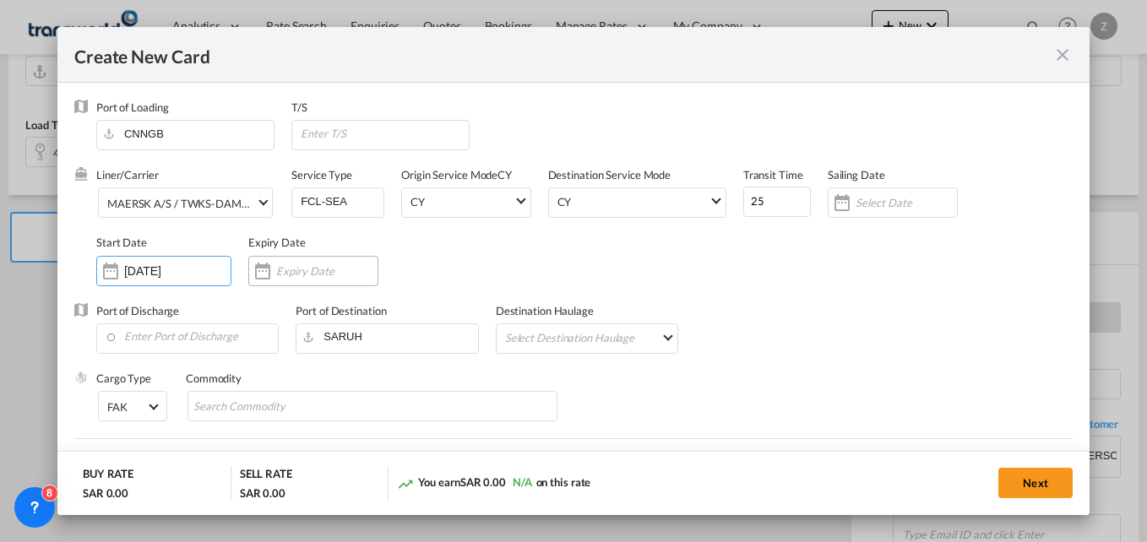
click at [289, 275] on input "Create New Card ..." at bounding box center [326, 271] width 101 height 14
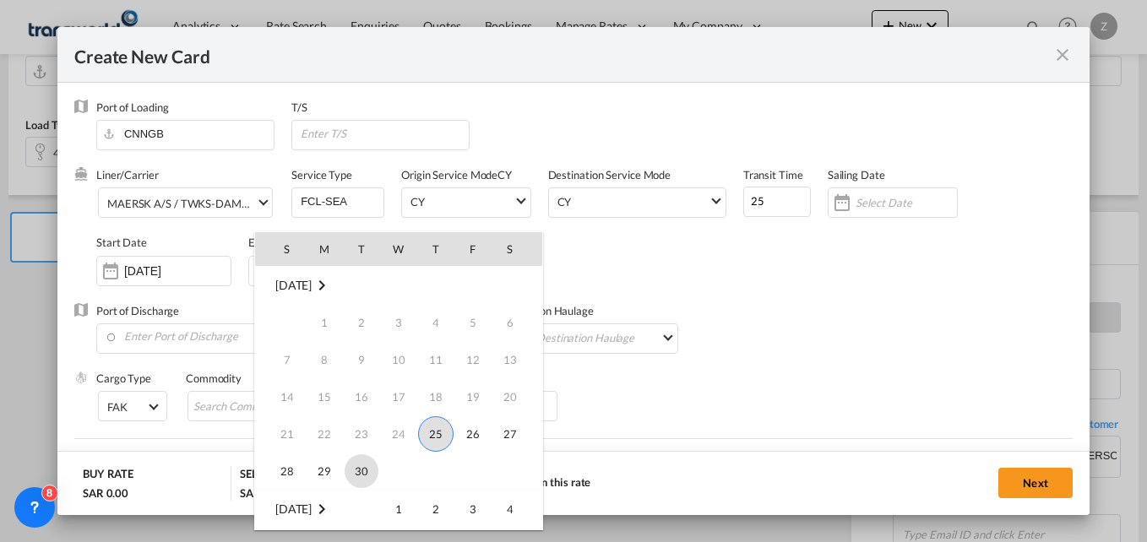
click at [359, 465] on span "30" at bounding box center [362, 471] width 34 height 34
type input "[DATE]"
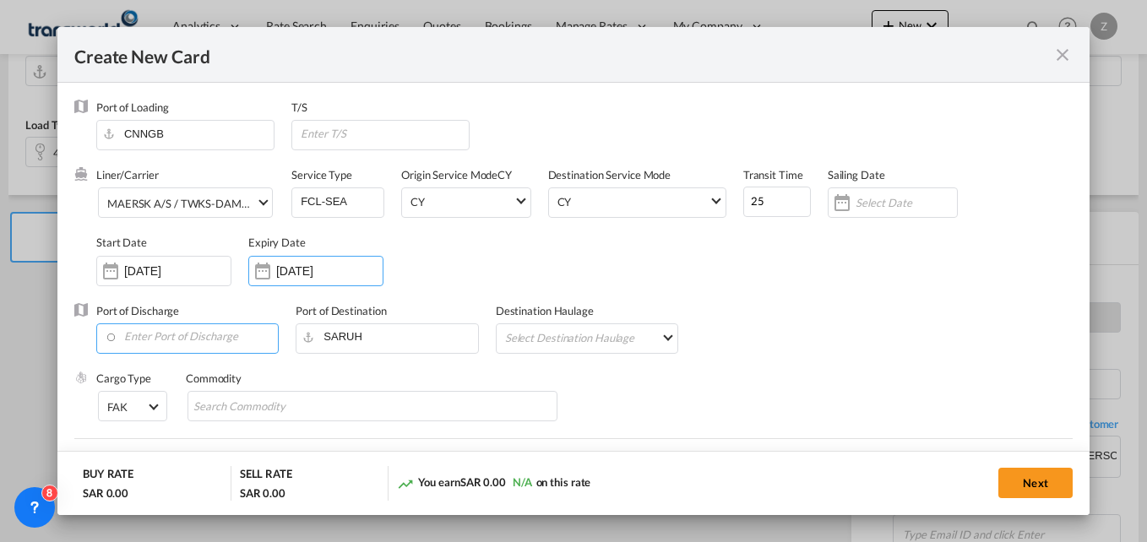
click at [183, 340] on input "Enter Port of Discharge" at bounding box center [191, 336] width 173 height 25
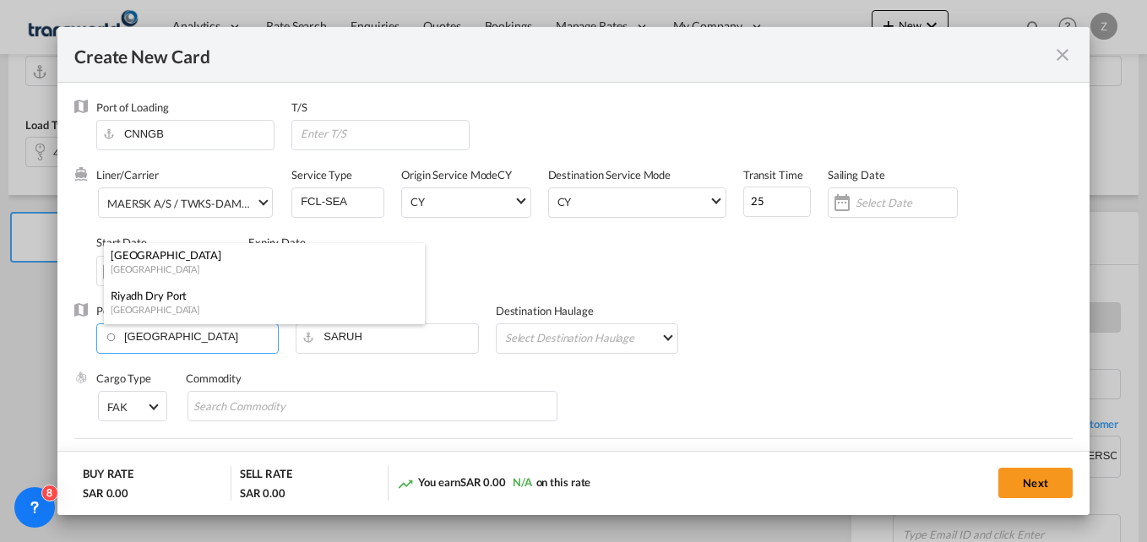
click at [154, 259] on div "[GEOGRAPHIC_DATA]" at bounding box center [259, 254] width 297 height 15
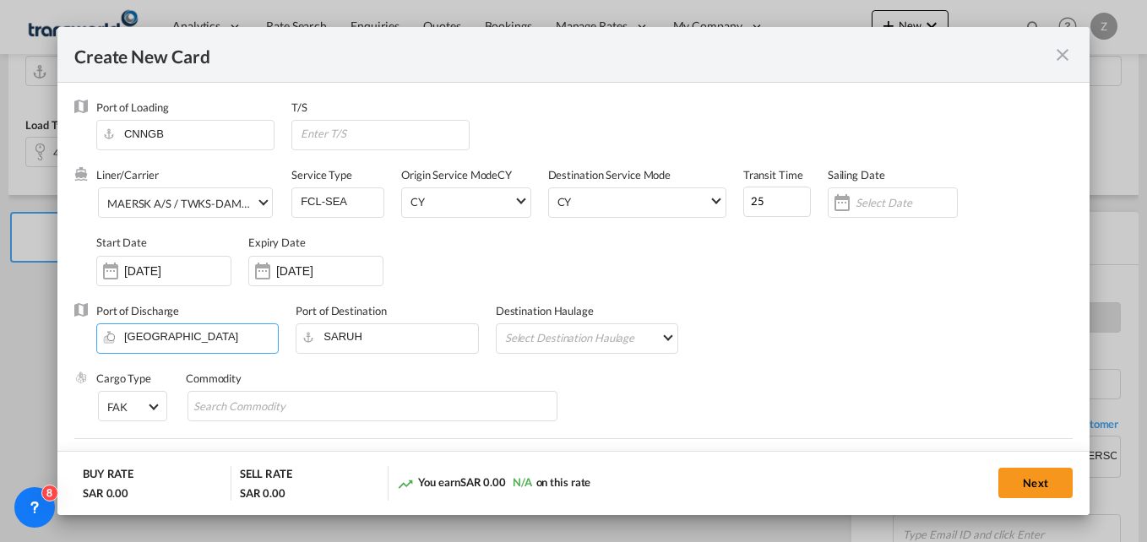
type input "[GEOGRAPHIC_DATA], [GEOGRAPHIC_DATA]"
click at [542, 329] on md-select "Select Destination Haulage rail road barge truck unspecified not available" at bounding box center [590, 337] width 174 height 27
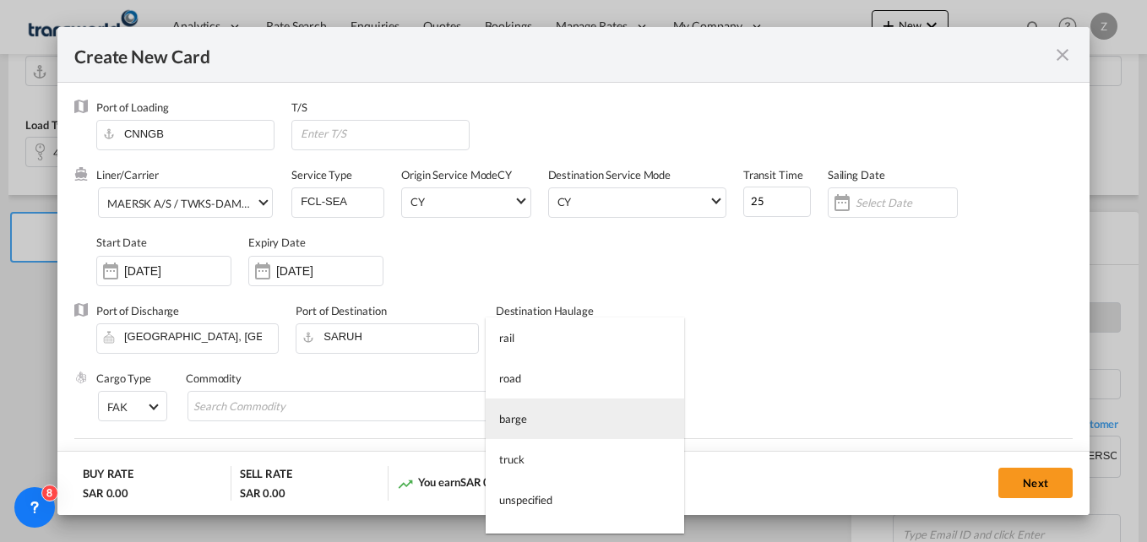
scroll to position [27, 0]
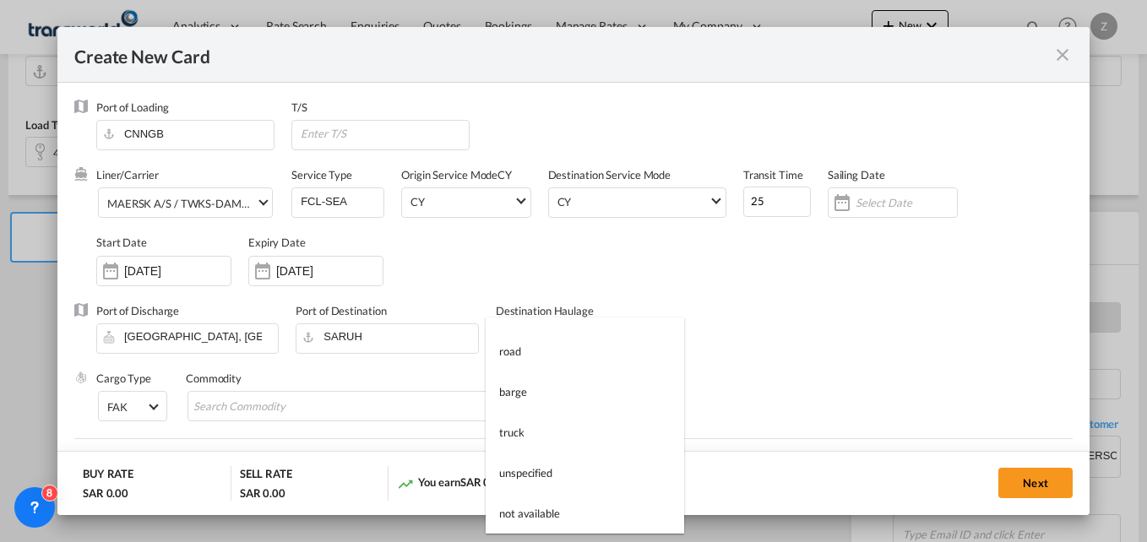
click at [768, 393] on md-backdrop at bounding box center [573, 271] width 1147 height 542
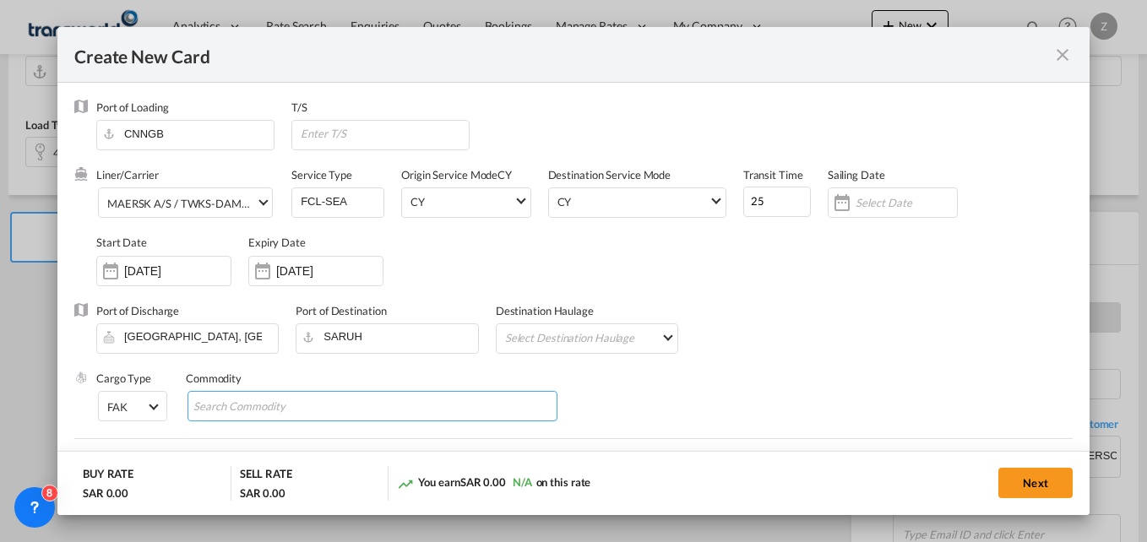
click at [251, 394] on input "Search Commodity" at bounding box center [270, 407] width 155 height 27
type input "GC"
click at [788, 283] on div "Liner/Carrier MAERSK A/S / TWKS-DAMMAM Service Type FCL-SEA Origin Service Mode…" at bounding box center [584, 234] width 976 height 135
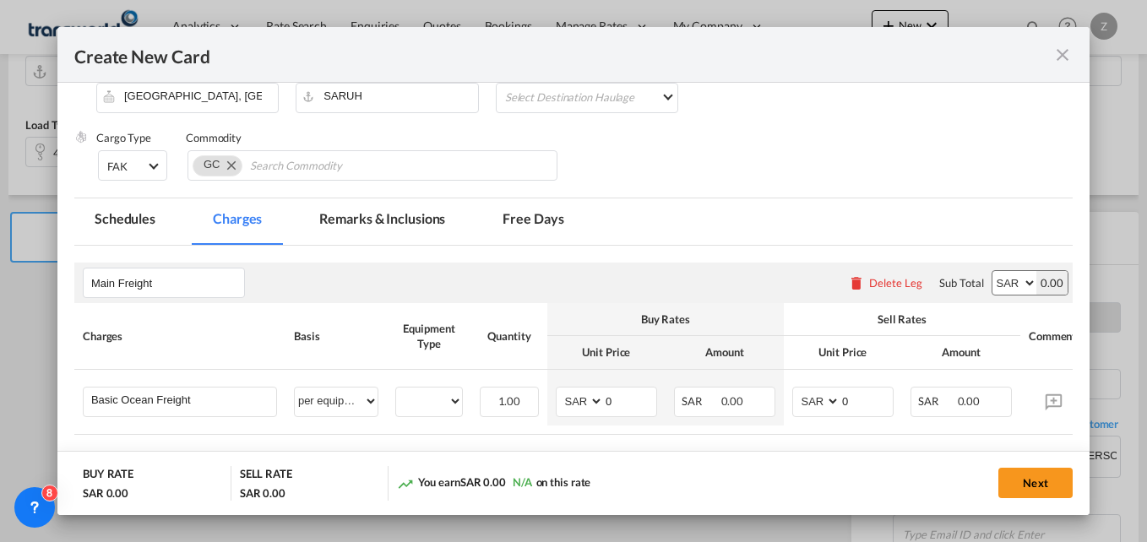
scroll to position [242, 0]
click at [426, 397] on select "40HC" at bounding box center [429, 400] width 66 height 23
select select "40HC"
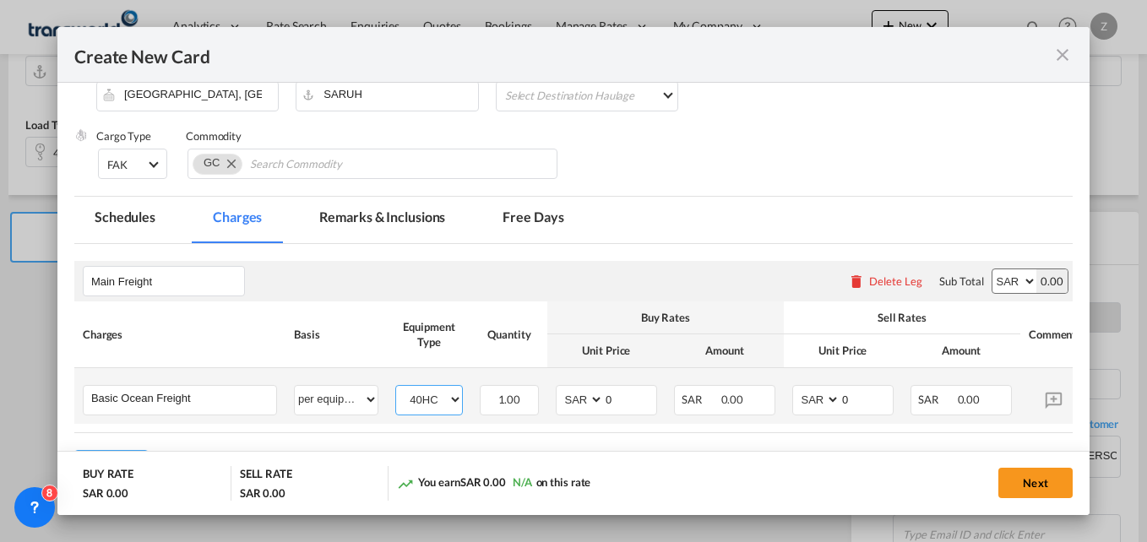
click at [396, 389] on select "40HC" at bounding box center [429, 400] width 66 height 23
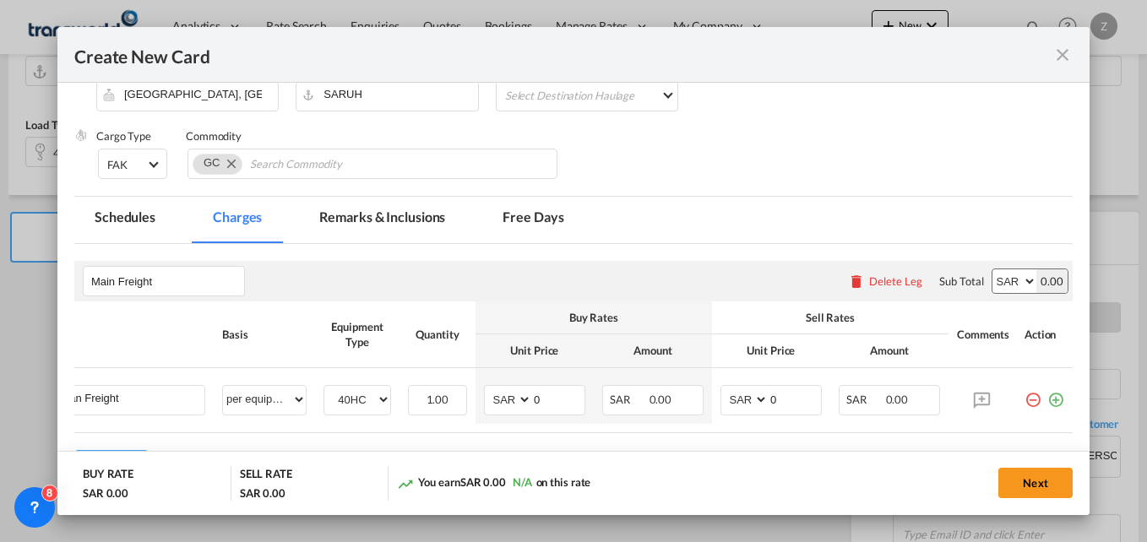
click at [1011, 288] on select "AED AFN ALL AMD ANG AOA ARS AUD AWG AZN BAM BBD BDT BGN BHD BIF BMD BND [PERSON…" at bounding box center [1015, 281] width 44 height 24
select select "string:USD"
click at [993, 269] on select "AED AFN ALL AMD ANG AOA ARS AUD AWG AZN BAM BBD BDT BGN BHD BIF BMD BND [PERSON…" at bounding box center [1015, 281] width 44 height 24
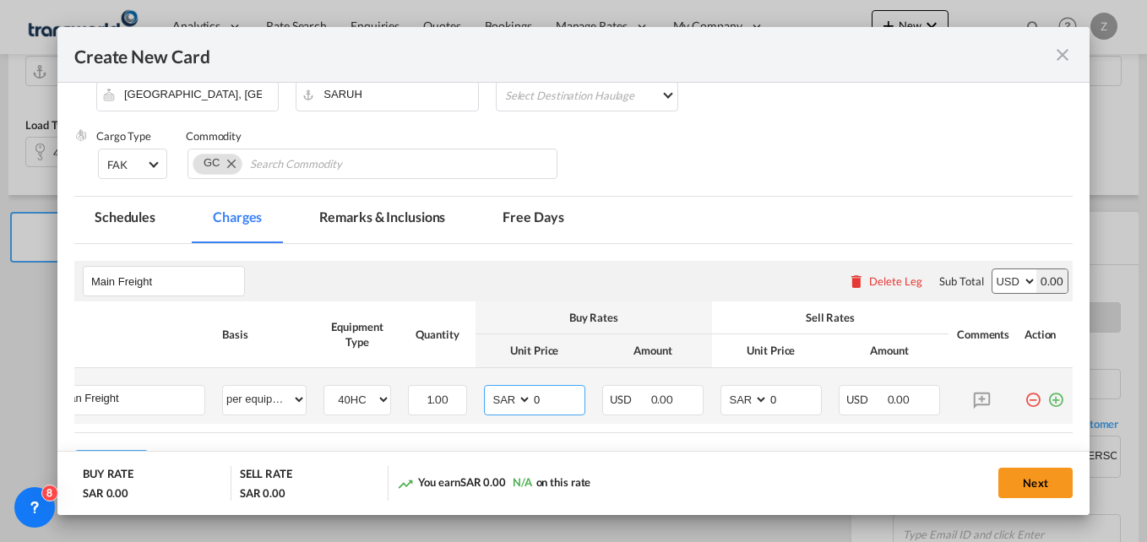
click at [487, 399] on select "AED AFN ALL AMD ANG AOA ARS AUD AWG AZN BAM BBD BDT BGN BHD BIF BMD BND [PERSON…" at bounding box center [509, 400] width 44 height 23
select select "string:USD"
click at [487, 389] on select "AED AFN ALL AMD ANG AOA ARS AUD AWG AZN BAM BBD BDT BGN BHD BIF BMD BND [PERSON…" at bounding box center [509, 400] width 44 height 23
click at [545, 395] on input "0" at bounding box center [558, 398] width 52 height 25
type input "900"
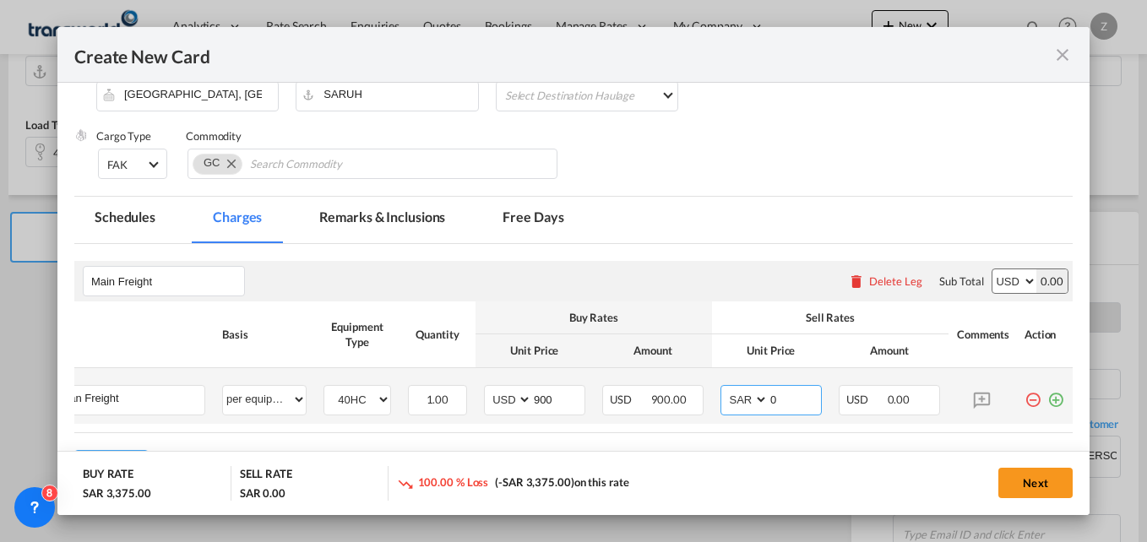
click at [782, 400] on input "0" at bounding box center [795, 398] width 52 height 25
click at [730, 401] on select "AED AFN ALL AMD ANG AOA ARS AUD AWG AZN BAM BBD BDT BGN BHD BIF BMD BND [PERSON…" at bounding box center [746, 400] width 44 height 23
select select "string:USD"
click at [724, 389] on select "AED AFN ALL AMD ANG AOA ARS AUD AWG AZN BAM BBD BDT BGN BHD BIF BMD BND [PERSON…" at bounding box center [746, 400] width 44 height 23
click at [788, 395] on input "0" at bounding box center [795, 398] width 52 height 25
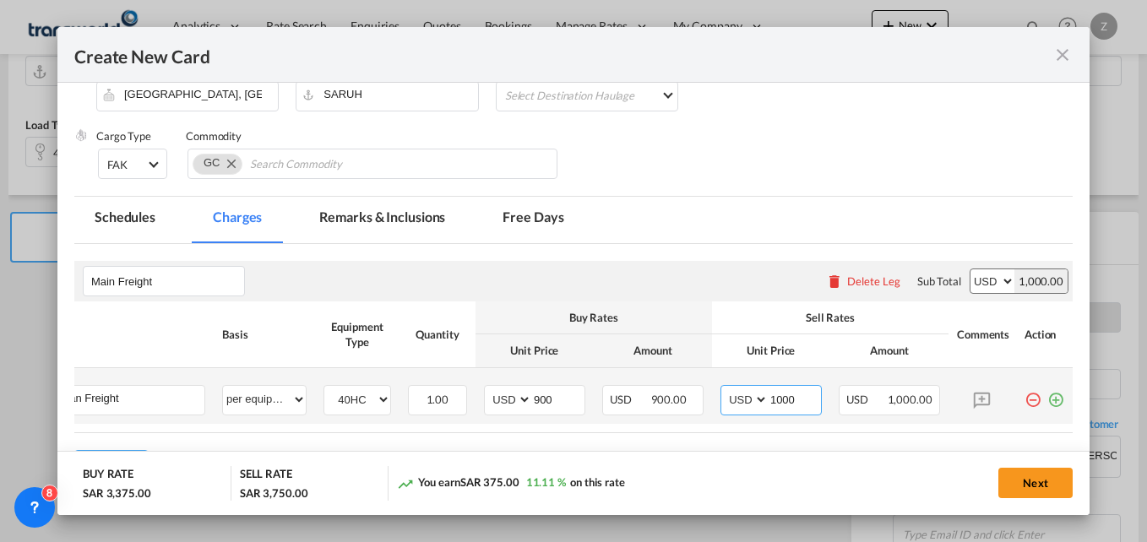
type input "1000"
click at [1047, 399] on md-icon "icon-plus-circle-outline green-400-fg" at bounding box center [1055, 393] width 17 height 17
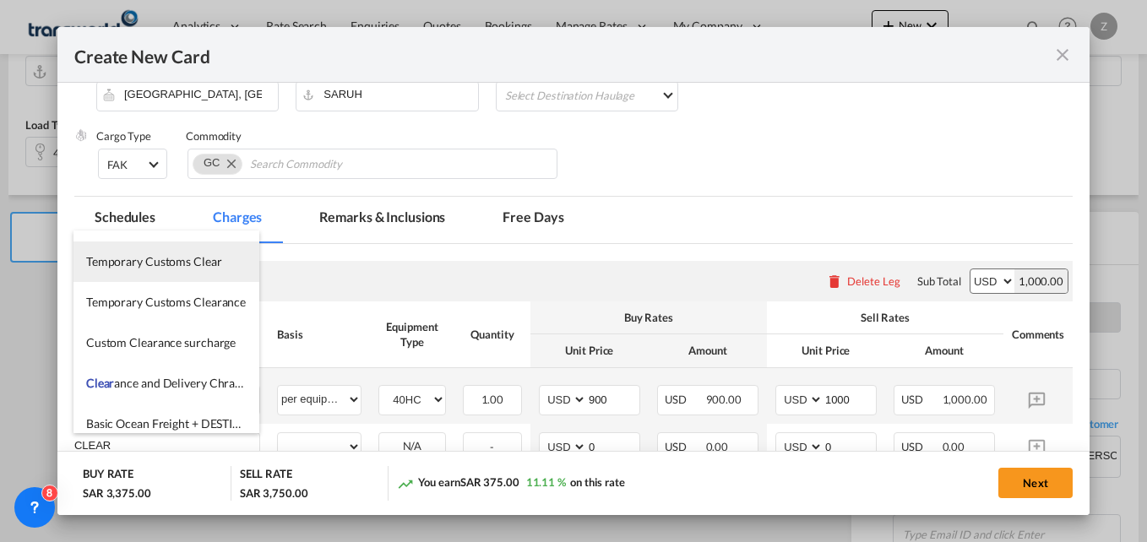
scroll to position [111, 0]
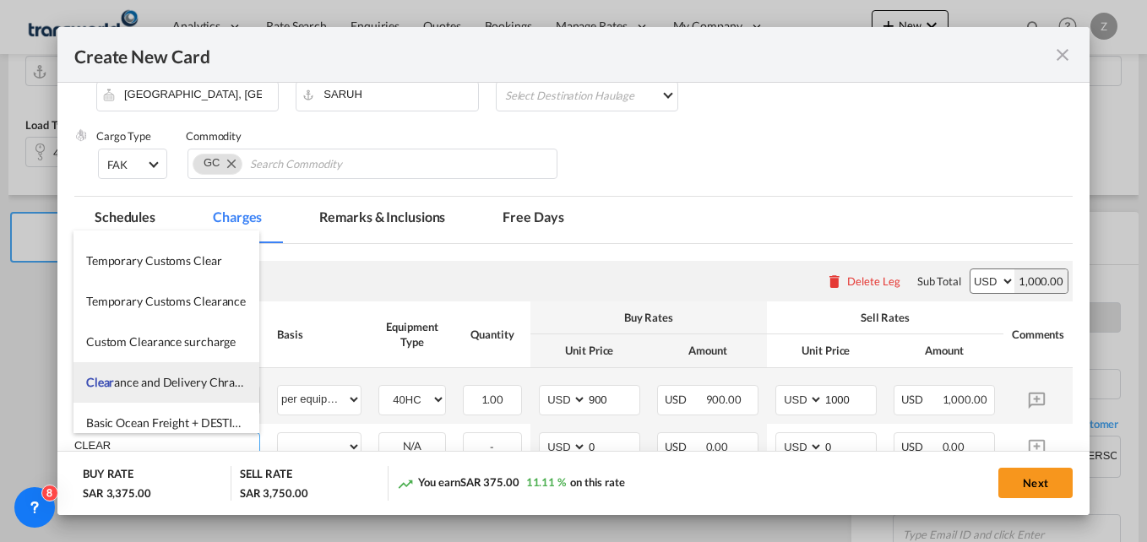
click at [164, 389] on span "Clear ance and Delivery Chrages" at bounding box center [169, 382] width 166 height 14
type input "Clearance and Delivery Chrages"
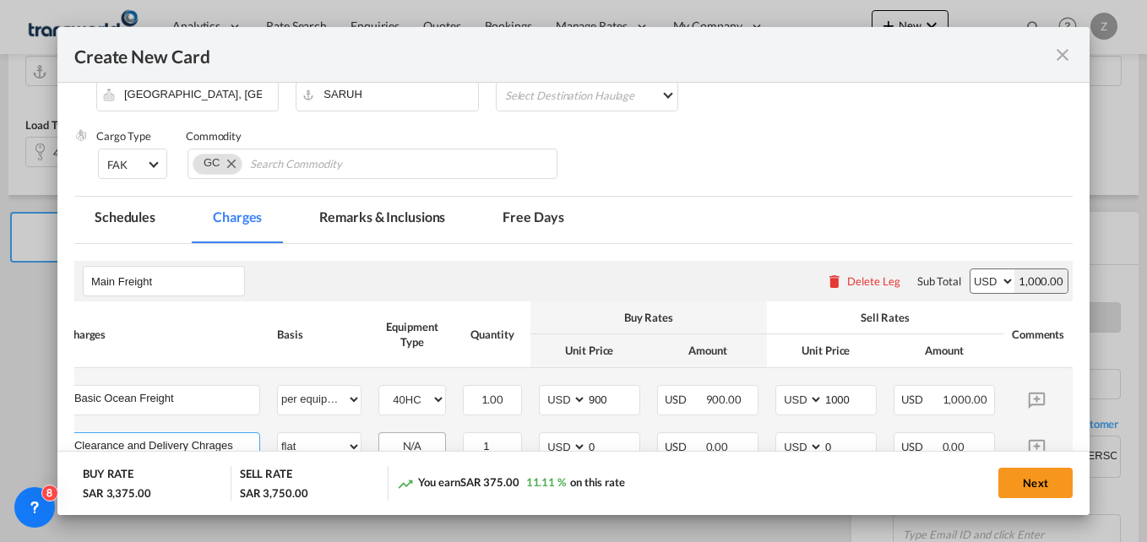
scroll to position [350, 0]
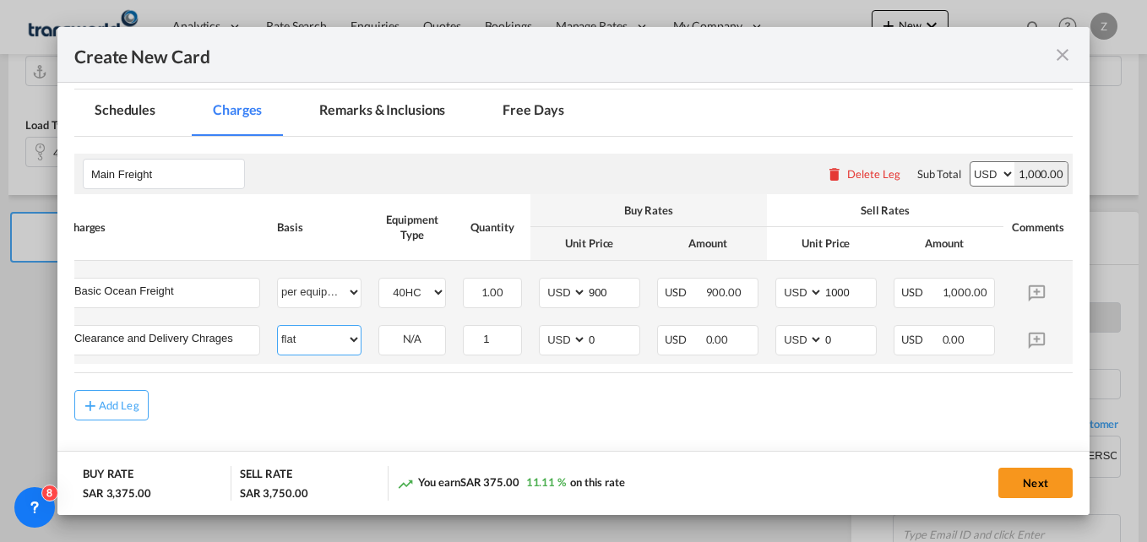
click at [321, 345] on select "per equipment per container per B/L per shipping bill per shipment % on freight…" at bounding box center [319, 339] width 83 height 27
select select "per container"
click at [278, 326] on select "per equipment per container per B/L per shipping bill per shipment % on freight…" at bounding box center [319, 339] width 83 height 27
click at [851, 338] on input "0" at bounding box center [850, 338] width 52 height 25
type input "450"
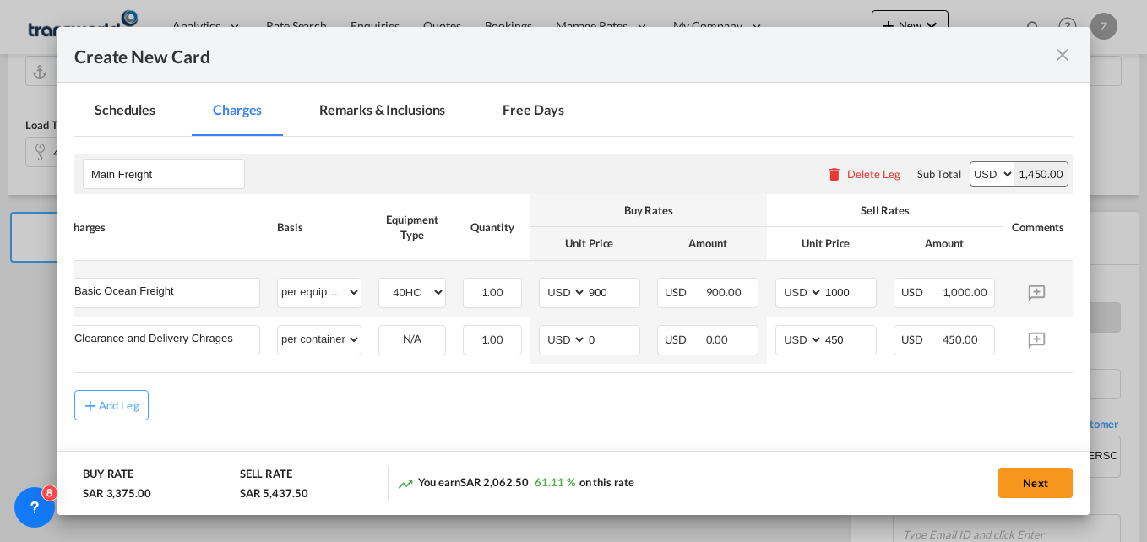
click at [715, 401] on div "Add Leg" at bounding box center [573, 405] width 998 height 30
click at [1042, 482] on button "Next" at bounding box center [1035, 483] width 74 height 30
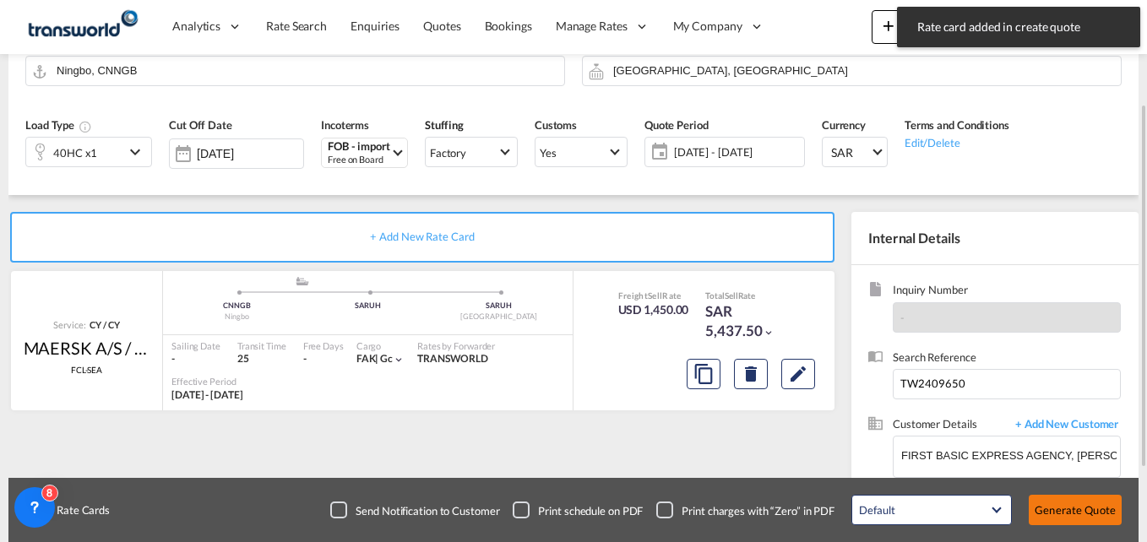
click at [1094, 516] on button "Generate Quote" at bounding box center [1075, 510] width 93 height 30
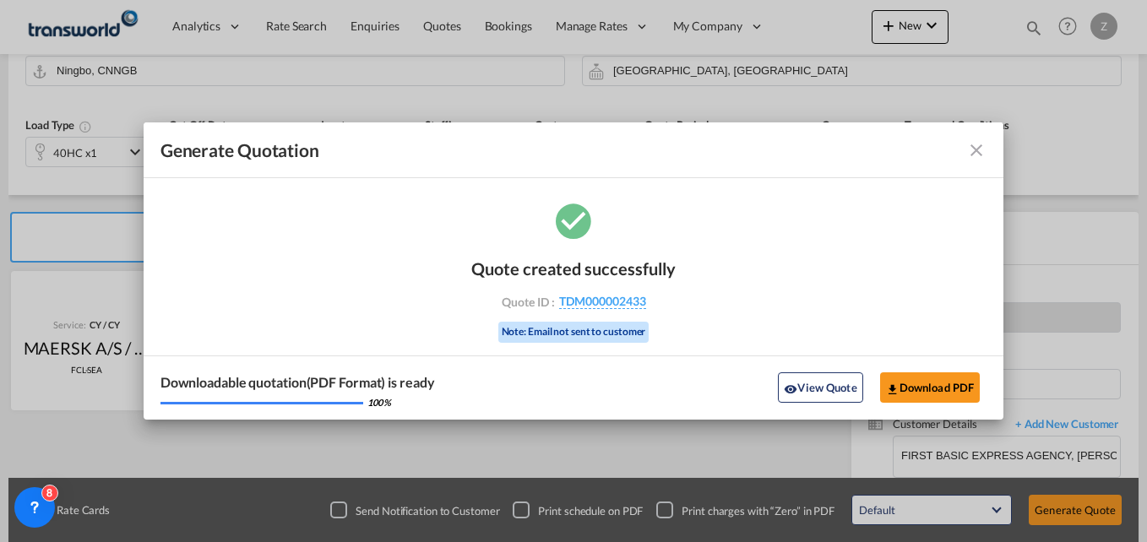
click at [981, 155] on md-icon "icon-close fg-AAA8AD cursor m-0" at bounding box center [976, 150] width 20 height 20
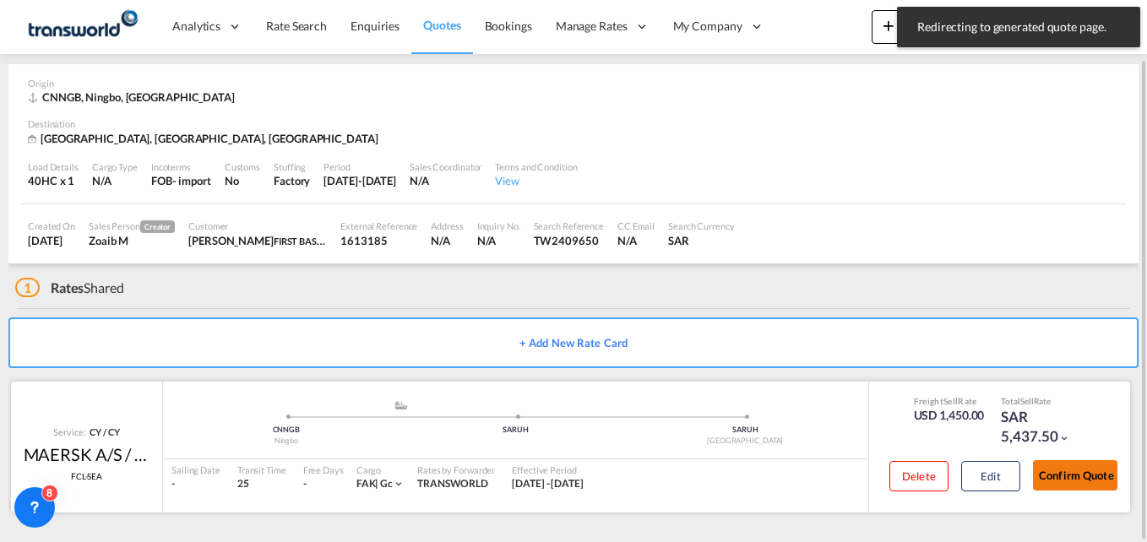
click at [1075, 465] on button "Confirm Quote" at bounding box center [1075, 475] width 84 height 30
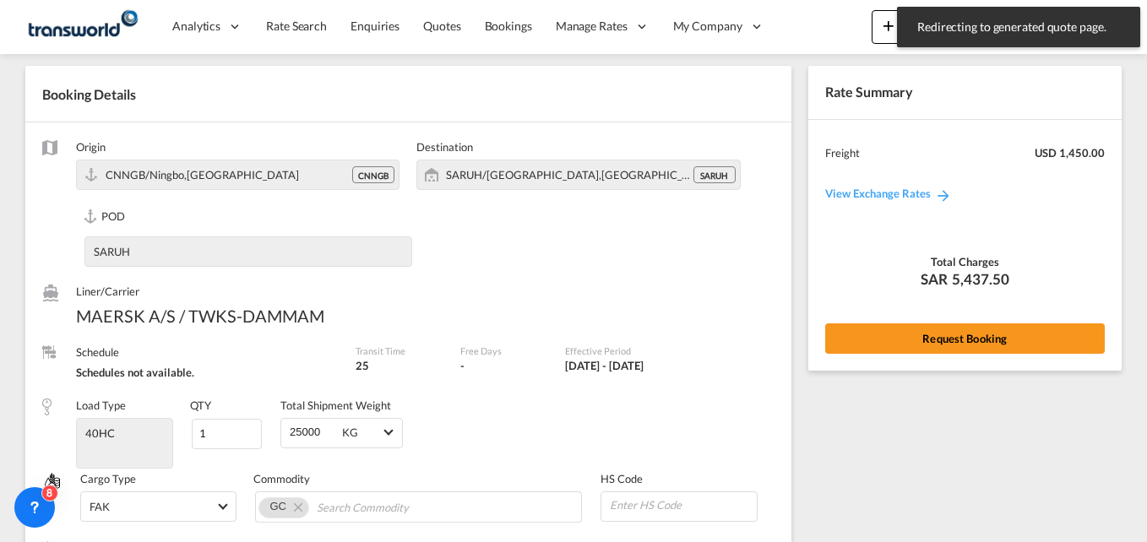
scroll to position [729, 0]
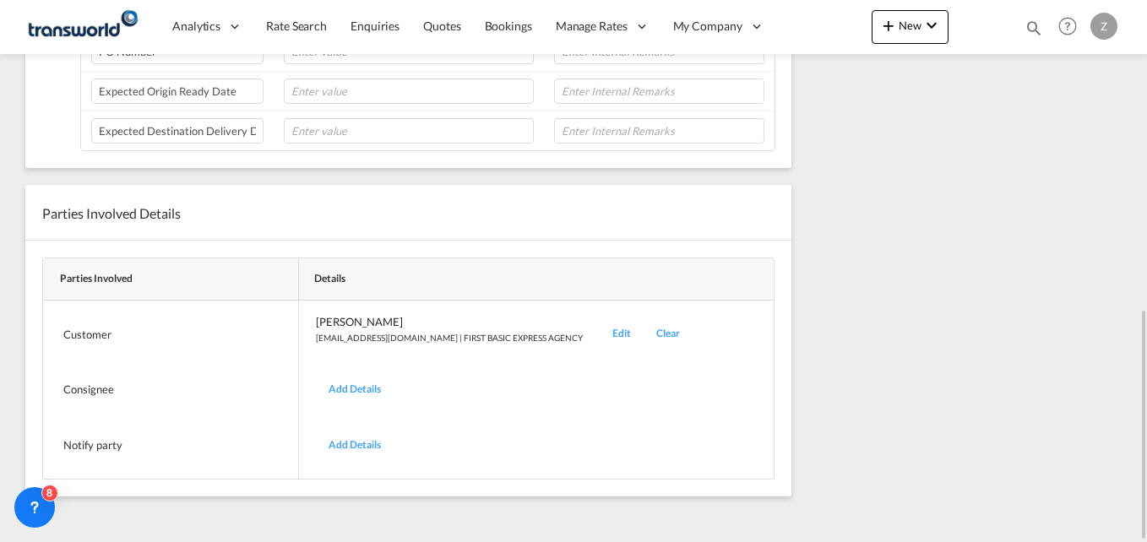
click at [600, 325] on div "Edit" at bounding box center [622, 334] width 44 height 40
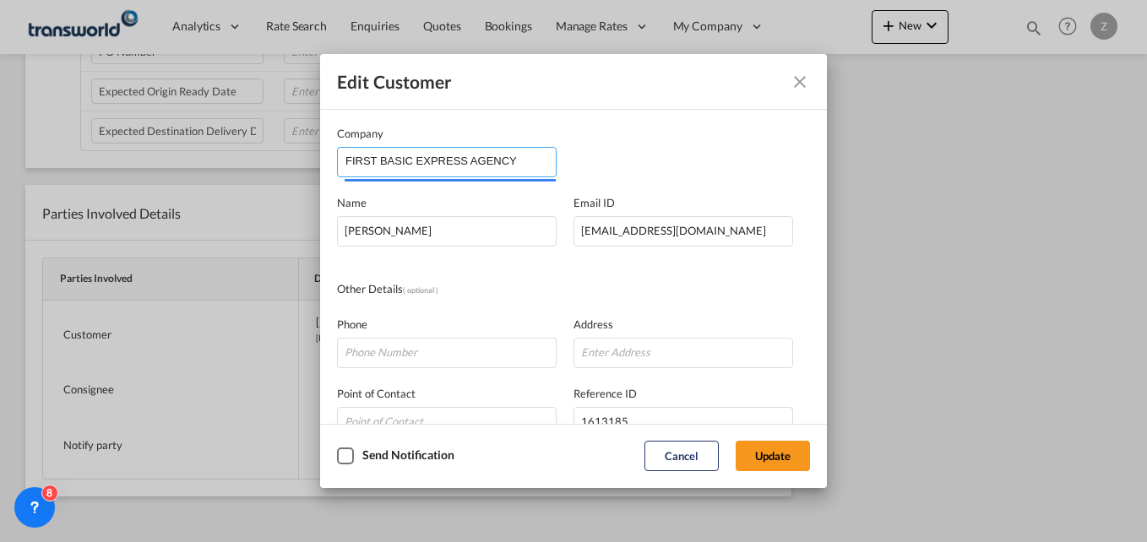
drag, startPoint x: 470, startPoint y: 159, endPoint x: 373, endPoint y: 160, distance: 97.1
click at [373, 160] on input "FIRST BASIC EXPRESS AGENCY" at bounding box center [450, 160] width 210 height 25
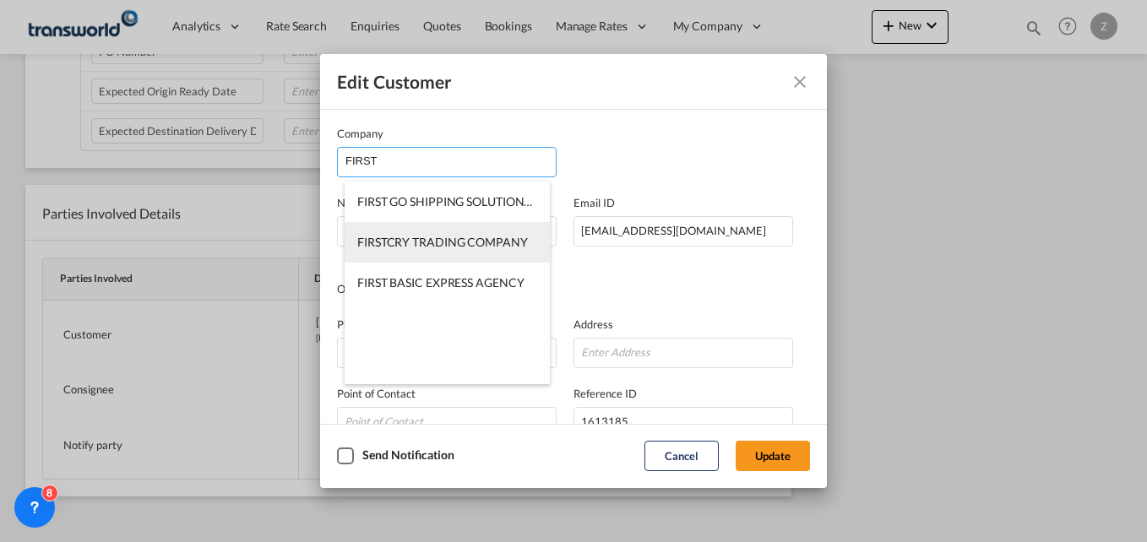
click at [423, 248] on span "FIRSTCRY TRADING COMPANY" at bounding box center [442, 242] width 171 height 14
type input "FIRSTCRY TRADING COMPANY"
type input "0568204356"
type input "1785842"
type input "12481"
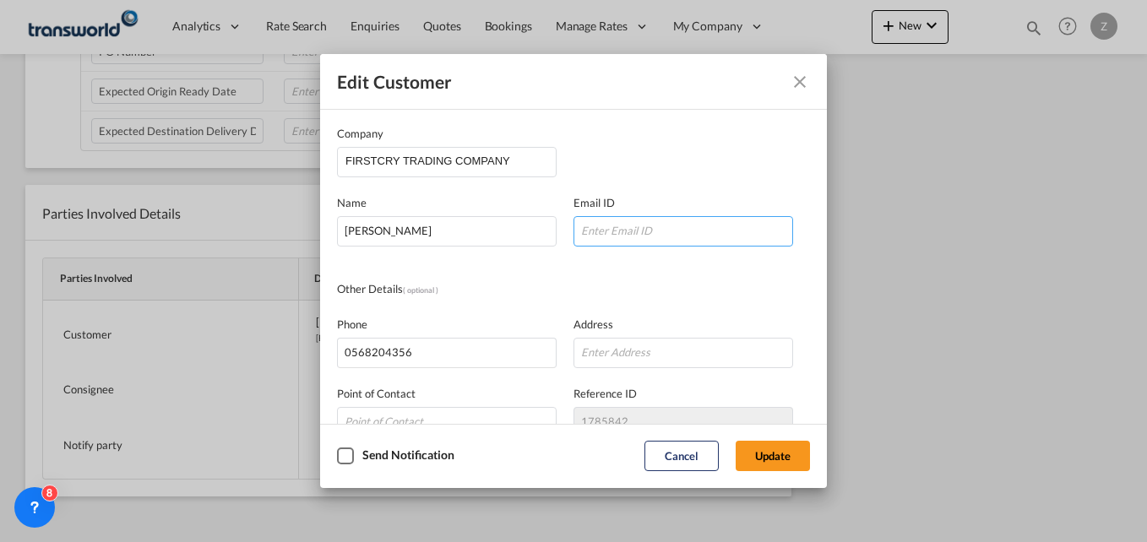
click at [615, 223] on input "Company Name Email ..." at bounding box center [684, 231] width 220 height 30
type input "[PERSON_NAME][EMAIL_ADDRESS][PERSON_NAME][DOMAIN_NAME]"
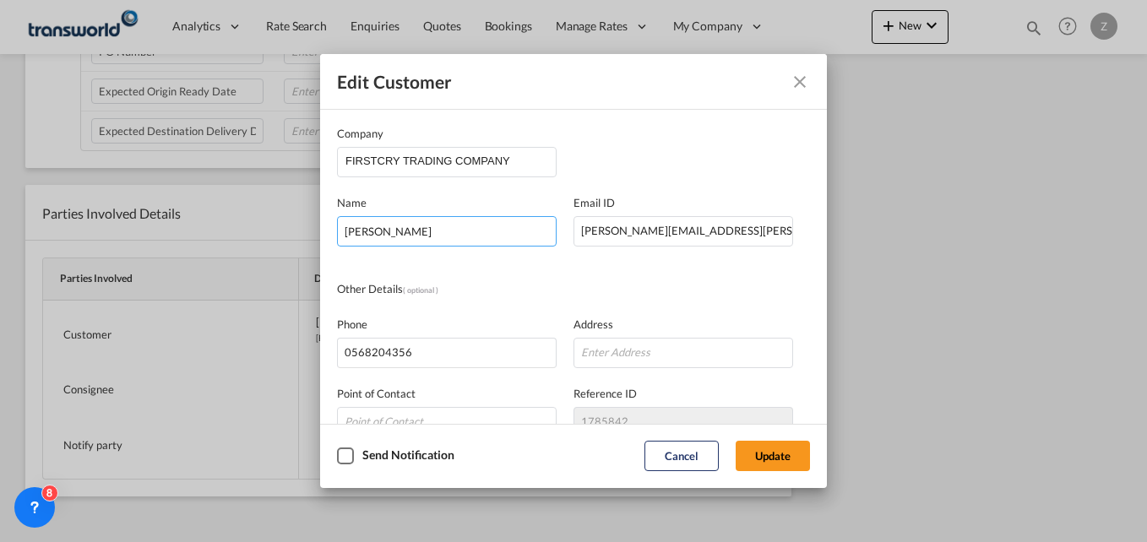
drag, startPoint x: 443, startPoint y: 231, endPoint x: 315, endPoint y: 230, distance: 127.6
click at [315, 230] on div "Edit Customer Company FIRSTCRY TRADING COMPANY Name [PERSON_NAME] Email ID [PER…" at bounding box center [573, 271] width 1147 height 542
type input "[PERSON_NAME]"
click at [761, 460] on button "Update" at bounding box center [773, 456] width 74 height 30
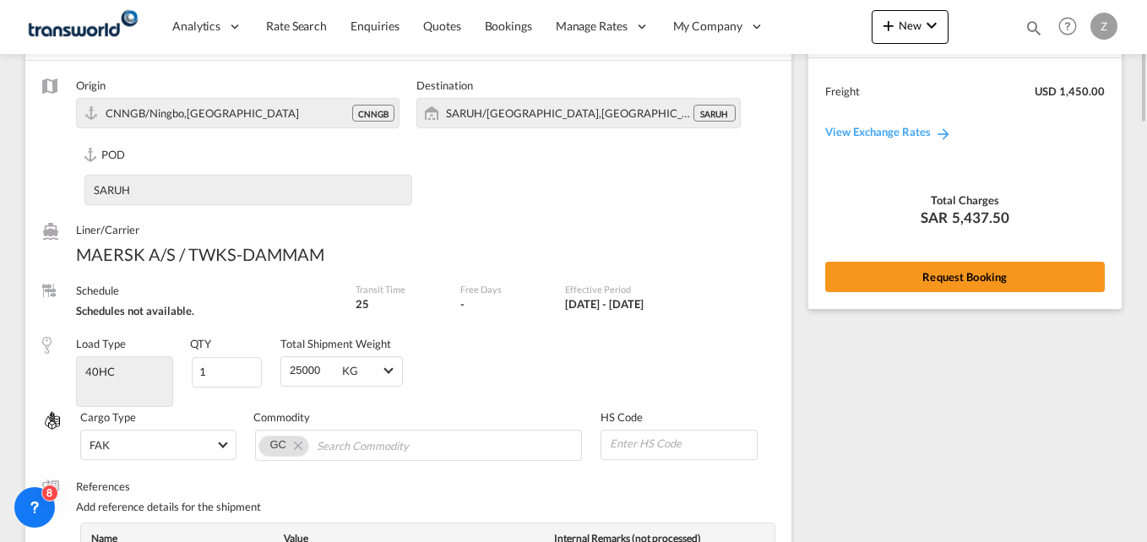
scroll to position [0, 0]
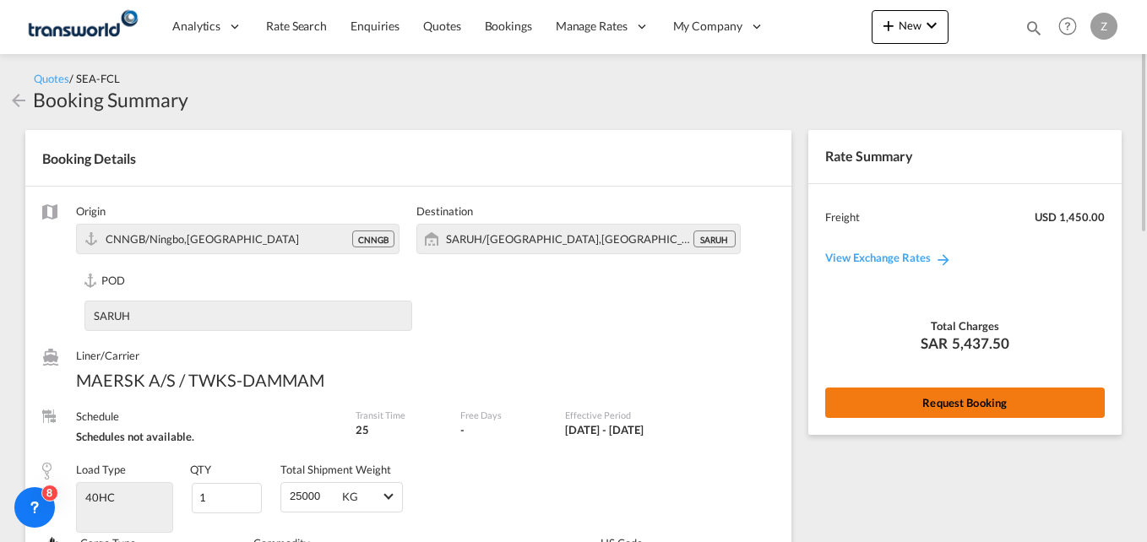
click at [884, 391] on button "Request Booking" at bounding box center [965, 403] width 280 height 30
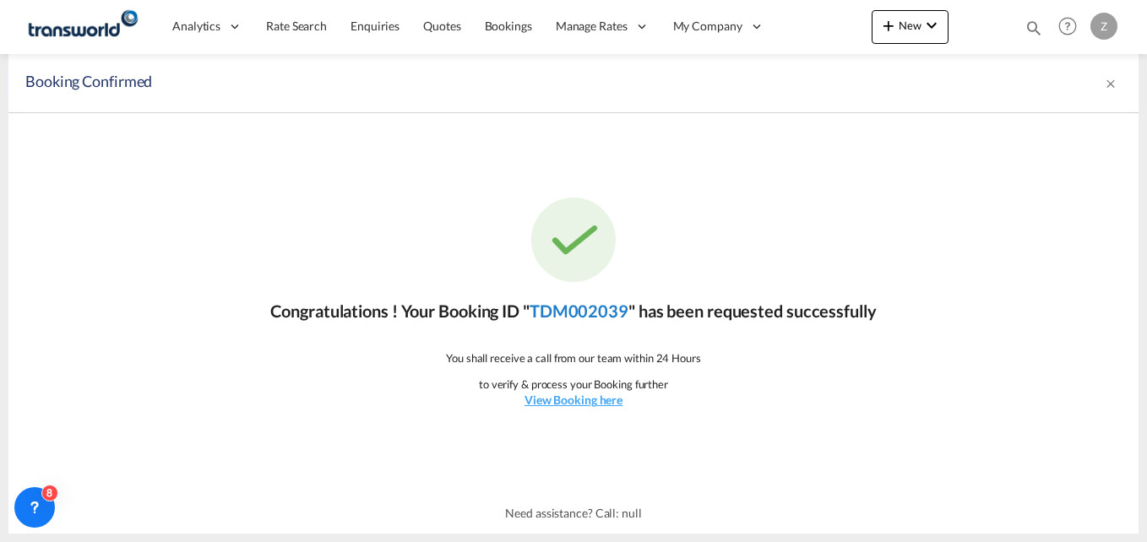
click at [579, 313] on link "TDM002039" at bounding box center [579, 311] width 99 height 20
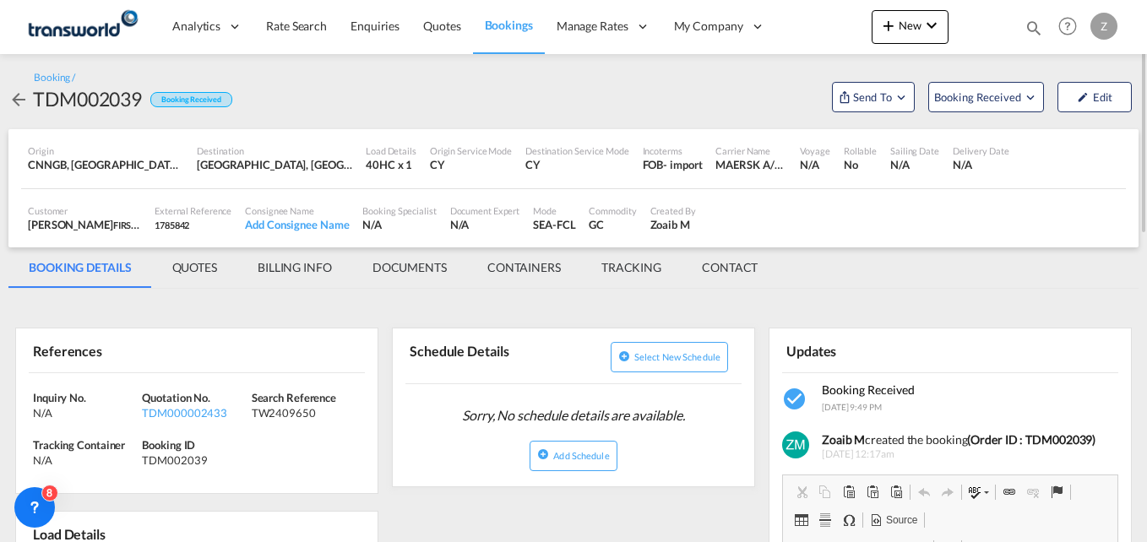
click at [733, 268] on md-tab-item "CONTACT" at bounding box center [730, 267] width 96 height 41
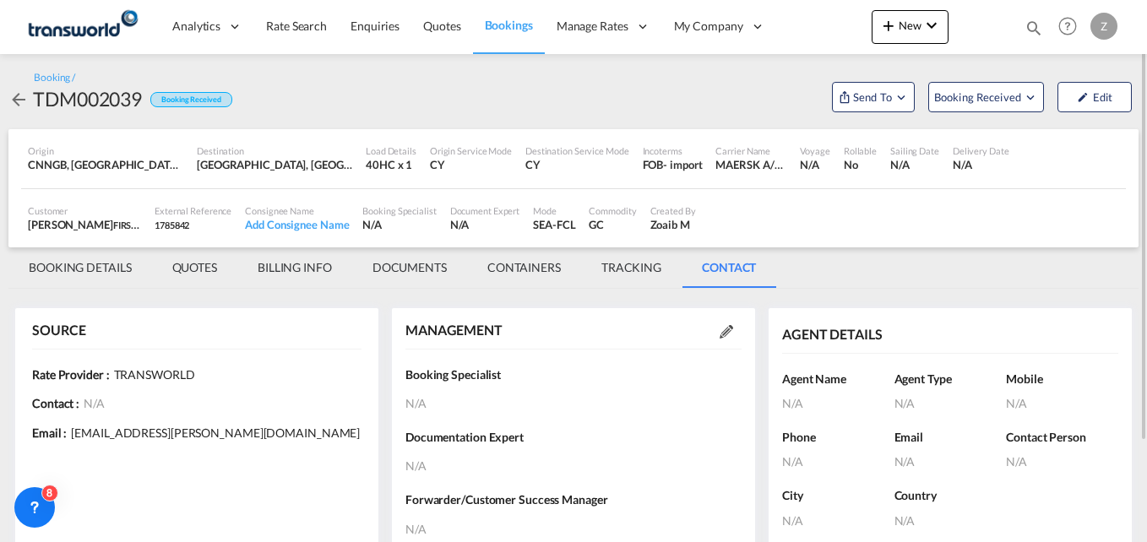
click at [731, 328] on md-icon at bounding box center [727, 332] width 14 height 14
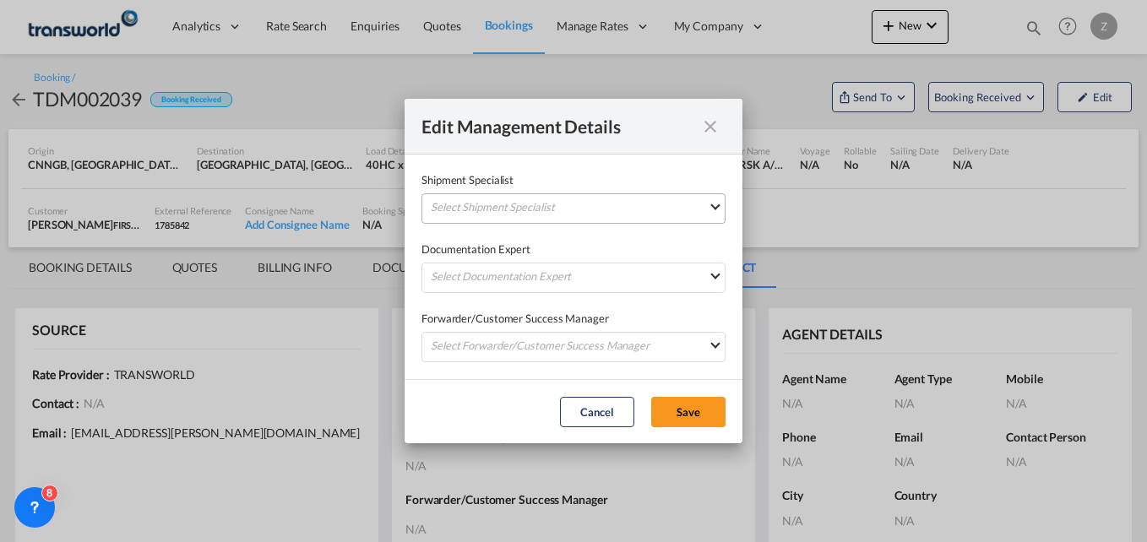
click at [524, 202] on md-select "Select Shipment Specialist [PERSON_NAME] W [PERSON_NAME][EMAIL_ADDRESS][PERSON_…" at bounding box center [574, 208] width 304 height 30
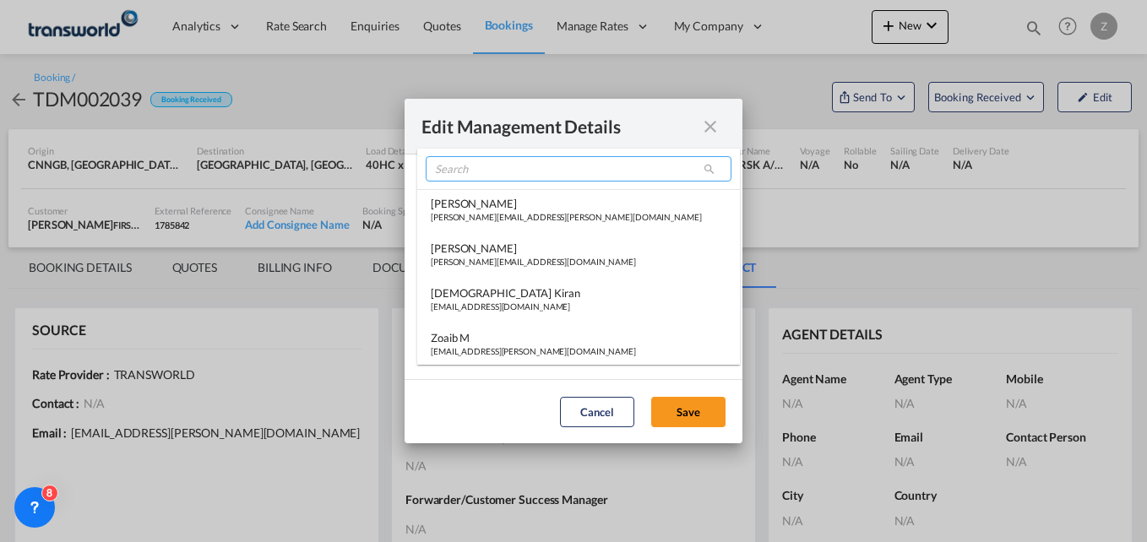
click at [484, 177] on input "search" at bounding box center [579, 168] width 306 height 25
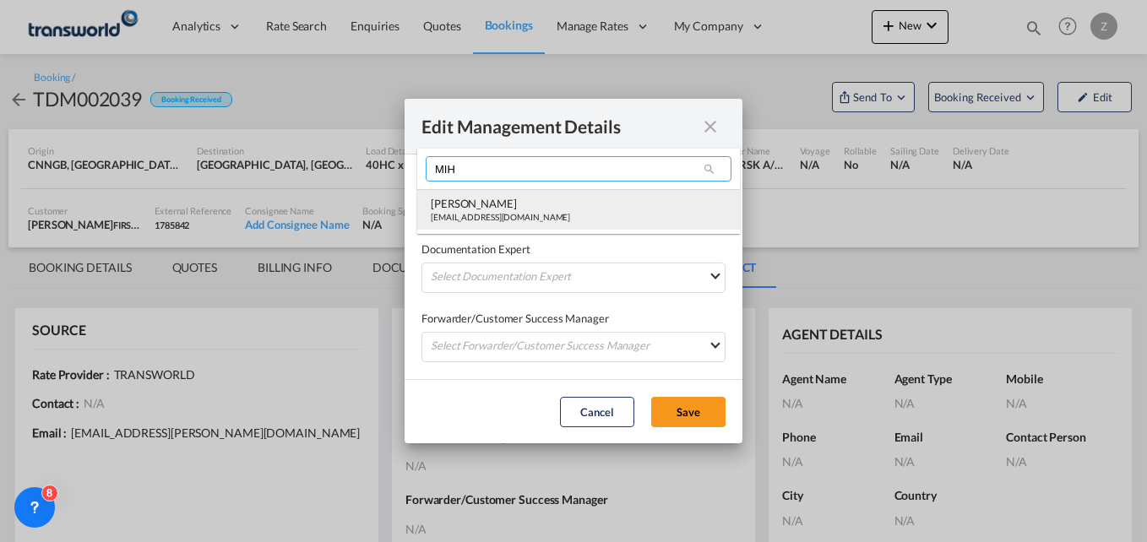
type input "MIH"
click at [474, 209] on div "[PERSON_NAME]" at bounding box center [500, 203] width 139 height 15
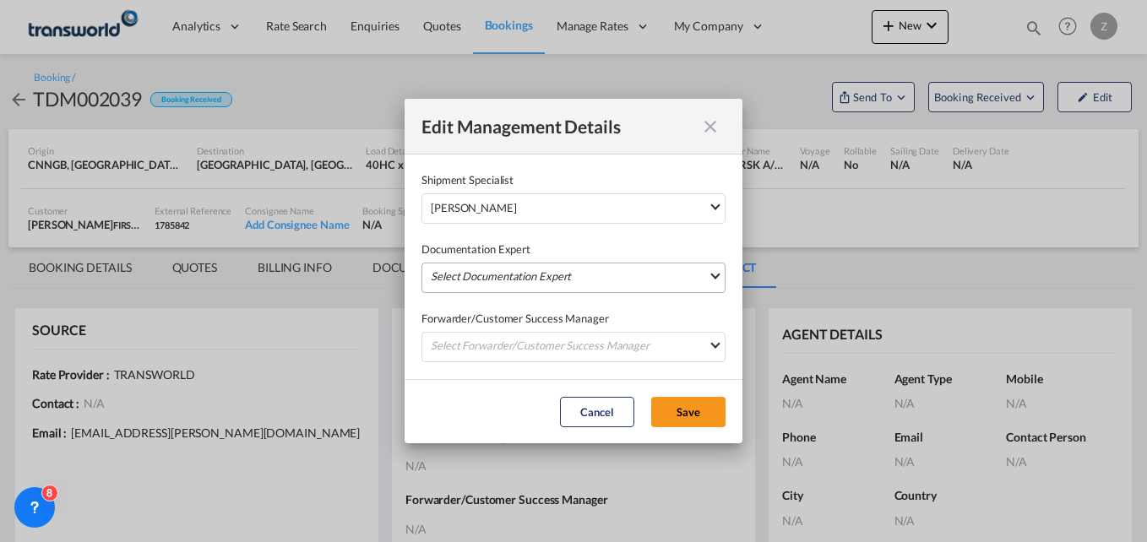
click at [470, 265] on md-select "Select Documentation Expert [PERSON_NAME] W [PERSON_NAME][EMAIL_ADDRESS][PERSON…" at bounding box center [574, 278] width 304 height 30
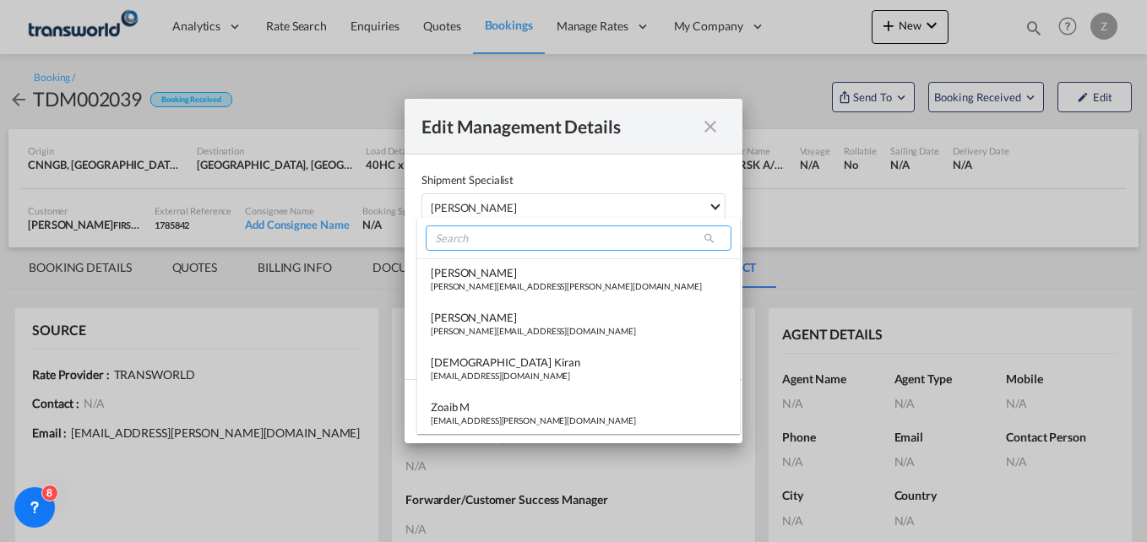
click at [472, 241] on input "search" at bounding box center [579, 238] width 306 height 25
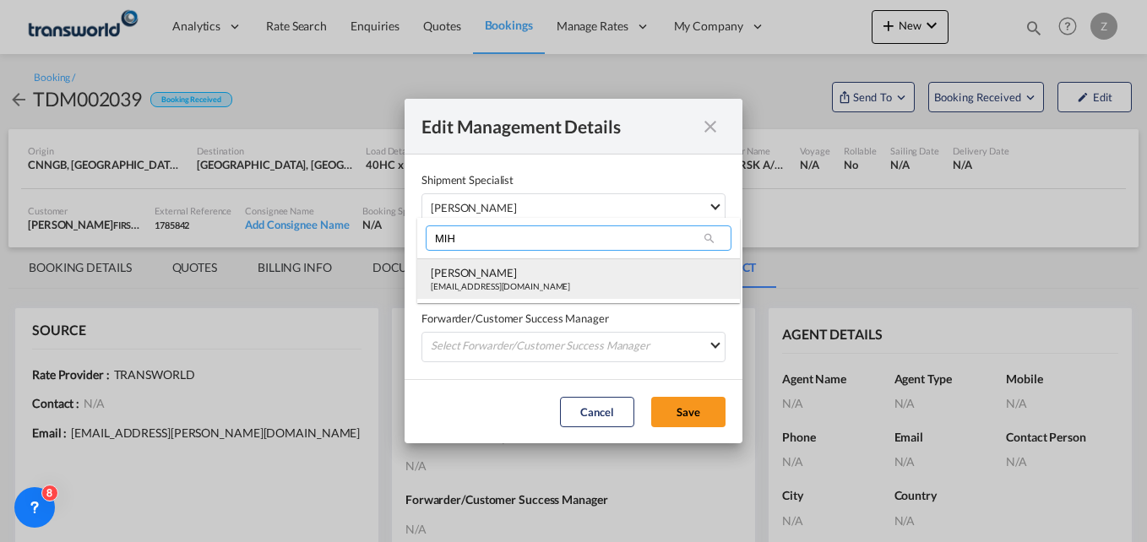
type input "MIH"
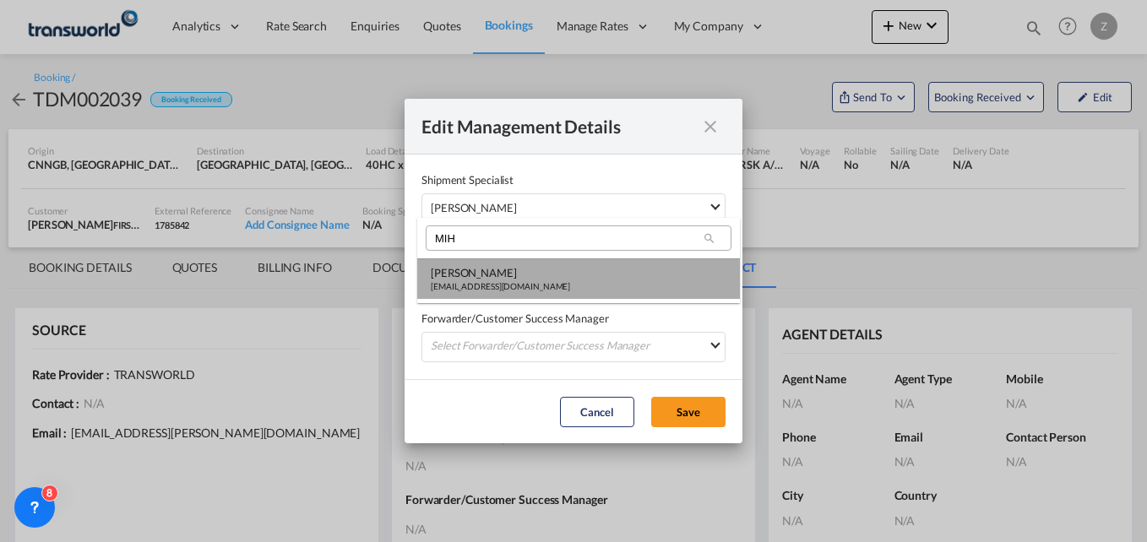
click at [480, 292] on div "[EMAIL_ADDRESS][DOMAIN_NAME]" at bounding box center [500, 286] width 139 height 12
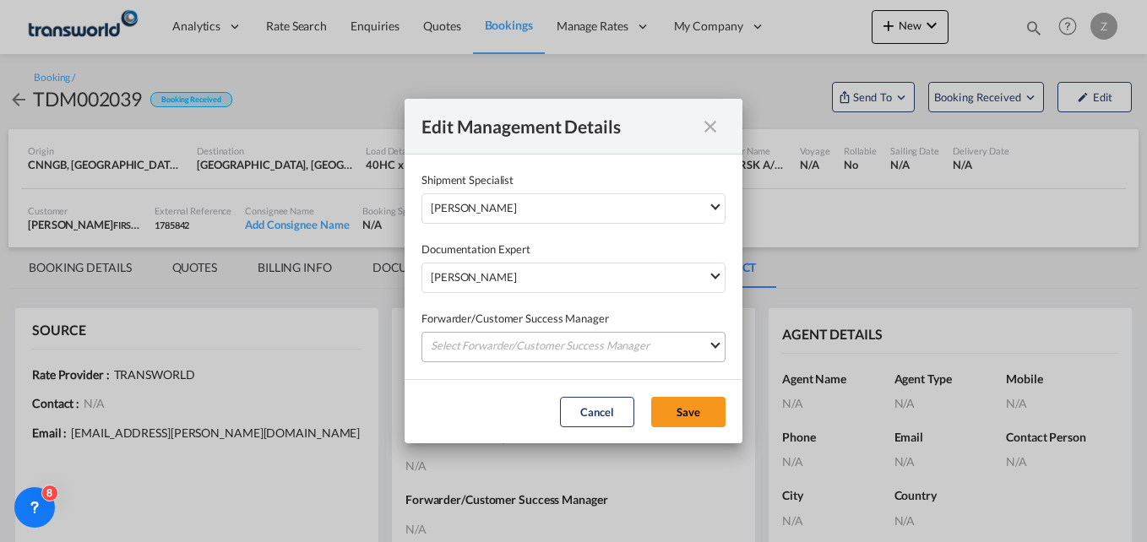
click at [480, 333] on md-select "Select Forwarder/Customer Success Manager [PERSON_NAME] [PERSON_NAME][EMAIL_ADD…" at bounding box center [574, 347] width 304 height 30
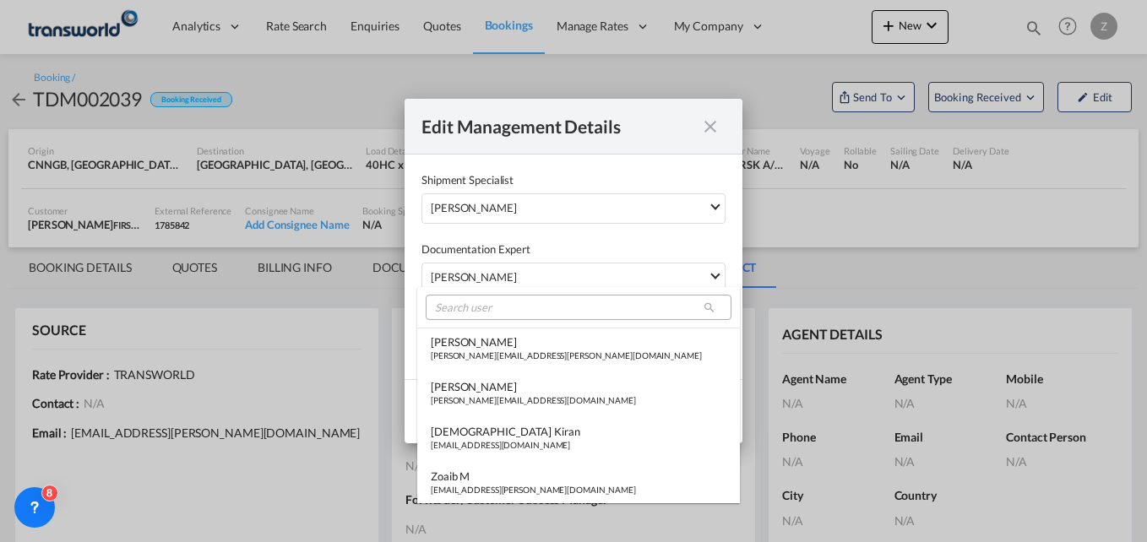
click at [479, 292] on md-select-header at bounding box center [578, 307] width 323 height 41
click at [462, 306] on input "search" at bounding box center [579, 307] width 306 height 25
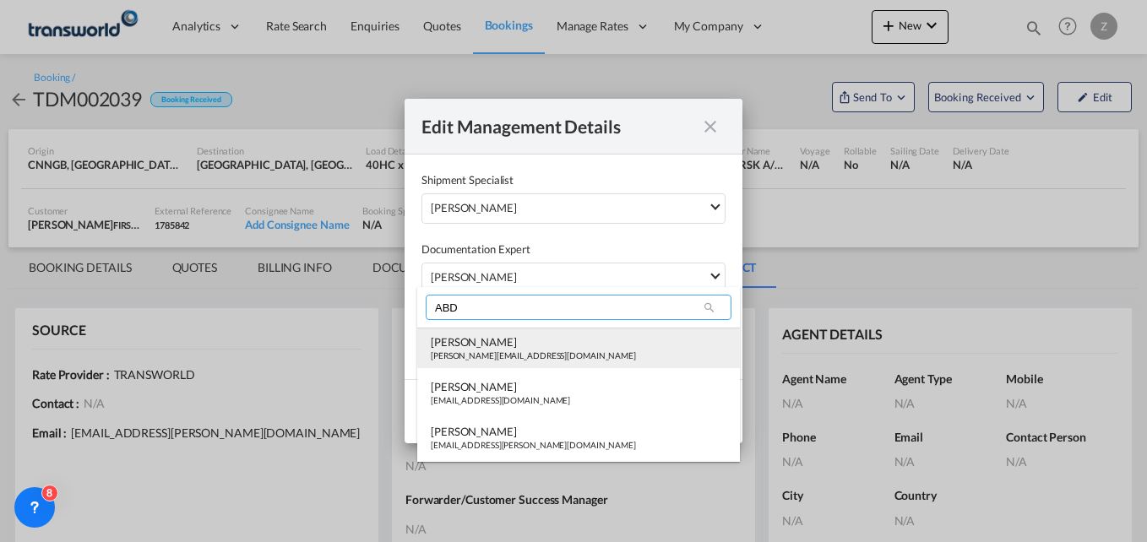
type input "ABD"
click at [473, 347] on div "[PERSON_NAME]" at bounding box center [533, 341] width 205 height 15
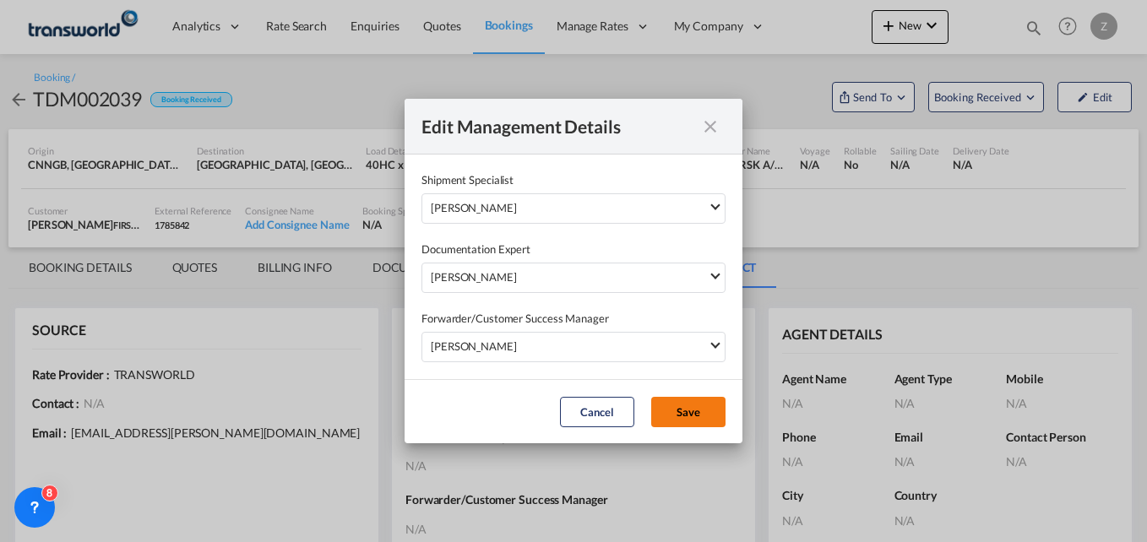
click at [671, 408] on button "Save" at bounding box center [688, 412] width 74 height 30
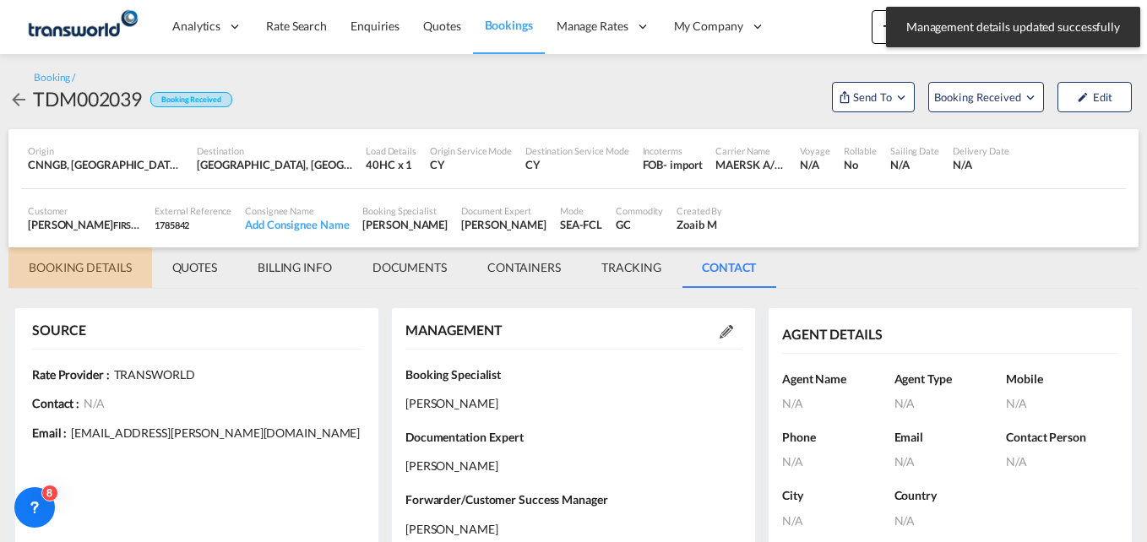
click at [82, 271] on md-tab-item "BOOKING DETAILS" at bounding box center [80, 267] width 144 height 41
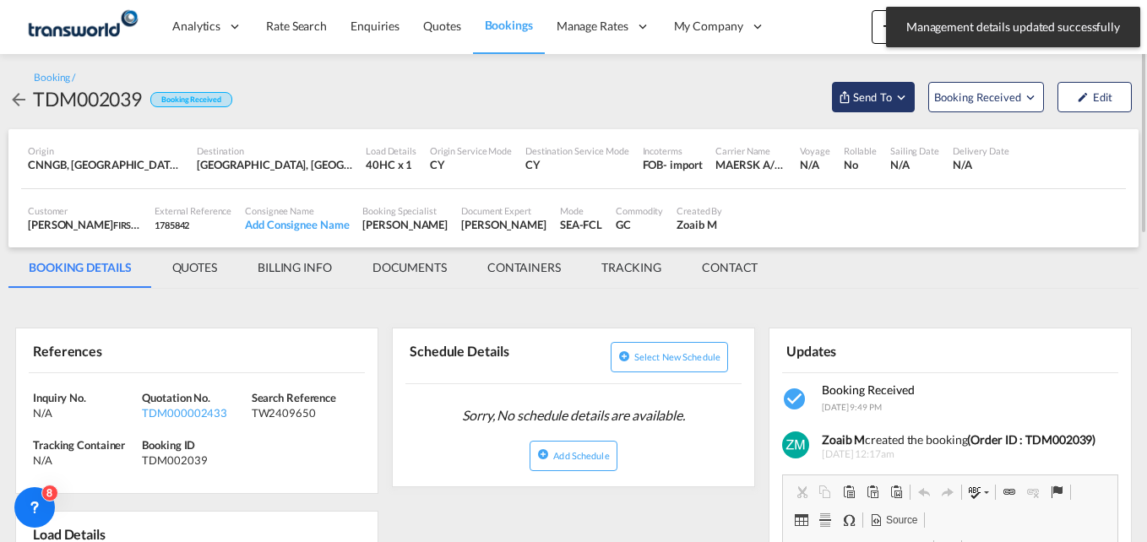
click at [846, 91] on md-icon "Open demo menu" at bounding box center [845, 97] width 14 height 14
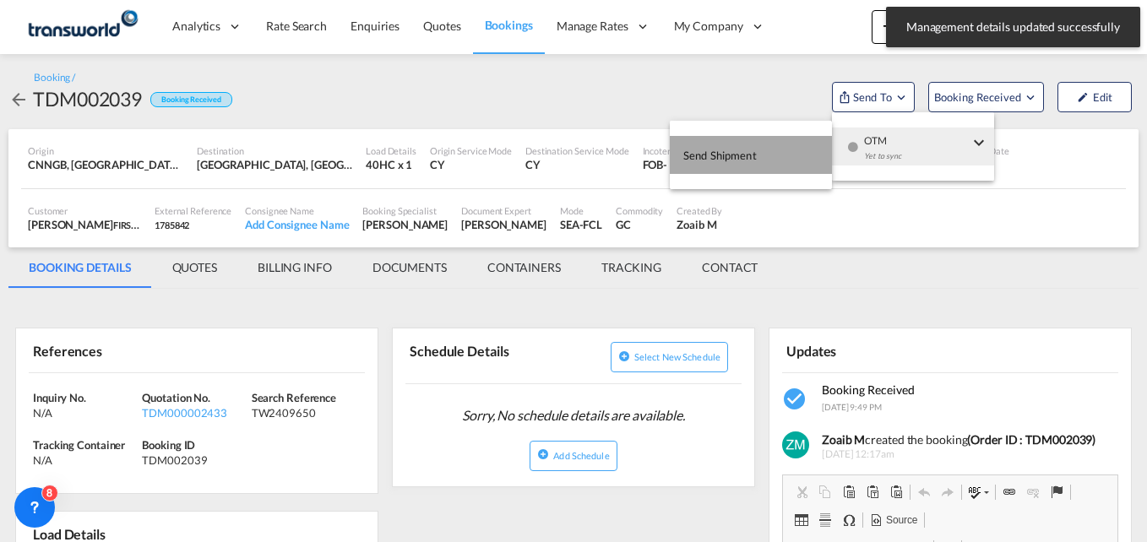
click at [733, 145] on span "Send Shipment" at bounding box center [719, 155] width 73 height 27
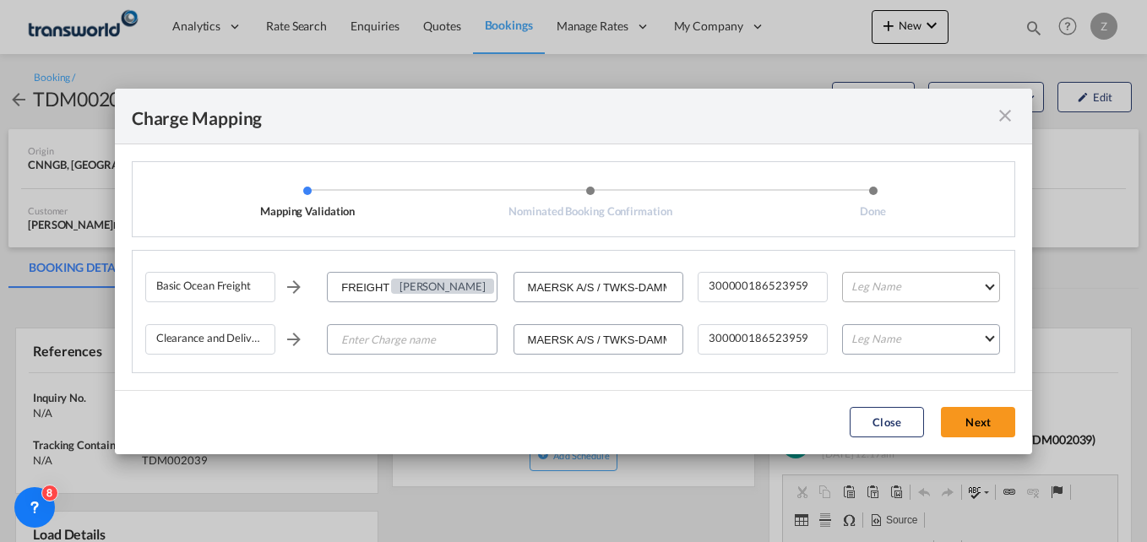
click at [882, 279] on md-select "Leg Name HANDLING ORIGIN VESSEL HANDLING DESTINATION OTHERS TL PICK UP CUSTOMS …" at bounding box center [921, 287] width 158 height 30
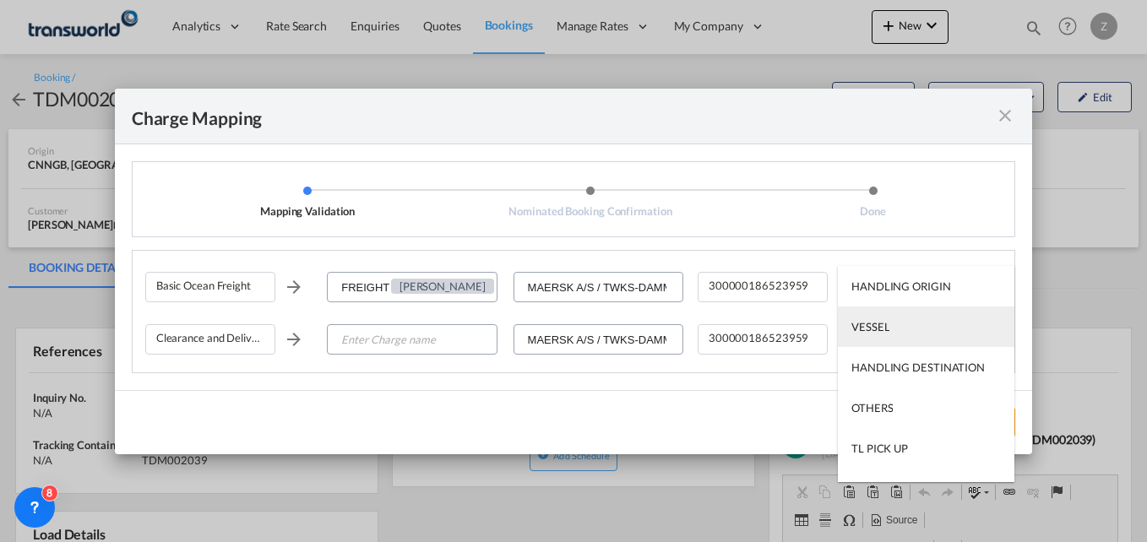
click at [887, 329] on div "VESSEL" at bounding box center [870, 326] width 38 height 15
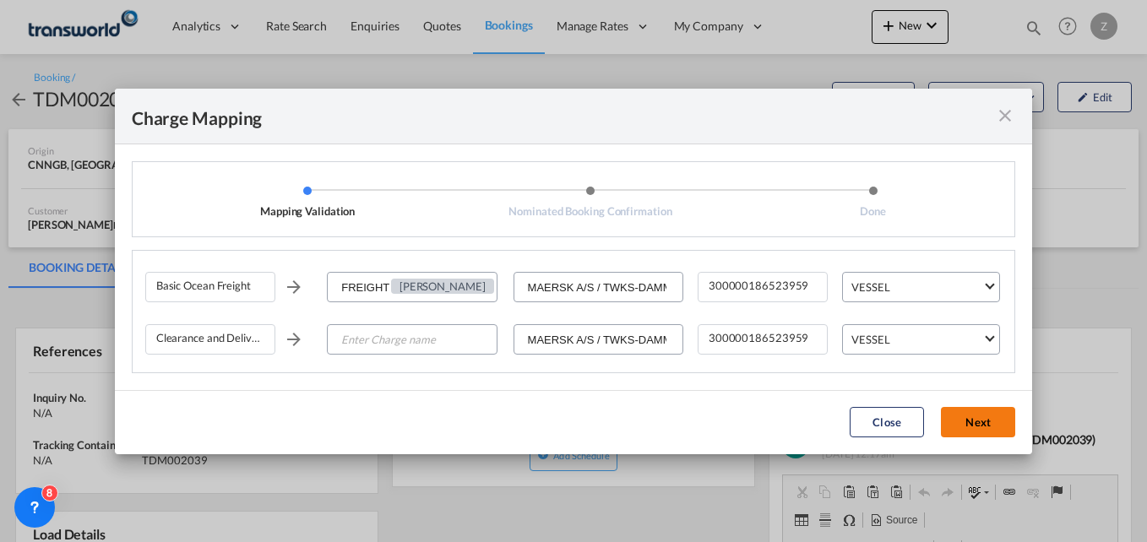
click at [977, 414] on button "Next" at bounding box center [978, 422] width 74 height 30
click at [972, 422] on button "Next" at bounding box center [978, 422] width 74 height 30
click at [386, 336] on input "Enter Charge name" at bounding box center [412, 340] width 167 height 30
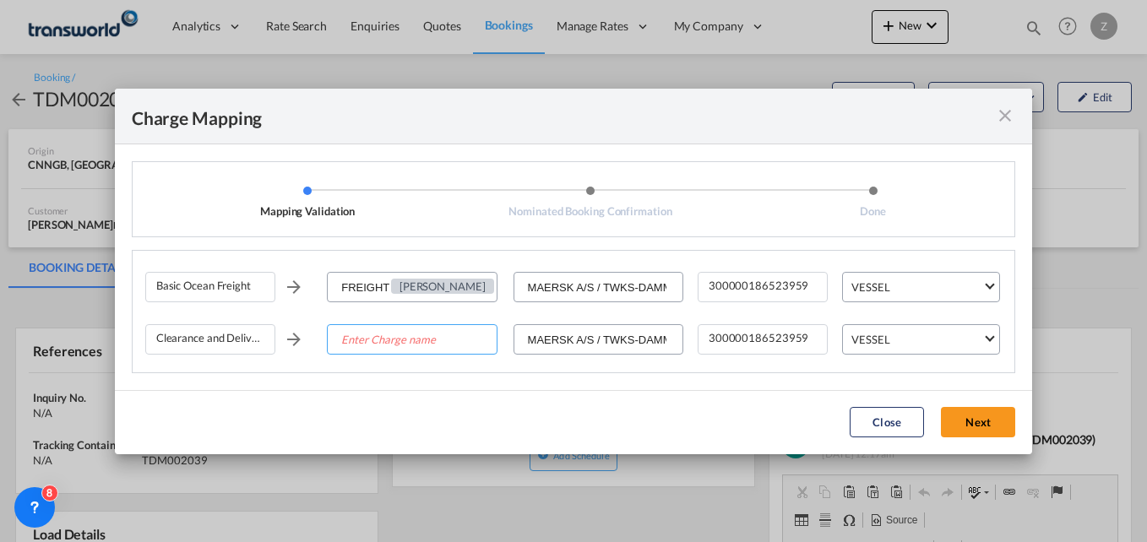
type input "I"
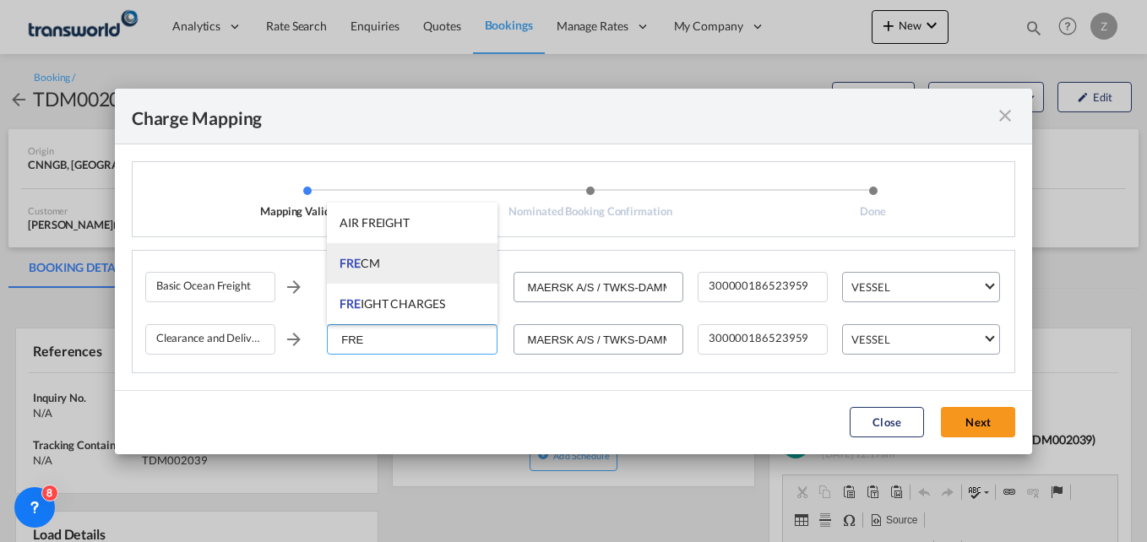
click at [383, 253] on li "FRE CM" at bounding box center [412, 263] width 170 height 41
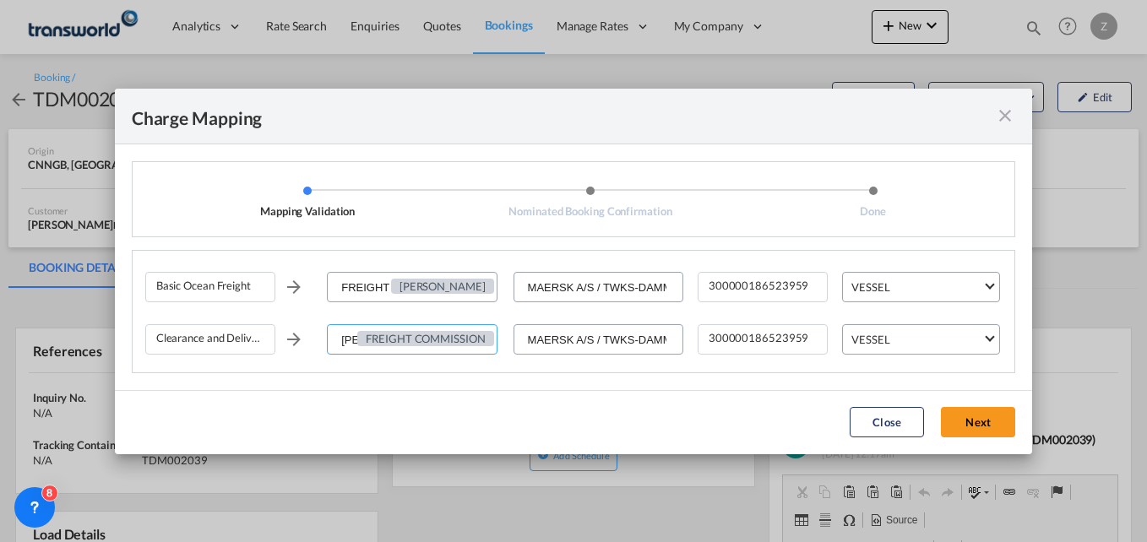
type input "[PERSON_NAME]"
click at [554, 376] on md-dialog-content "Mapping Validation Nominated Booking Confirmation Done Basic Ocean Freight FREI…" at bounding box center [573, 267] width 917 height 246
click at [480, 378] on md-dialog-content "Mapping Validation Nominated Booking Confirmation Done Basic Ocean Freight FREI…" at bounding box center [573, 267] width 917 height 246
click at [974, 427] on button "Next" at bounding box center [978, 422] width 74 height 30
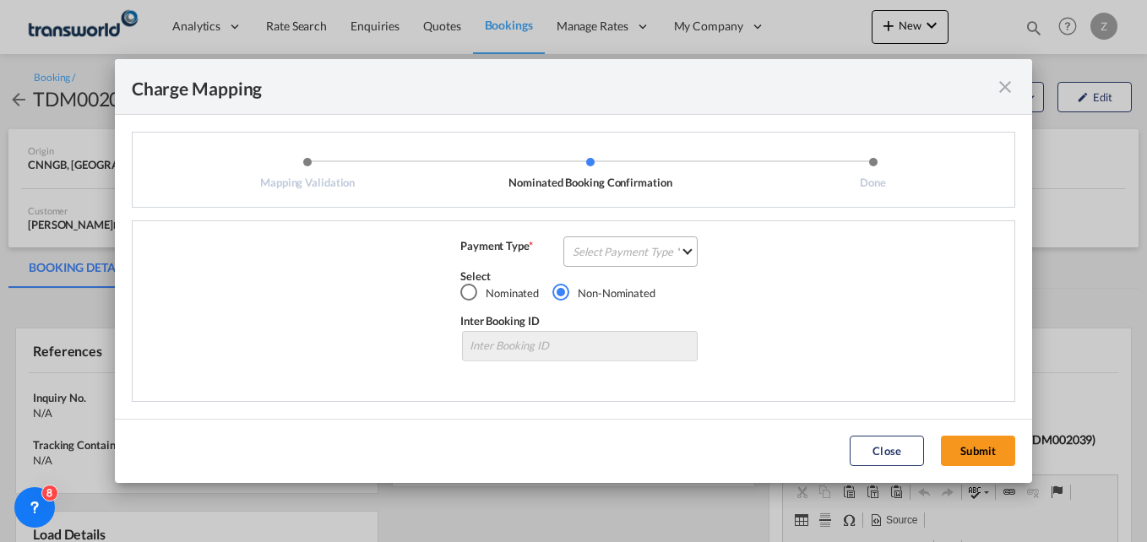
click at [614, 258] on md-select "Select Payment Type COLLECT PREPAID" at bounding box center [630, 252] width 134 height 30
click at [613, 246] on div "COLLECT" at bounding box center [598, 251] width 48 height 15
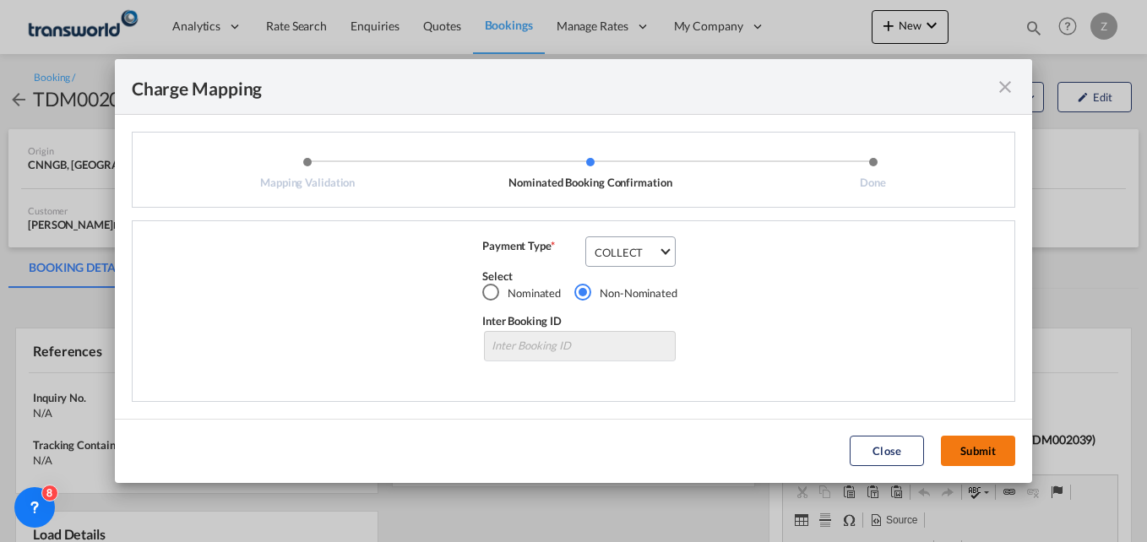
click at [976, 450] on button "Submit" at bounding box center [978, 451] width 74 height 30
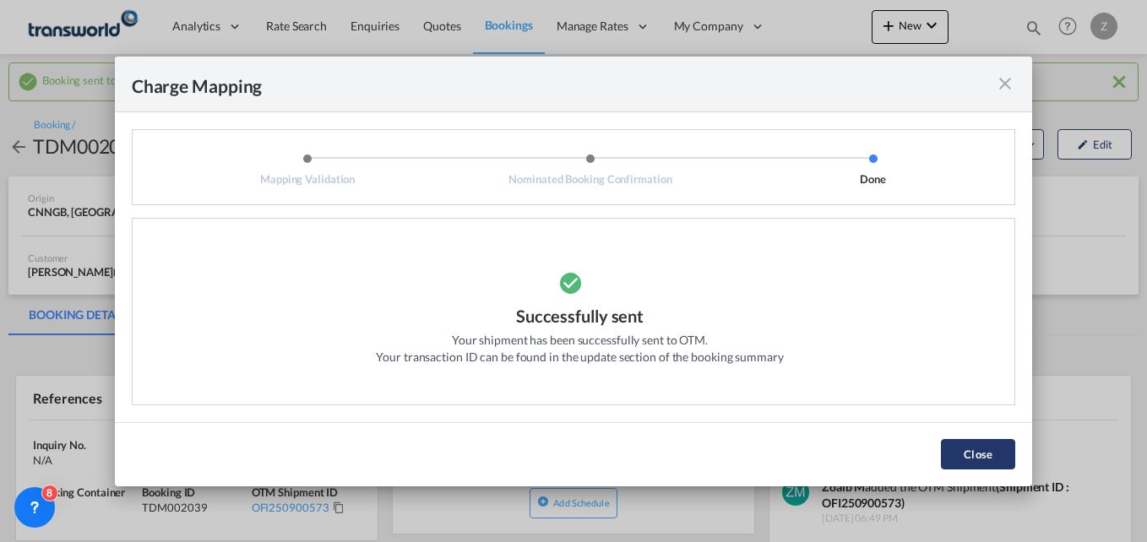
click at [992, 452] on button "Close" at bounding box center [978, 454] width 74 height 30
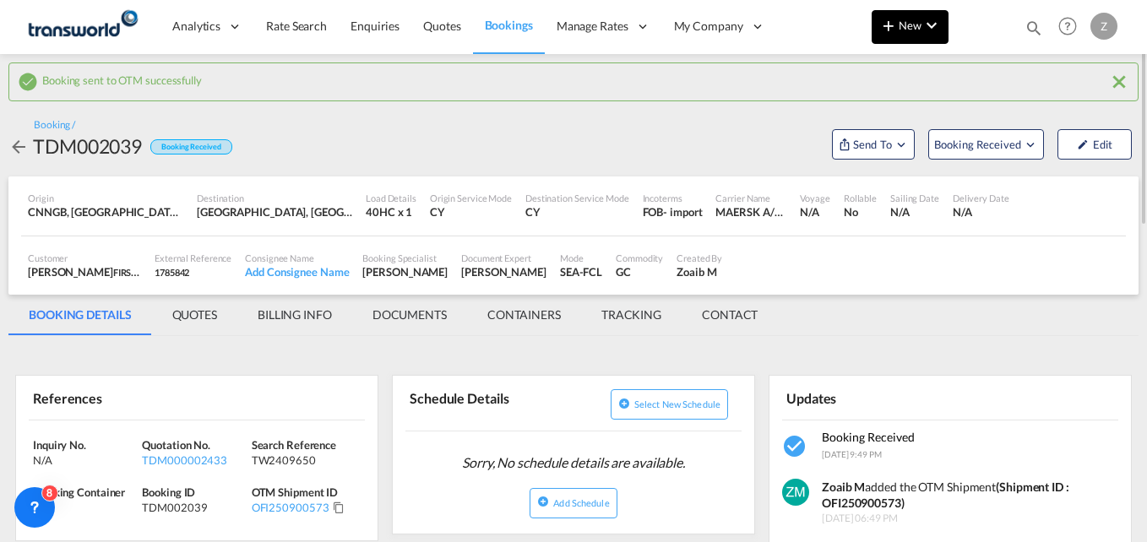
click at [906, 17] on button "New" at bounding box center [910, 27] width 77 height 34
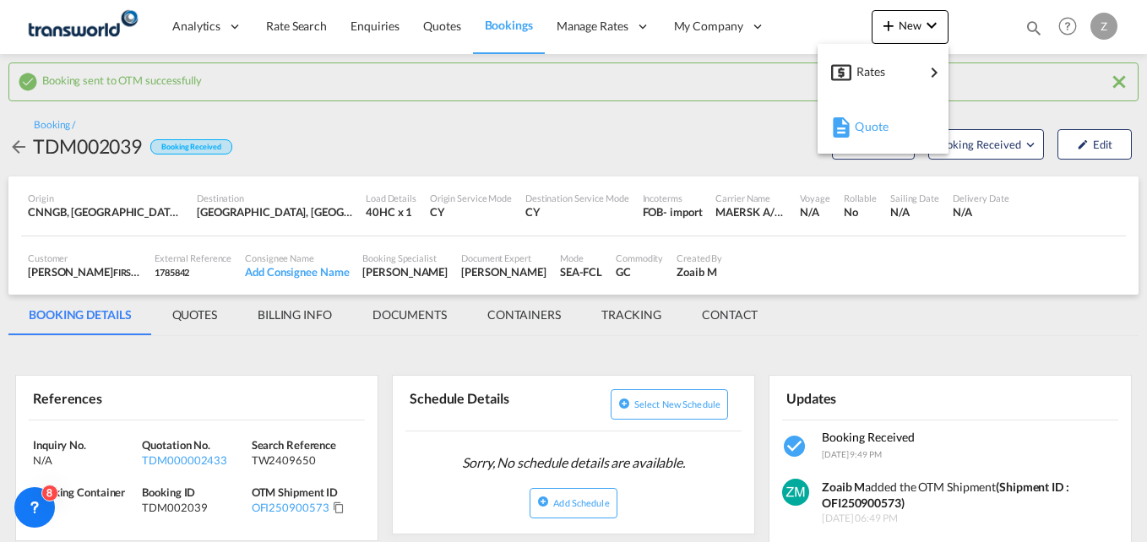
click at [863, 132] on span "Quote" at bounding box center [864, 127] width 19 height 34
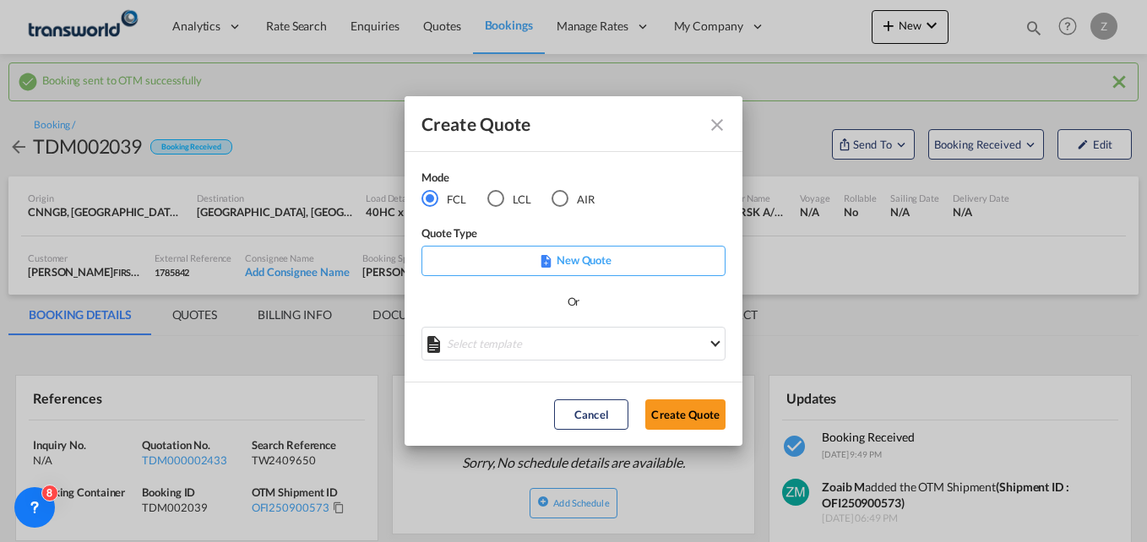
click at [558, 199] on div "AIR" at bounding box center [560, 198] width 17 height 17
click at [674, 415] on button "Create Quote" at bounding box center [685, 415] width 80 height 30
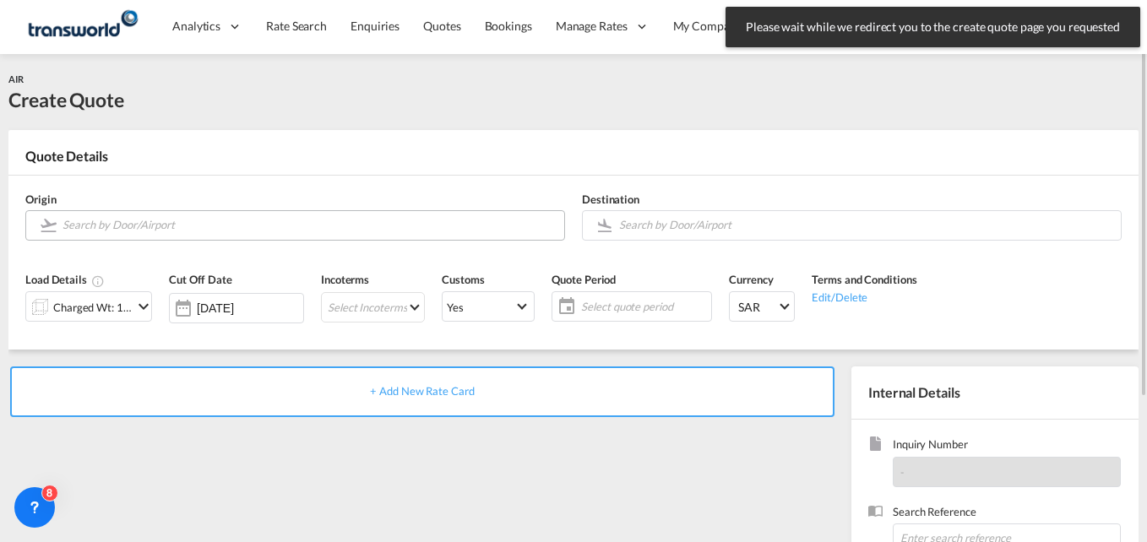
click at [128, 224] on input "Search by Door/Airport" at bounding box center [309, 225] width 493 height 30
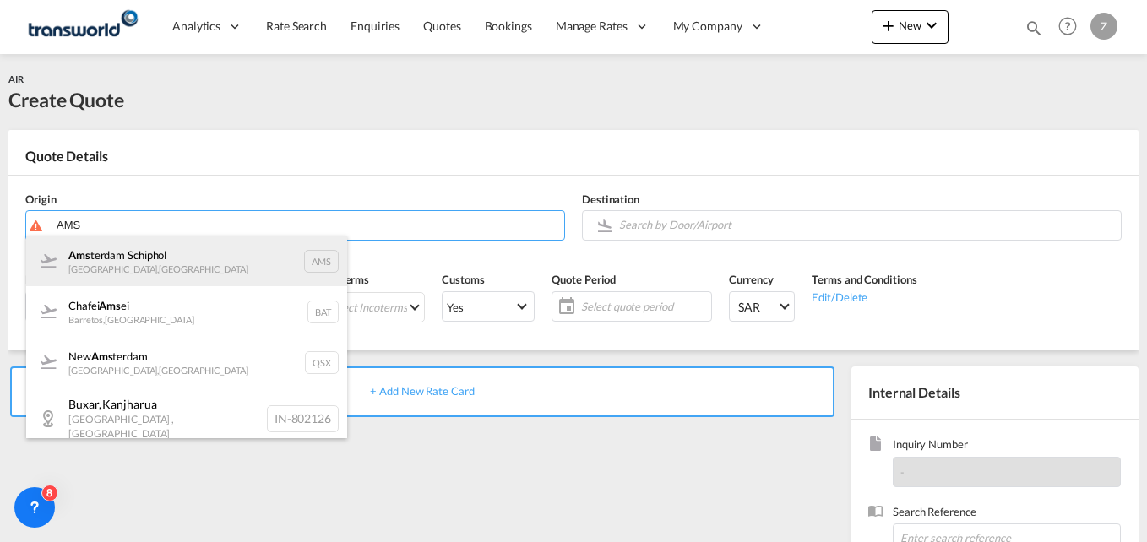
click at [164, 268] on div "Ams terdam Schiphol [GEOGRAPHIC_DATA] , [GEOGRAPHIC_DATA] AMS" at bounding box center [186, 261] width 321 height 51
type input "Amsterdam Schiphol, [GEOGRAPHIC_DATA], AMS"
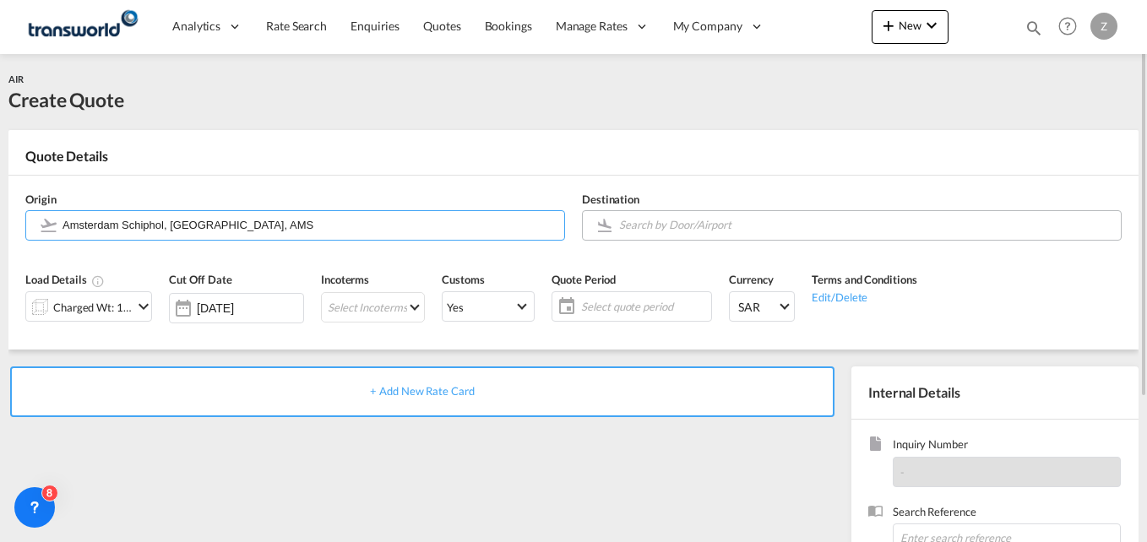
click at [655, 229] on input "Search by Door/Airport" at bounding box center [865, 225] width 493 height 30
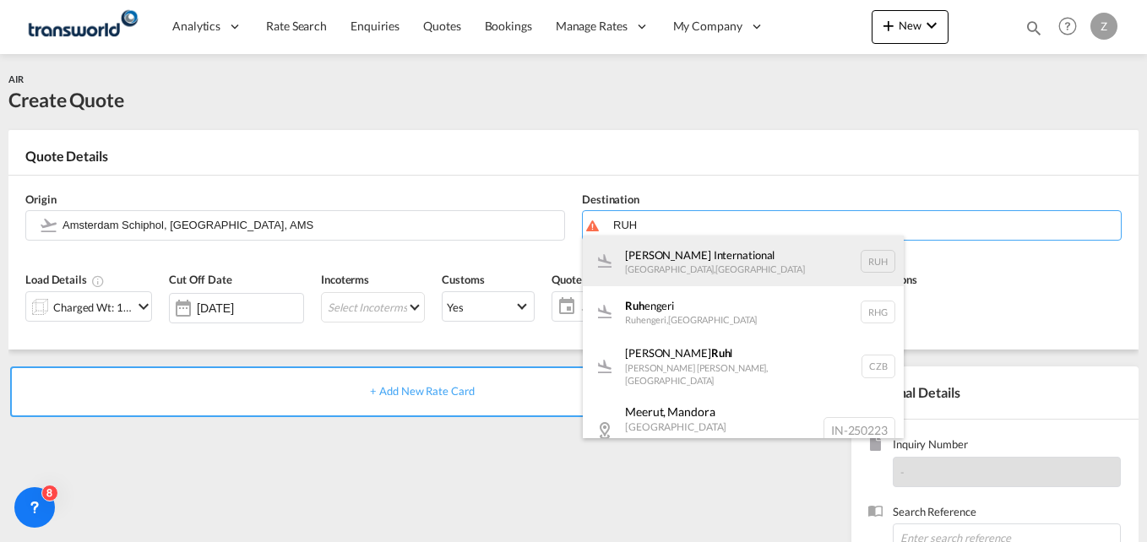
click at [666, 253] on div "[PERSON_NAME] International [GEOGRAPHIC_DATA] , [GEOGRAPHIC_DATA] RUH" at bounding box center [743, 261] width 321 height 51
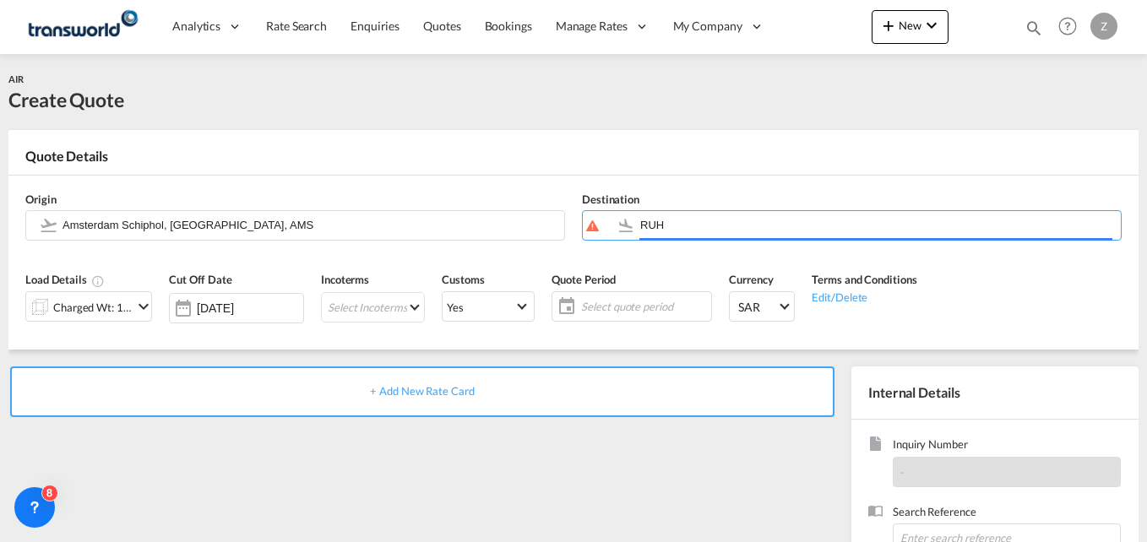
type input "[PERSON_NAME] International, [GEOGRAPHIC_DATA], RUH"
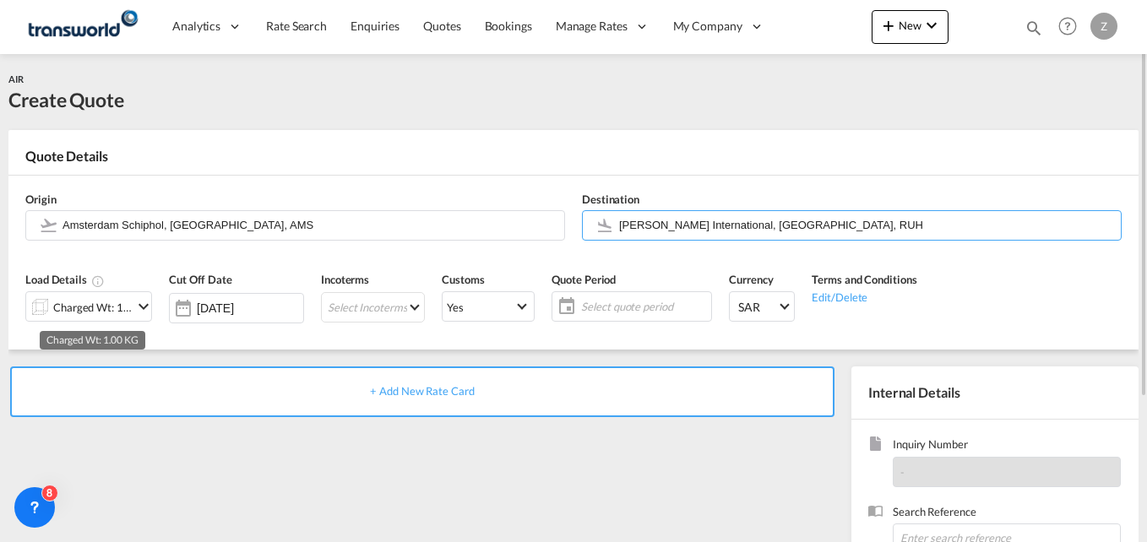
click at [95, 304] on div "Charged Wt: 1.00 KG" at bounding box center [92, 308] width 79 height 24
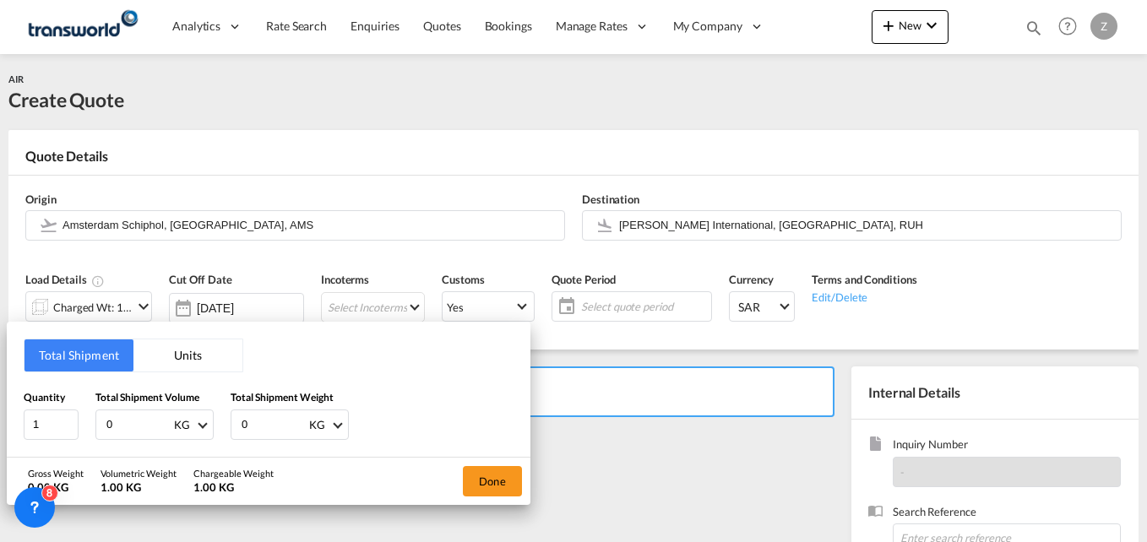
click at [140, 414] on input "0" at bounding box center [139, 425] width 68 height 29
type input "1608"
click at [257, 428] on input "0" at bounding box center [274, 425] width 68 height 29
type input "1608"
click at [487, 492] on button "Done" at bounding box center [492, 481] width 59 height 30
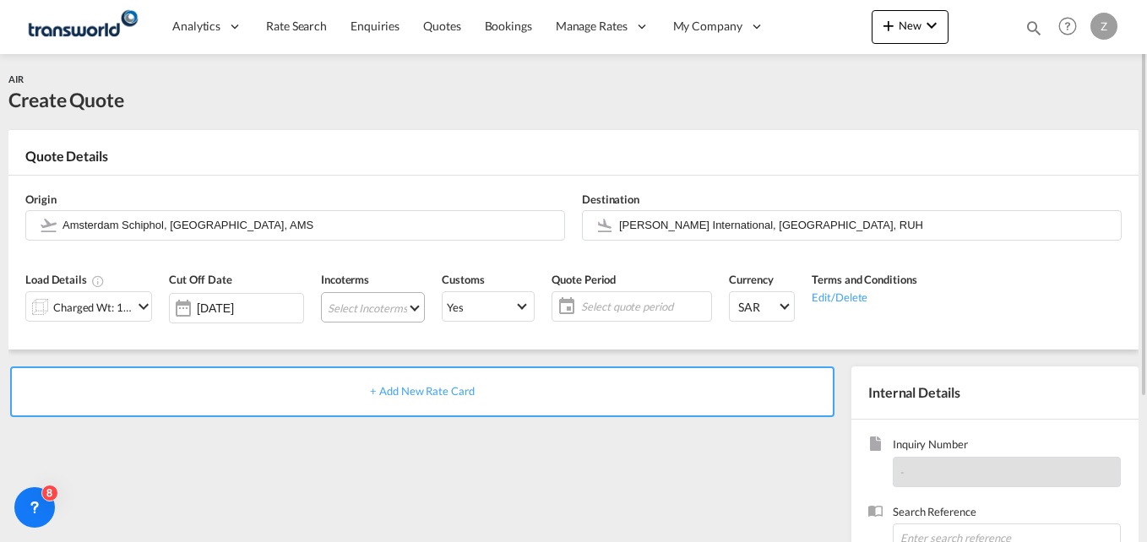
click at [345, 297] on md-select "Select Incoterms CIF - import Cost,Insurance and Freight CIP - export Carriage …" at bounding box center [373, 307] width 104 height 30
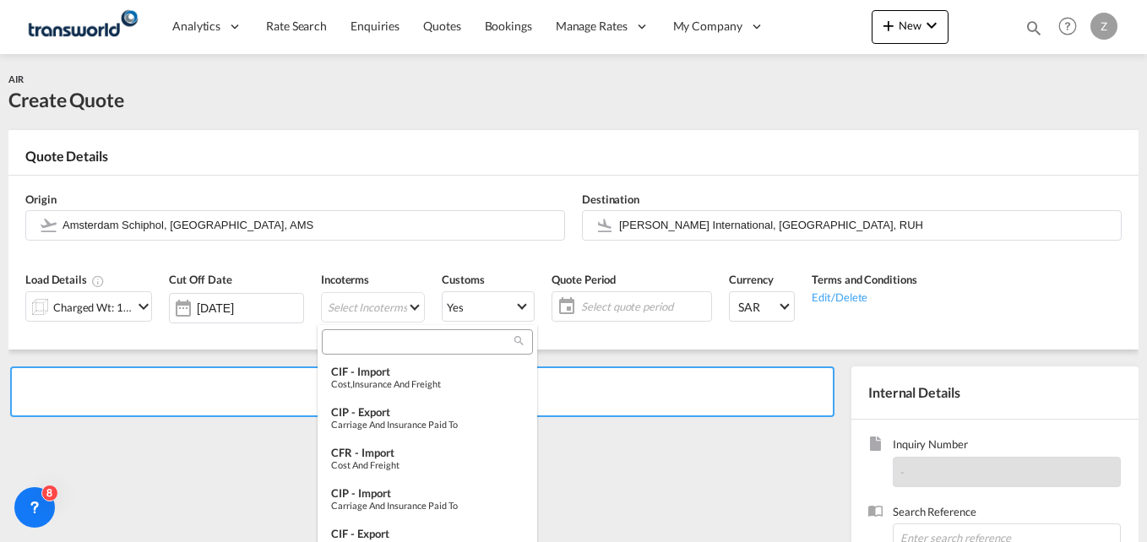
click at [349, 349] on input "search" at bounding box center [421, 341] width 188 height 15
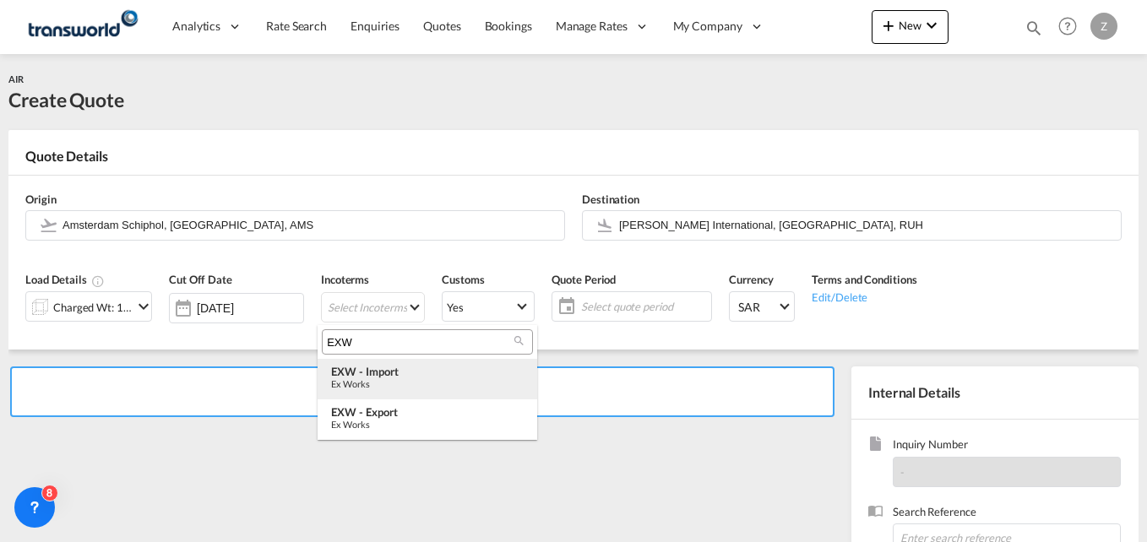
type input "EXW"
click at [373, 367] on div "EXW - import" at bounding box center [427, 372] width 193 height 14
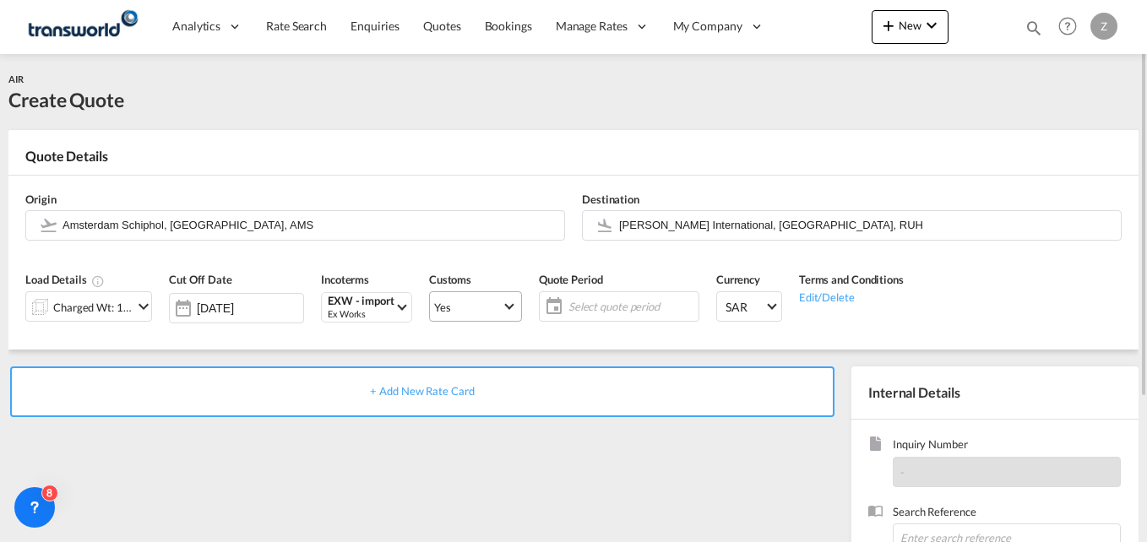
click at [479, 306] on span "Yes" at bounding box center [468, 307] width 68 height 15
click at [442, 357] on md-option "No" at bounding box center [470, 347] width 118 height 41
click at [463, 292] on md-select "Yes" at bounding box center [475, 306] width 93 height 30
click at [443, 350] on md-option "No" at bounding box center [470, 347] width 118 height 41
click at [568, 302] on span "Select quote period" at bounding box center [631, 306] width 126 height 15
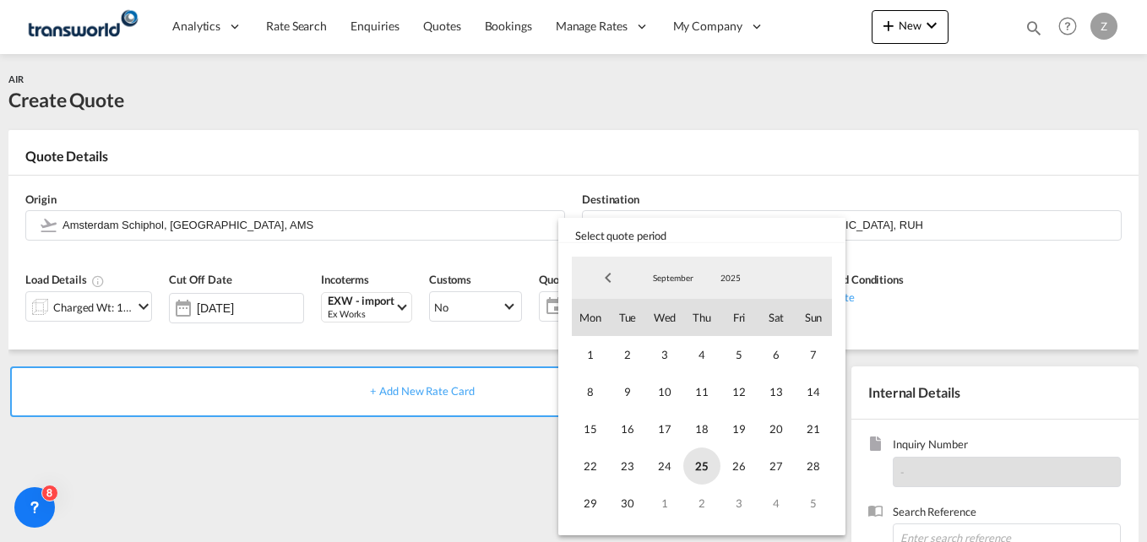
click at [699, 465] on span "25" at bounding box center [701, 466] width 37 height 37
click at [631, 505] on span "30" at bounding box center [627, 503] width 37 height 37
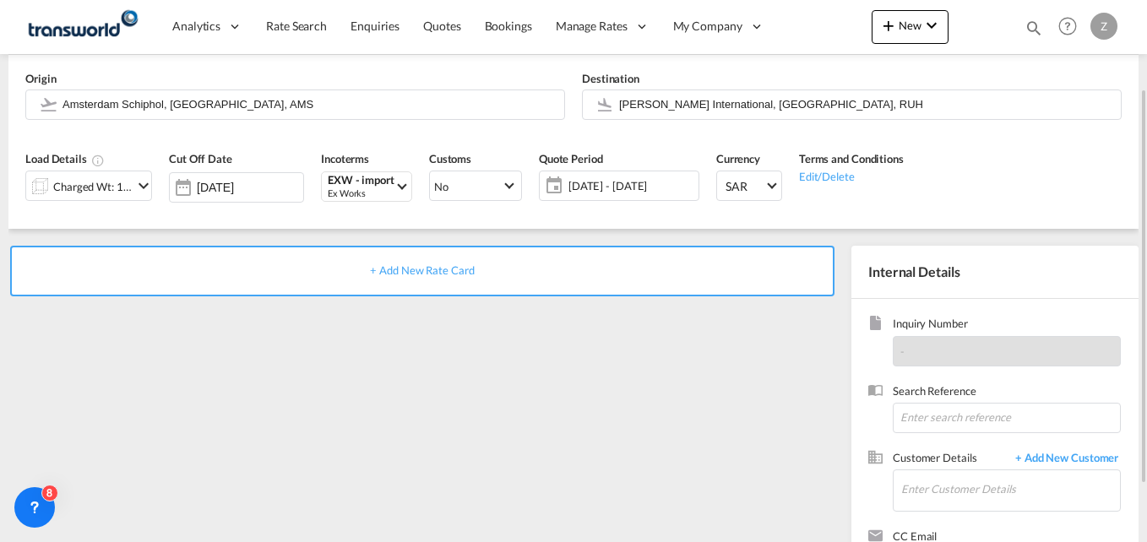
scroll to position [122, 0]
click at [962, 412] on input at bounding box center [1007, 416] width 228 height 30
paste input "TW2409663"
type input "TW2409663"
click at [918, 494] on input "Enter Customer Details" at bounding box center [1010, 488] width 219 height 38
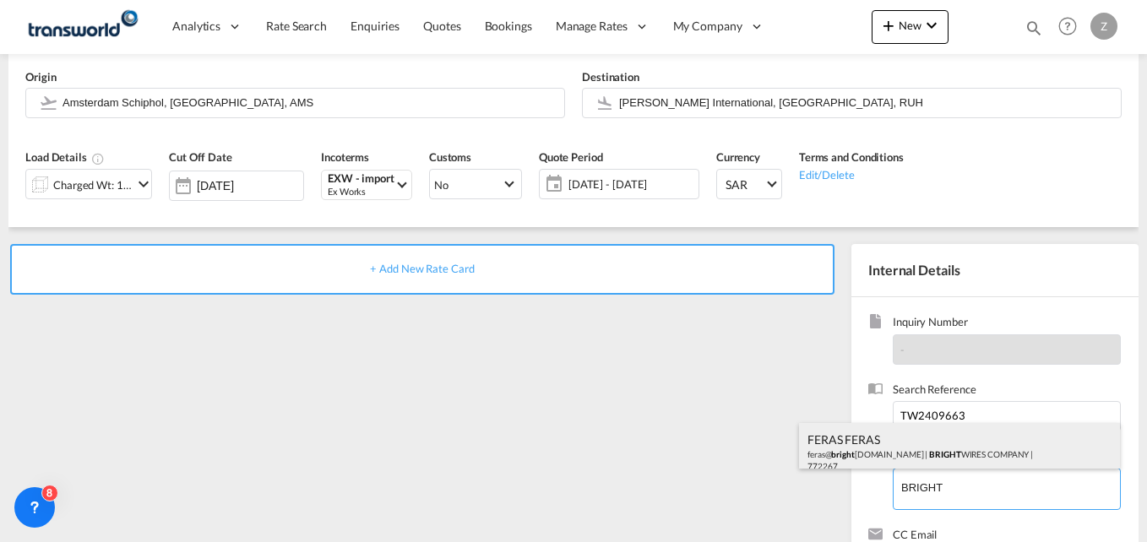
click at [914, 449] on div "FERAS FERAS feras@ bright [DOMAIN_NAME] | BRIGHT WIRES COMPANY | 772267" at bounding box center [959, 451] width 321 height 57
type input "BRIGHT WIRES COMPANY, FERAS FERAS, [EMAIL_ADDRESS][DOMAIN_NAME]"
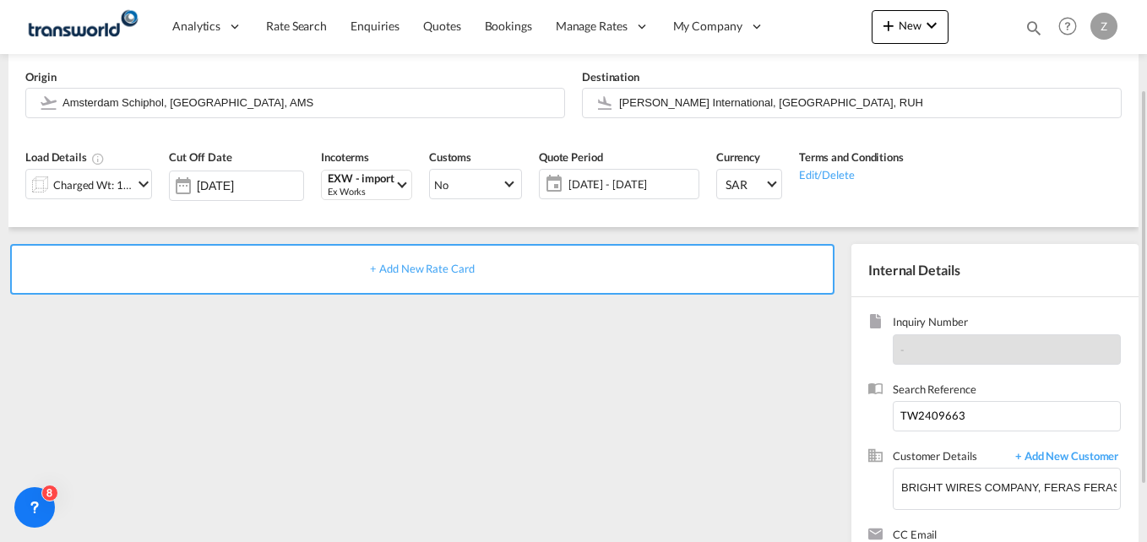
click at [417, 279] on div "+ Add New Rate Card" at bounding box center [422, 269] width 824 height 51
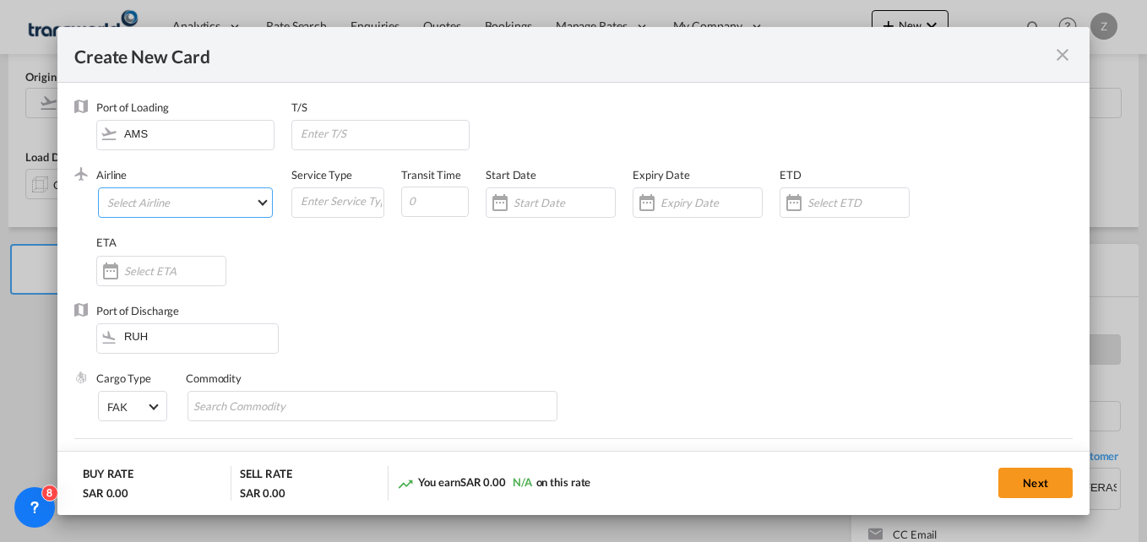
click at [194, 218] on md-select "Select Airline AIR EXPRESS S.A. (1166- / -) CMA CGM Air Cargo (1140-2C / -) DDW…" at bounding box center [185, 203] width 175 height 30
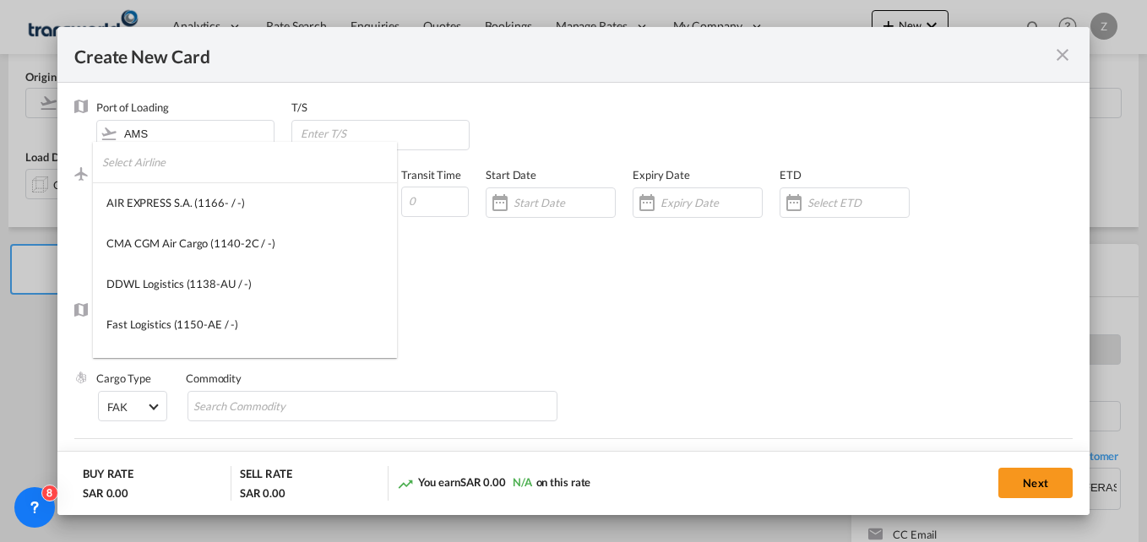
click at [190, 163] on input "search" at bounding box center [249, 162] width 295 height 41
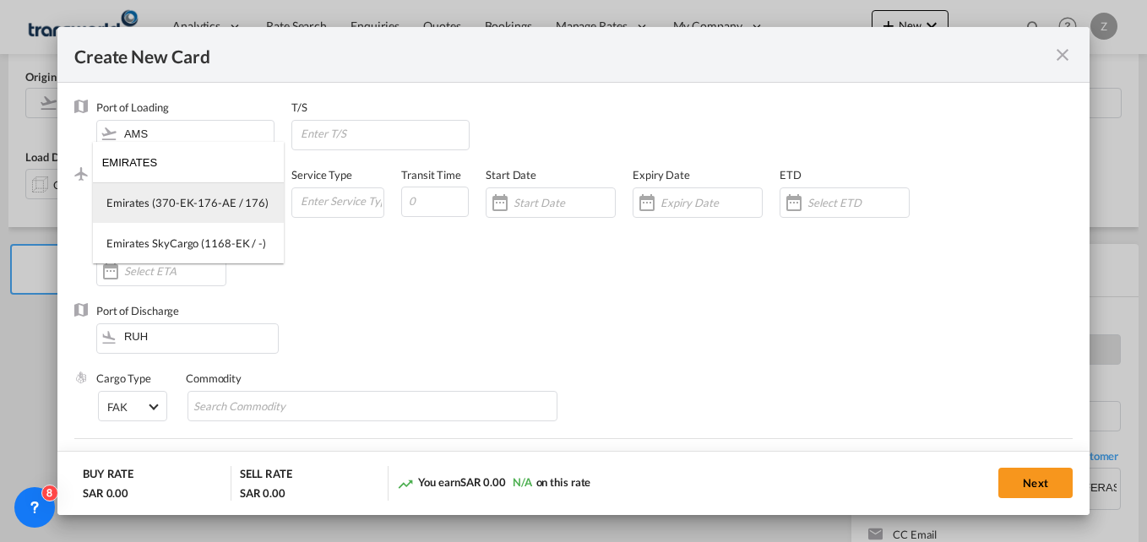
type input "EMIRATES"
click at [208, 204] on div "Emirates (370-EK-176-AE / 176)" at bounding box center [187, 202] width 162 height 15
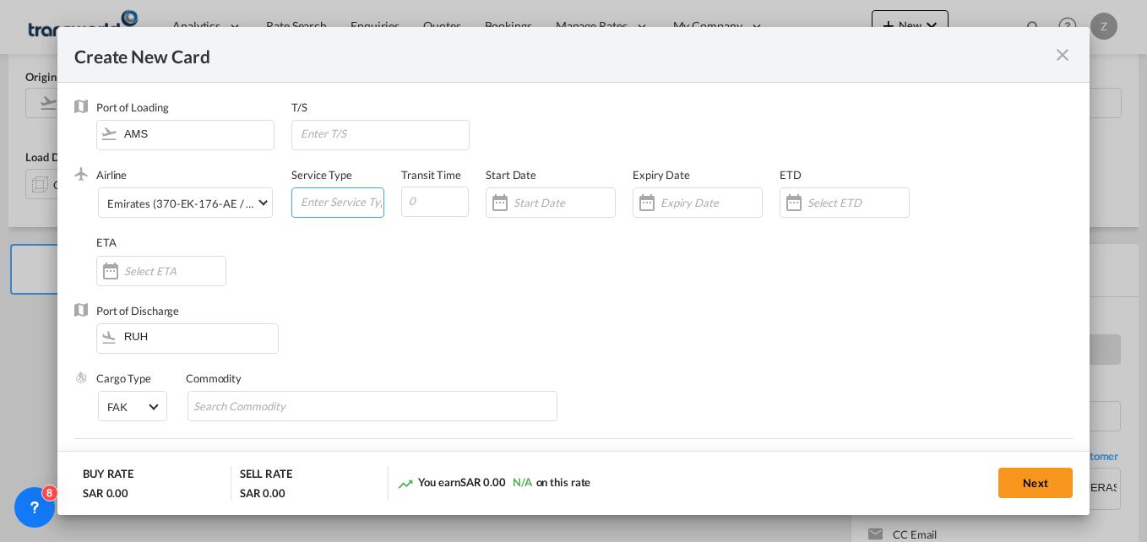
click at [323, 201] on input "Create New Card ..." at bounding box center [341, 200] width 84 height 25
type input "AIR"
click at [441, 209] on input "Create New Card ..." at bounding box center [435, 202] width 68 height 30
type input "5"
click at [522, 213] on div "Create New Card ..." at bounding box center [551, 203] width 130 height 30
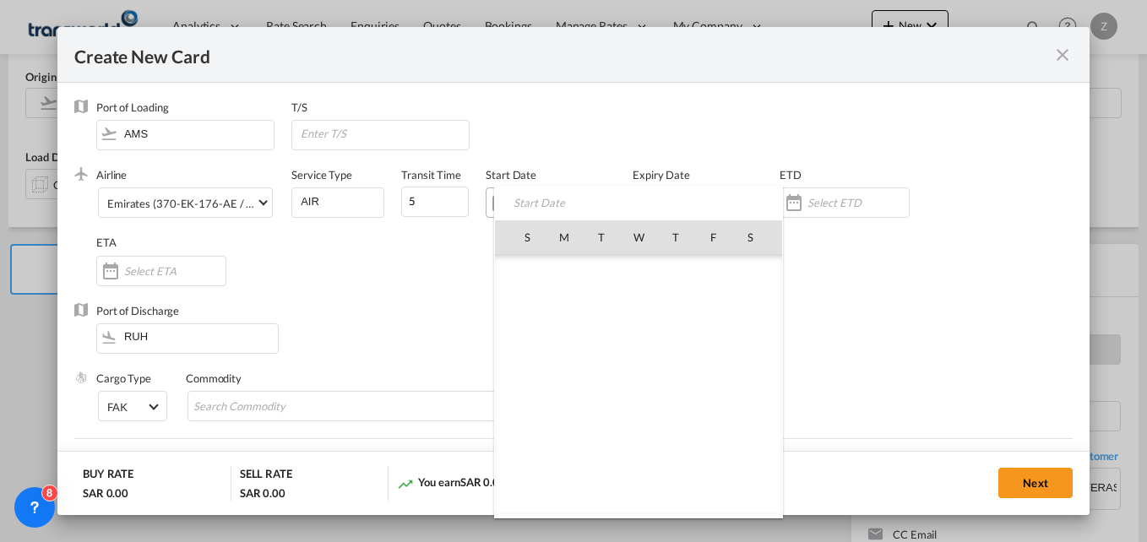
scroll to position [391278, 0]
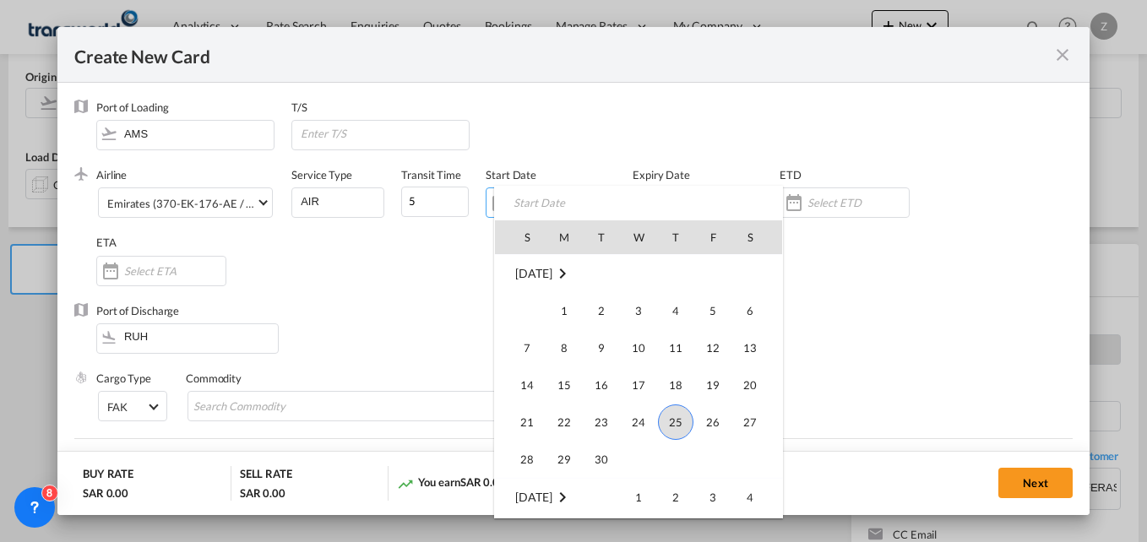
click at [682, 423] on span "25" at bounding box center [675, 422] width 35 height 35
type input "[DATE]"
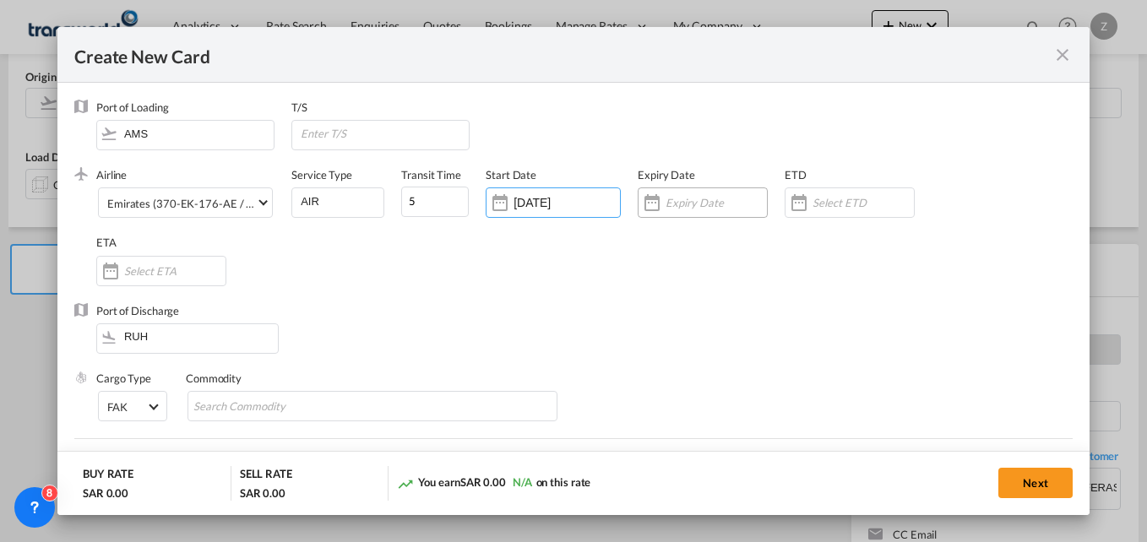
click at [678, 204] on input "Create New Card ..." at bounding box center [716, 203] width 101 height 14
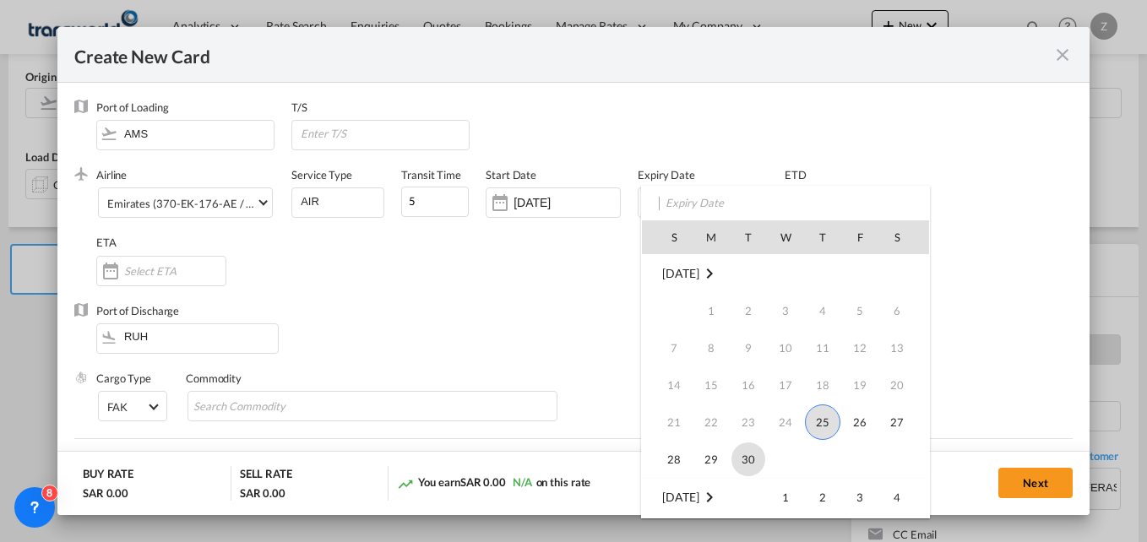
click at [747, 450] on span "30" at bounding box center [749, 460] width 34 height 34
type input "[DATE]"
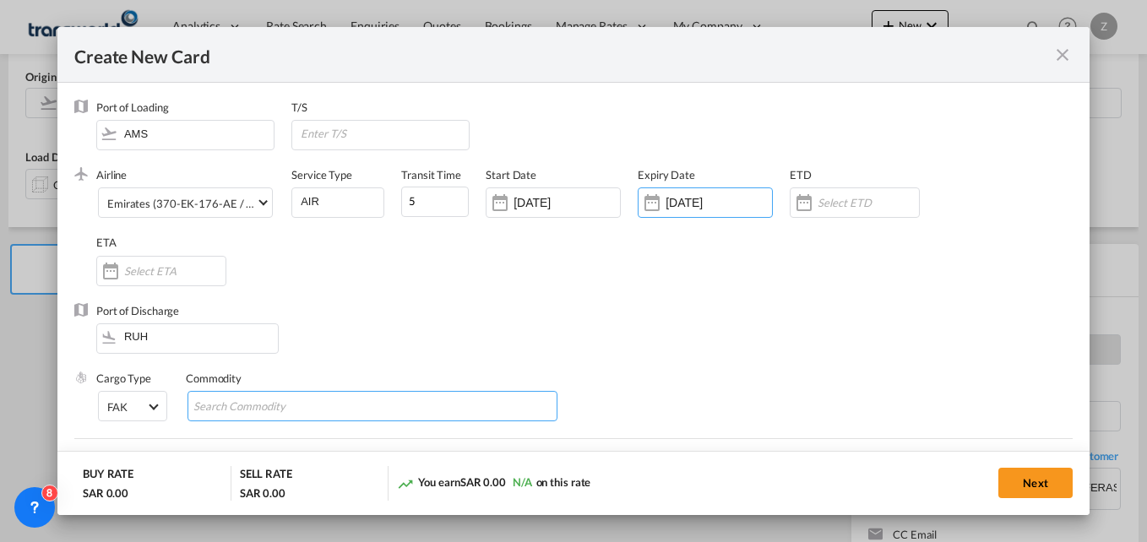
click at [276, 414] on input "Search Commodity" at bounding box center [270, 407] width 155 height 27
type input "GC"
click at [603, 312] on div "Port of Discharge RUH" at bounding box center [573, 337] width 998 height 68
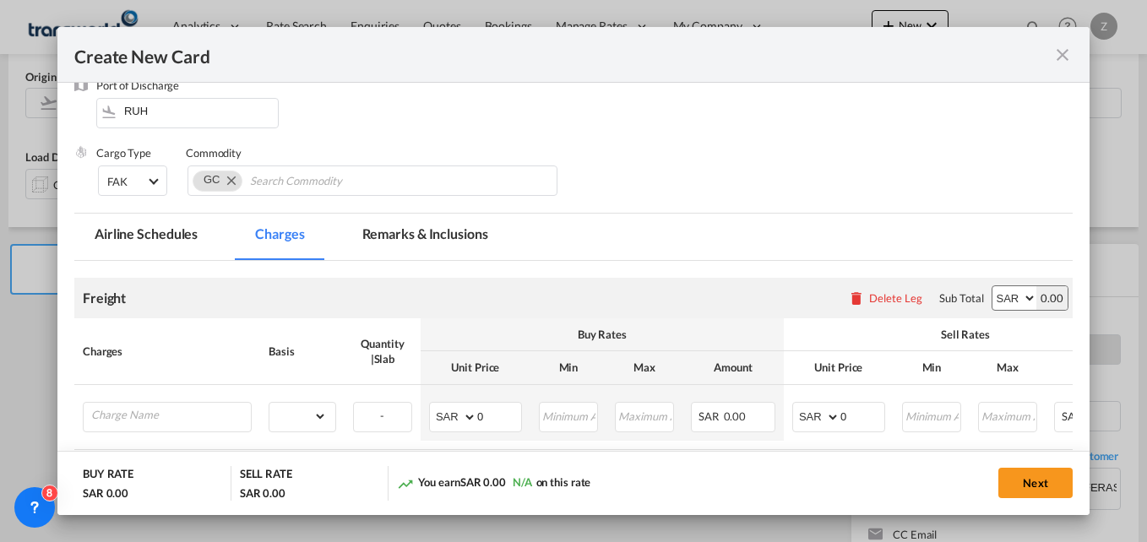
scroll to position [226, 0]
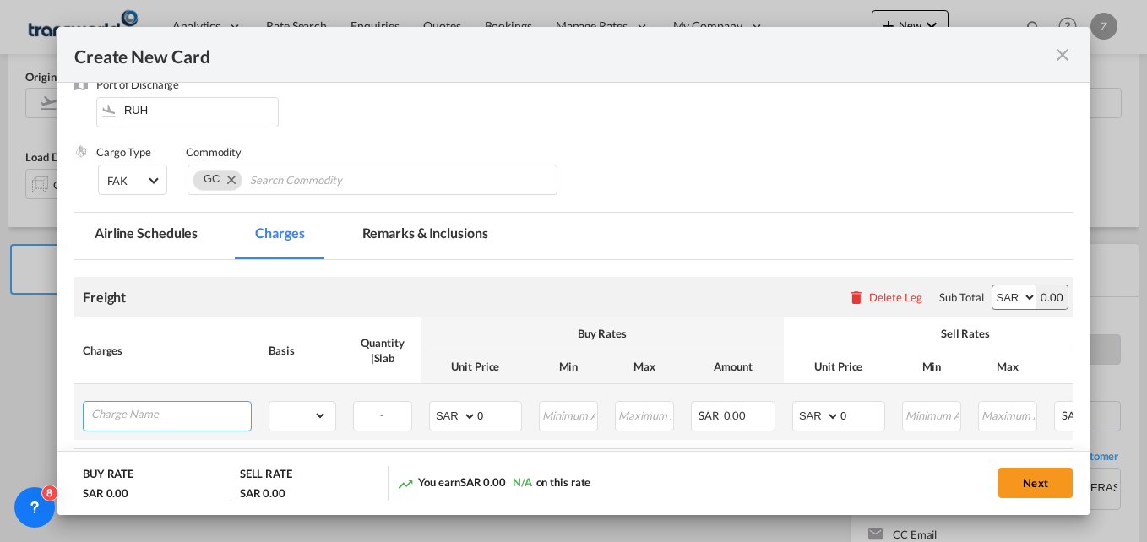
click at [149, 413] on input "Charge Name" at bounding box center [171, 414] width 160 height 25
type input "S"
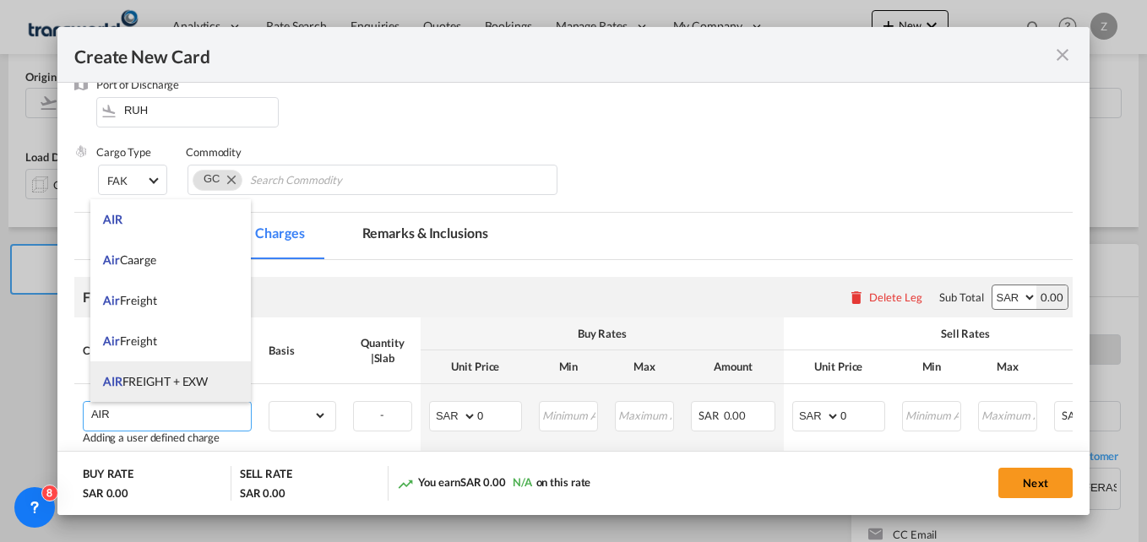
click at [178, 375] on span "AIR FREIGHT + EXW" at bounding box center [155, 381] width 105 height 14
type input "AIR FREIGHT + EXW"
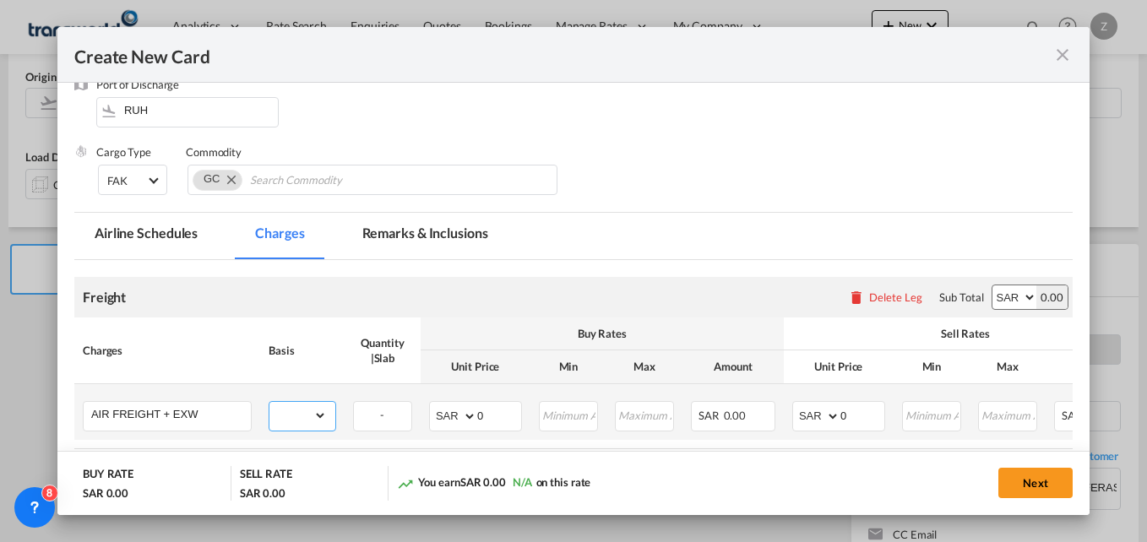
click at [311, 428] on select "gross_weight volumetric_weight per_shipment per_bl per_km % on air freight per_…" at bounding box center [297, 415] width 57 height 27
click at [269, 402] on select "gross_weight volumetric_weight per_shipment per_bl per_km % on air freight per_…" at bounding box center [297, 415] width 57 height 27
click at [308, 400] on td "gross_weight volumetric_weight per_shipment per_bl per_km % on air freight per_…" at bounding box center [302, 412] width 84 height 56
click at [305, 416] on select "gross_weight volumetric_weight per_shipment per_bl per_km % on air freight per_…" at bounding box center [297, 415] width 57 height 27
select select "per_kg"
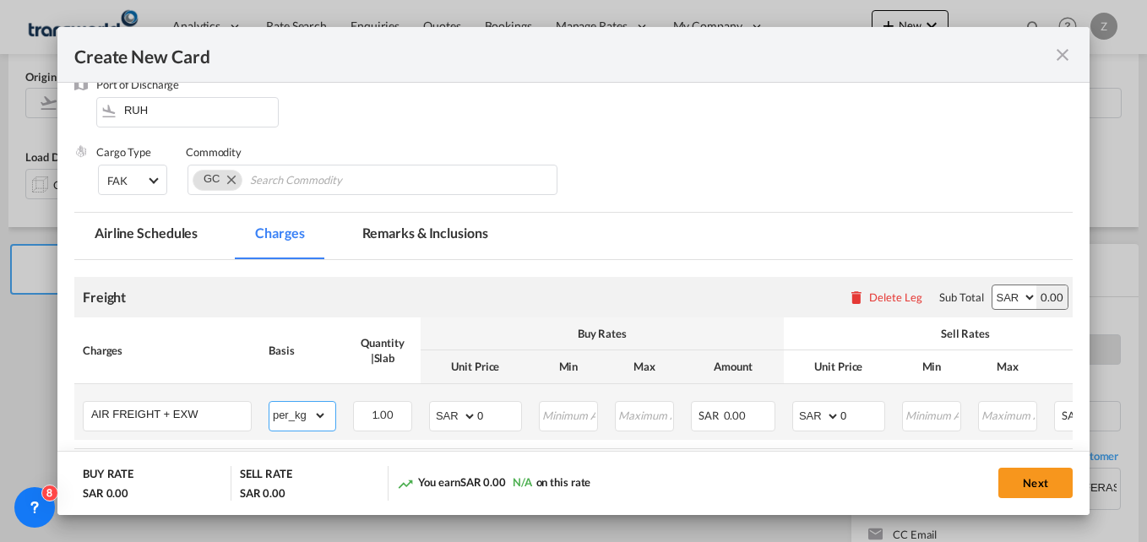
click at [269, 402] on select "gross_weight volumetric_weight per_shipment per_bl per_km % on air freight per_…" at bounding box center [297, 415] width 57 height 27
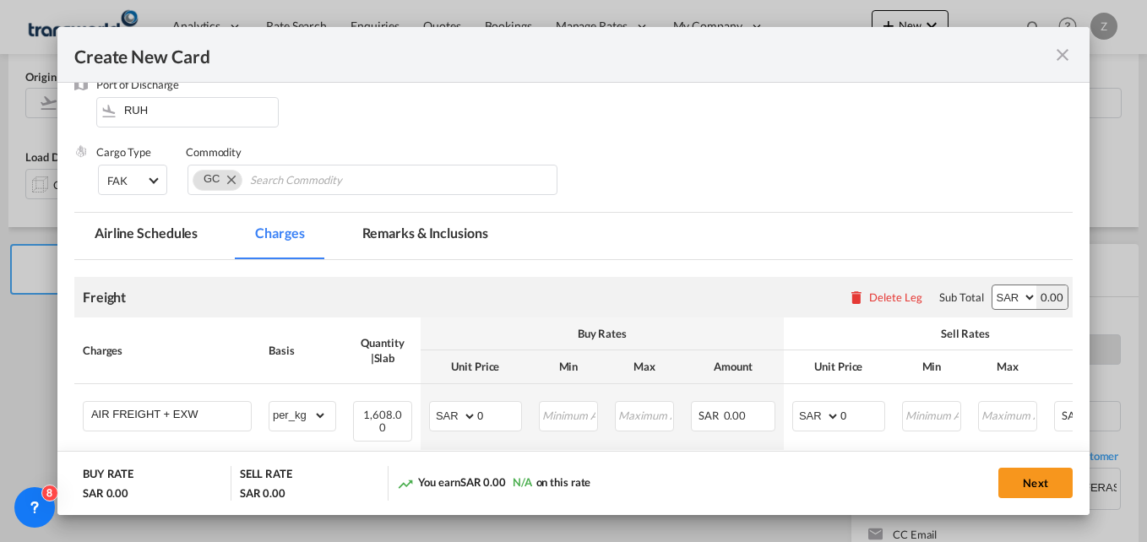
click at [1008, 303] on select "AED AFN ALL AMD ANG AOA ARS AUD AWG AZN BAM BBD BDT BGN BHD BIF BMD BND [PERSON…" at bounding box center [1015, 298] width 44 height 24
select select "string:EUR"
click at [993, 286] on select "AED AFN ALL AMD ANG AOA ARS AUD AWG AZN BAM BBD BDT BGN BHD BIF BMD BND [PERSON…" at bounding box center [1015, 298] width 44 height 24
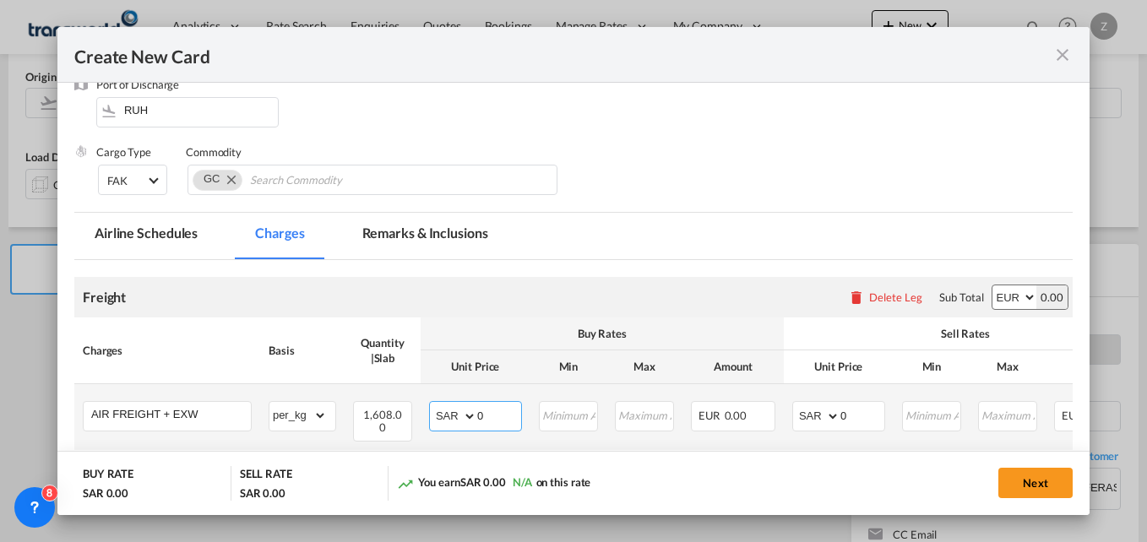
click at [446, 408] on select "AED AFN ALL AMD ANG AOA ARS AUD AWG AZN BAM BBD BDT BGN BHD BIF BMD BND [PERSON…" at bounding box center [454, 417] width 44 height 24
select select "string:EUR"
click at [432, 405] on select "AED AFN ALL AMD ANG AOA ARS AUD AWG AZN BAM BBD BDT BGN BHD BIF BMD BND [PERSON…" at bounding box center [454, 417] width 44 height 24
click at [797, 411] on select "AED AFN ALL AMD ANG AOA ARS AUD AWG AZN BAM BBD BDT BGN BHD BIF BMD BND [PERSON…" at bounding box center [818, 417] width 44 height 24
select select "string:EUR"
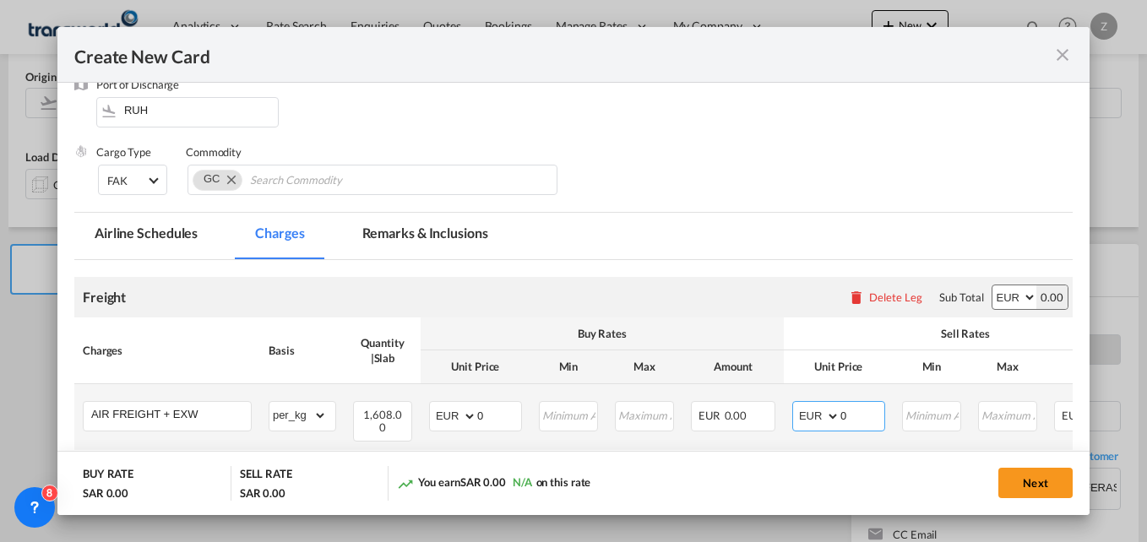
click at [796, 405] on select "AED AFN ALL AMD ANG AOA ARS AUD AWG AZN BAM BBD BDT BGN BHD BIF BMD BND [PERSON…" at bounding box center [818, 417] width 44 height 24
click at [862, 418] on input "0" at bounding box center [862, 414] width 44 height 25
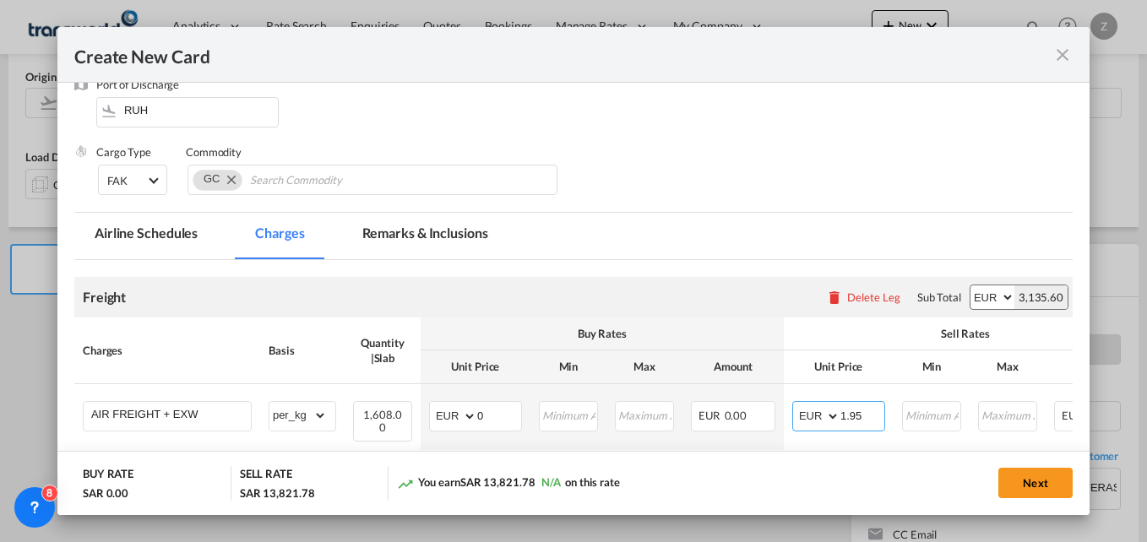
type input "1.95"
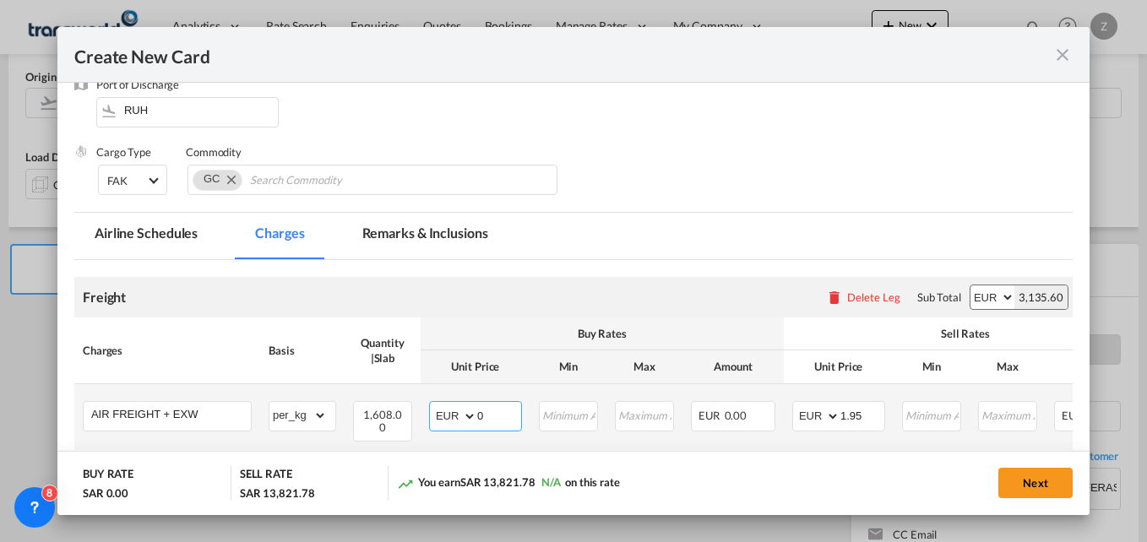
click at [498, 421] on input "0" at bounding box center [499, 414] width 44 height 25
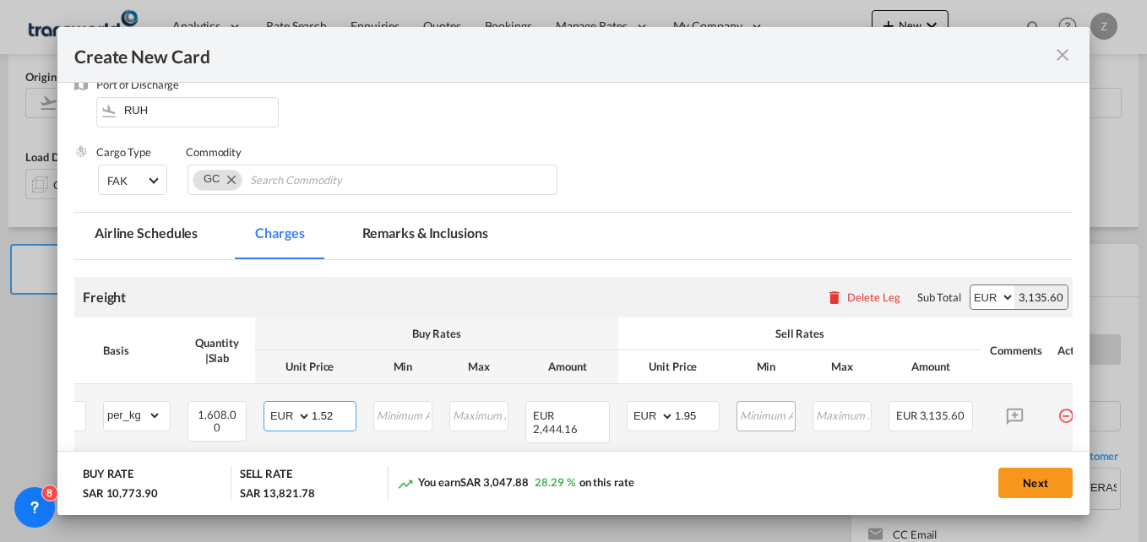
scroll to position [0, 167]
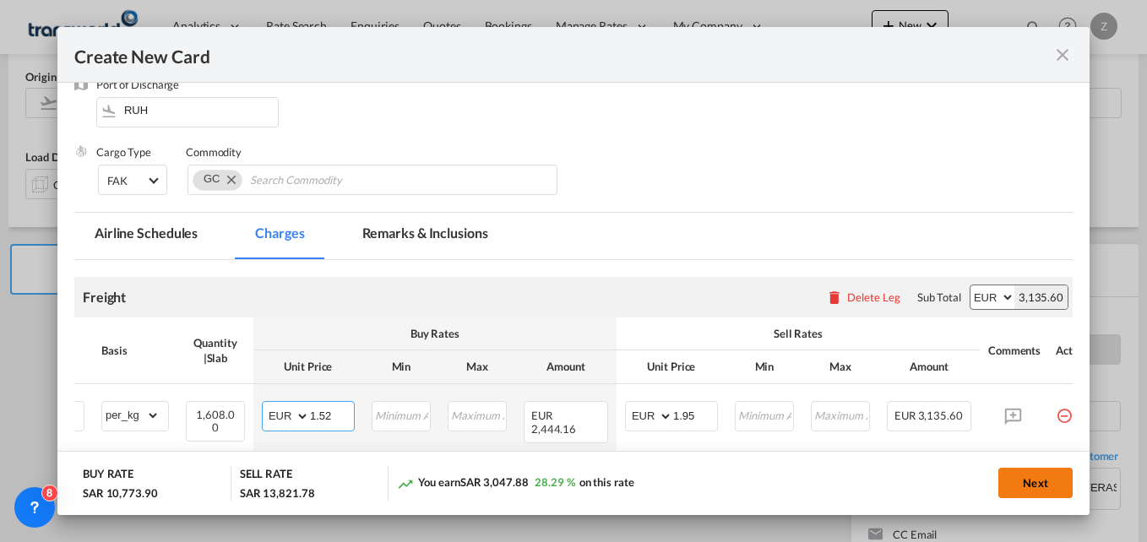
type input "1.52"
click at [1018, 478] on button "Next" at bounding box center [1035, 483] width 74 height 30
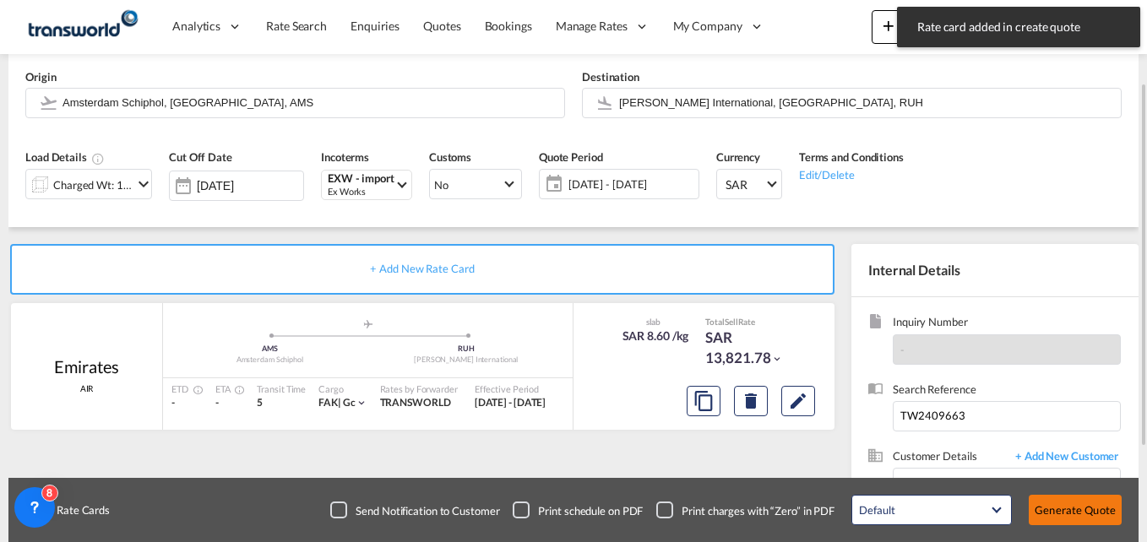
click at [1068, 512] on button "Generate Quote" at bounding box center [1075, 510] width 93 height 30
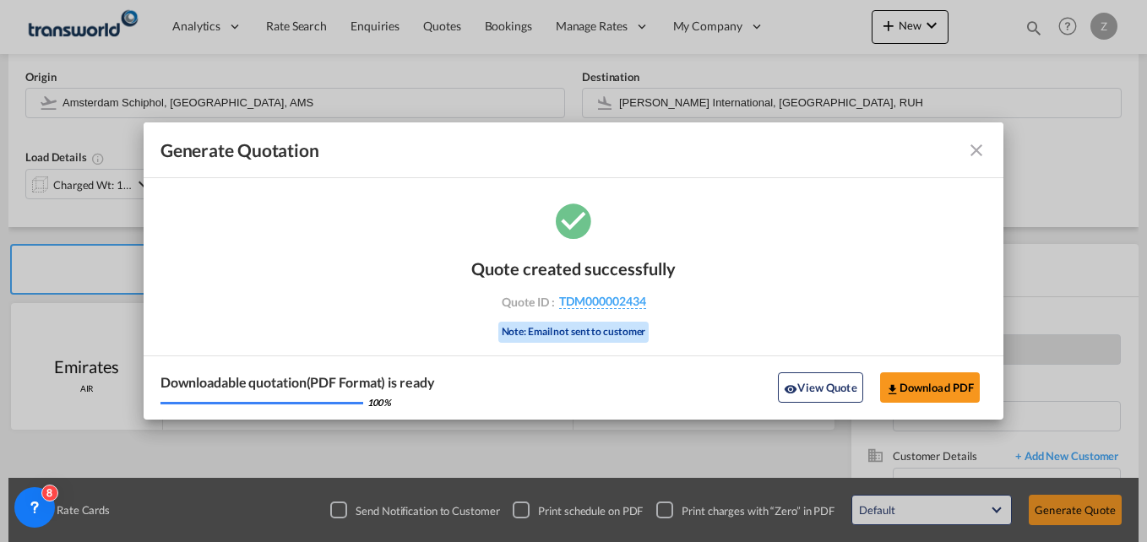
click at [973, 145] on md-icon "icon-close fg-AAA8AD cursor m-0" at bounding box center [976, 150] width 20 height 20
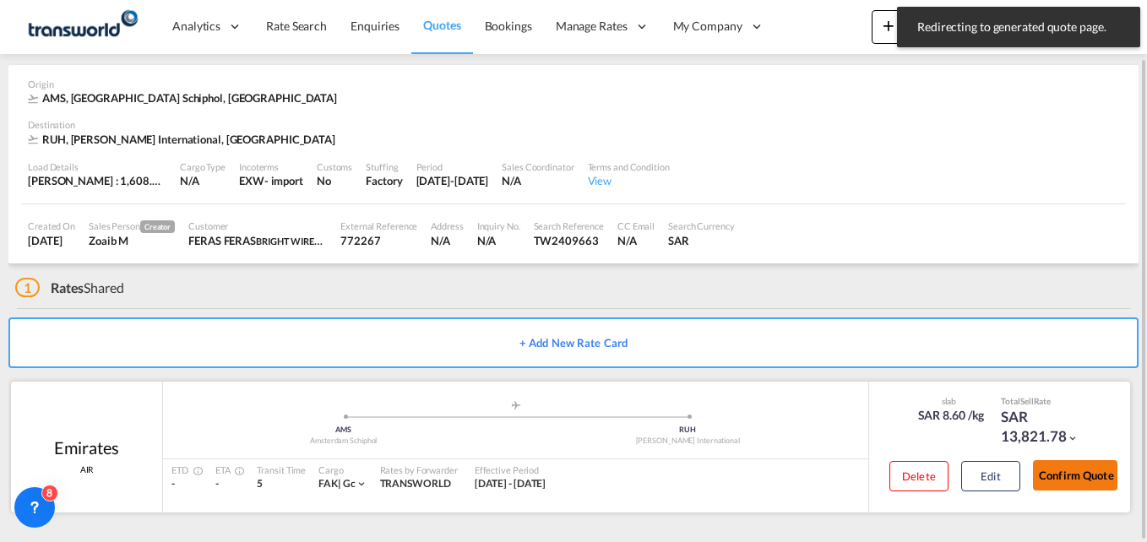
click at [1063, 470] on button "Confirm Quote" at bounding box center [1075, 475] width 84 height 30
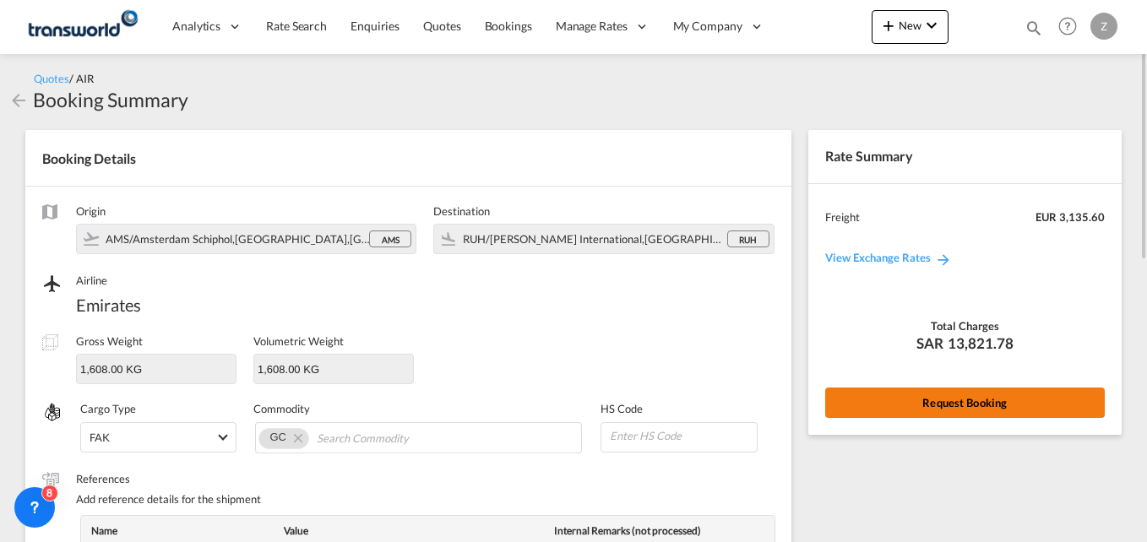
click at [864, 408] on button "Request Booking" at bounding box center [965, 403] width 280 height 30
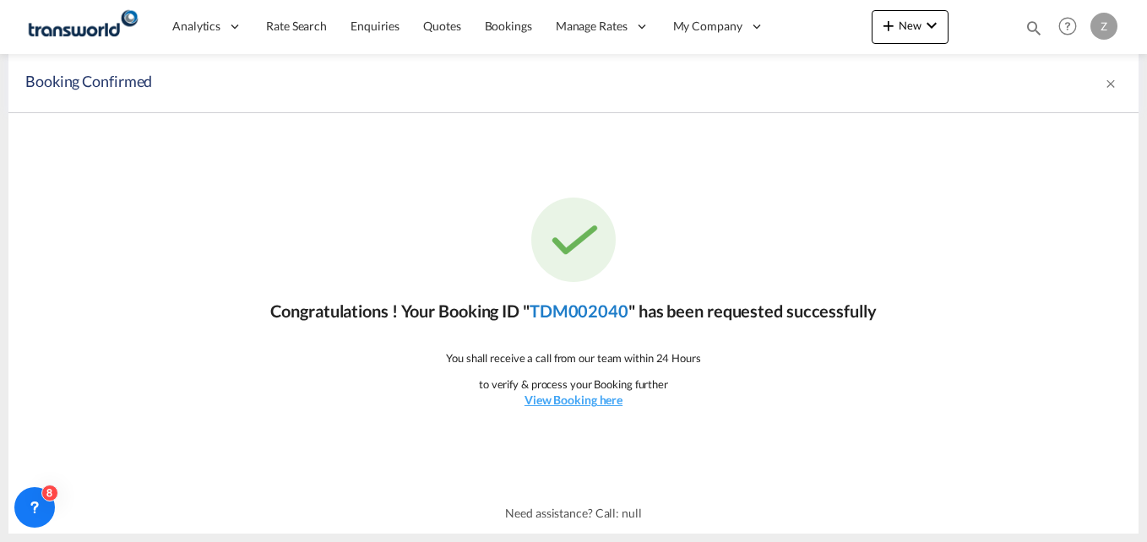
click at [591, 319] on link "TDM002040" at bounding box center [579, 311] width 99 height 20
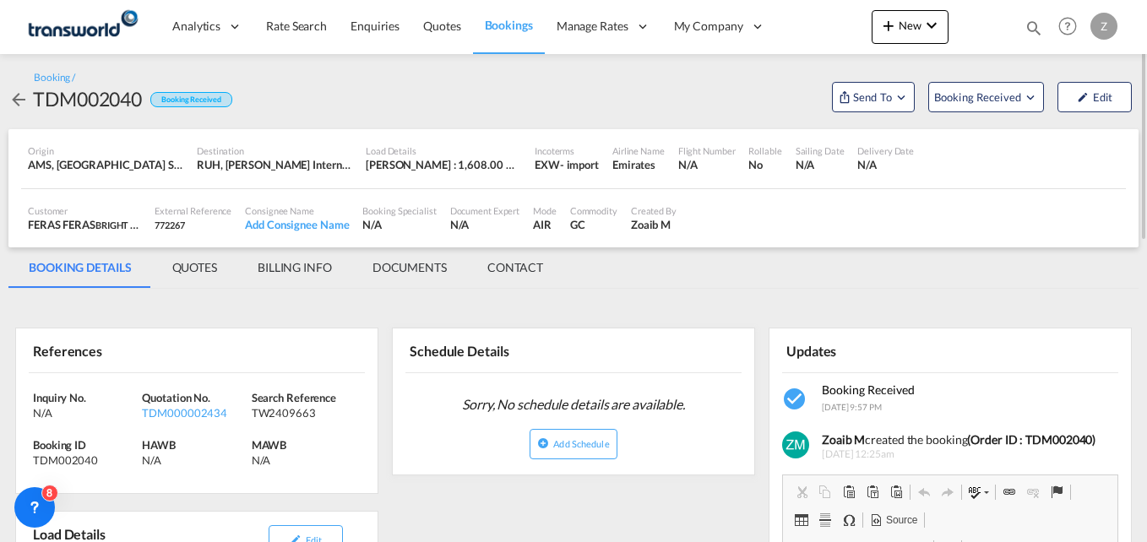
click at [514, 258] on md-tab-item "CONTACT" at bounding box center [515, 267] width 96 height 41
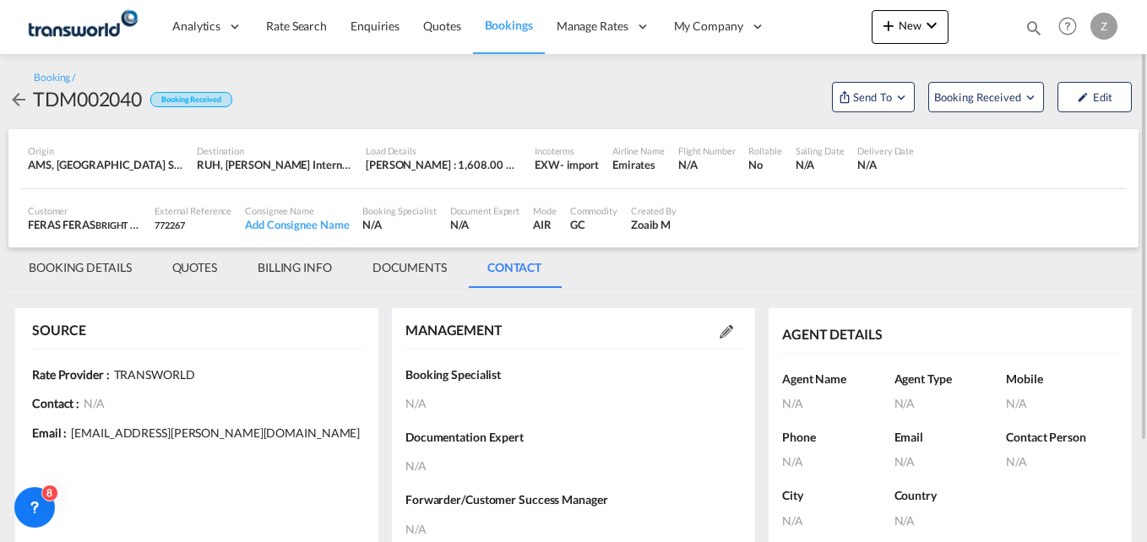
click at [725, 332] on md-icon at bounding box center [727, 332] width 14 height 14
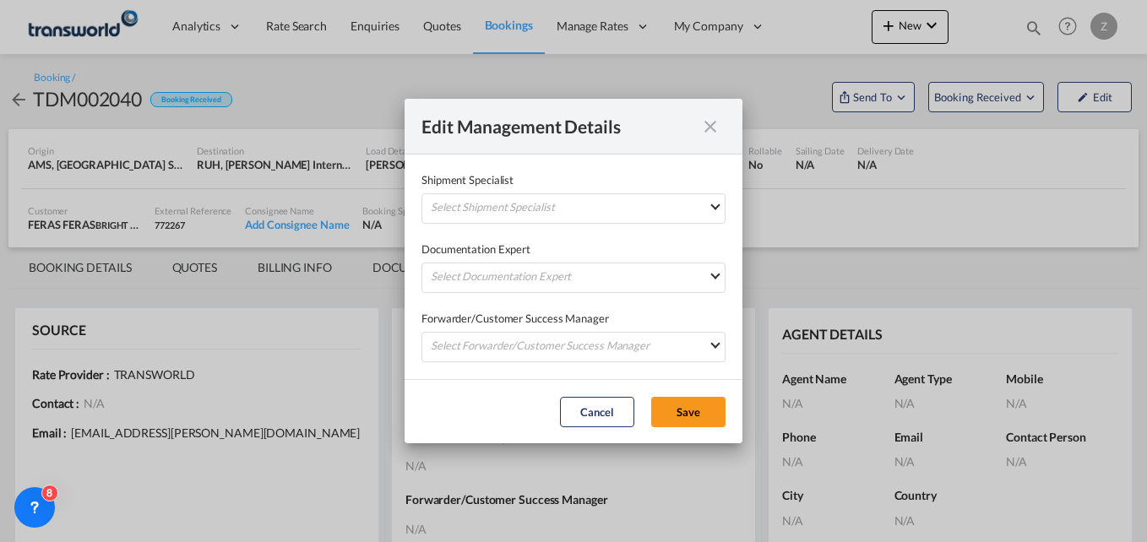
click at [541, 191] on div "Shipment Specialist Select Shipment Specialist [PERSON_NAME] W [PERSON_NAME][EM…" at bounding box center [574, 197] width 304 height 52
click at [525, 205] on md-select "Select Shipment Specialist [PERSON_NAME] W [PERSON_NAME][EMAIL_ADDRESS][PERSON_…" at bounding box center [574, 208] width 304 height 30
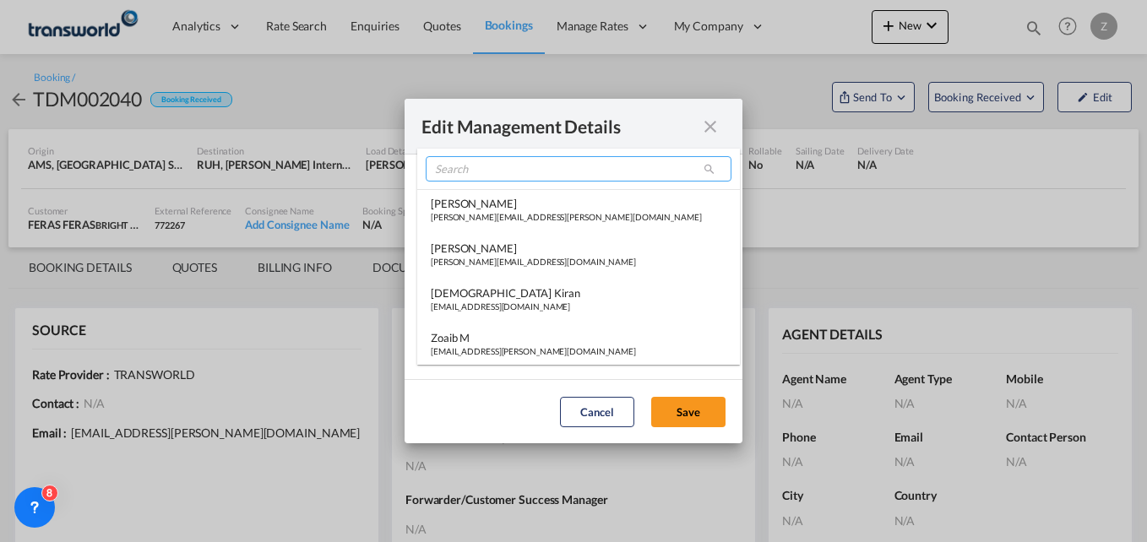
click at [464, 169] on input "search" at bounding box center [579, 168] width 306 height 25
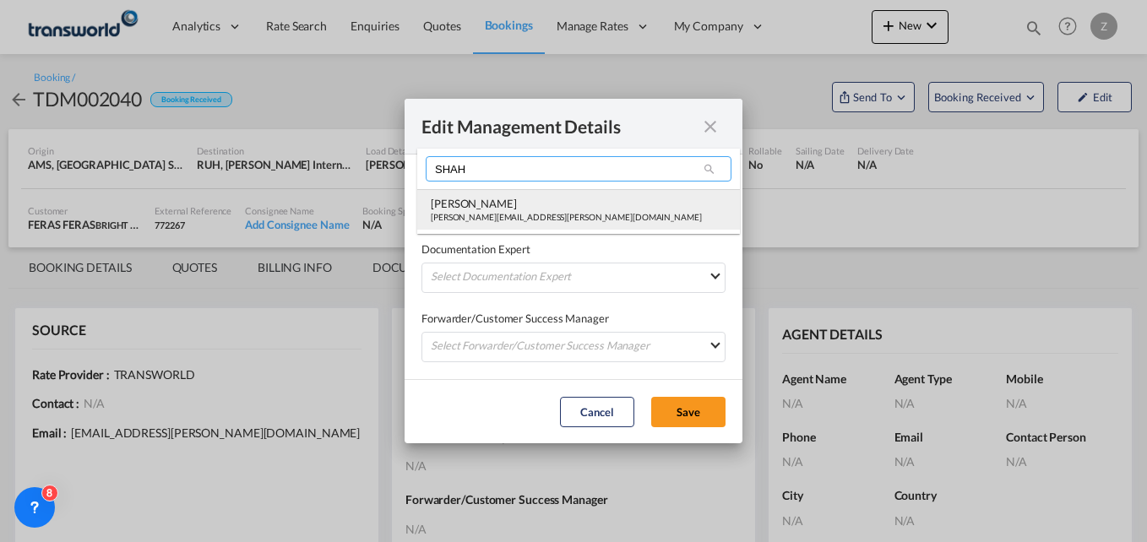
type input "SHAH"
click at [502, 205] on div "[PERSON_NAME]" at bounding box center [566, 203] width 271 height 15
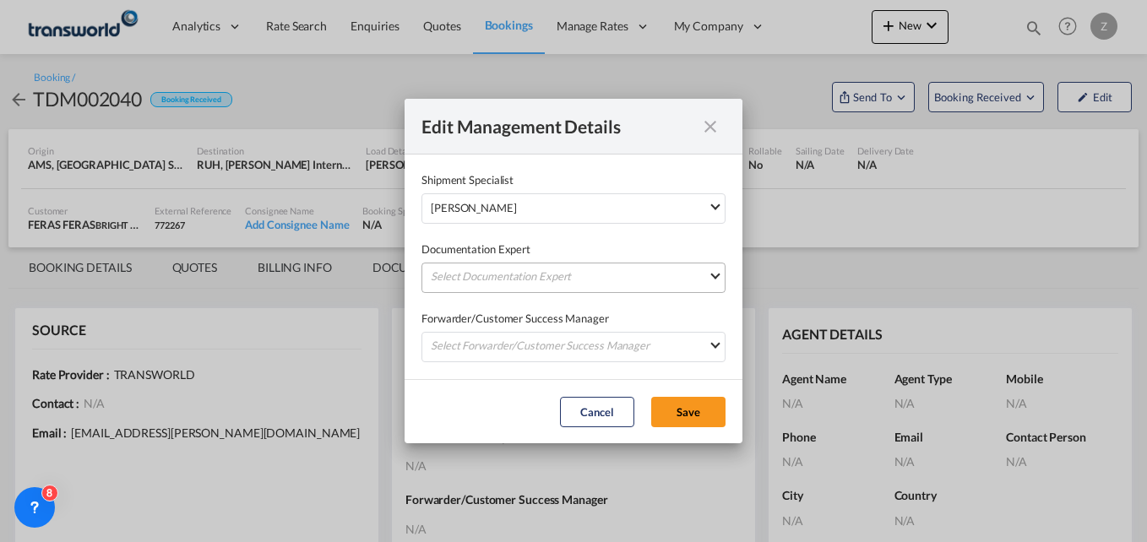
click at [514, 277] on md-select "Select Documentation Expert [PERSON_NAME] W [PERSON_NAME][EMAIL_ADDRESS][PERSON…" at bounding box center [574, 278] width 304 height 30
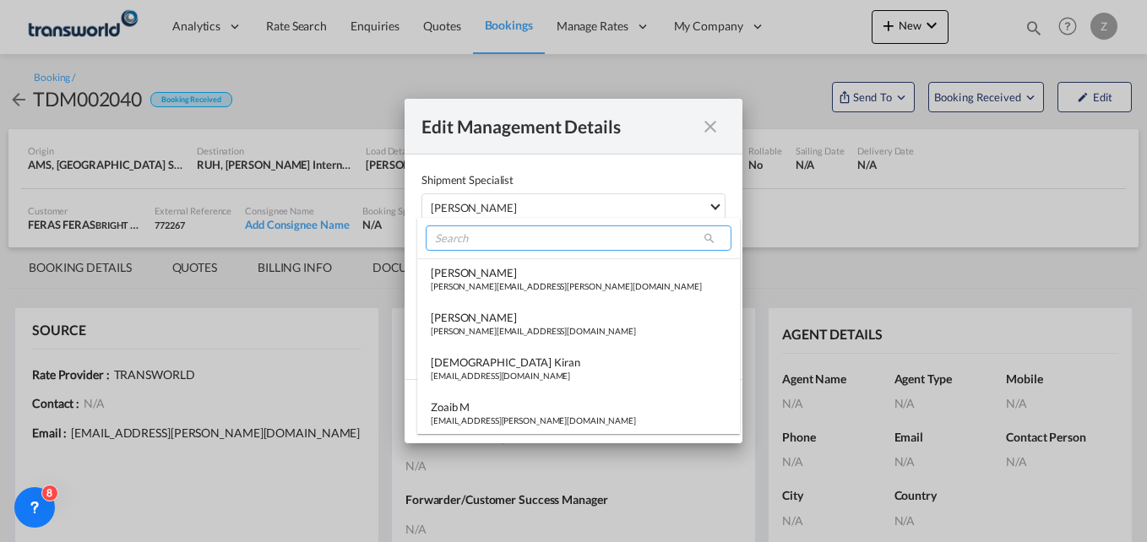
click at [476, 237] on input "search" at bounding box center [579, 238] width 306 height 25
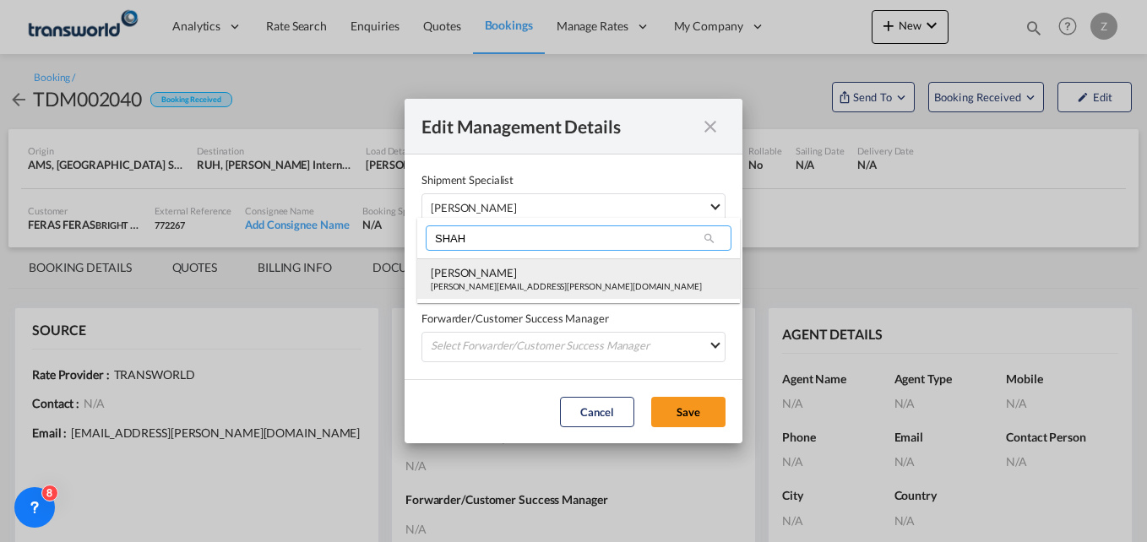
type input "SHAH"
click at [479, 269] on div "[PERSON_NAME]" at bounding box center [566, 272] width 271 height 15
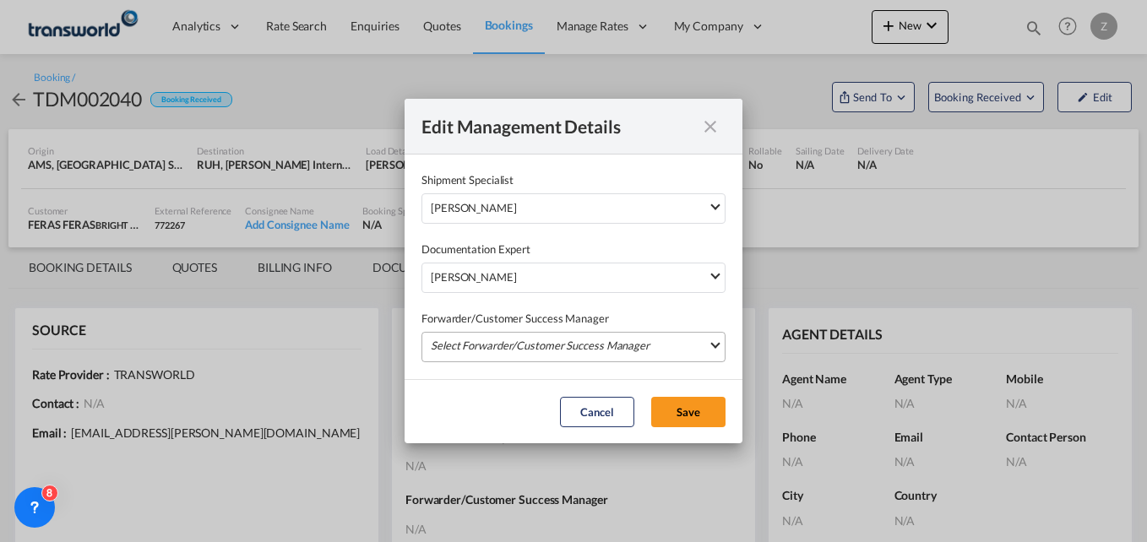
click at [474, 347] on md-select "Select Forwarder/Customer Success Manager [PERSON_NAME] [PERSON_NAME][EMAIL_ADD…" at bounding box center [574, 347] width 304 height 30
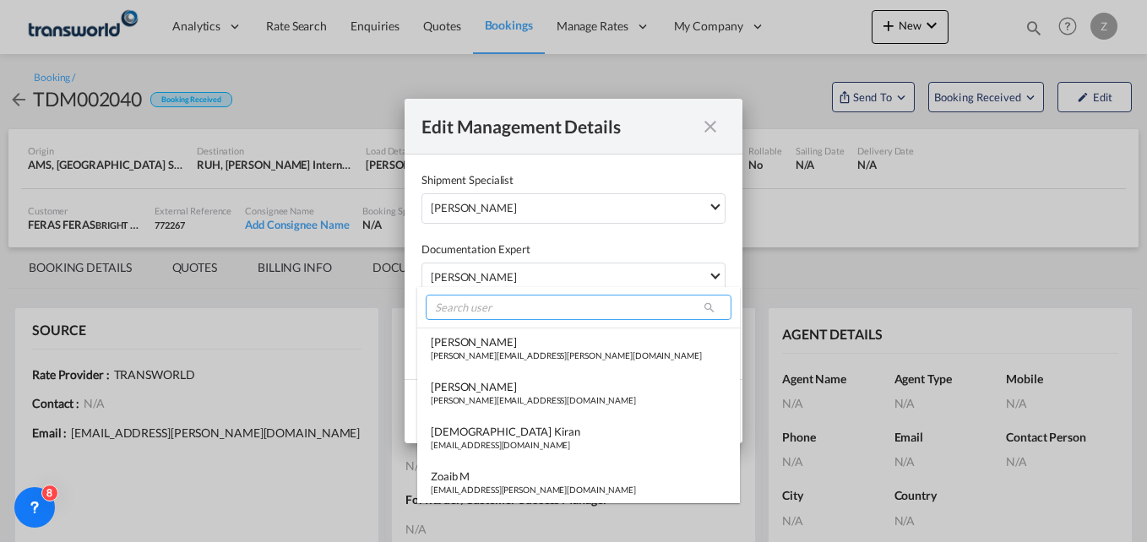
click at [473, 307] on input "search" at bounding box center [579, 307] width 306 height 25
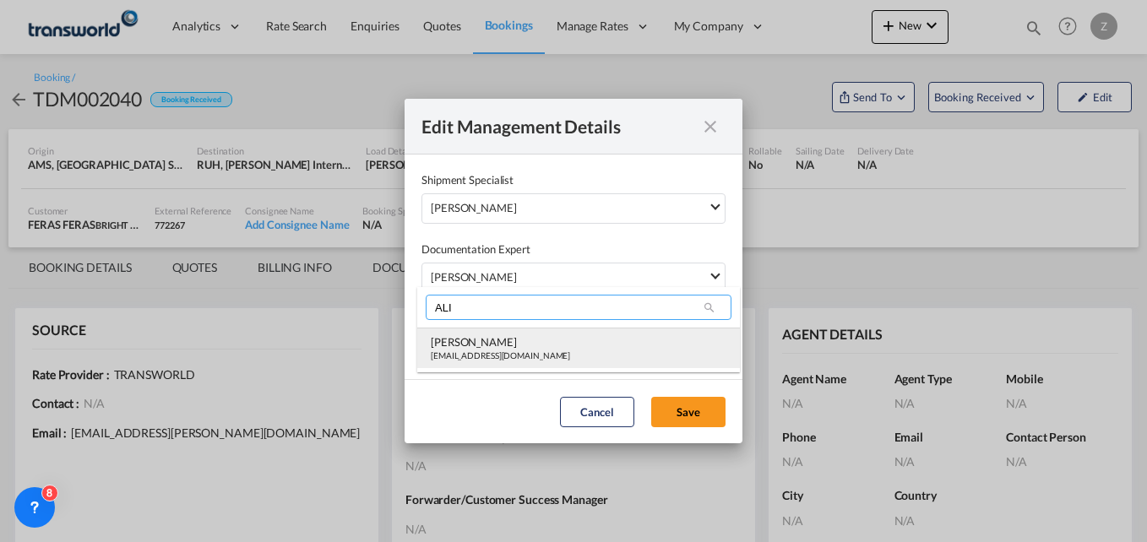
type input "ALI"
click at [474, 351] on div "[EMAIL_ADDRESS][DOMAIN_NAME]" at bounding box center [500, 356] width 139 height 12
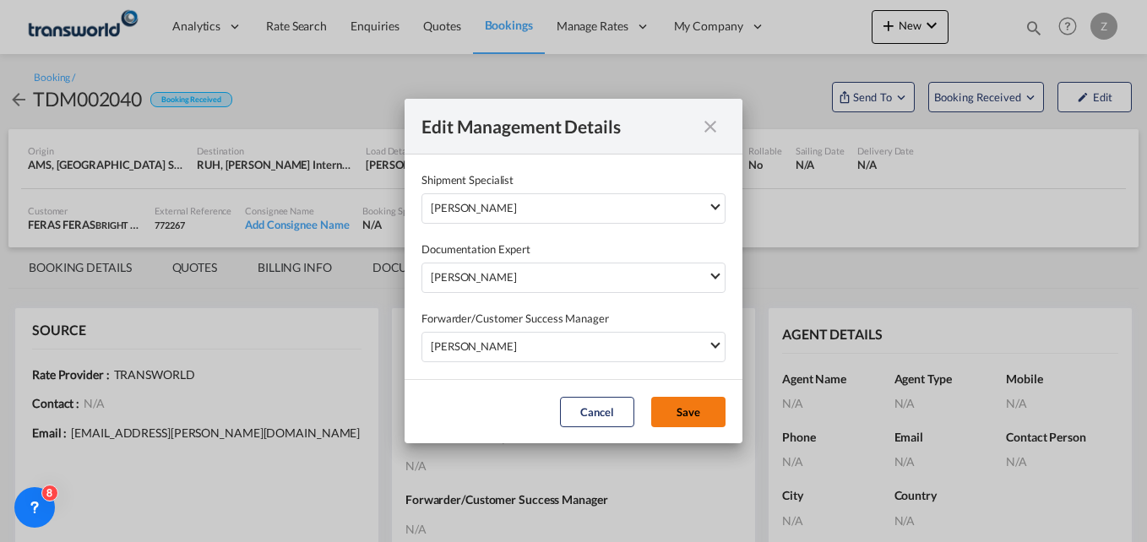
click at [715, 410] on button "Save" at bounding box center [688, 412] width 74 height 30
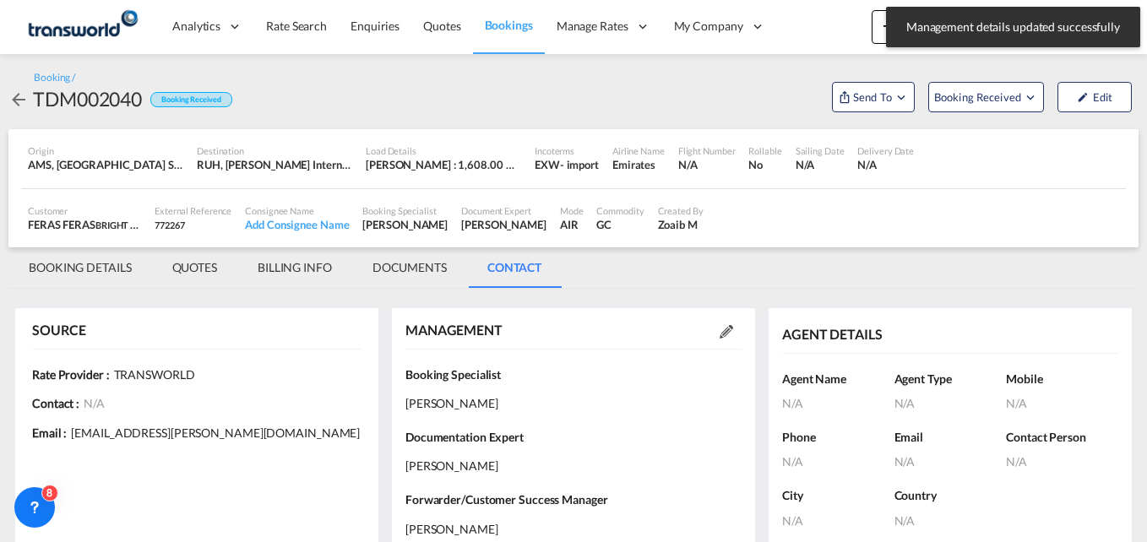
click at [107, 269] on md-tab-item "BOOKING DETAILS" at bounding box center [80, 267] width 144 height 41
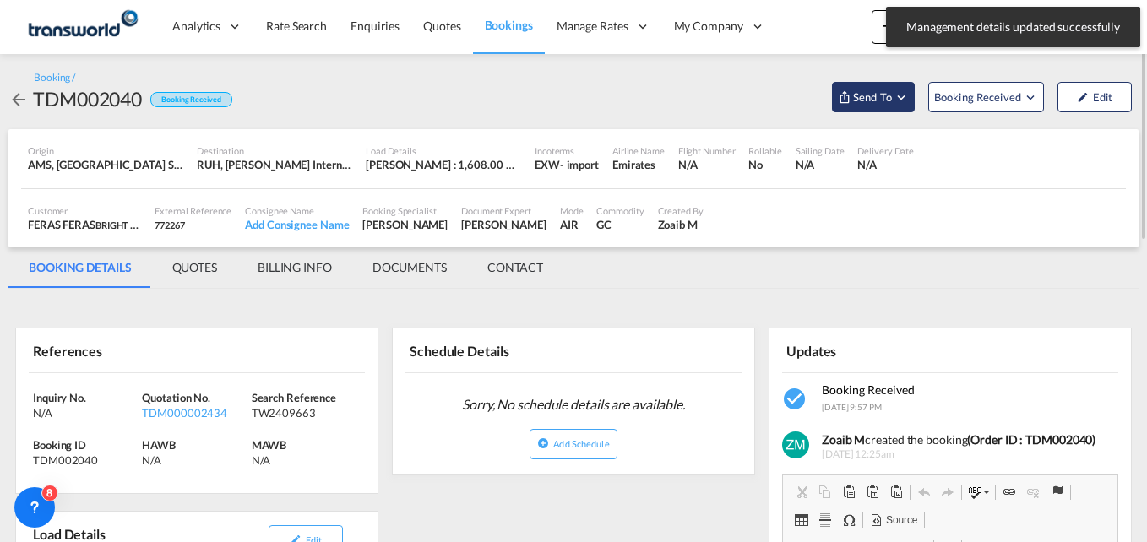
click at [841, 102] on md-icon "Open demo menu" at bounding box center [845, 97] width 14 height 14
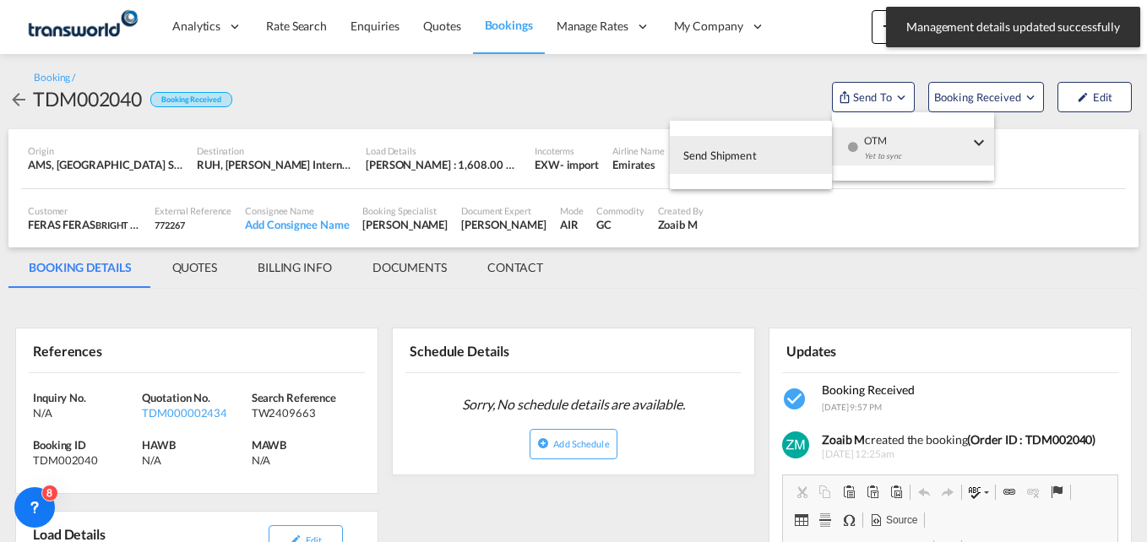
click at [710, 146] on span "Send Shipment" at bounding box center [719, 155] width 73 height 27
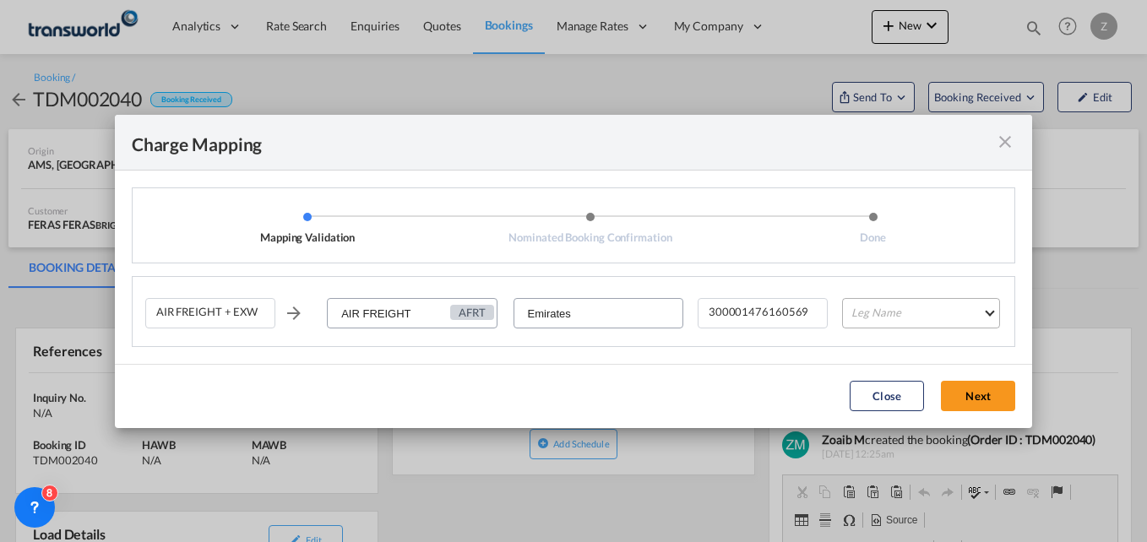
click at [895, 313] on md-select "Leg Name HANDLING ORIGIN HANDLING DESTINATION OTHERS TL PICK UP CUSTOMS ORIGIN …" at bounding box center [921, 313] width 158 height 30
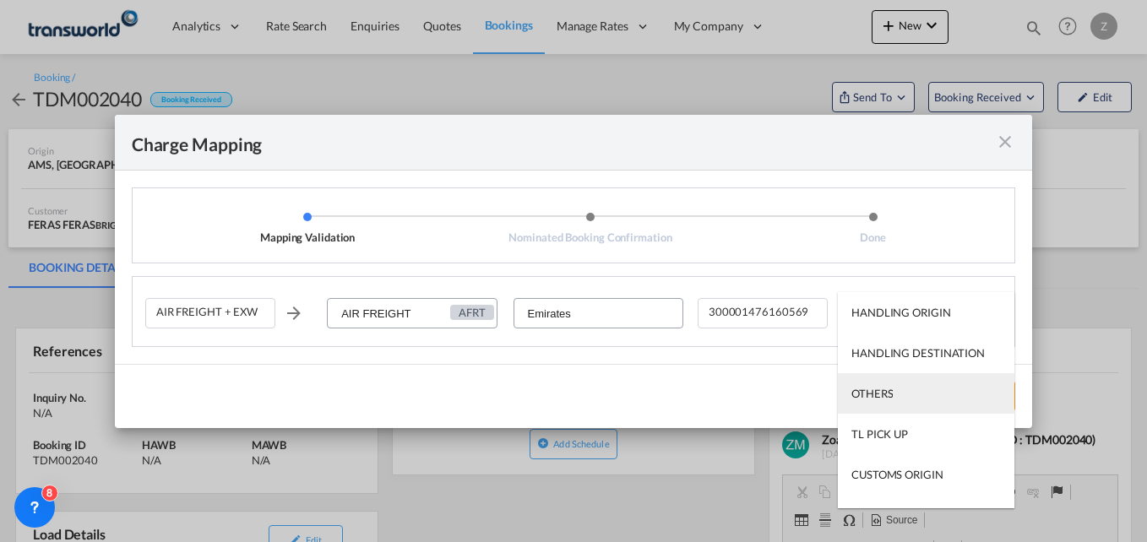
click at [869, 389] on div "OTHERS" at bounding box center [871, 393] width 41 height 15
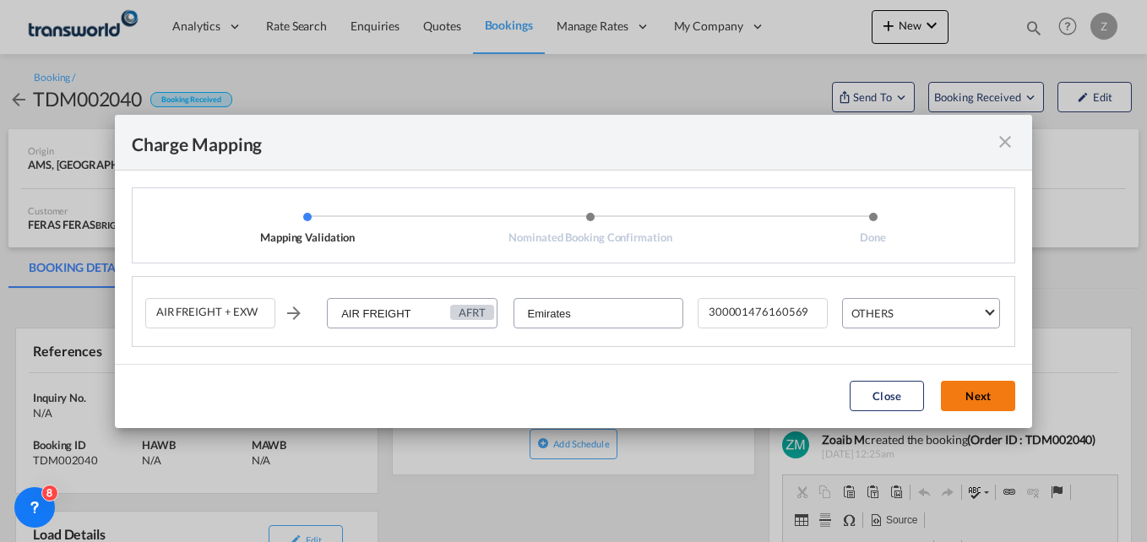
click at [975, 389] on button "Next" at bounding box center [978, 396] width 74 height 30
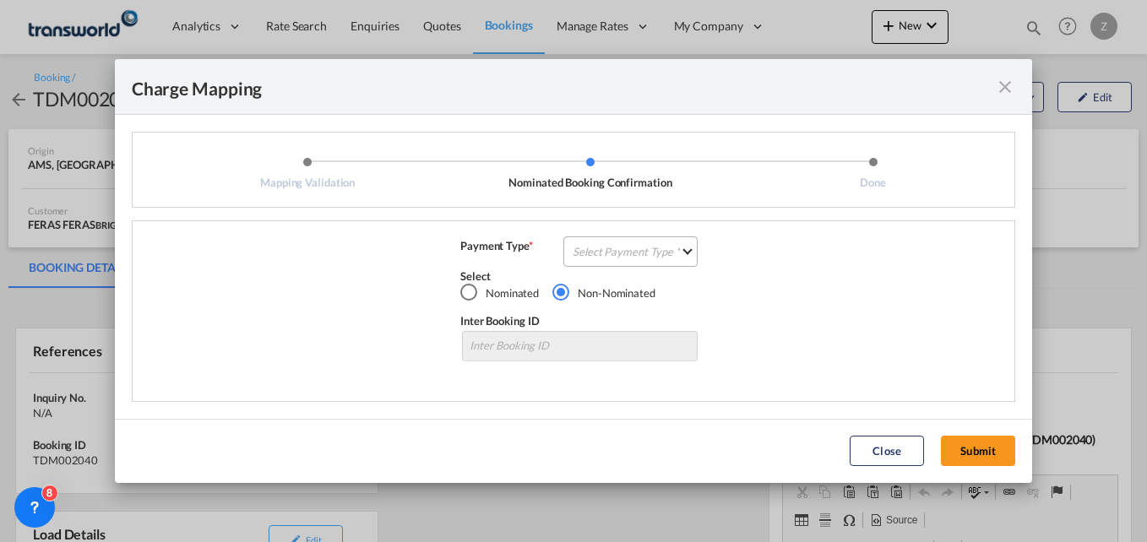
click at [633, 257] on md-select "Select Payment Type COLLECT PREPAID" at bounding box center [630, 252] width 134 height 30
click at [627, 253] on md-option "COLLECT" at bounding box center [636, 251] width 150 height 41
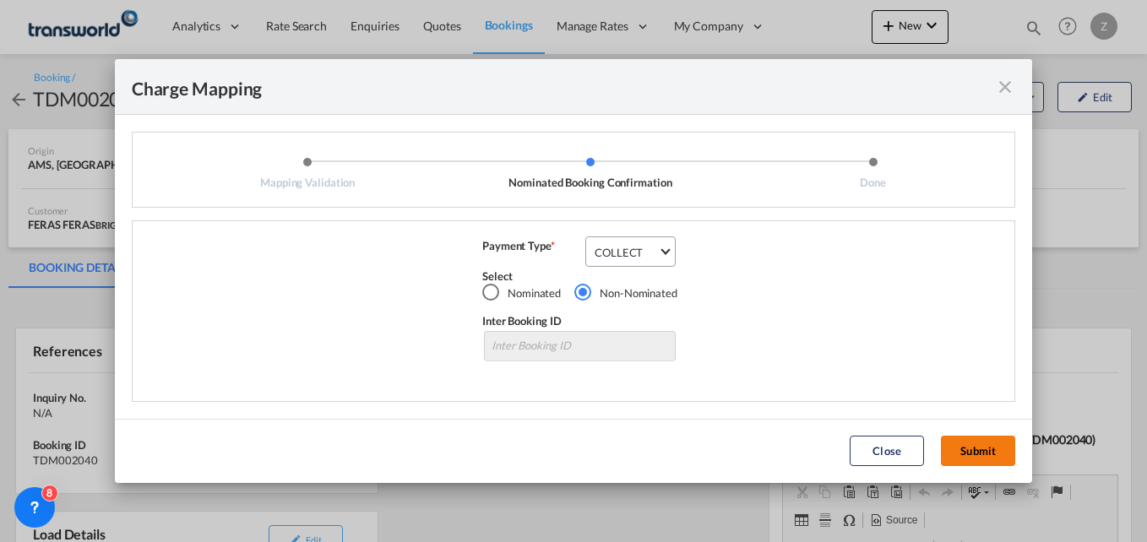
click at [976, 457] on button "Submit" at bounding box center [978, 451] width 74 height 30
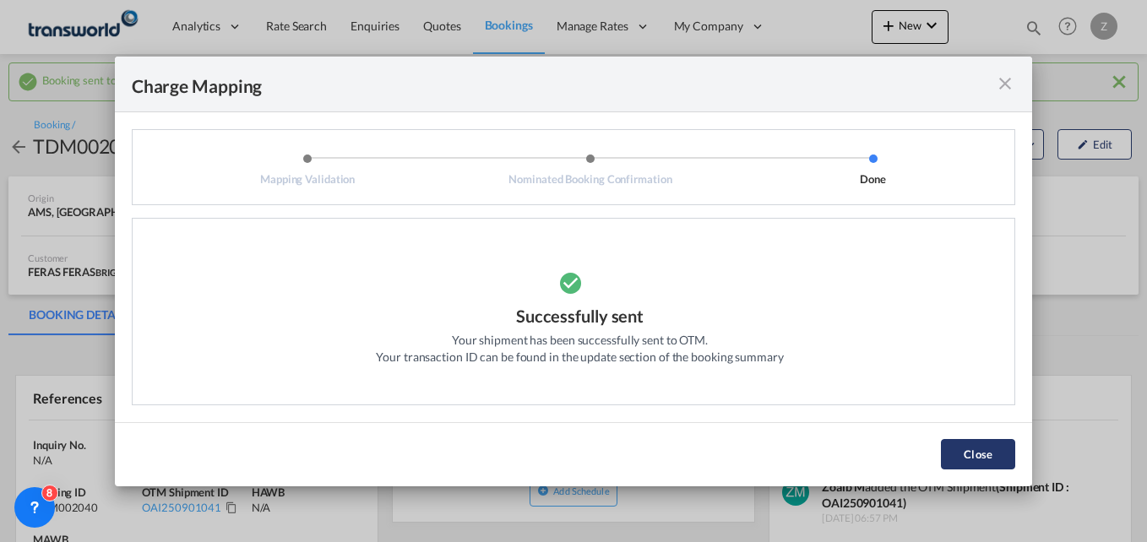
click at [973, 460] on button "Close" at bounding box center [978, 454] width 74 height 30
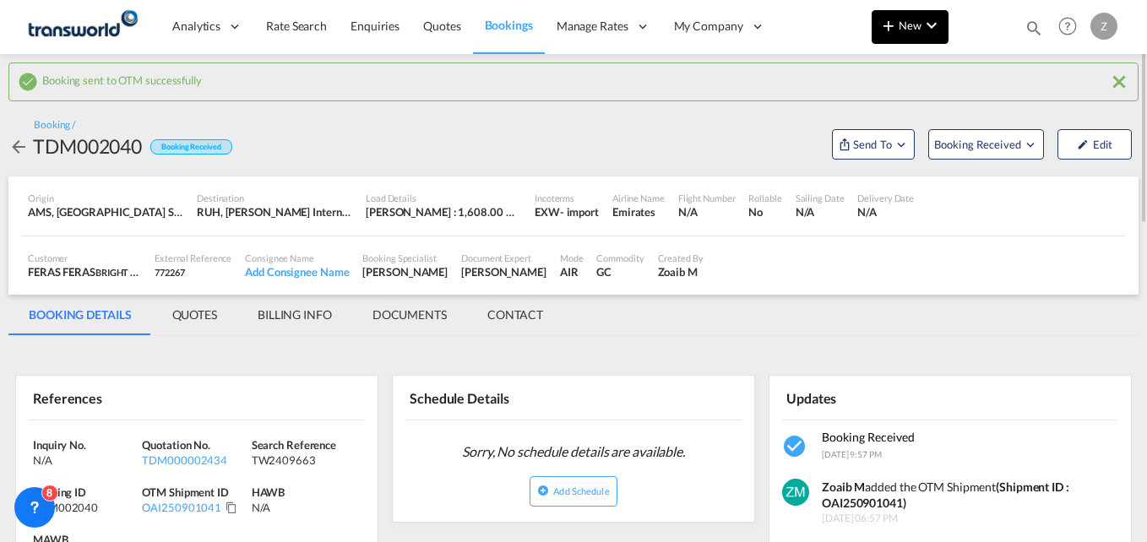
click at [884, 37] on button "New" at bounding box center [910, 27] width 77 height 34
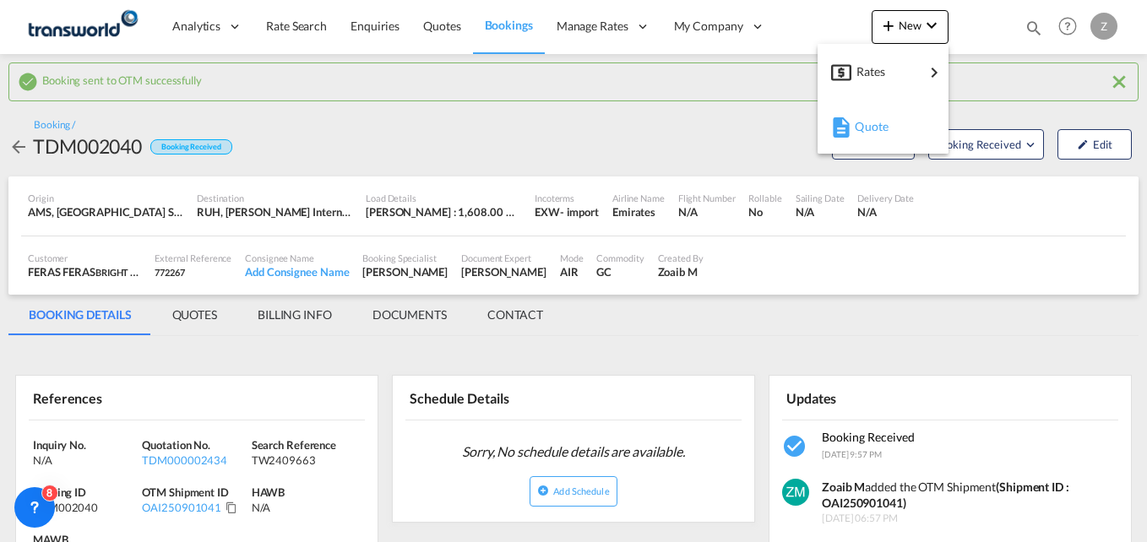
click at [868, 127] on span "Quote" at bounding box center [864, 127] width 19 height 34
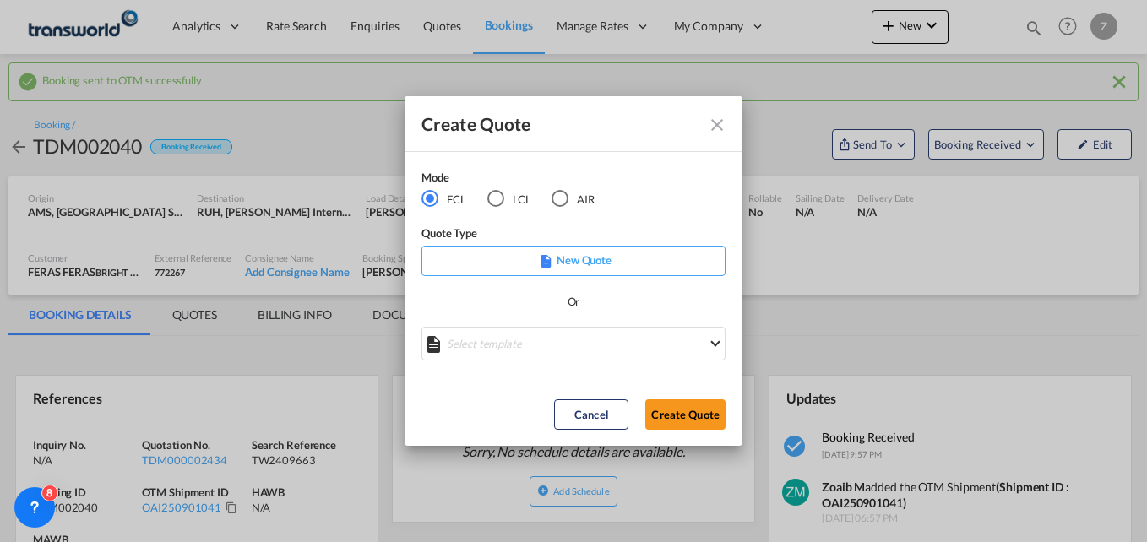
click at [566, 204] on div "AIR" at bounding box center [560, 198] width 17 height 17
click at [665, 409] on button "Create Quote" at bounding box center [685, 415] width 80 height 30
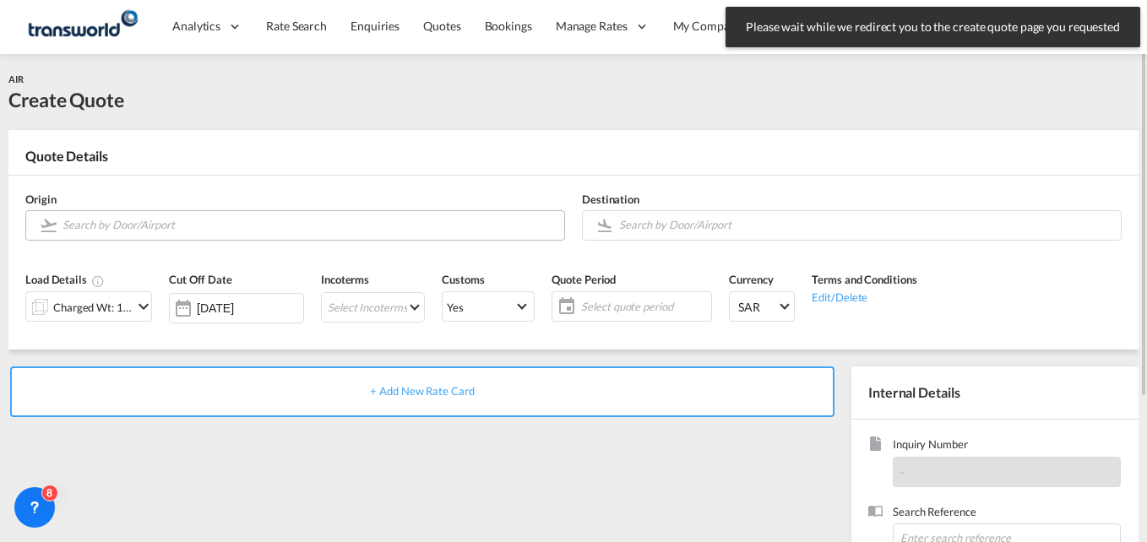
click at [209, 219] on input "Search by Door/Airport" at bounding box center [309, 225] width 493 height 30
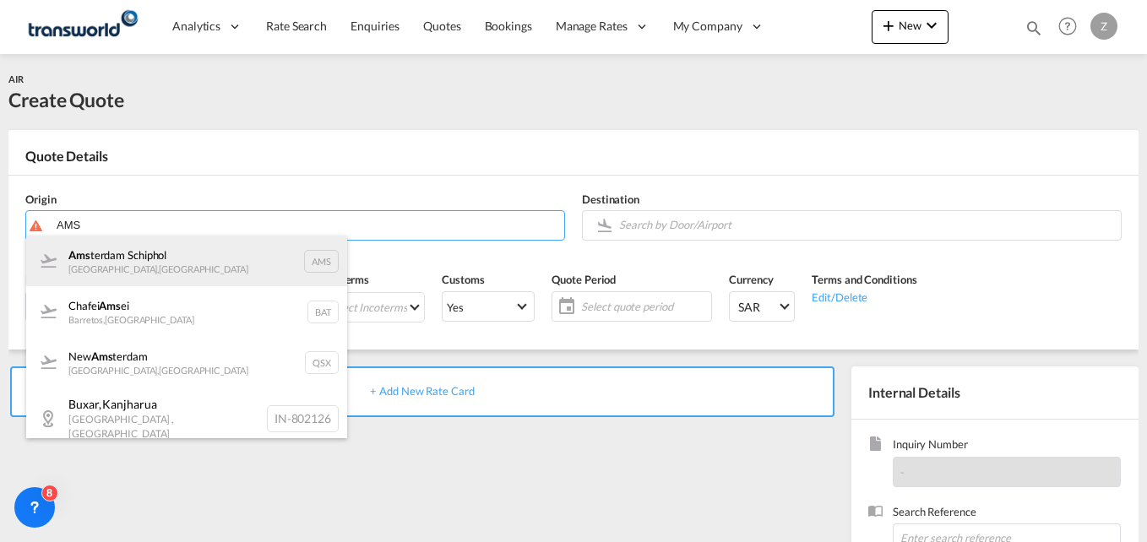
click at [166, 256] on div "Ams terdam Schiphol [GEOGRAPHIC_DATA] , [GEOGRAPHIC_DATA] AMS" at bounding box center [186, 261] width 321 height 51
type input "Amsterdam Schiphol, [GEOGRAPHIC_DATA], AMS"
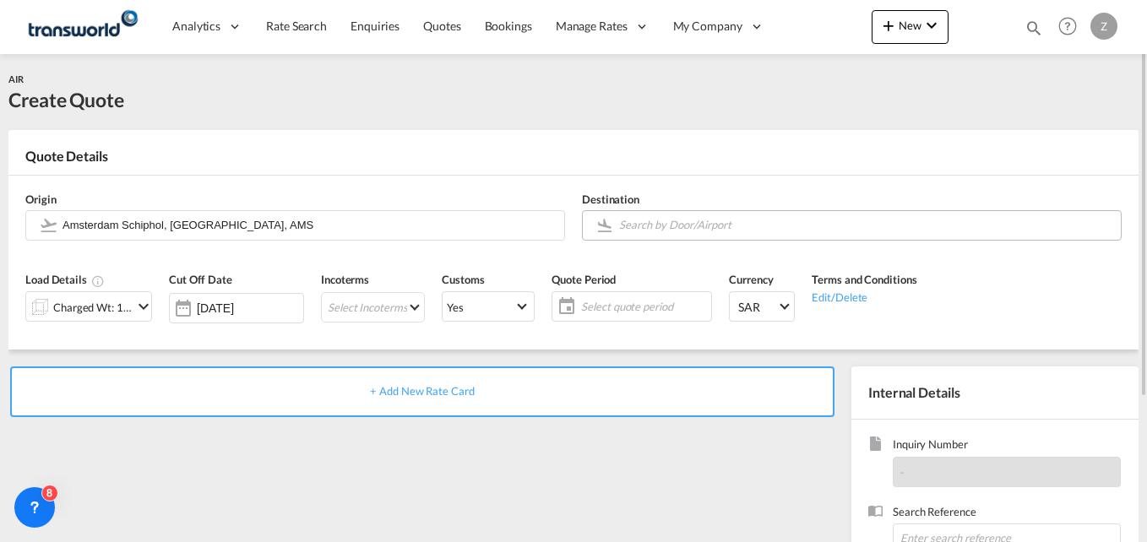
click at [660, 241] on md-autocomplete at bounding box center [865, 225] width 494 height 30
click at [704, 221] on input "Search by Door/Airport" at bounding box center [865, 225] width 493 height 30
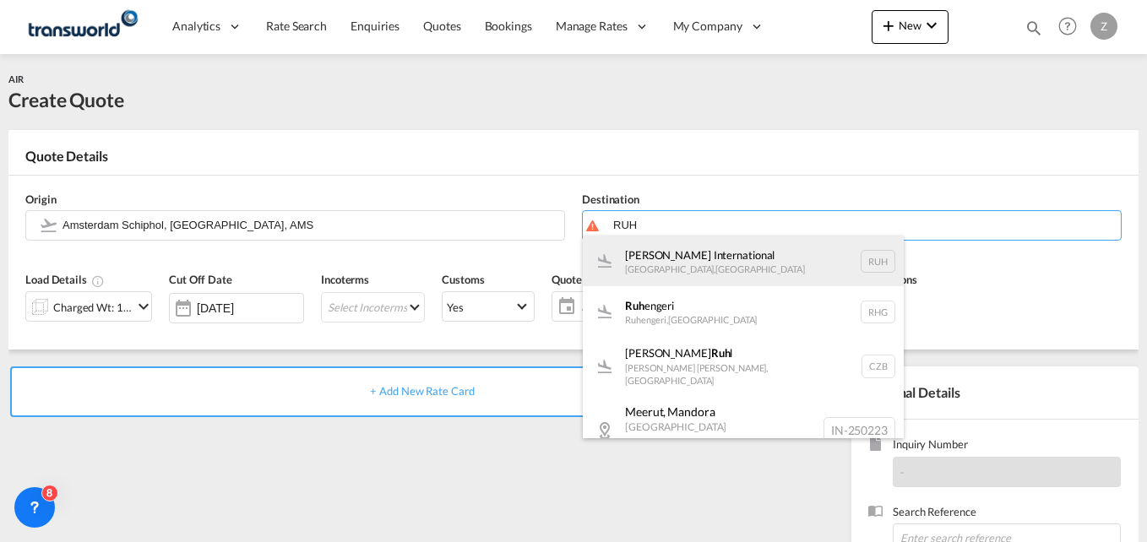
click at [692, 253] on div "[PERSON_NAME] International [GEOGRAPHIC_DATA] , [GEOGRAPHIC_DATA] RUH" at bounding box center [743, 261] width 321 height 51
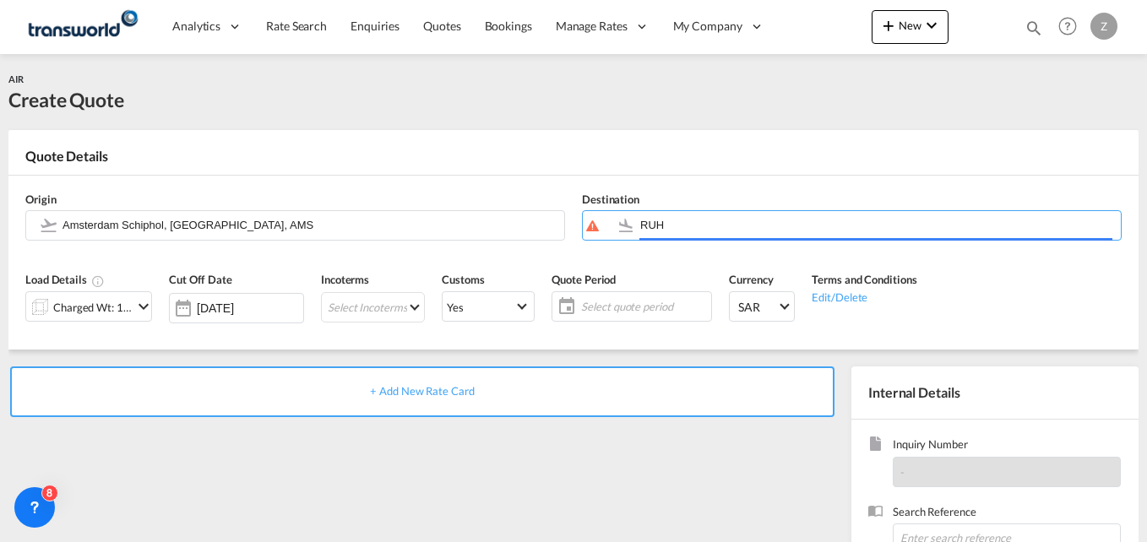
type input "[PERSON_NAME] International, [GEOGRAPHIC_DATA], RUH"
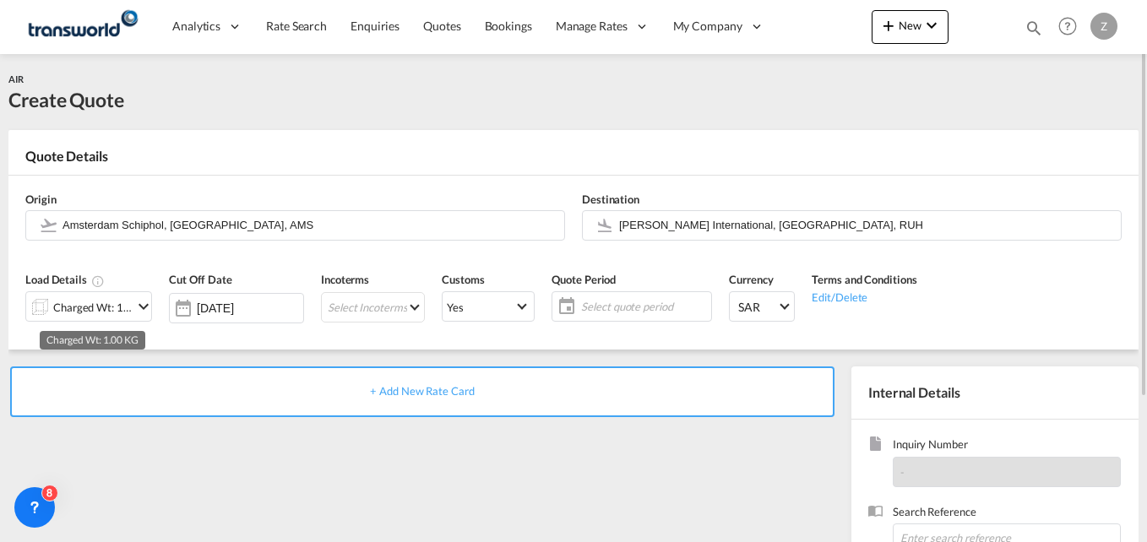
click at [91, 302] on div "Charged Wt: 1.00 KG" at bounding box center [92, 308] width 79 height 24
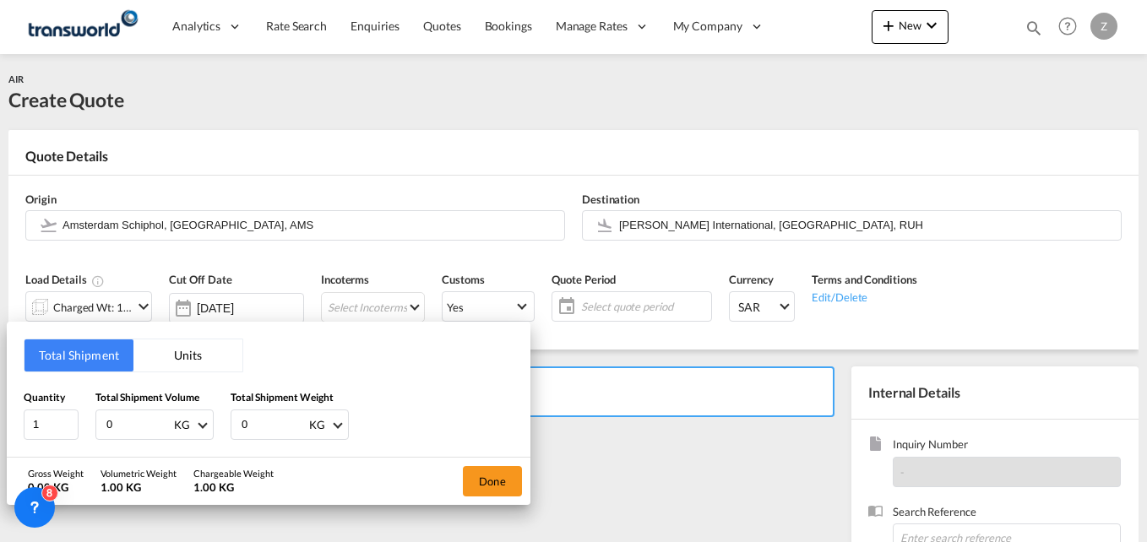
click at [129, 419] on input "0" at bounding box center [139, 425] width 68 height 29
type input "704"
click at [261, 426] on input "0" at bounding box center [274, 425] width 68 height 29
type input "704"
click at [490, 488] on button "Done" at bounding box center [492, 481] width 59 height 30
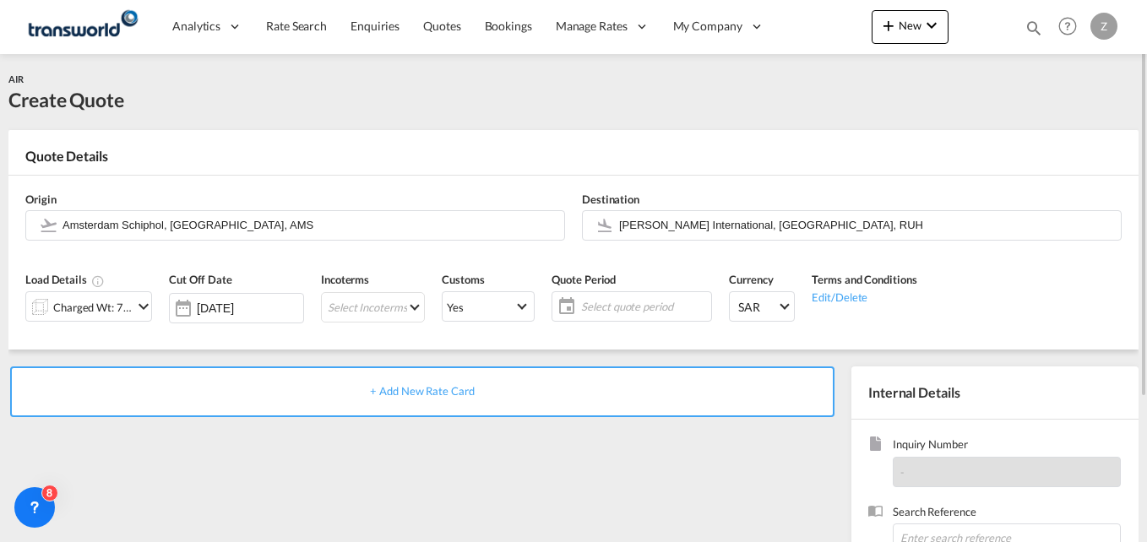
click at [349, 325] on div "Incoterms Select Incoterms CIF - import Cost,Insurance and Freight CIP - export…" at bounding box center [373, 303] width 121 height 80
click at [352, 309] on md-select "Select Incoterms CIF - import Cost,Insurance and Freight CIP - export Carriage …" at bounding box center [373, 307] width 104 height 30
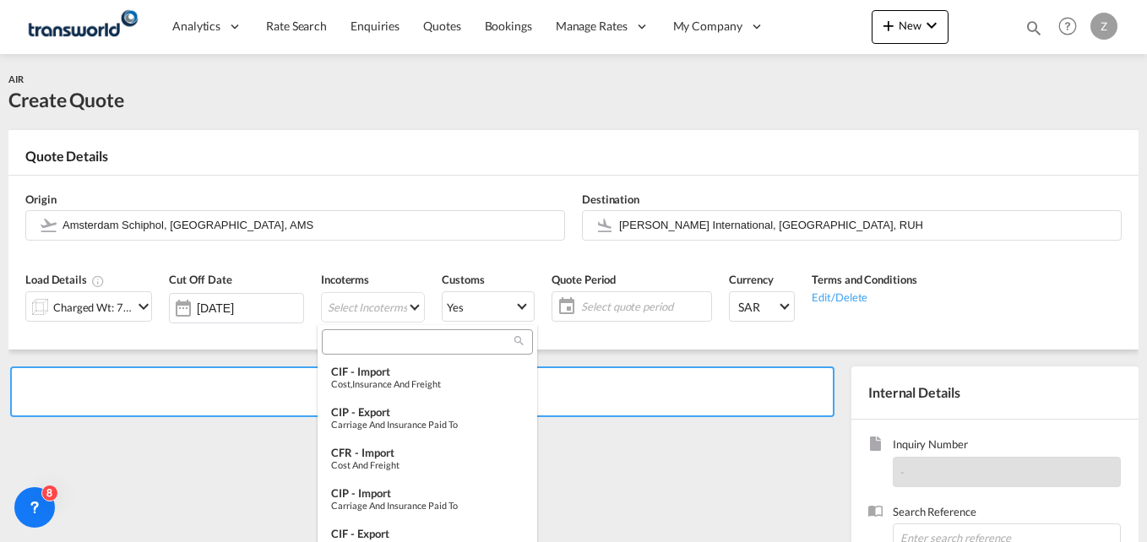
click at [392, 340] on input "search" at bounding box center [421, 341] width 188 height 15
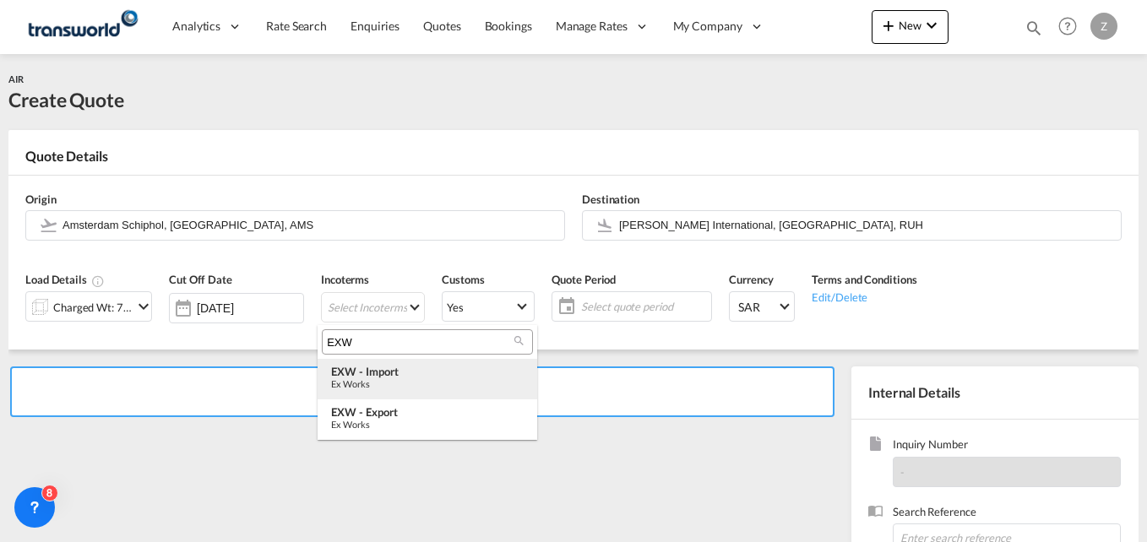
type input "EXW"
click at [381, 366] on div "EXW - import" at bounding box center [427, 372] width 193 height 14
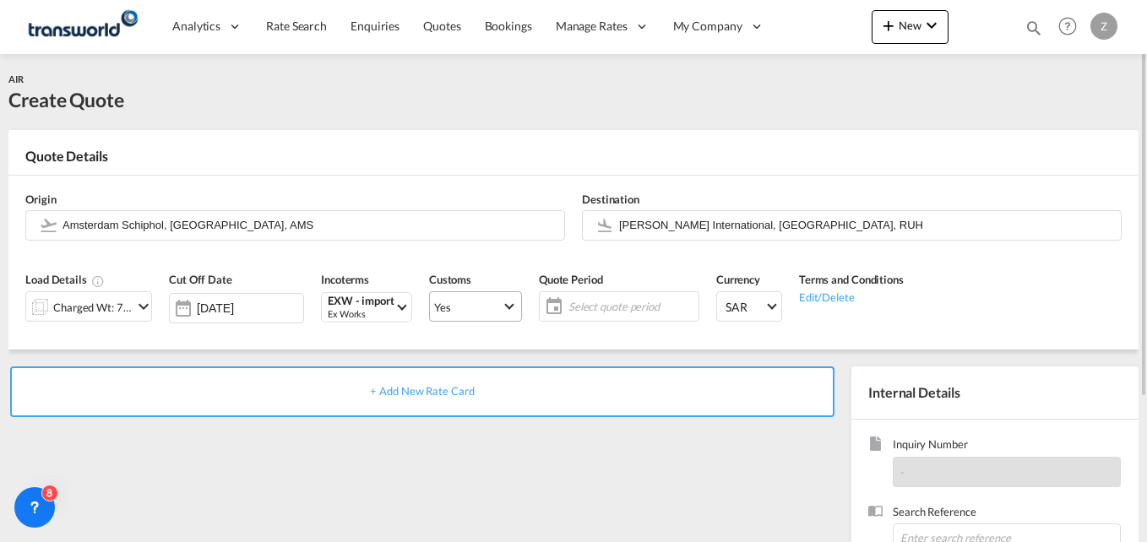
click at [509, 306] on md-select-value "Yes" at bounding box center [475, 307] width 91 height 24
click at [468, 350] on md-option "No" at bounding box center [470, 347] width 118 height 41
click at [464, 307] on span "Yes" at bounding box center [468, 307] width 68 height 15
click at [449, 340] on md-option "No" at bounding box center [470, 347] width 118 height 41
click at [605, 295] on span "Select quote period" at bounding box center [631, 307] width 134 height 24
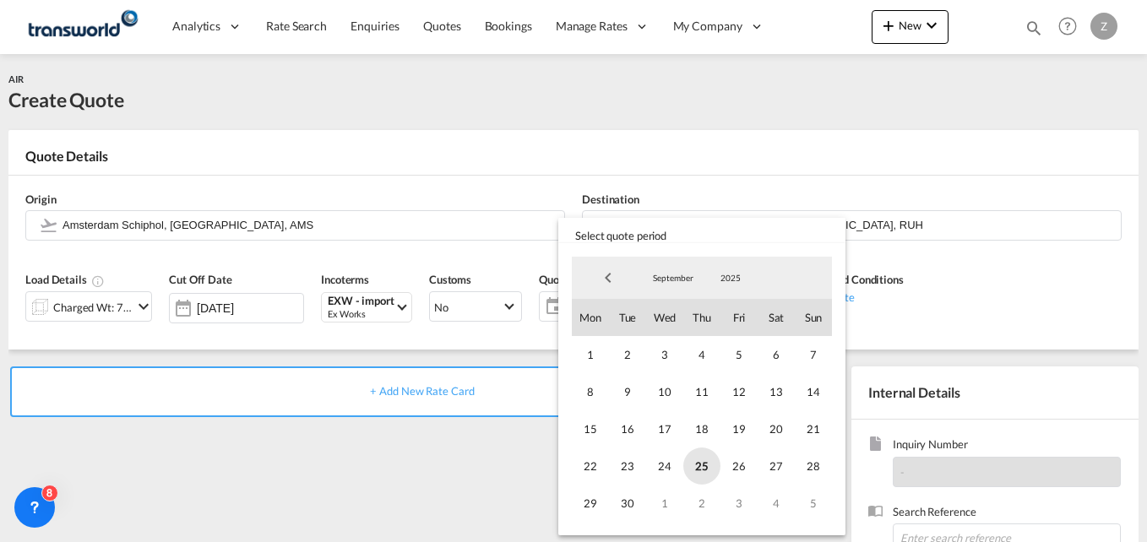
click at [709, 469] on span "25" at bounding box center [701, 466] width 37 height 37
click at [628, 501] on span "30" at bounding box center [627, 503] width 37 height 37
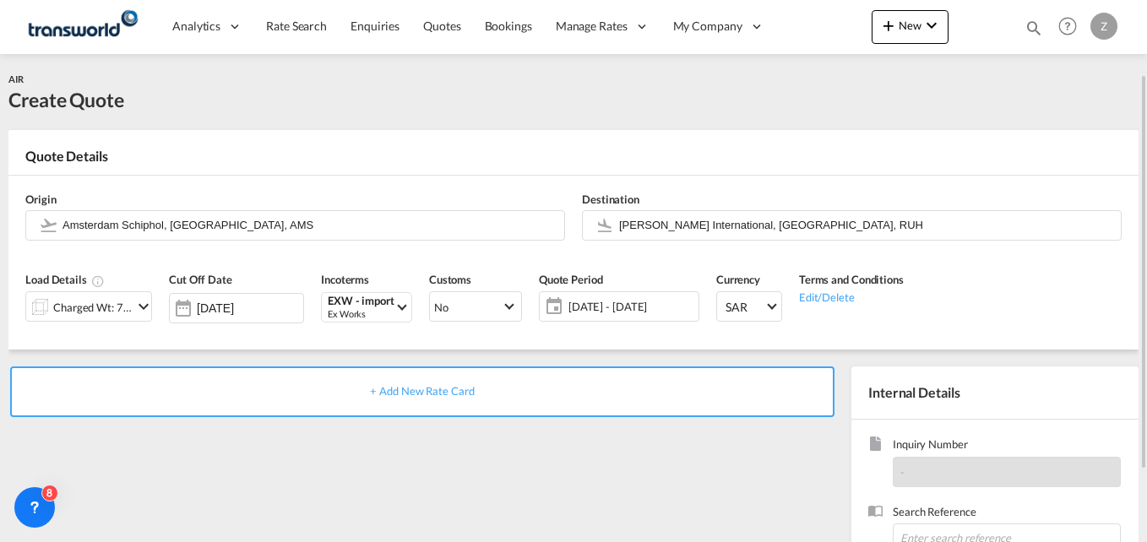
scroll to position [114, 0]
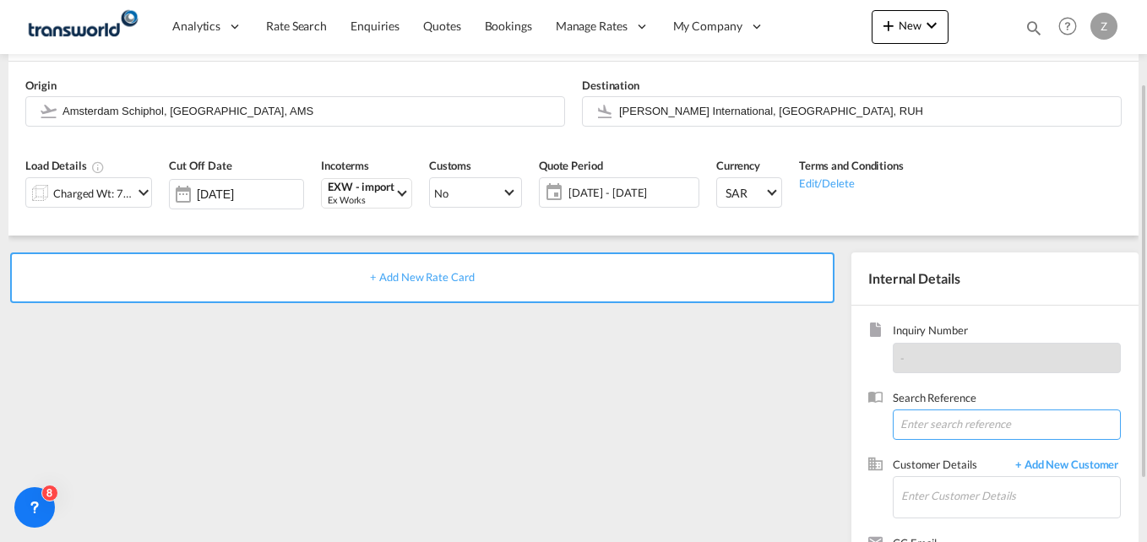
click at [908, 424] on input at bounding box center [1007, 425] width 228 height 30
paste input "TW2409666"
type input "TW2409666"
click at [951, 504] on input "Enter Customer Details" at bounding box center [1010, 496] width 219 height 38
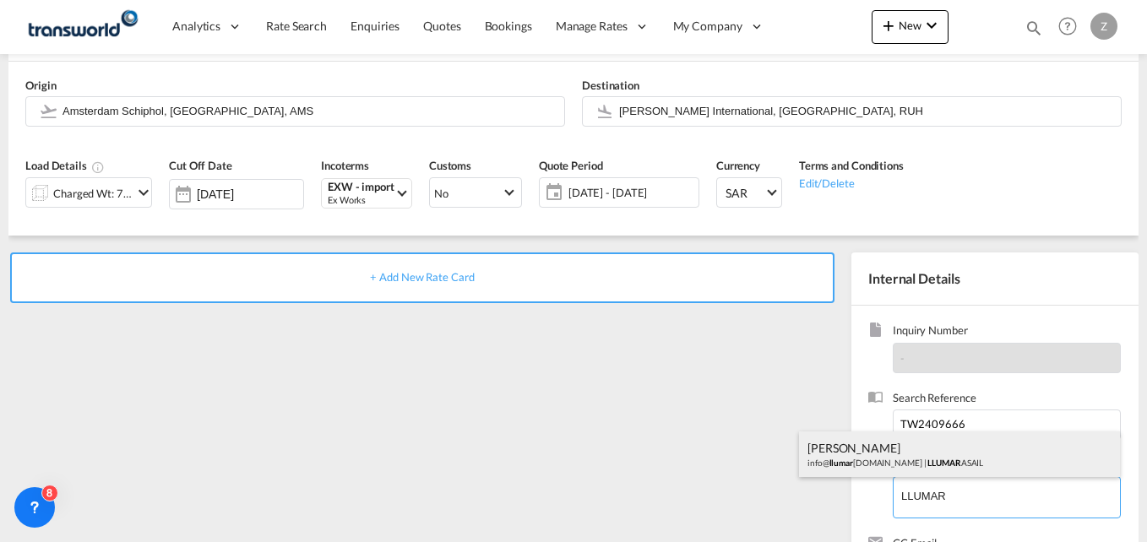
click at [913, 460] on div "[PERSON_NAME] info@ llumar [DOMAIN_NAME] | LLUMAR ASAIL" at bounding box center [959, 455] width 321 height 46
type input "LLUMAR ASAIL, [PERSON_NAME], [EMAIL_ADDRESS][DOMAIN_NAME]"
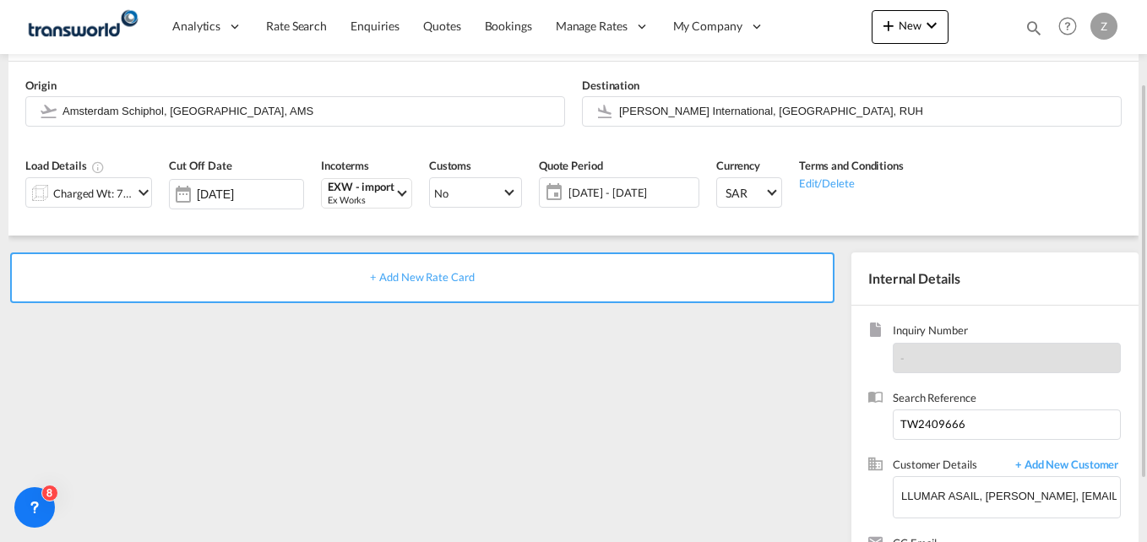
click at [431, 269] on div "+ Add New Rate Card" at bounding box center [422, 278] width 824 height 51
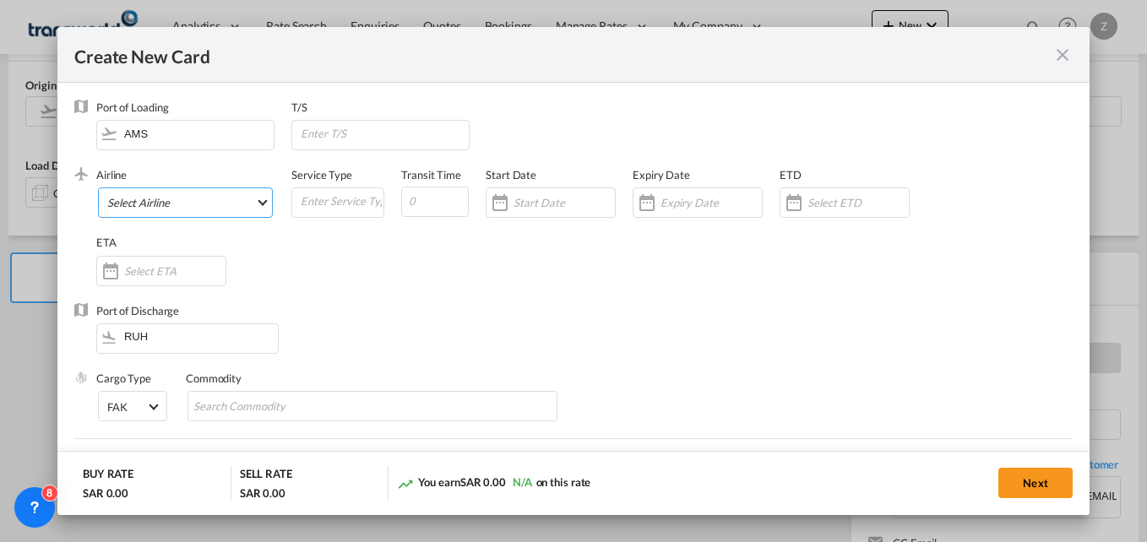
click at [165, 212] on md-select "Select Airline AIR EXPRESS S.A. (1166- / -) CMA CGM Air Cargo (1140-2C / -) DDW…" at bounding box center [185, 203] width 175 height 30
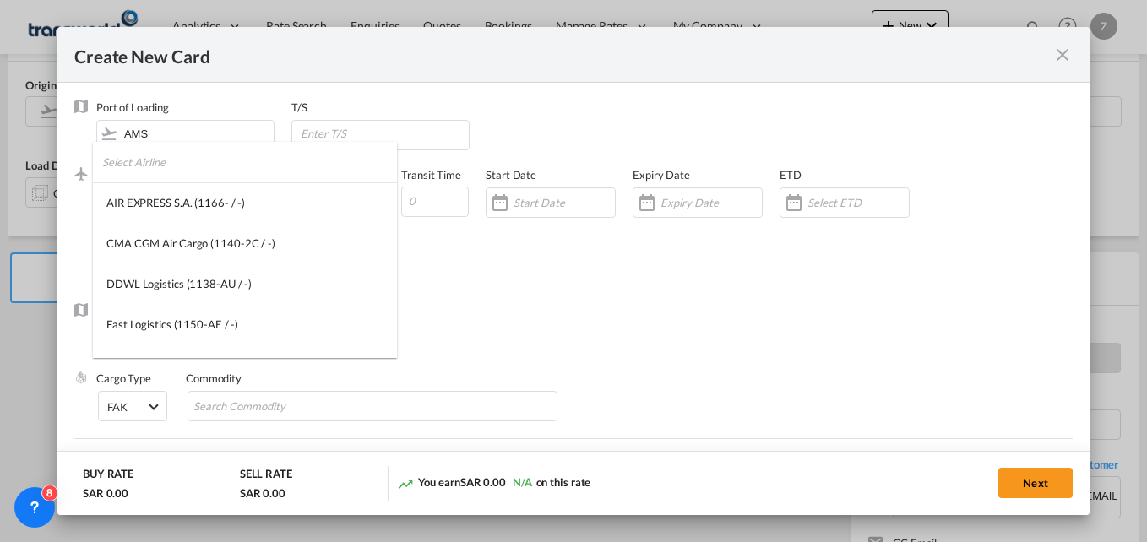
click at [155, 168] on input "search" at bounding box center [249, 162] width 295 height 41
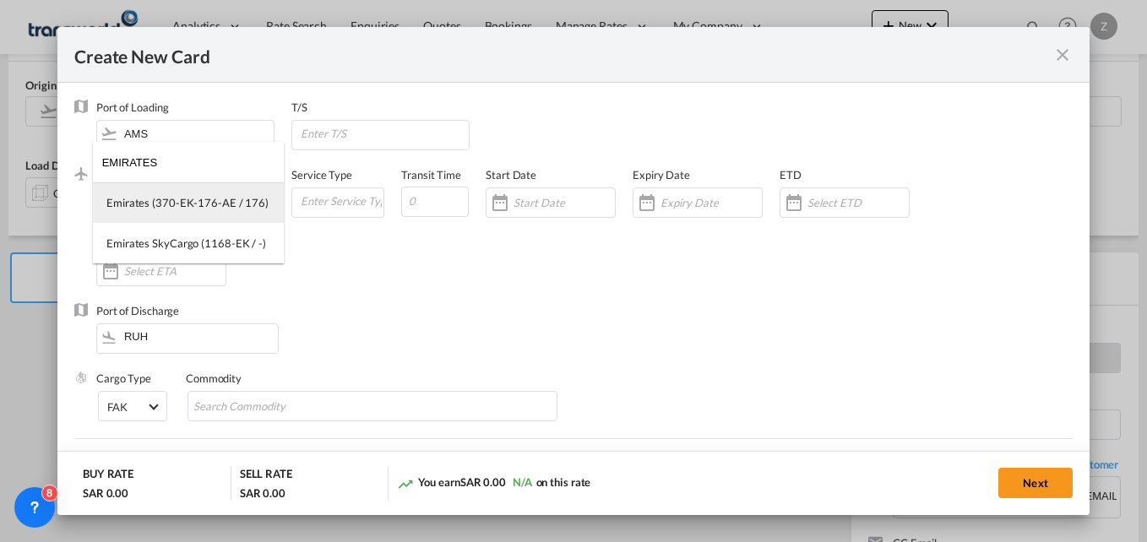
type input "EMIRATES"
click at [166, 198] on div "Emirates (370-EK-176-AE / 176)" at bounding box center [187, 202] width 162 height 15
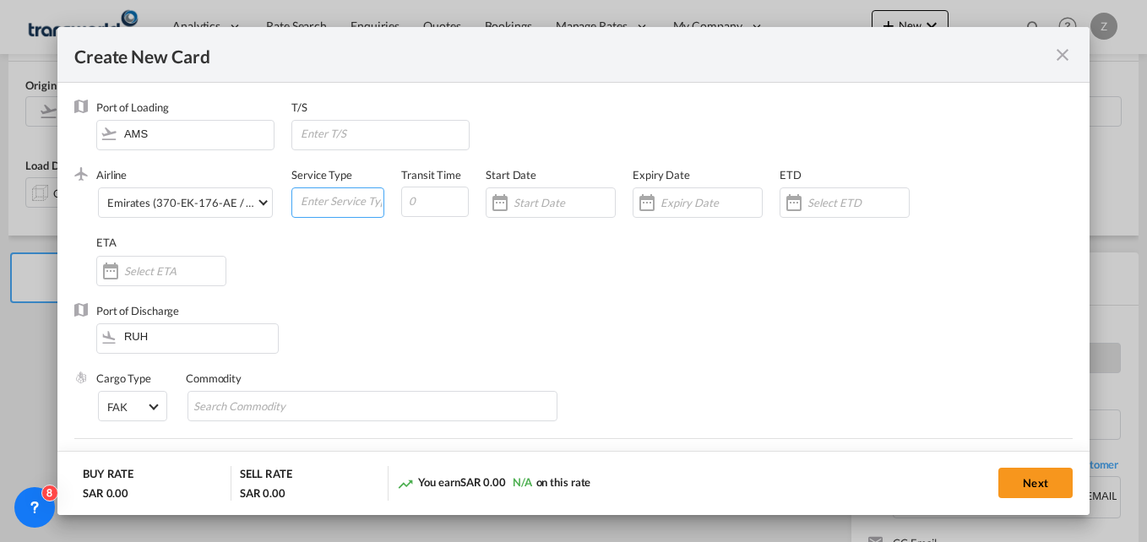
click at [332, 206] on input "Create New Card ..." at bounding box center [341, 200] width 84 height 25
type input "AIR"
click at [439, 202] on input "Create New Card ..." at bounding box center [435, 202] width 68 height 30
type input "5"
click at [537, 199] on input "Create New Card ..." at bounding box center [564, 203] width 101 height 14
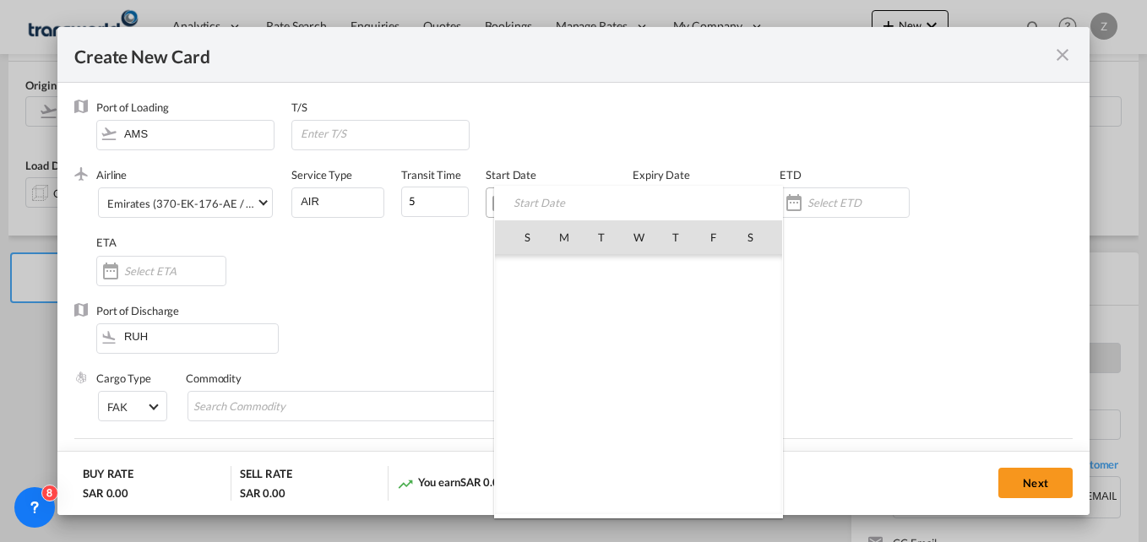
scroll to position [391278, 0]
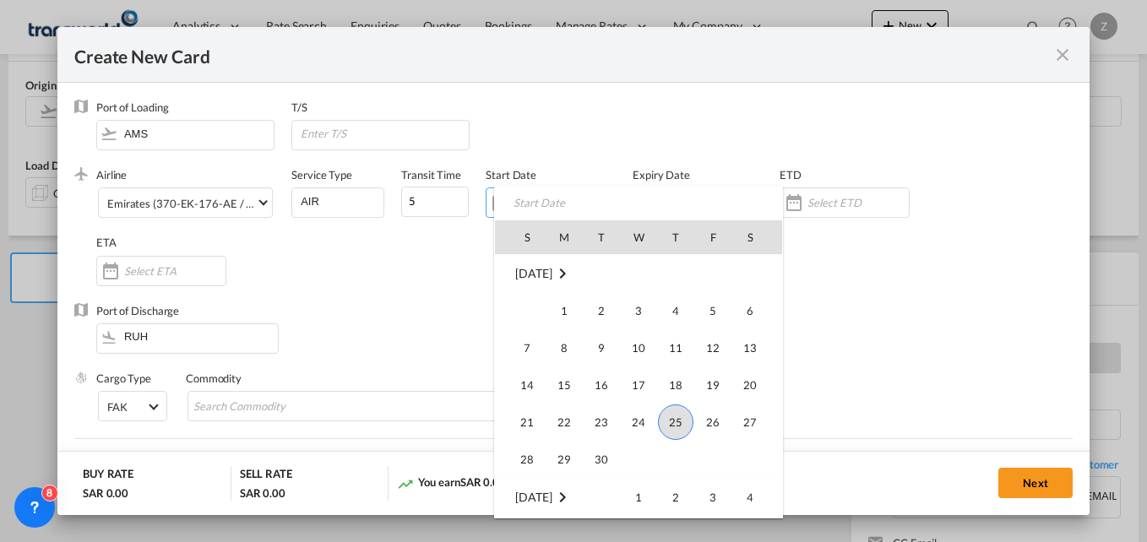
click at [692, 423] on span "25" at bounding box center [675, 422] width 35 height 35
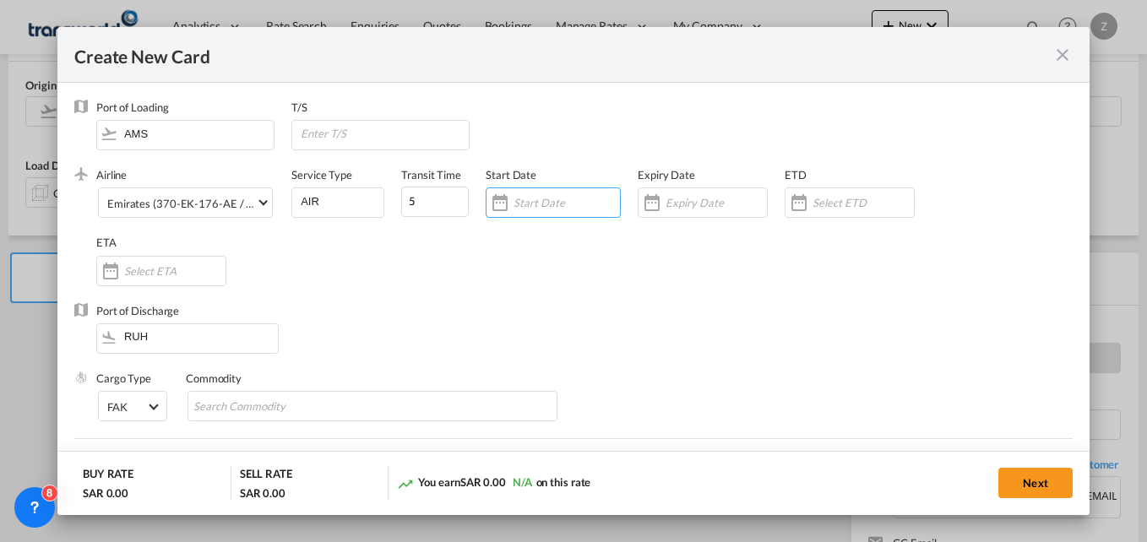
type input "[DATE]"
click at [701, 216] on div "Create New Card ..." at bounding box center [703, 203] width 130 height 30
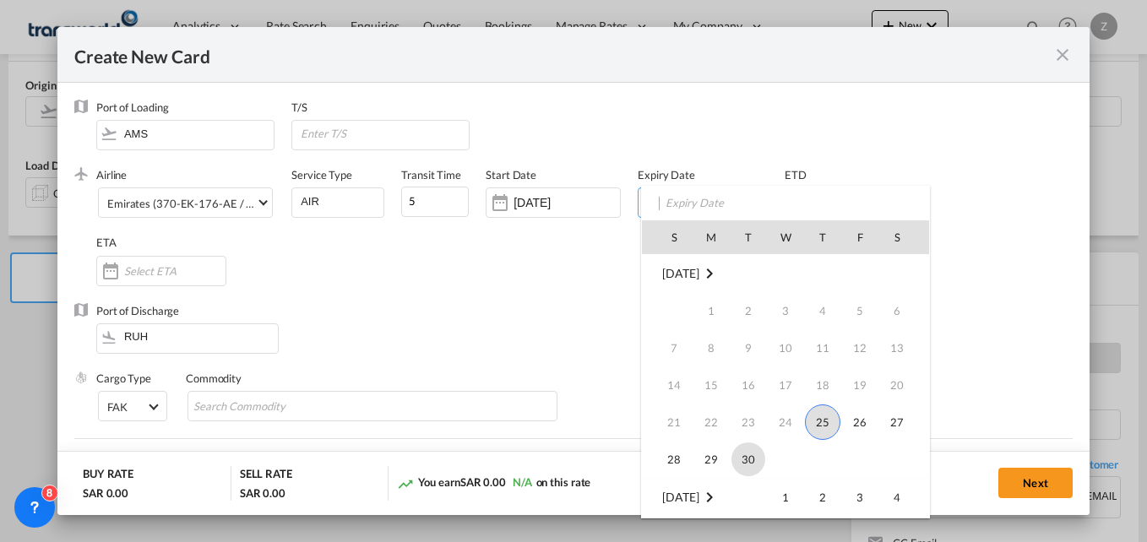
click at [741, 450] on span "30" at bounding box center [749, 460] width 34 height 34
type input "[DATE]"
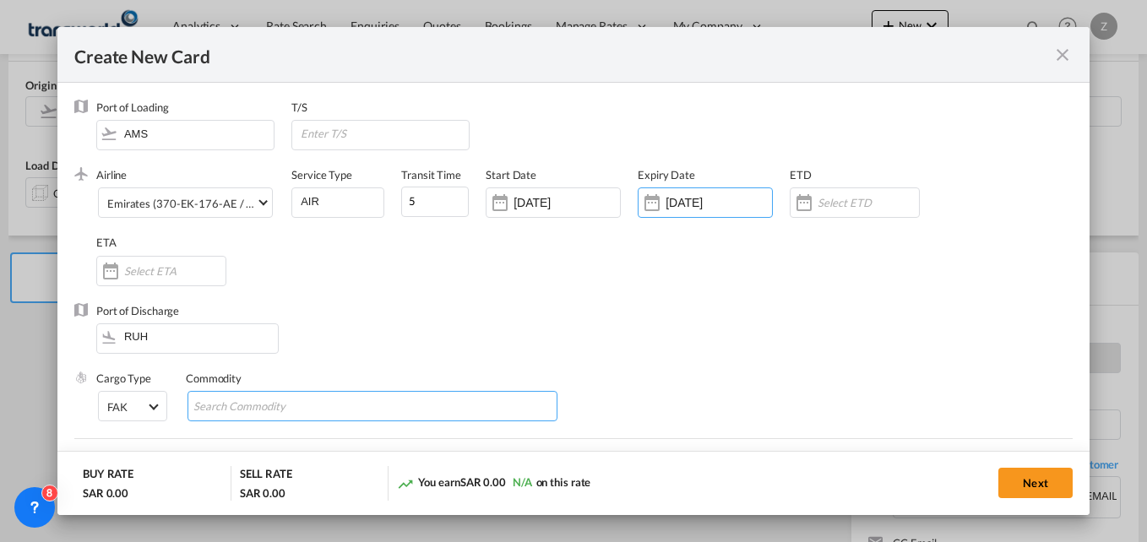
click at [311, 406] on input "Search Commodity" at bounding box center [270, 407] width 155 height 27
type input "GC"
click at [470, 270] on div "Airline Emirates (370-EK-176-AE / 176) (- / -) Service Type AIR Transit Time 5 …" at bounding box center [584, 234] width 976 height 135
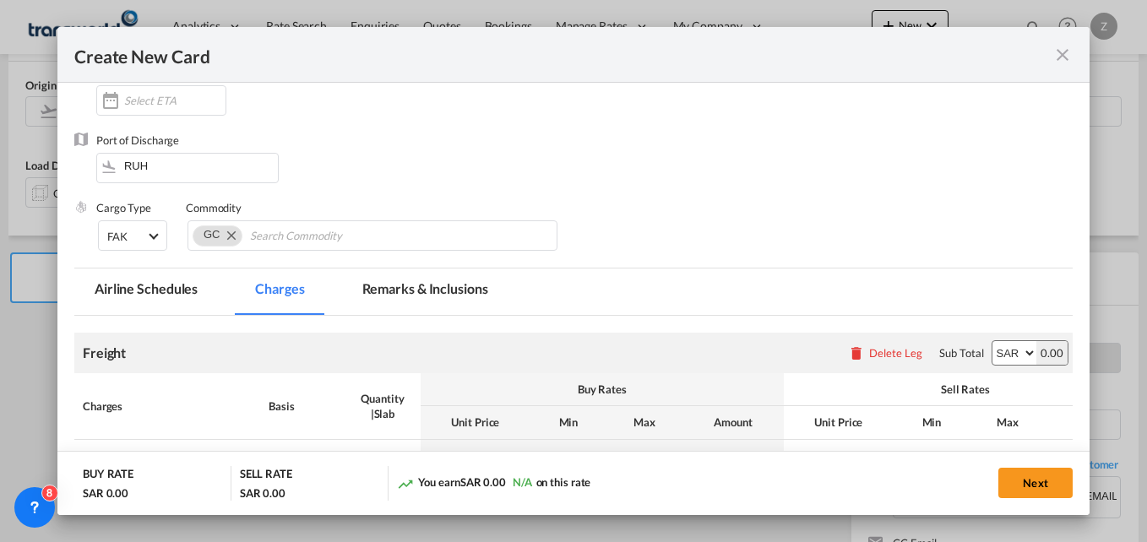
scroll to position [340, 0]
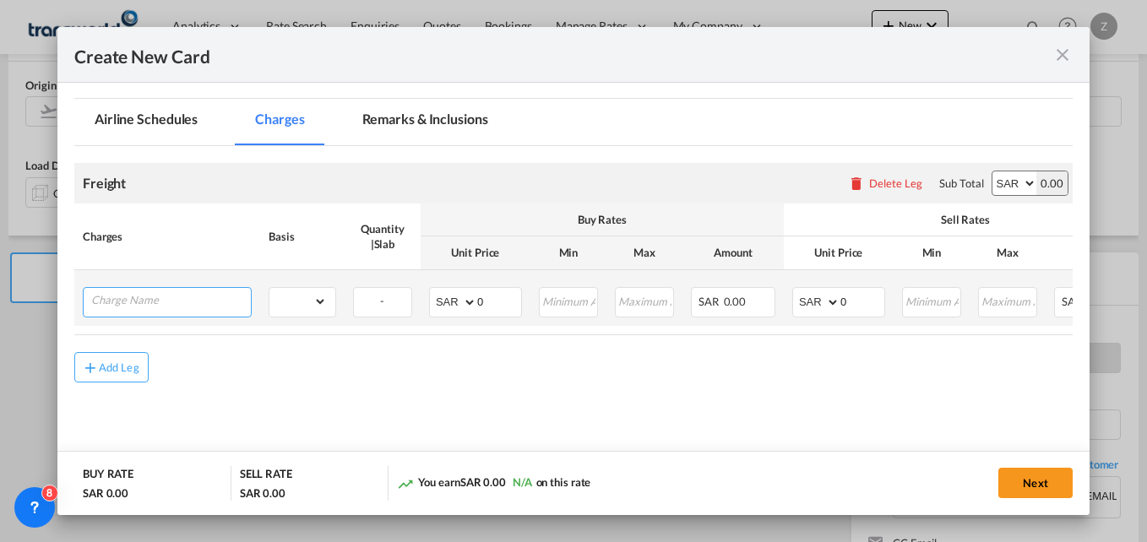
click at [147, 309] on input "Charge Name" at bounding box center [171, 300] width 160 height 25
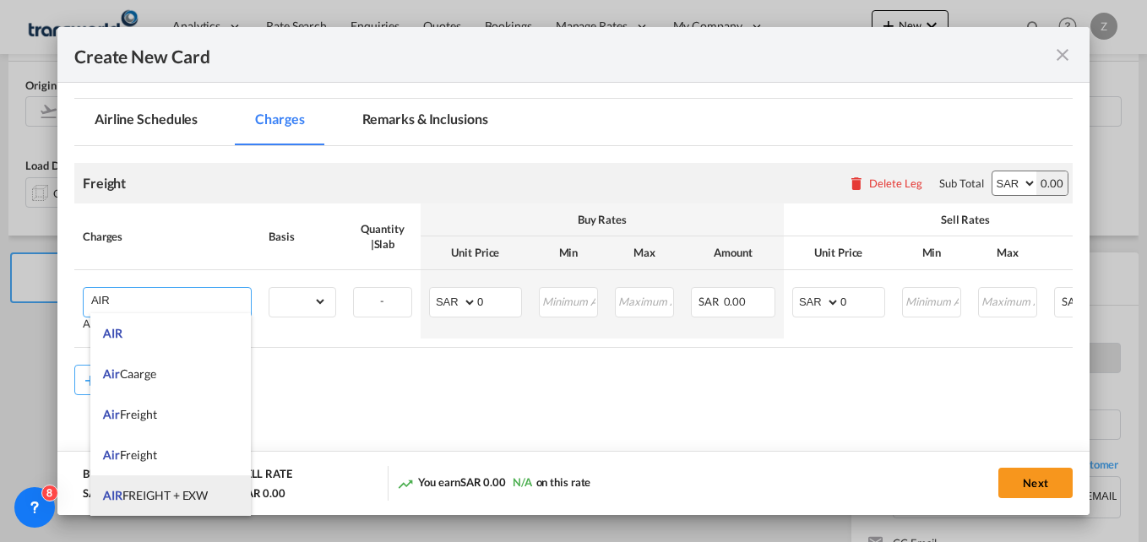
click at [150, 492] on span "AIR FREIGHT + EXW" at bounding box center [155, 495] width 105 height 14
type input "AIR FREIGHT + EXW"
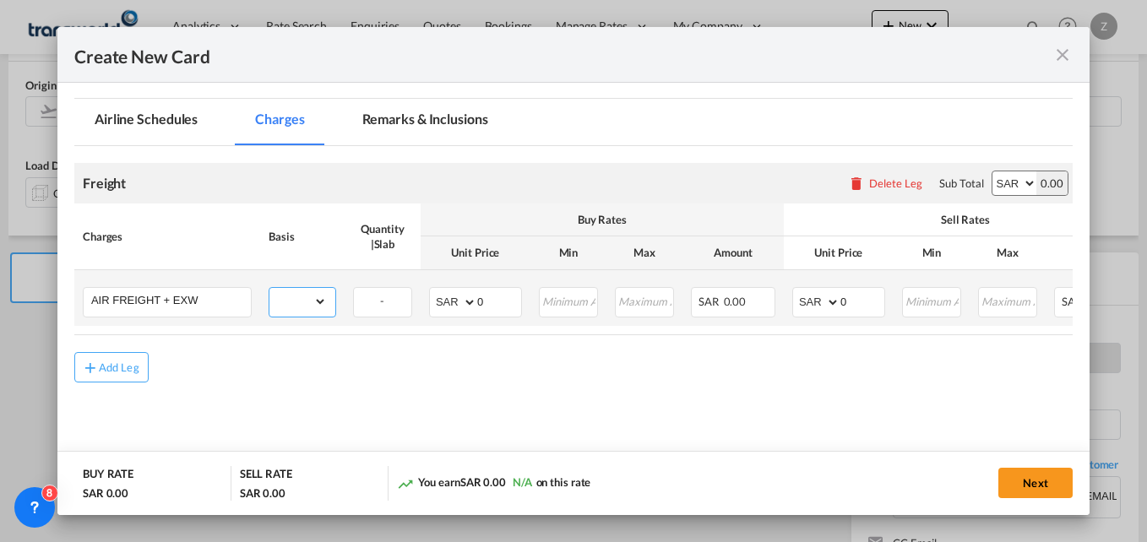
click at [304, 312] on select "gross_weight volumetric_weight per_shipment per_bl per_km % on air freight per_…" at bounding box center [297, 301] width 57 height 27
click at [269, 288] on select "gross_weight volumetric_weight per_shipment per_bl per_km % on air freight per_…" at bounding box center [297, 301] width 57 height 27
click at [309, 308] on select "gross_weight volumetric_weight per_shipment per_bl per_km % on air freight per_…" at bounding box center [297, 301] width 57 height 27
select select "per_kg"
click at [269, 288] on select "gross_weight volumetric_weight per_shipment per_bl per_km % on air freight per_…" at bounding box center [297, 301] width 57 height 27
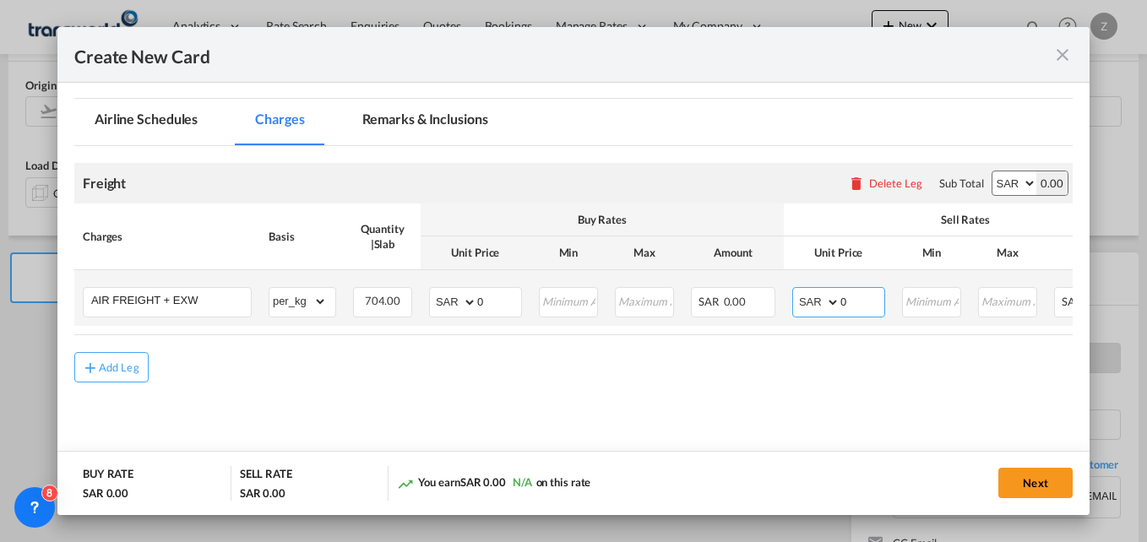
click at [863, 308] on input "0" at bounding box center [862, 300] width 44 height 25
type input "10"
click at [442, 305] on select "AED AFN ALL AMD ANG AOA ARS AUD AWG AZN BAM BBD BDT BGN BHD BIF BMD BND [PERSON…" at bounding box center [454, 303] width 44 height 24
select select "string:EUR"
click at [432, 291] on select "AED AFN ALL AMD ANG AOA ARS AUD AWG AZN BAM BBD BDT BGN BHD BIF BMD BND [PERSON…" at bounding box center [454, 303] width 44 height 24
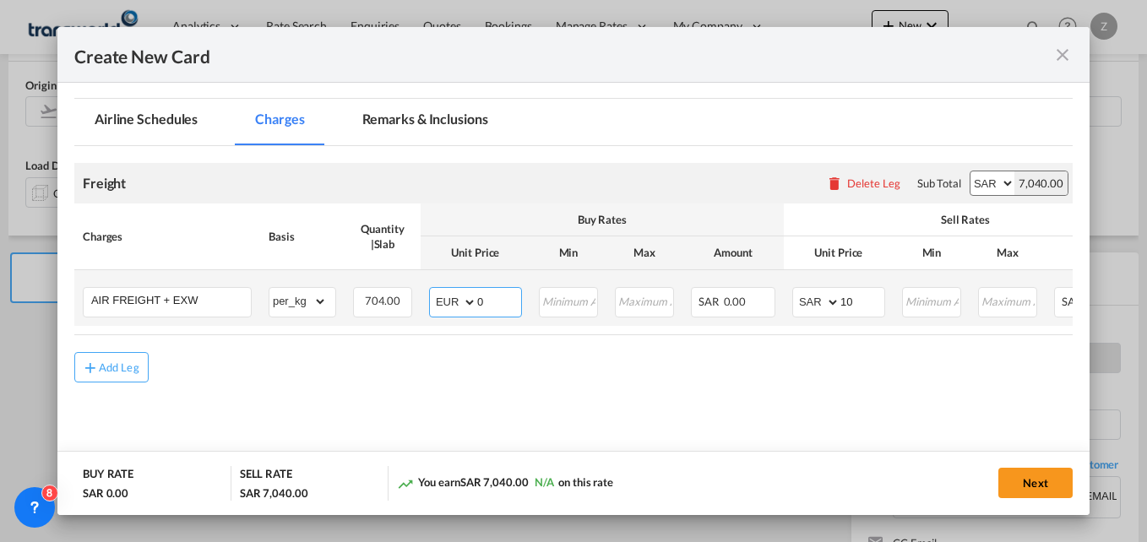
click at [501, 300] on input "0" at bounding box center [499, 300] width 44 height 25
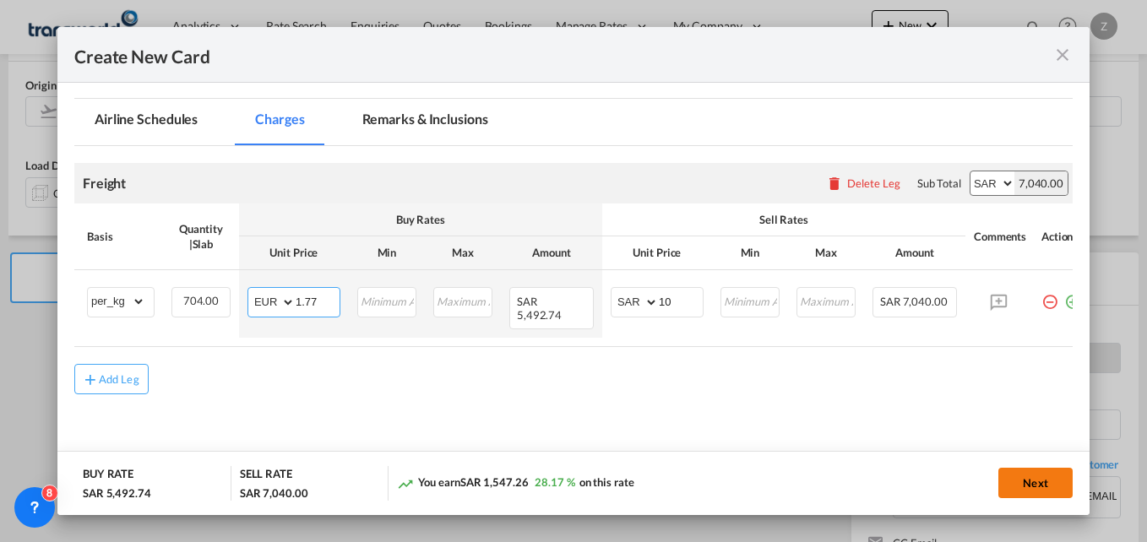
type input "1.77"
click at [1039, 472] on button "Next" at bounding box center [1035, 483] width 74 height 30
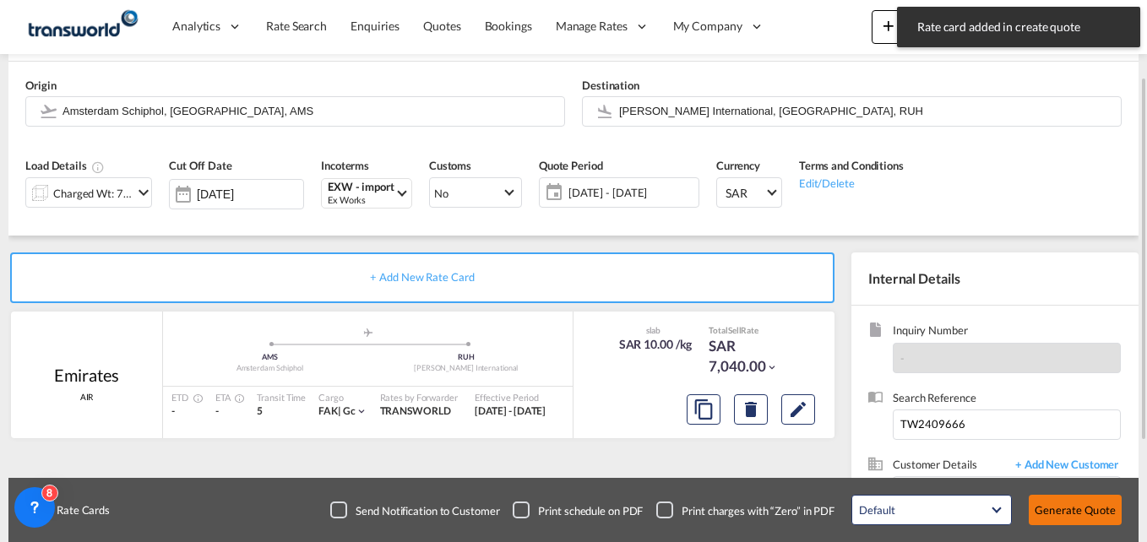
click at [1051, 498] on button "Generate Quote" at bounding box center [1075, 510] width 93 height 30
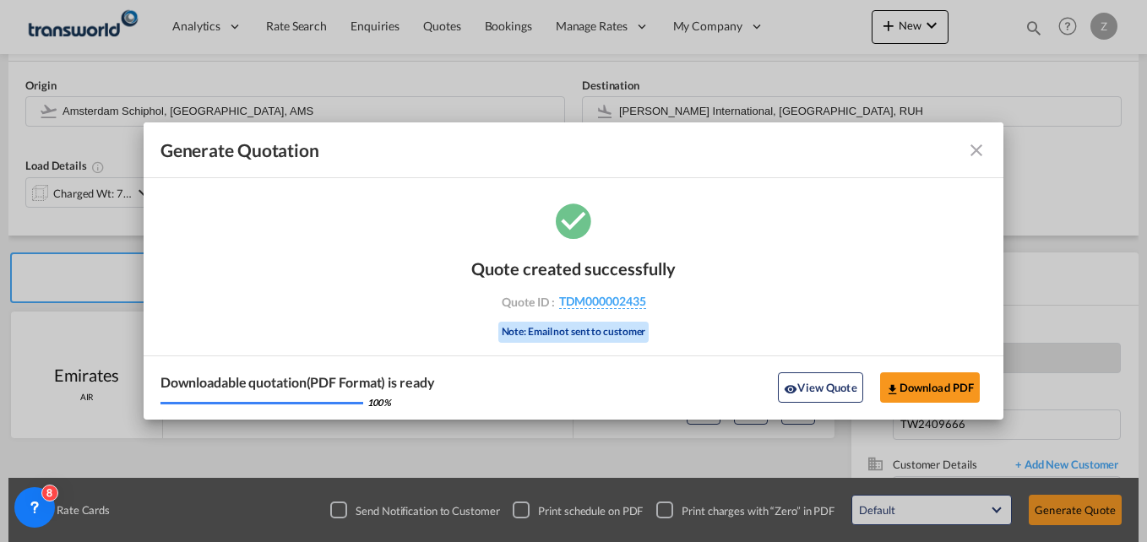
click at [979, 155] on md-icon "icon-close fg-AAA8AD cursor m-0" at bounding box center [976, 150] width 20 height 20
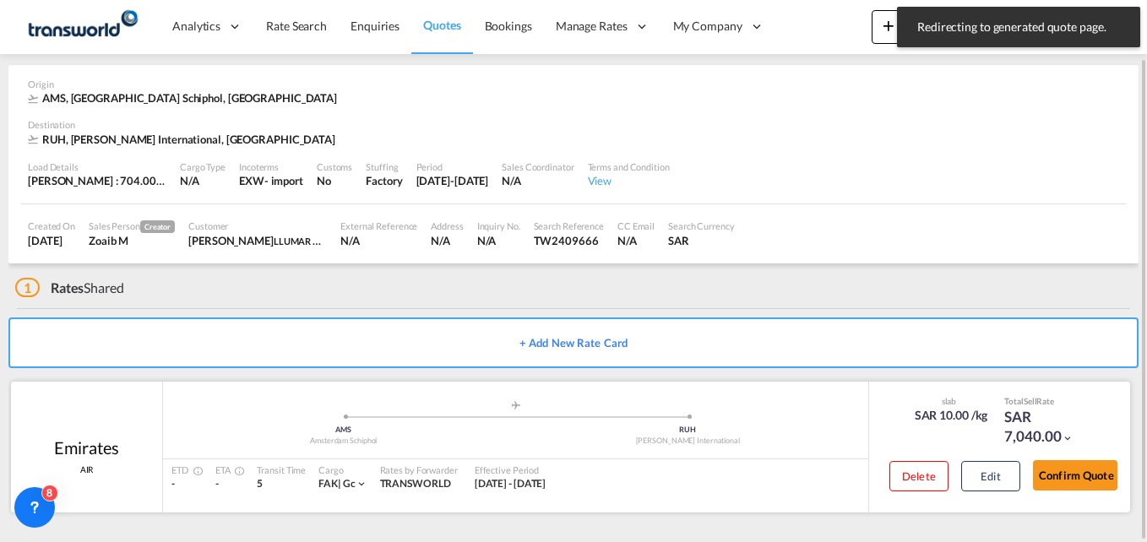
scroll to position [63, 0]
click at [1058, 481] on button "Confirm Quote" at bounding box center [1075, 475] width 84 height 30
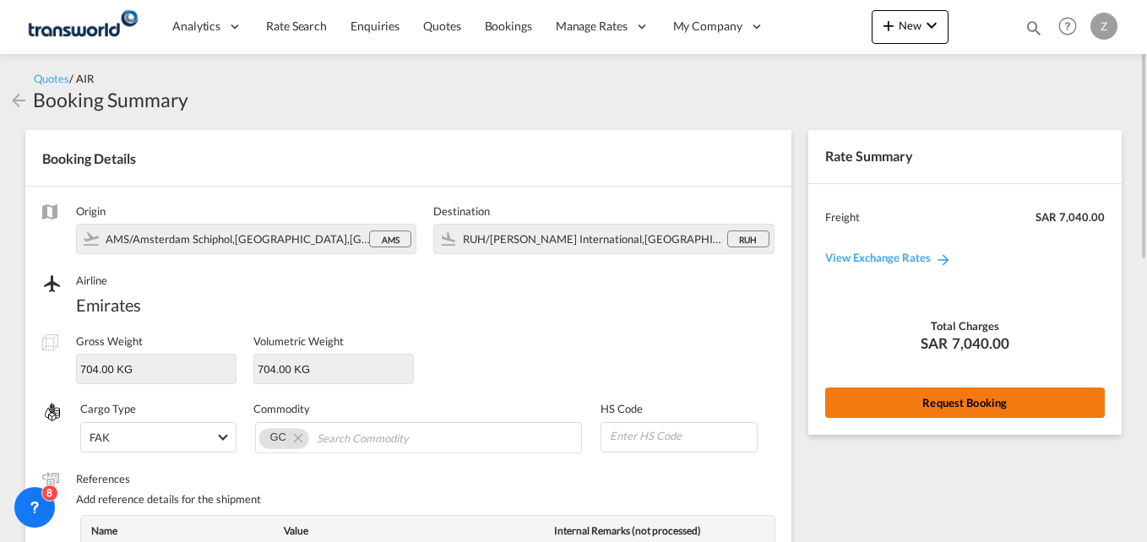
click at [938, 411] on button "Request Booking" at bounding box center [965, 403] width 280 height 30
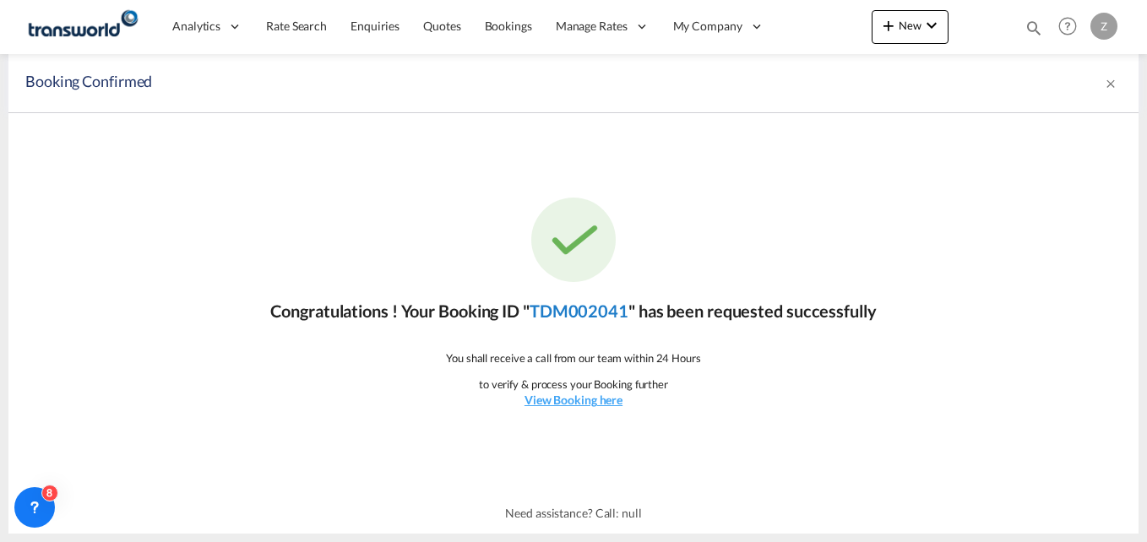
click at [590, 309] on link "TDM002041" at bounding box center [579, 311] width 99 height 20
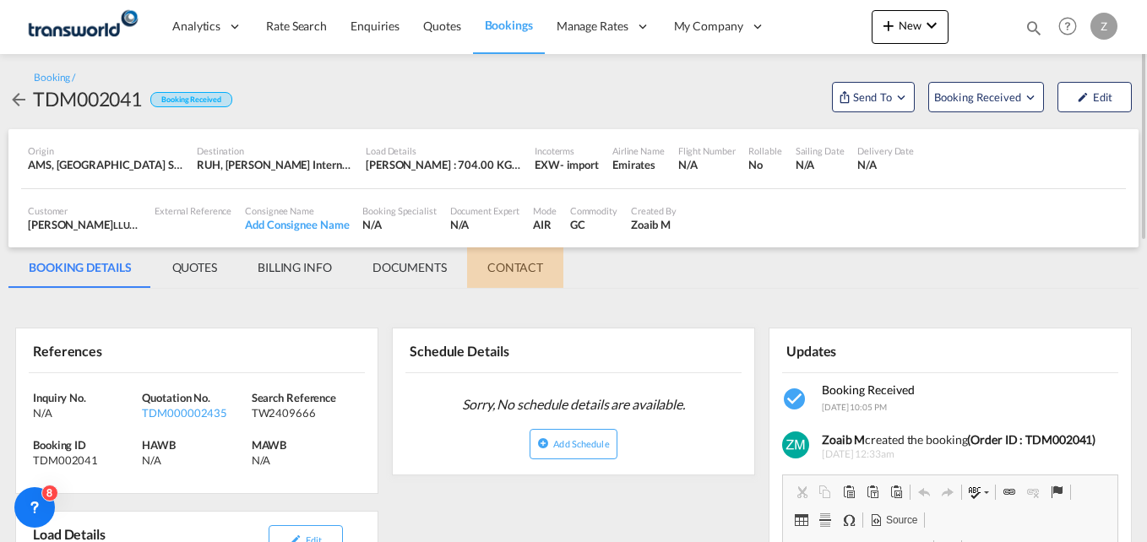
click at [529, 271] on md-tab-item "CONTACT" at bounding box center [515, 267] width 96 height 41
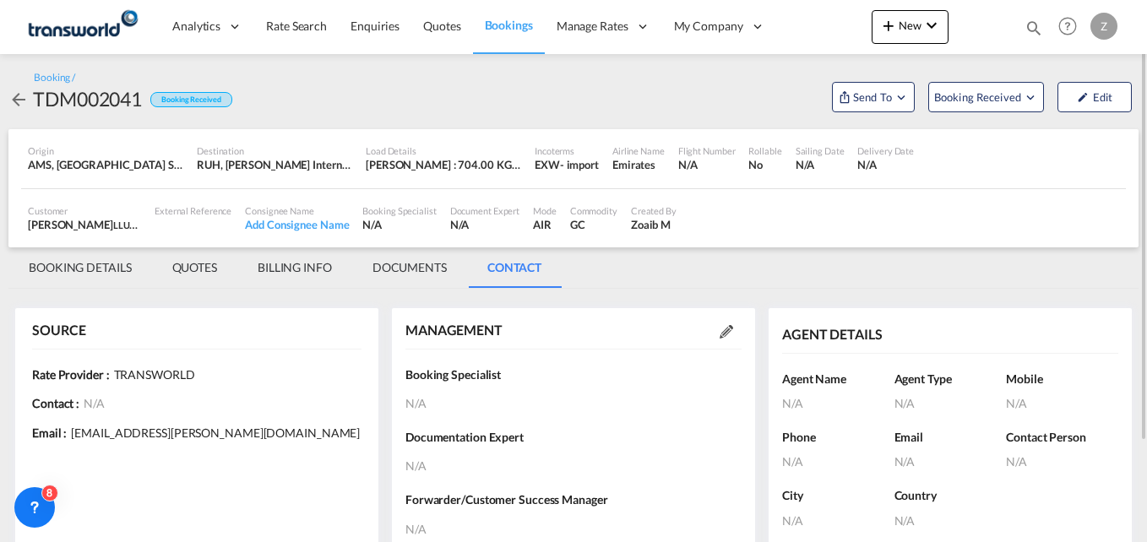
click at [720, 327] on md-icon at bounding box center [727, 332] width 14 height 14
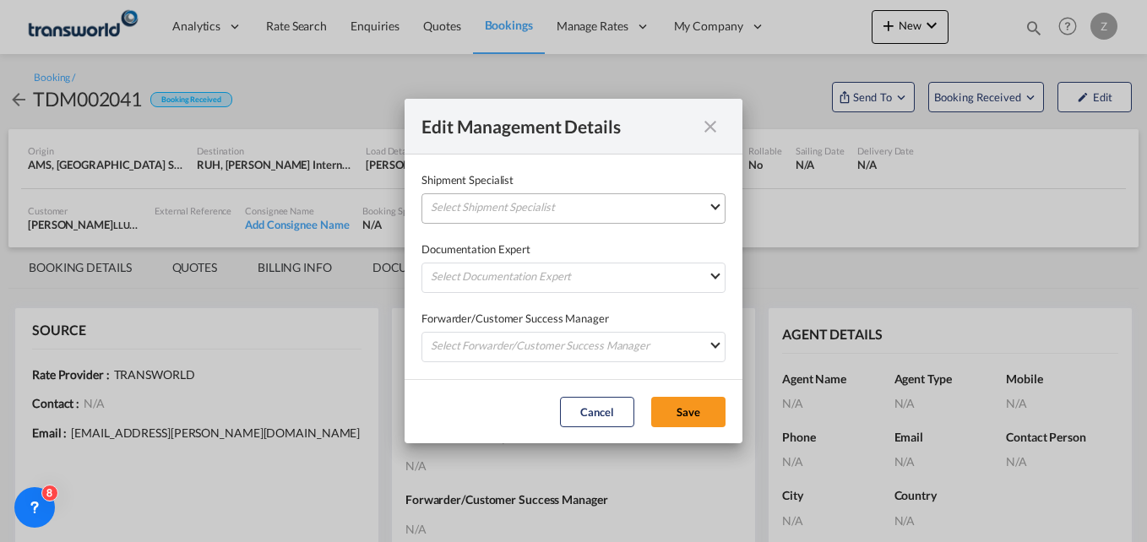
click at [562, 215] on md-select "Select Shipment Specialist [PERSON_NAME] W [PERSON_NAME][EMAIL_ADDRESS][PERSON_…" at bounding box center [574, 208] width 304 height 30
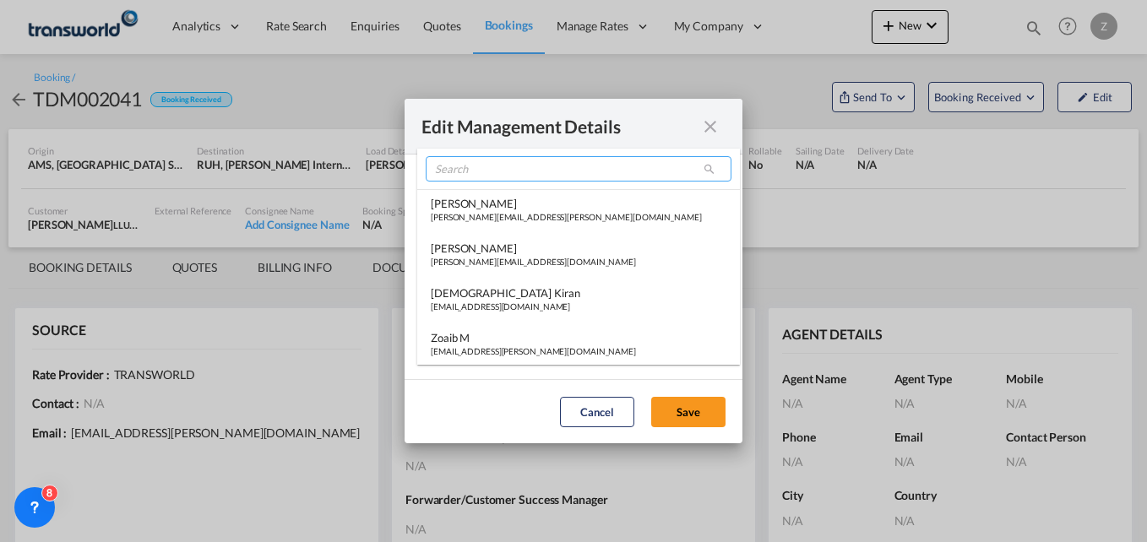
click at [499, 169] on input "search" at bounding box center [579, 168] width 306 height 25
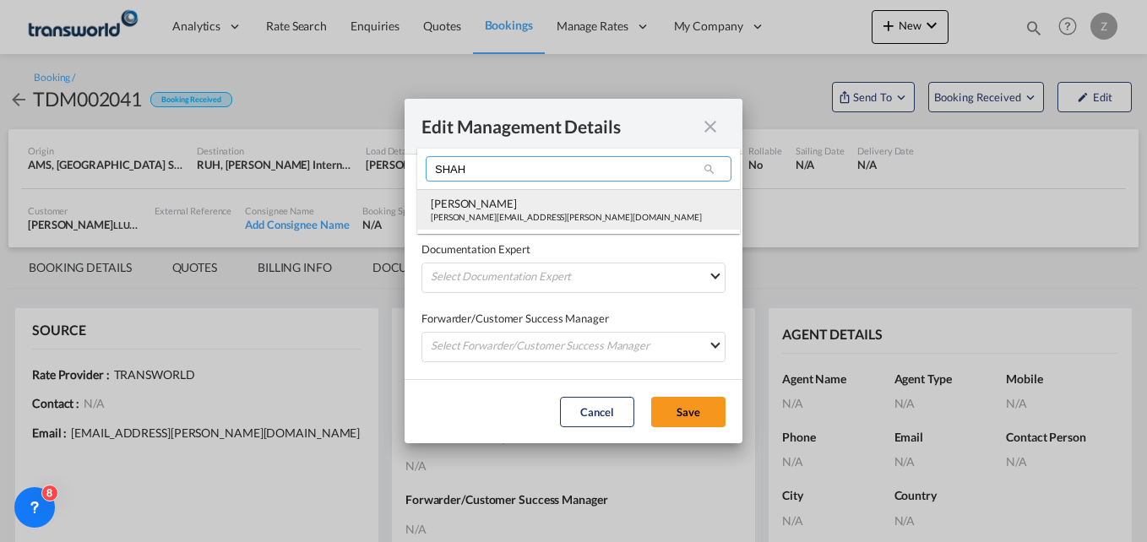
type input "SHAH"
click at [486, 211] on div "[PERSON_NAME][EMAIL_ADDRESS][PERSON_NAME][DOMAIN_NAME]" at bounding box center [566, 217] width 271 height 12
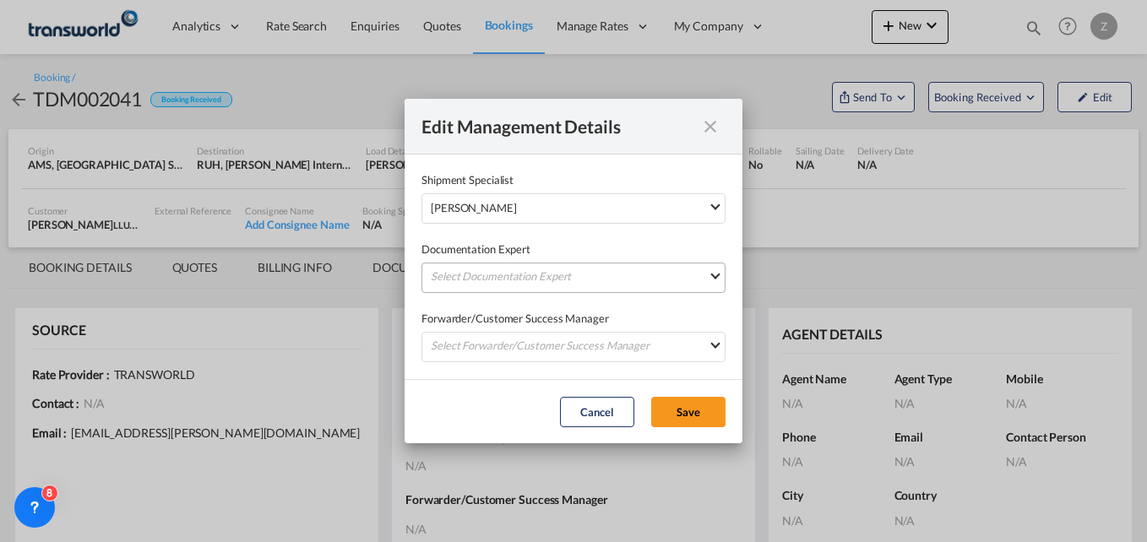
click at [475, 270] on md-select "Select Documentation Expert [PERSON_NAME] W [PERSON_NAME][EMAIL_ADDRESS][PERSON…" at bounding box center [574, 278] width 304 height 30
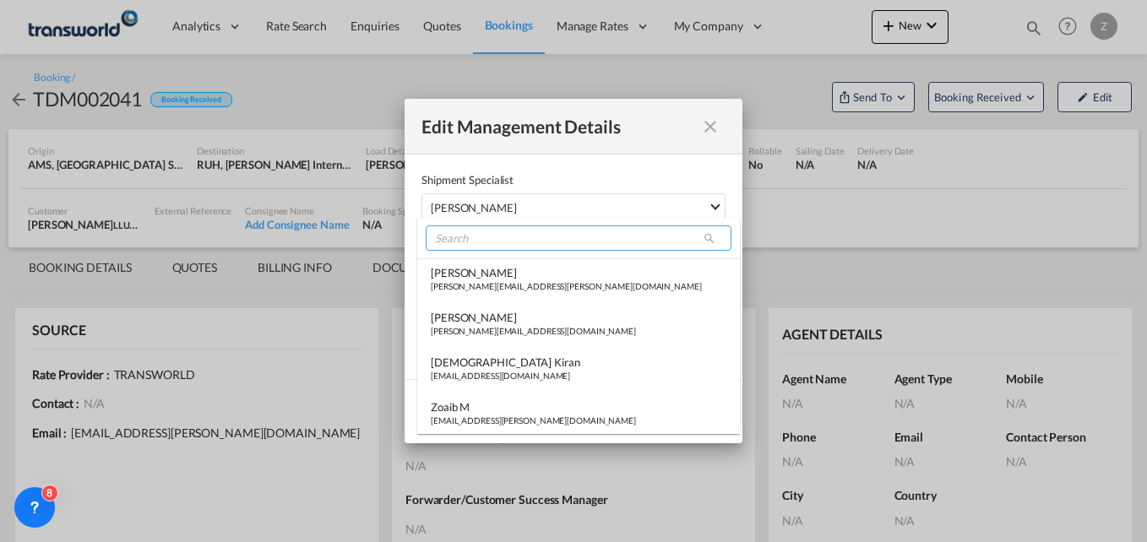
click at [481, 247] on input "search" at bounding box center [579, 238] width 306 height 25
type input "H"
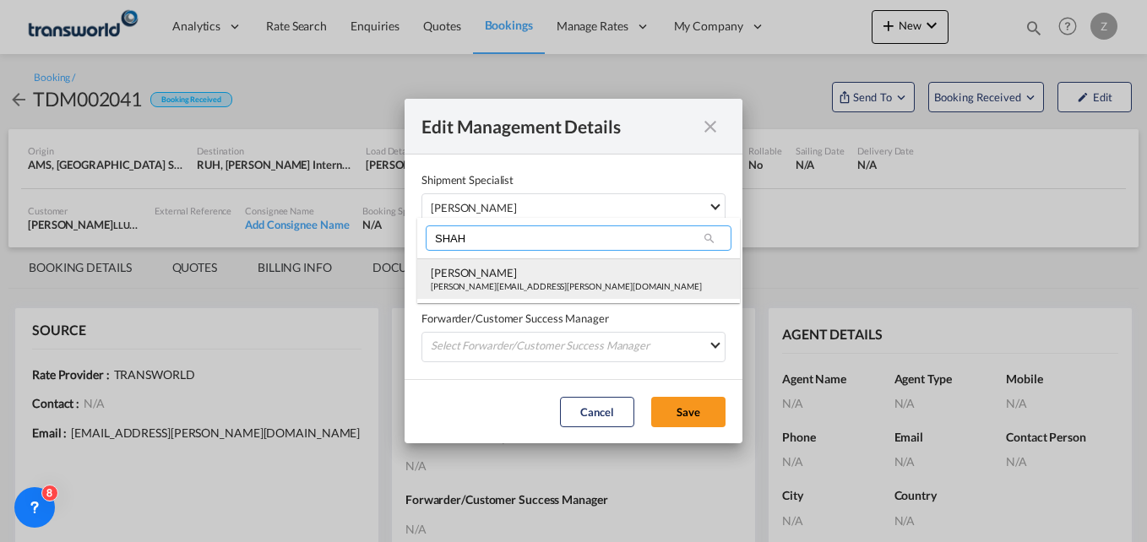
type input "SHAH"
click at [481, 280] on div "[PERSON_NAME][EMAIL_ADDRESS][PERSON_NAME][DOMAIN_NAME]" at bounding box center [566, 286] width 271 height 12
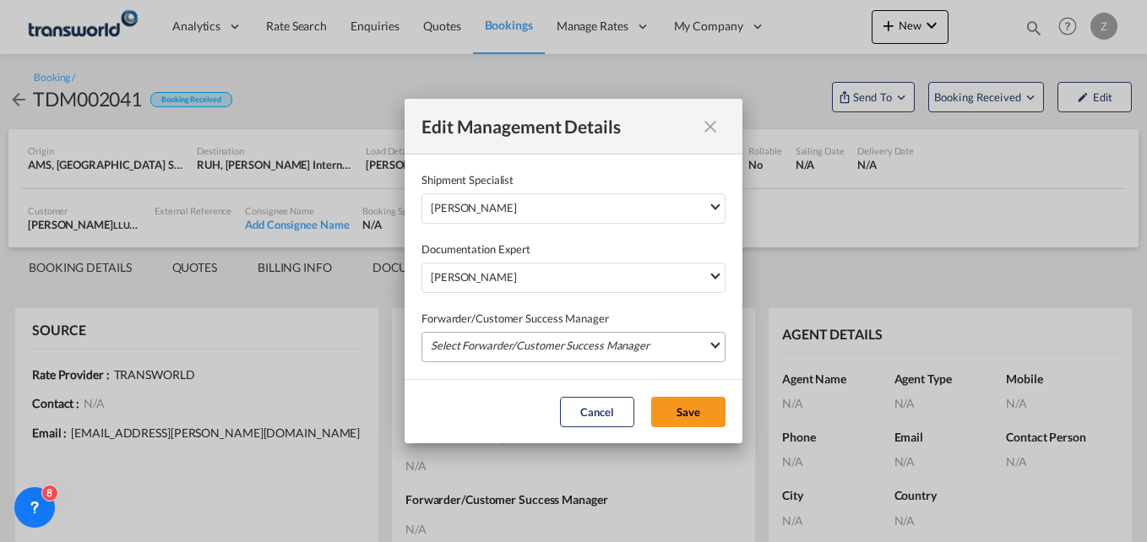
click at [484, 340] on md-select "Select Forwarder/Customer Success Manager [PERSON_NAME] [PERSON_NAME][EMAIL_ADD…" at bounding box center [574, 347] width 304 height 30
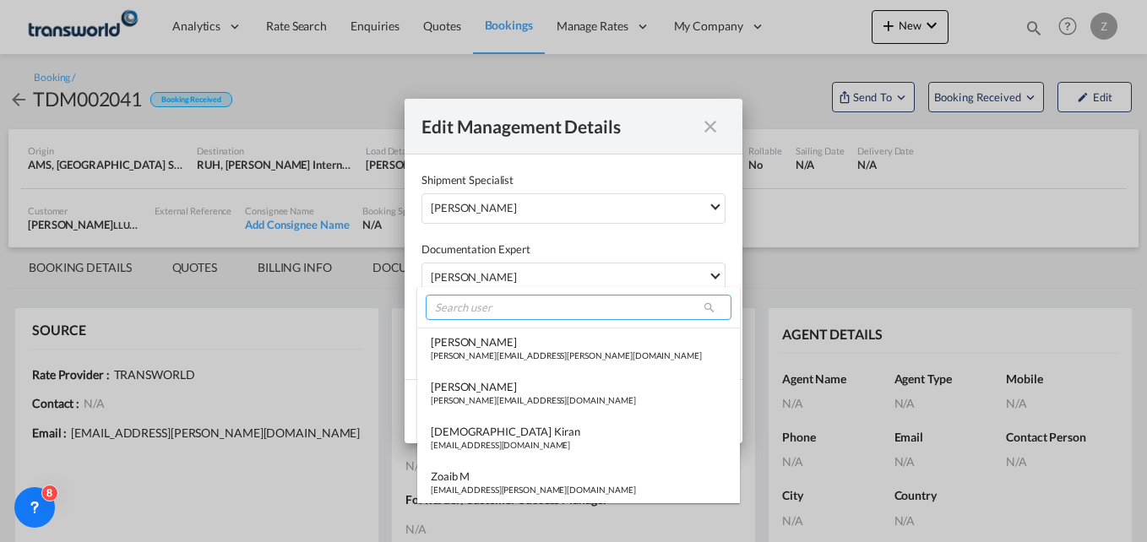
click at [484, 312] on input "search" at bounding box center [579, 307] width 306 height 25
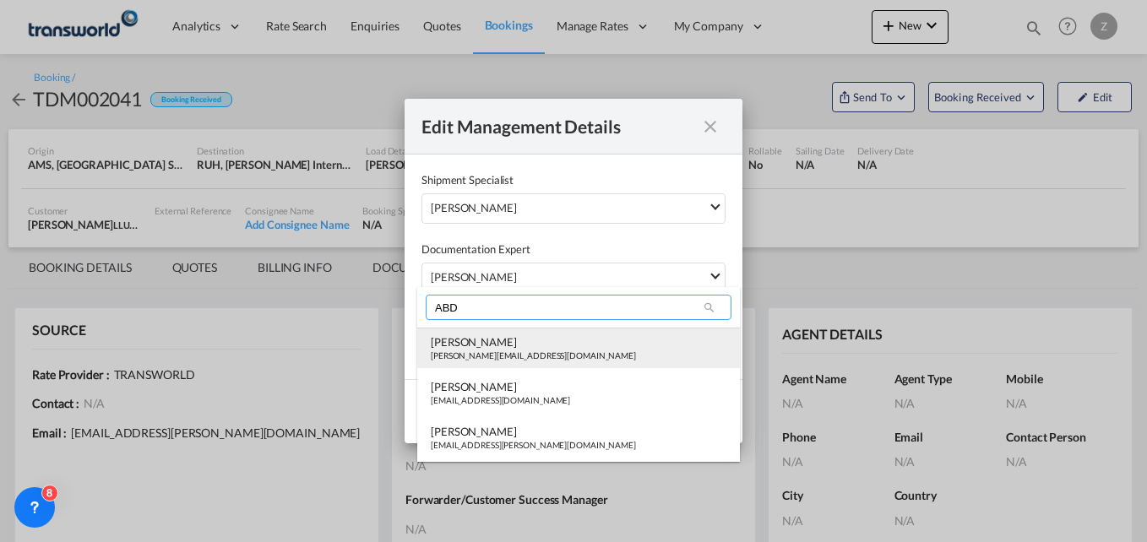
type input "ABD"
click at [492, 352] on div "[PERSON_NAME][EMAIL_ADDRESS][DOMAIN_NAME]" at bounding box center [533, 356] width 205 height 12
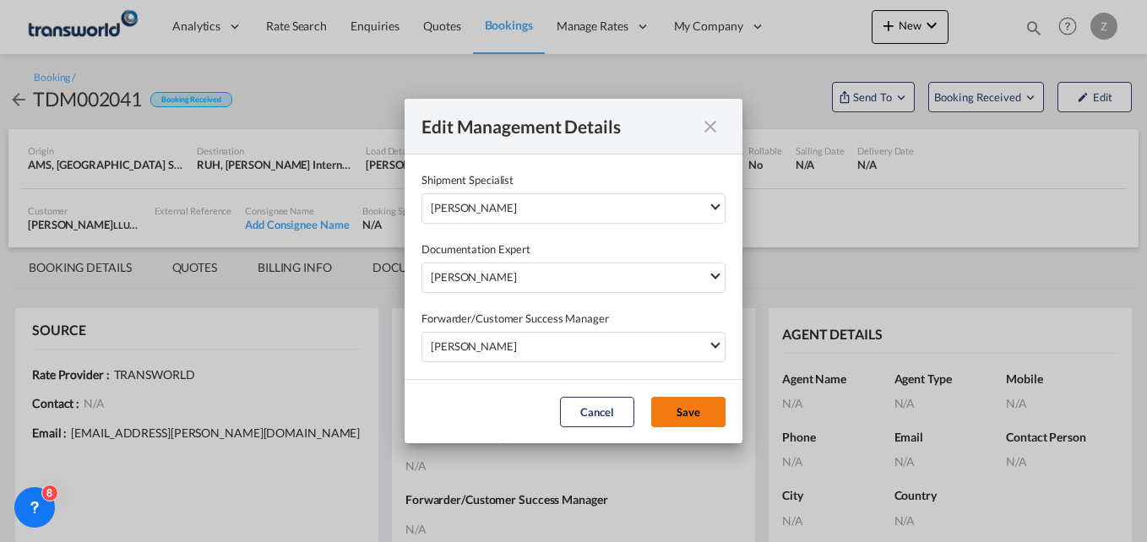
click at [693, 411] on button "Save" at bounding box center [688, 412] width 74 height 30
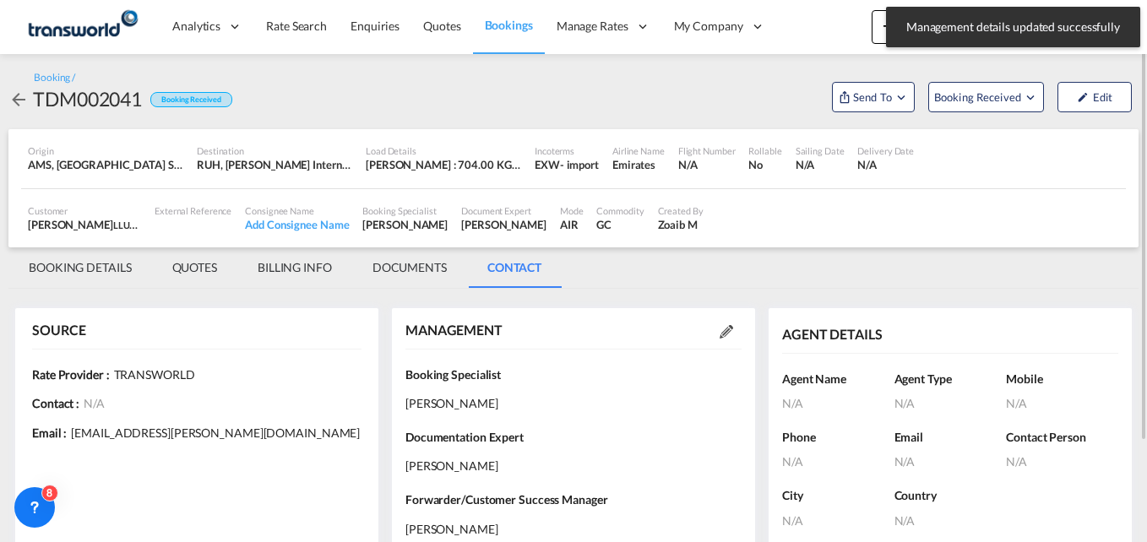
click at [91, 252] on md-tab-item "BOOKING DETAILS" at bounding box center [80, 267] width 144 height 41
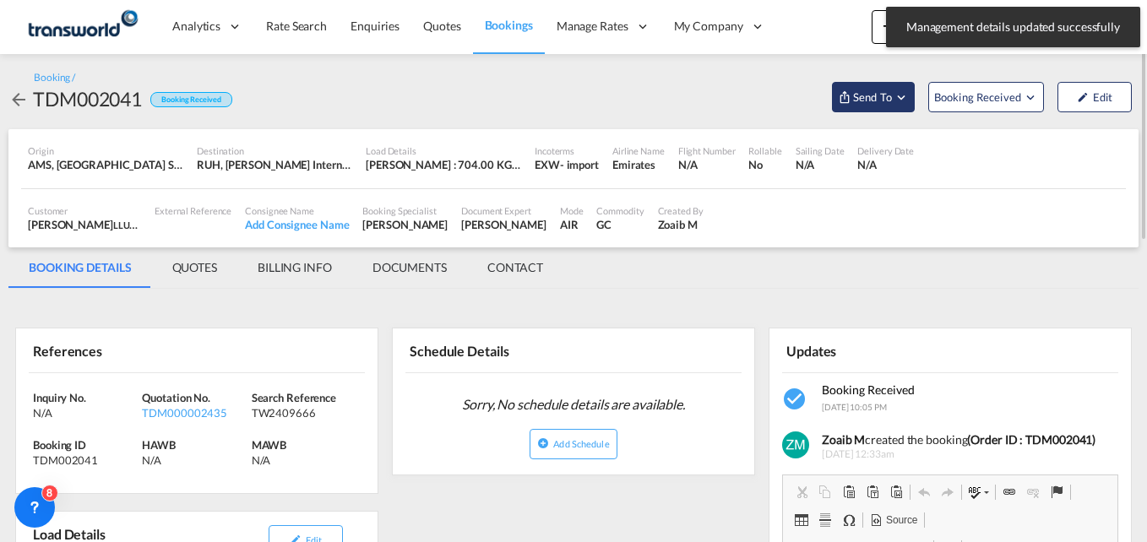
click at [882, 96] on span "Send To" at bounding box center [872, 97] width 42 height 17
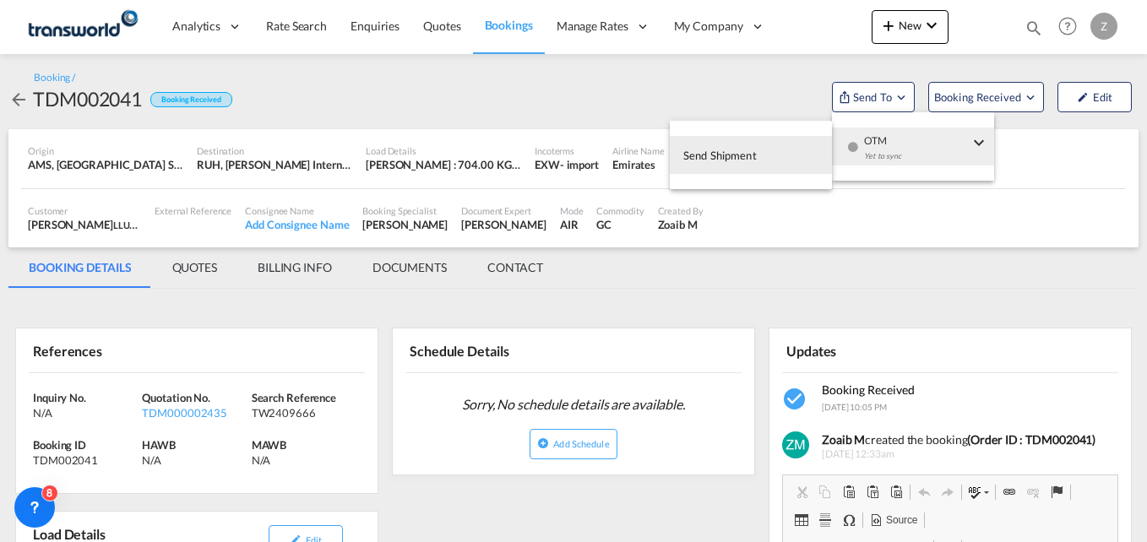
click at [719, 142] on span "Send Shipment" at bounding box center [719, 155] width 73 height 27
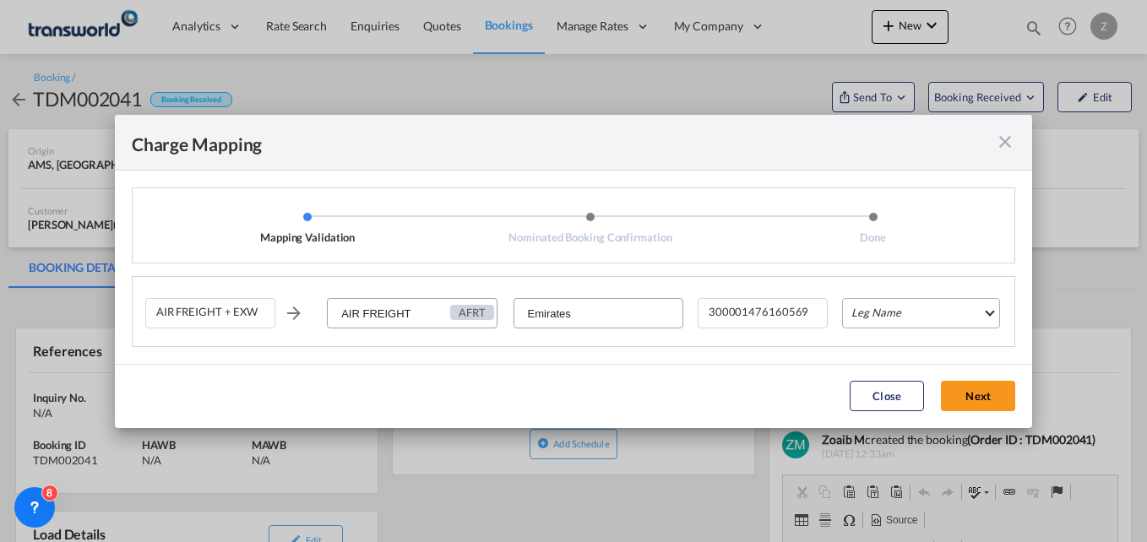
click at [878, 302] on md-select "Leg Name HANDLING ORIGIN HANDLING DESTINATION OTHERS TL PICK UP CUSTOMS ORIGIN …" at bounding box center [921, 313] width 158 height 30
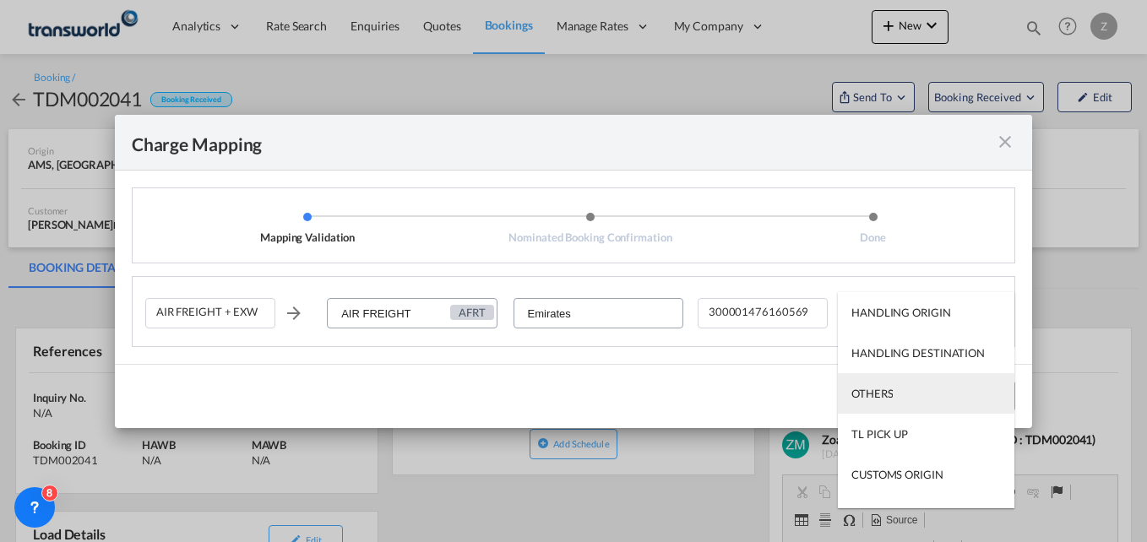
click at [868, 384] on md-option "OTHERS" at bounding box center [926, 393] width 177 height 41
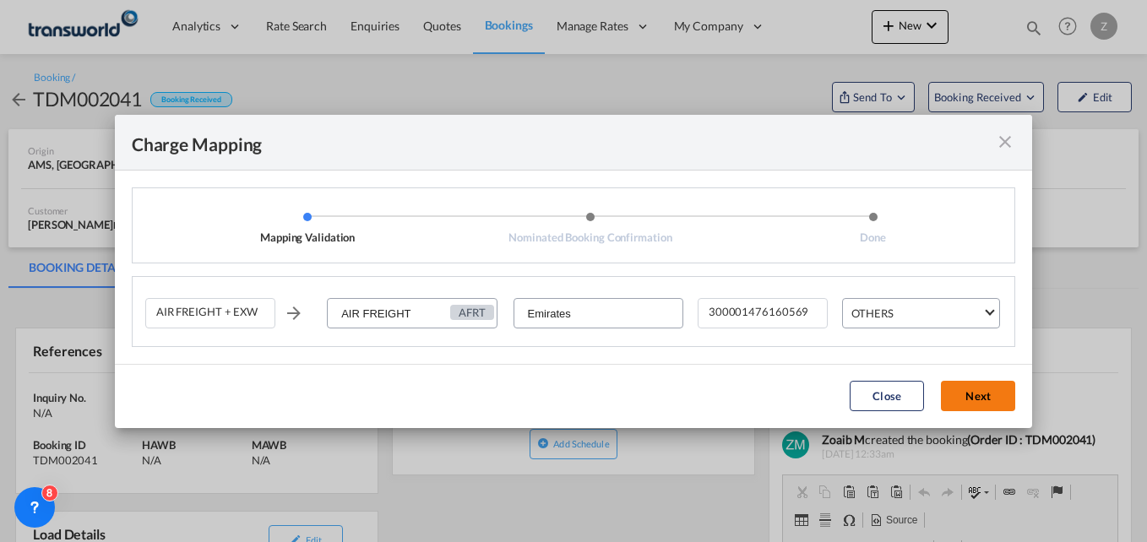
click at [969, 383] on button "Next" at bounding box center [978, 396] width 74 height 30
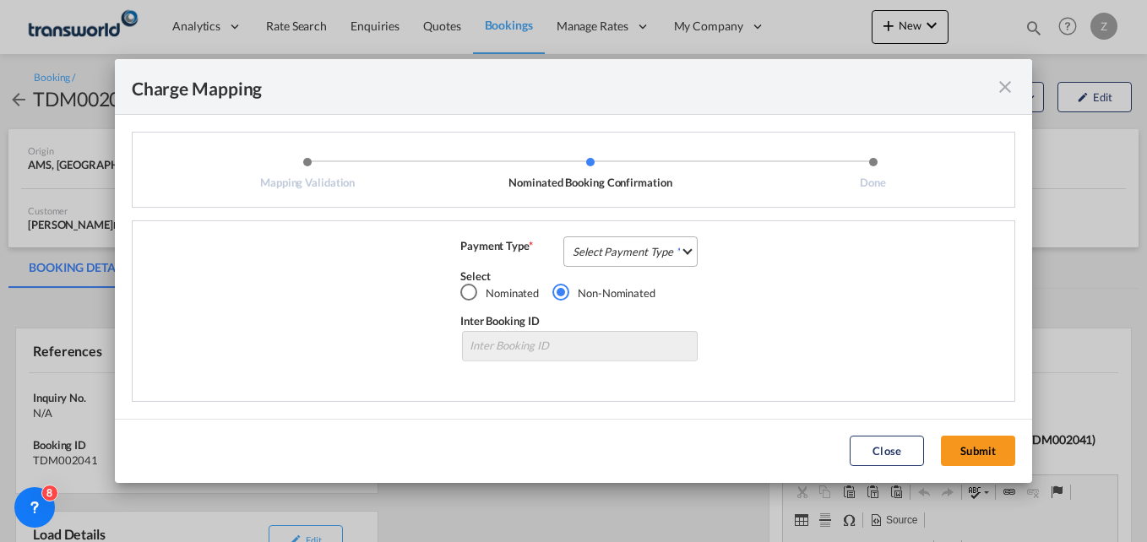
click at [588, 242] on md-select "Select Payment Type COLLECT PREPAID" at bounding box center [630, 252] width 134 height 30
click at [615, 259] on div "COLLECT" at bounding box center [598, 251] width 48 height 15
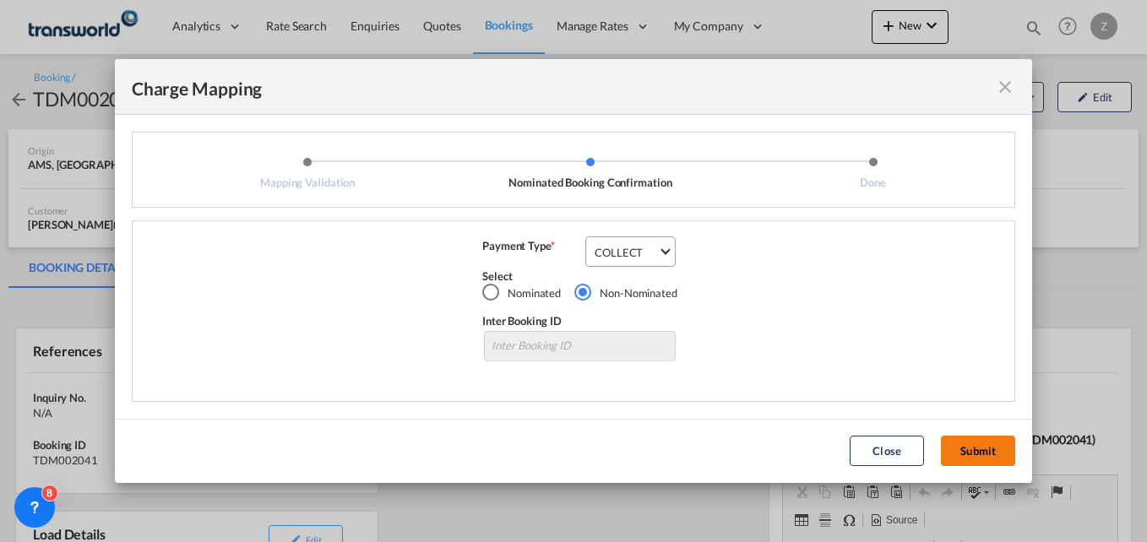
click at [973, 439] on button "Submit" at bounding box center [978, 451] width 74 height 30
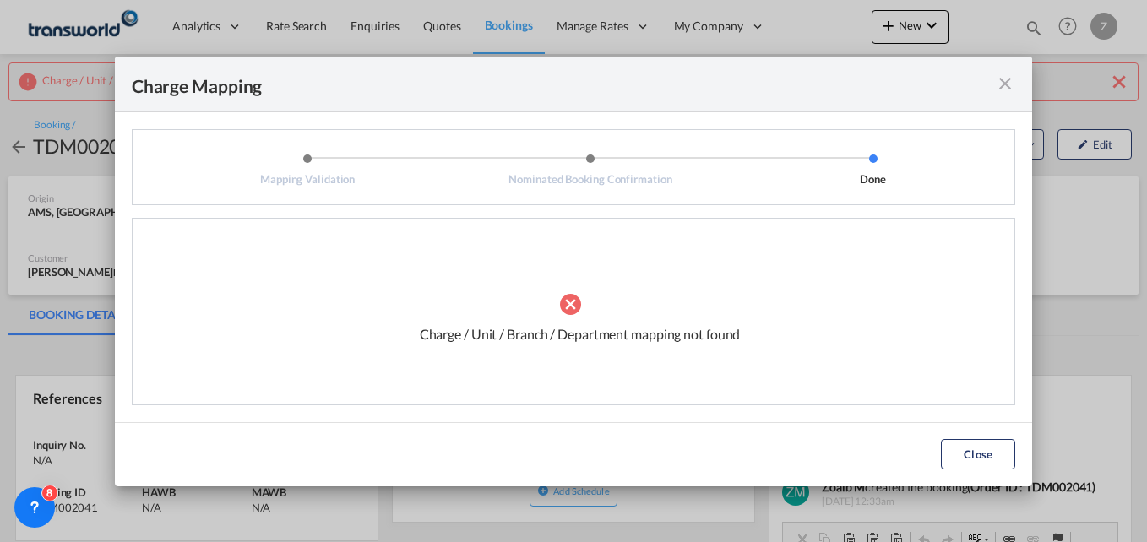
click at [1006, 77] on md-icon "icon-close fg-AAA8AD cursor" at bounding box center [1005, 83] width 20 height 20
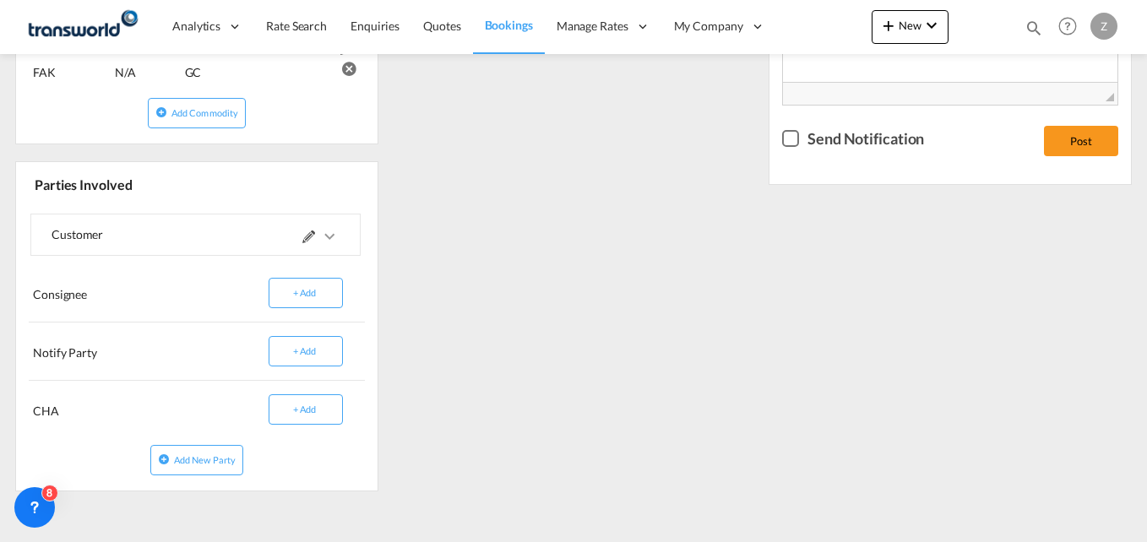
scroll to position [734, 0]
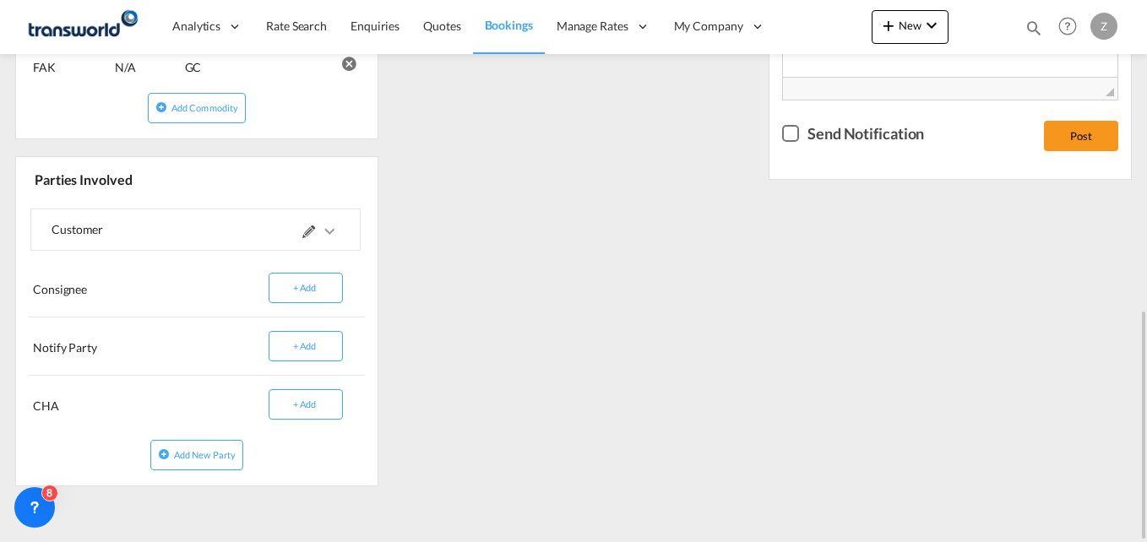
click at [308, 237] on md-icon at bounding box center [308, 232] width 13 height 13
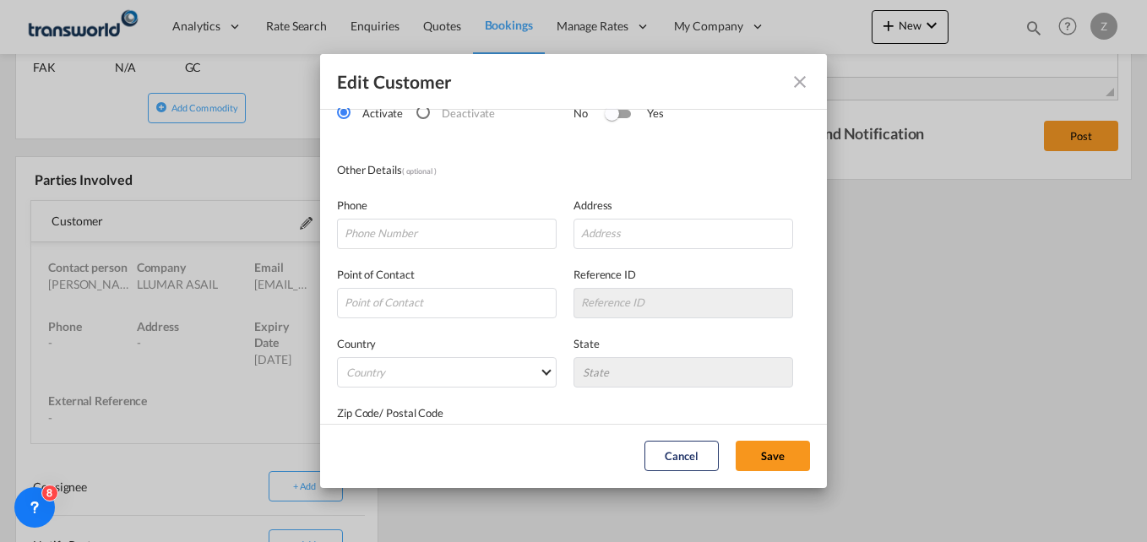
scroll to position [0, 0]
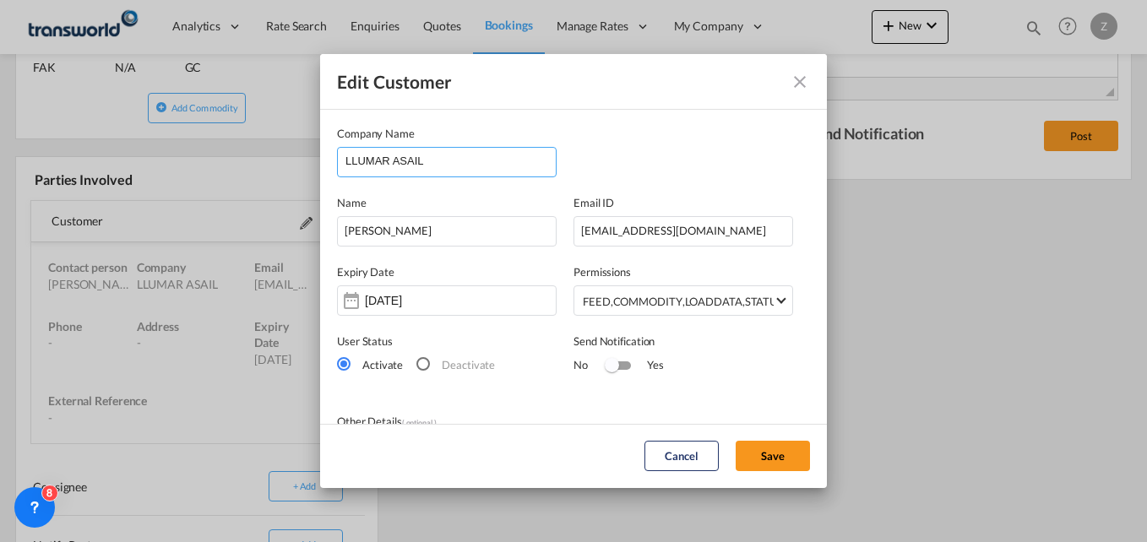
click at [439, 169] on input "LLUMAR ASAIL" at bounding box center [450, 160] width 210 height 25
type input "L"
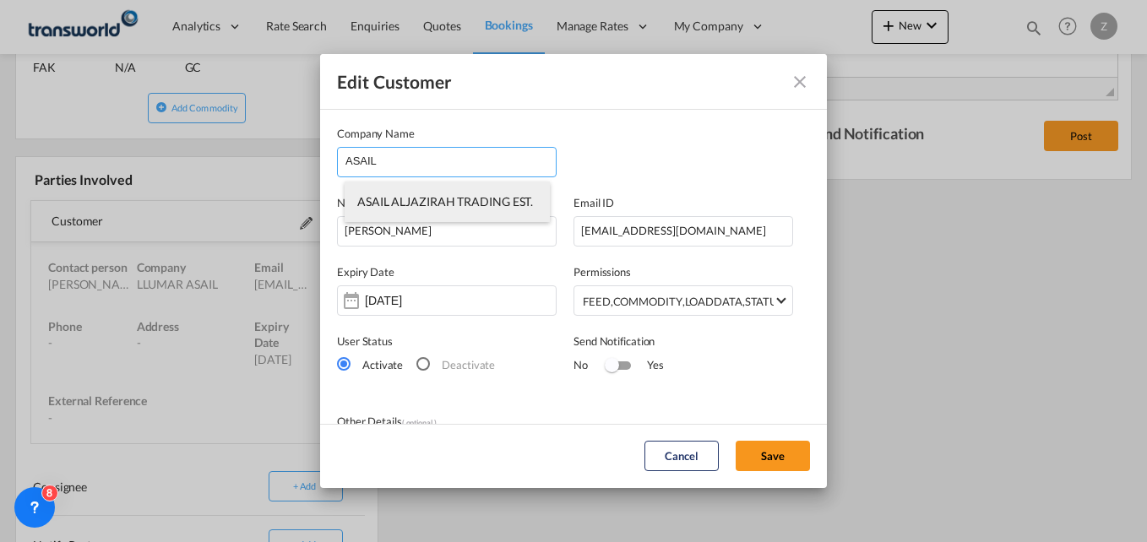
click at [438, 202] on span "ASAIL ALJAZIRAH TRADING EST." at bounding box center [445, 201] width 176 height 14
type input "ASAIL ALJAZIRAH TRADING EST."
type input "[EMAIL_ADDRESS][DOMAIN_NAME]"
type input "500652929"
type input "1744676"
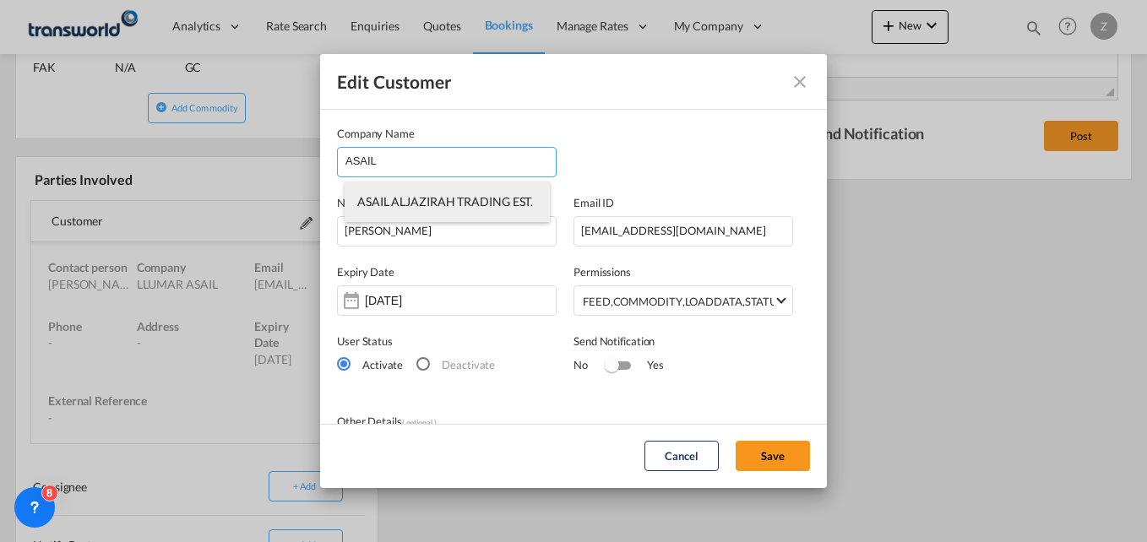
type input "11534"
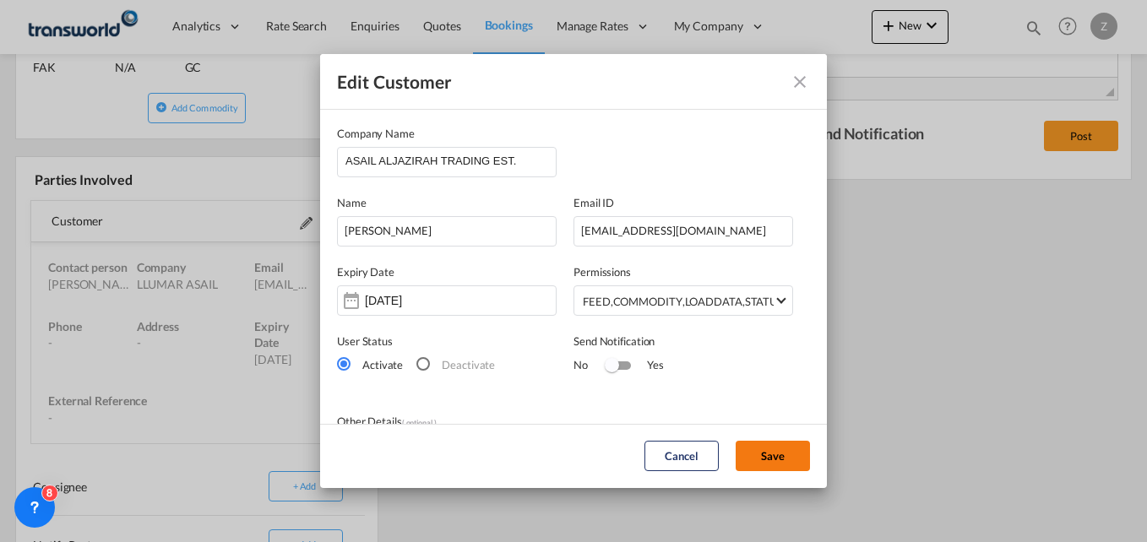
click at [762, 450] on button "Save" at bounding box center [773, 456] width 74 height 30
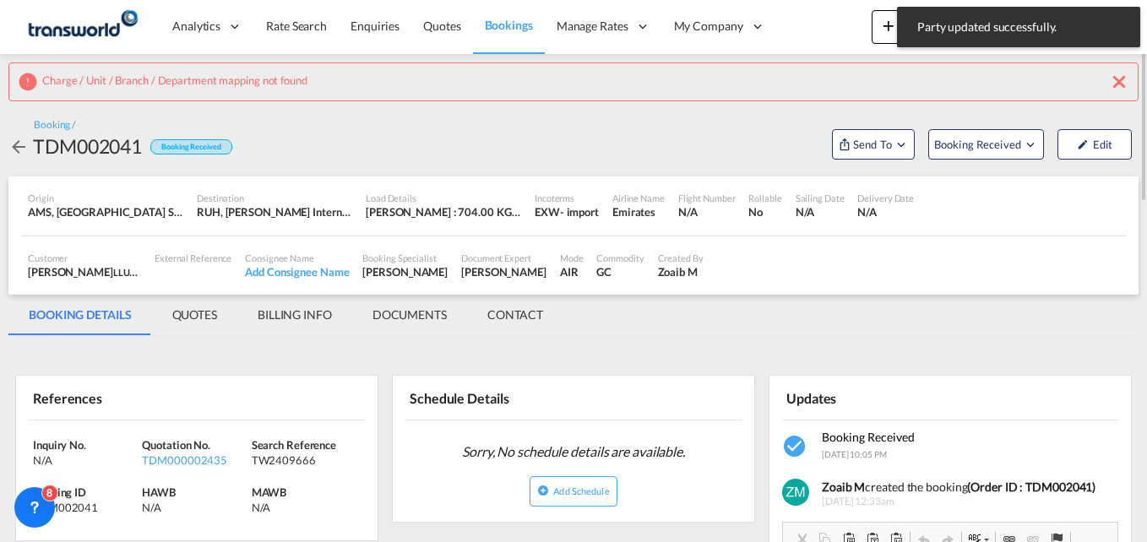
click at [1121, 72] on md-icon "icon-close" at bounding box center [1119, 82] width 20 height 20
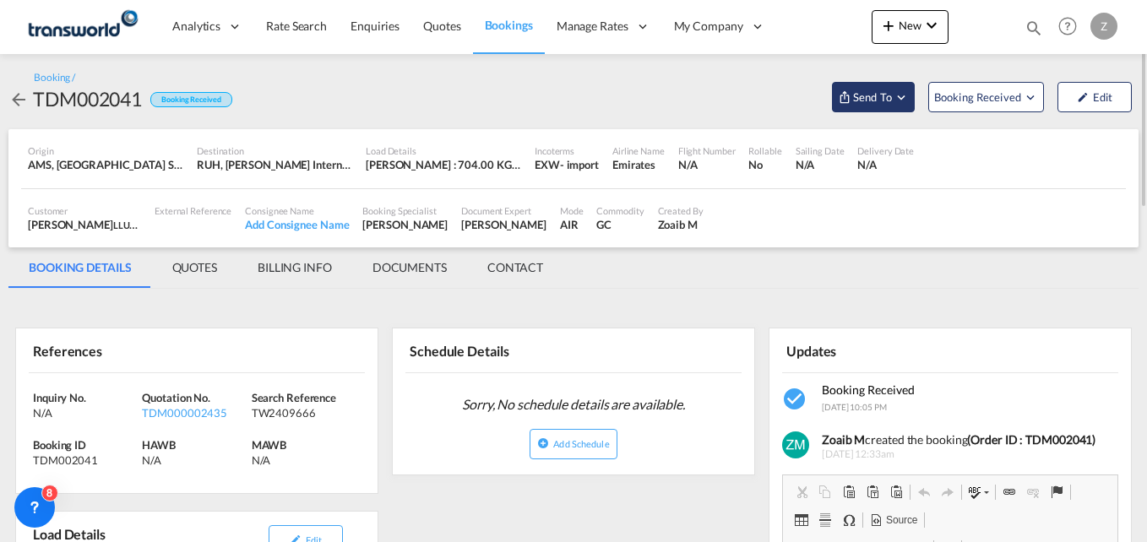
click at [897, 93] on md-icon "Open demo menu" at bounding box center [901, 97] width 15 height 15
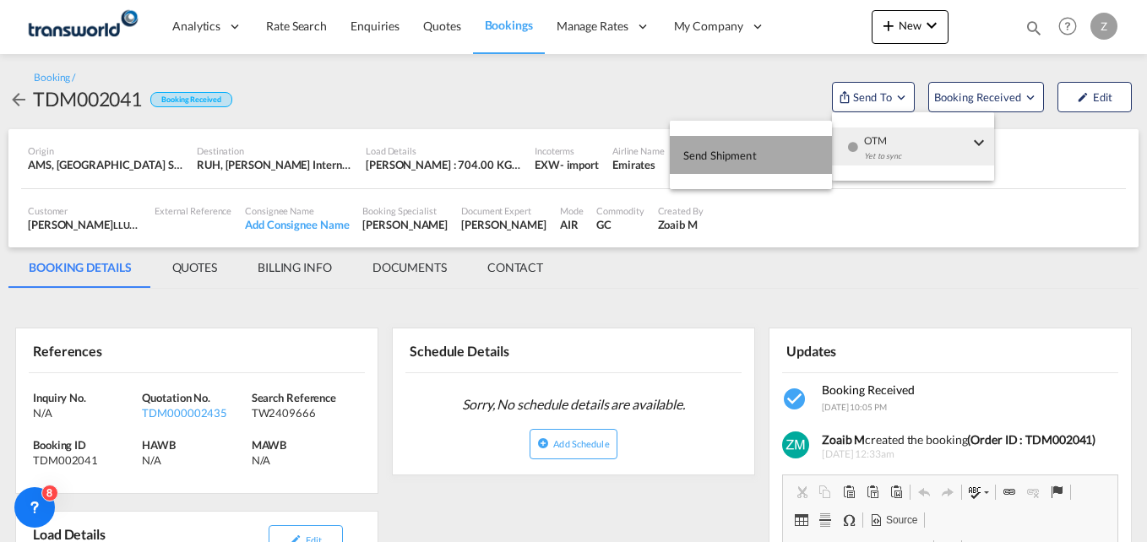
click at [782, 149] on button "Send Shipment" at bounding box center [751, 155] width 162 height 38
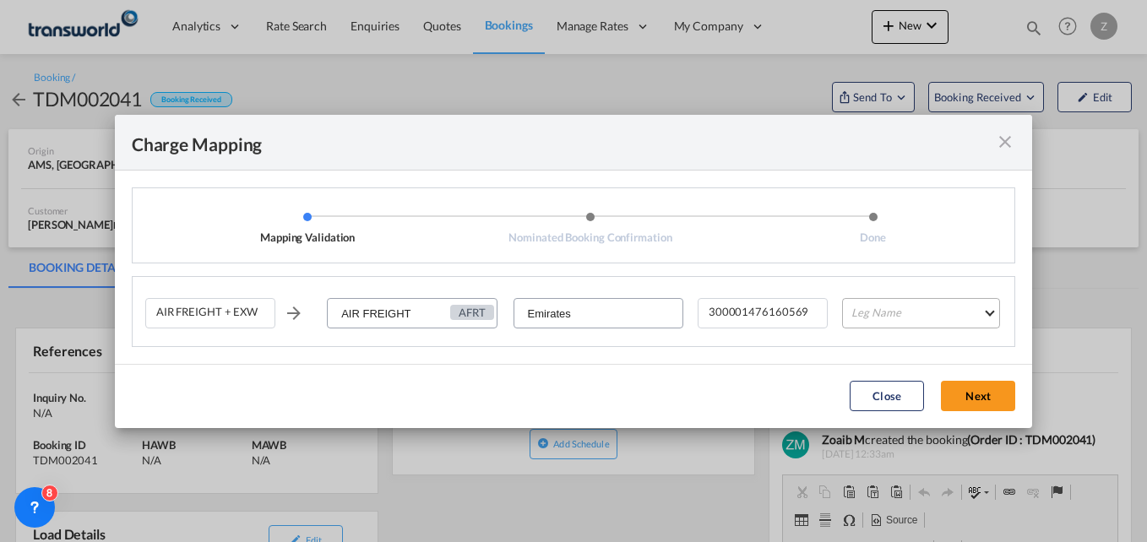
click at [890, 306] on md-select "Leg Name HANDLING ORIGIN HANDLING DESTINATION OTHERS TL PICK UP CUSTOMS ORIGIN …" at bounding box center [921, 313] width 158 height 30
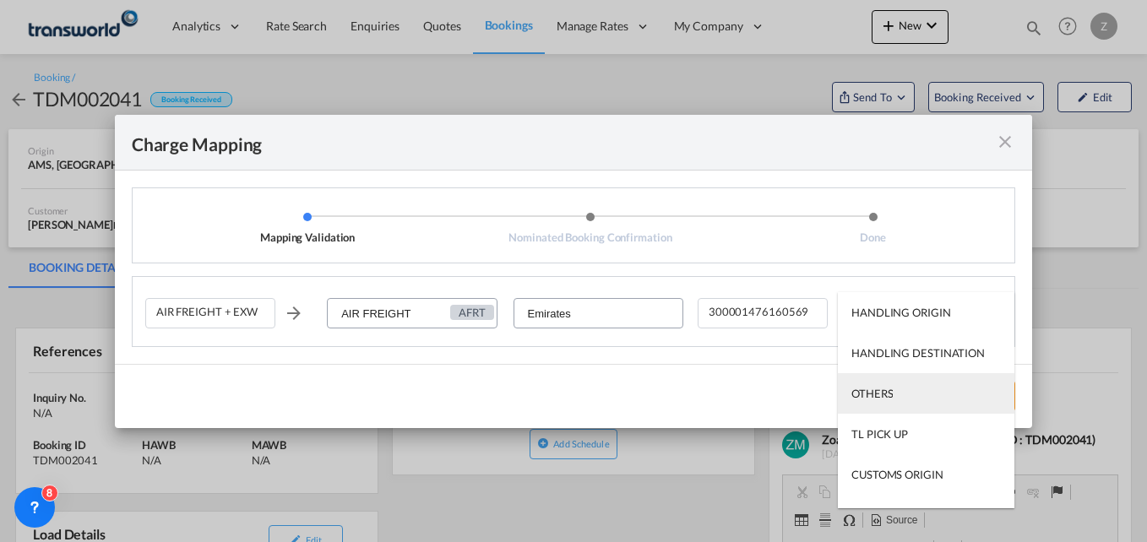
click at [876, 382] on md-option "OTHERS" at bounding box center [926, 393] width 177 height 41
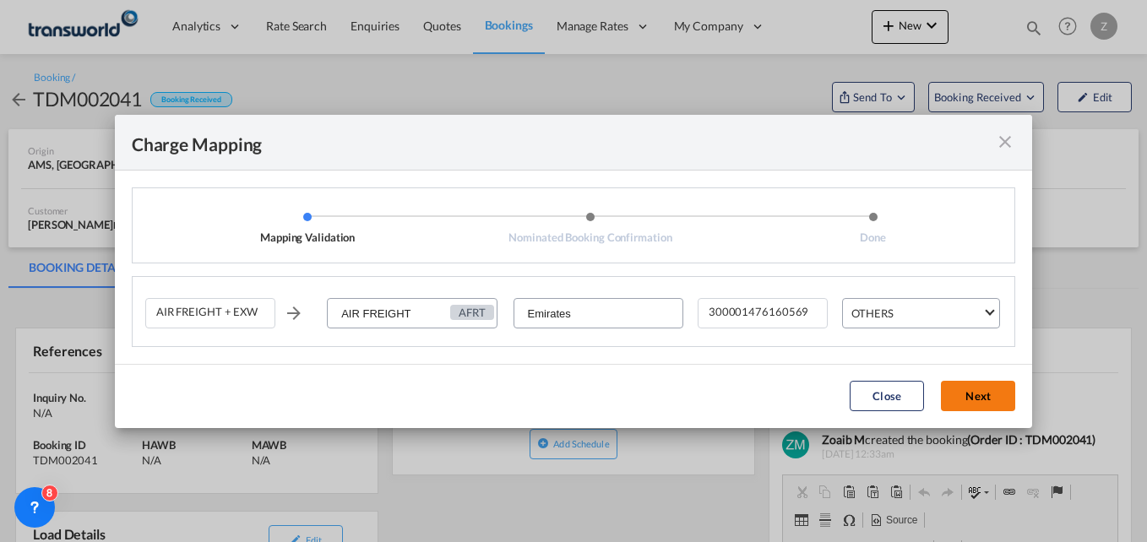
click at [1000, 401] on button "Next" at bounding box center [978, 396] width 74 height 30
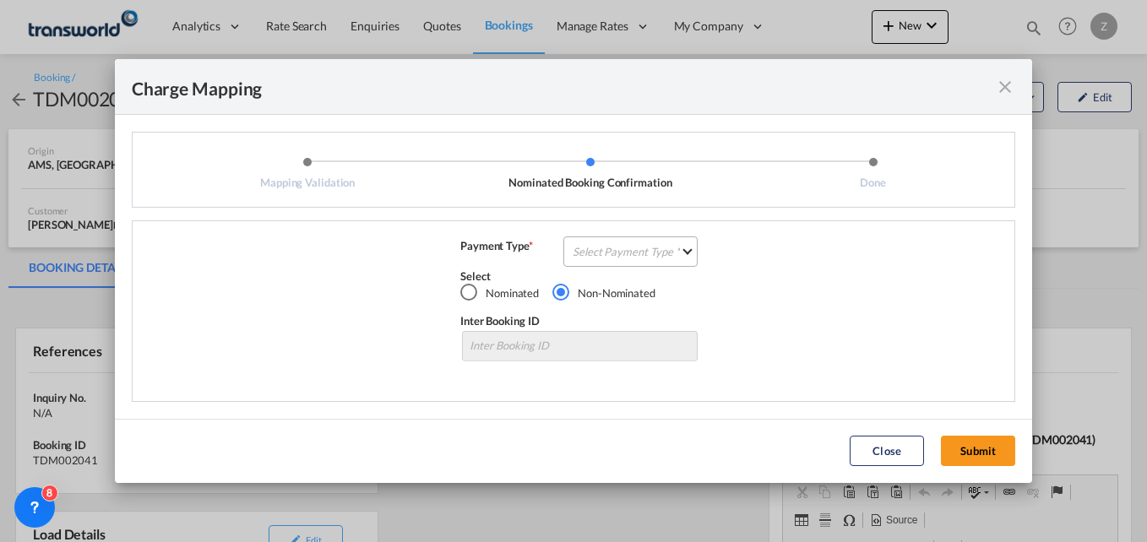
click at [661, 250] on md-select "Select Payment Type COLLECT PREPAID" at bounding box center [630, 252] width 134 height 30
click at [633, 253] on md-option "COLLECT" at bounding box center [636, 251] width 150 height 41
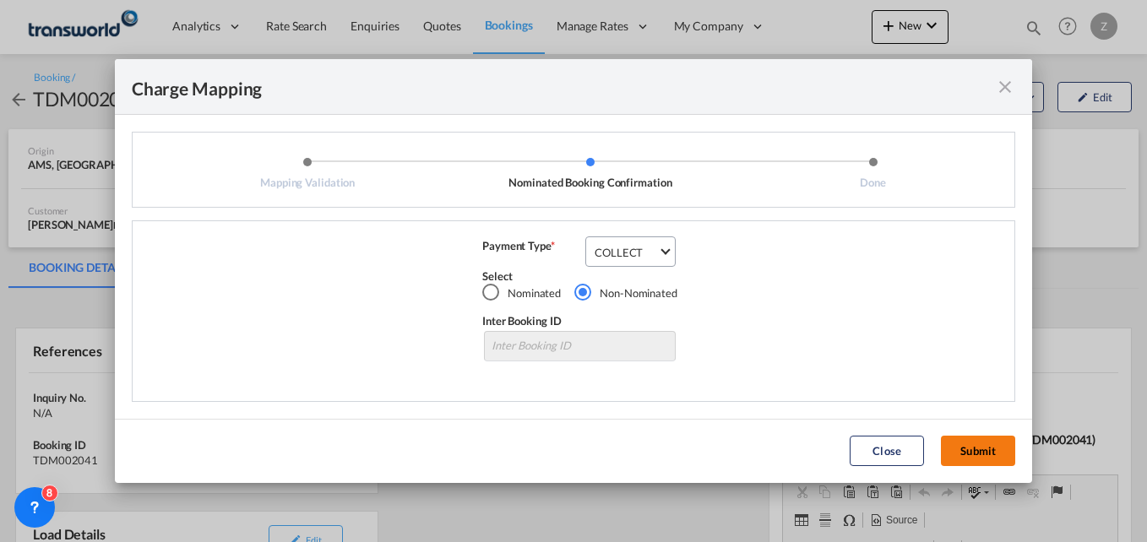
click at [970, 448] on button "Submit" at bounding box center [978, 451] width 74 height 30
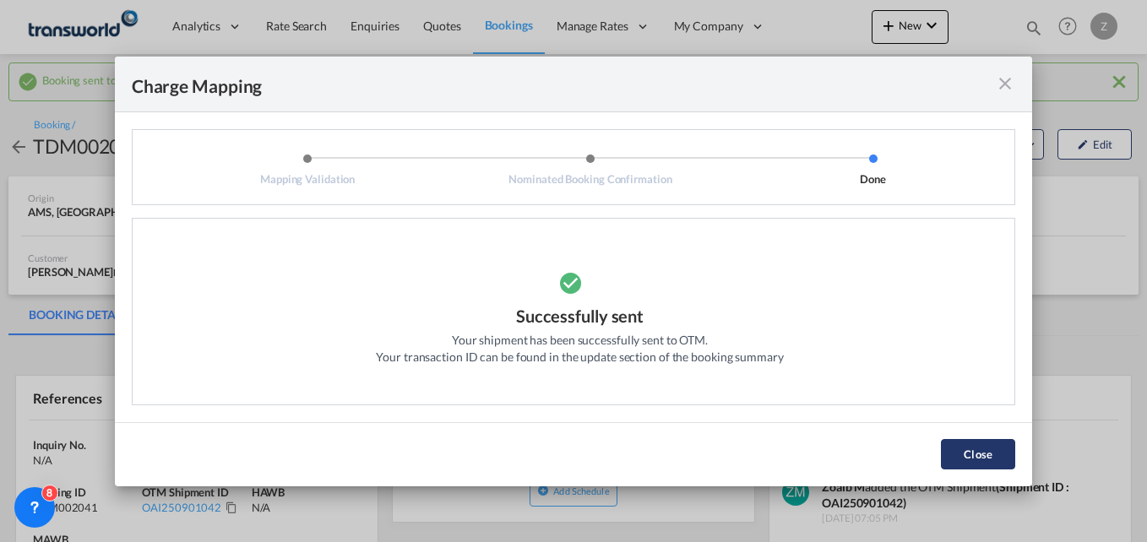
click at [950, 454] on button "Close" at bounding box center [978, 454] width 74 height 30
